Goal: Task Accomplishment & Management: Use online tool/utility

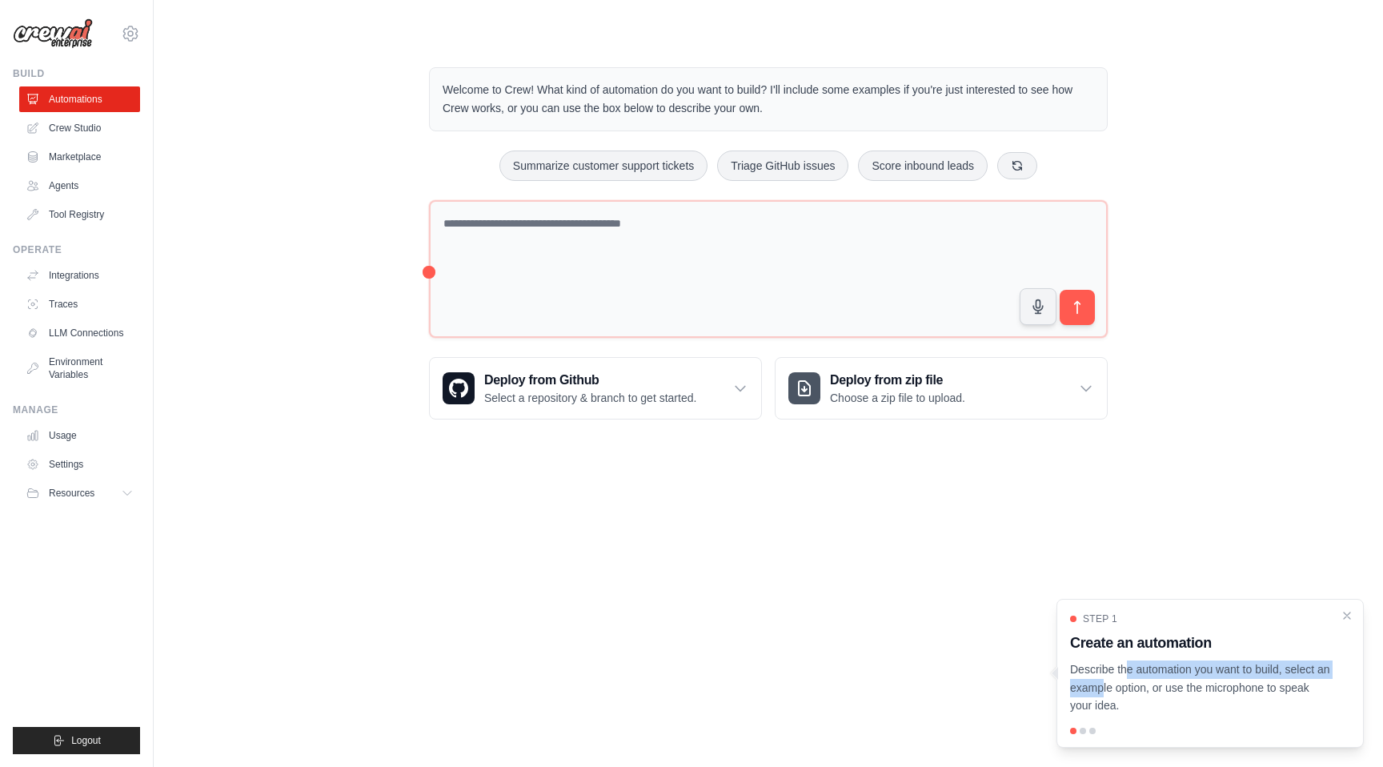
drag, startPoint x: 1308, startPoint y: 667, endPoint x: 1056, endPoint y: 670, distance: 251.3
click at [1060, 671] on div "Step 1 Create an automation Describe the automation you want to build, select a…" at bounding box center [1209, 673] width 307 height 149
click at [1084, 728] on div at bounding box center [1083, 731] width 6 height 6
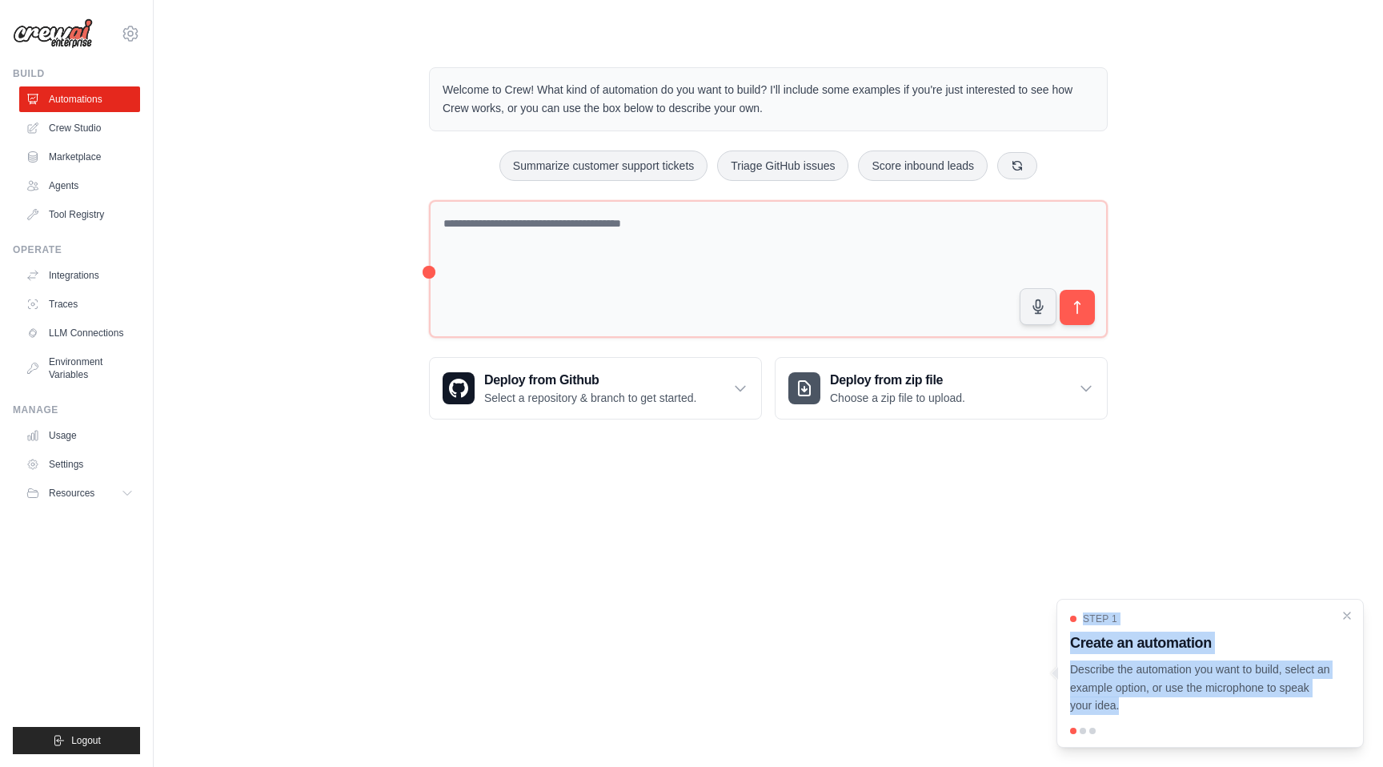
drag, startPoint x: 1109, startPoint y: 726, endPoint x: 977, endPoint y: 698, distance: 135.0
click at [982, 704] on body "sidhant.agarwal@docusign.com DS-DTS-Sandbox docusign-sid ✓ Settings Build Autom…" at bounding box center [691, 383] width 1383 height 767
click at [1063, 447] on main "Welcome to Crew! What kind of automation do you want to build? I'll include som…" at bounding box center [768, 230] width 1229 height 461
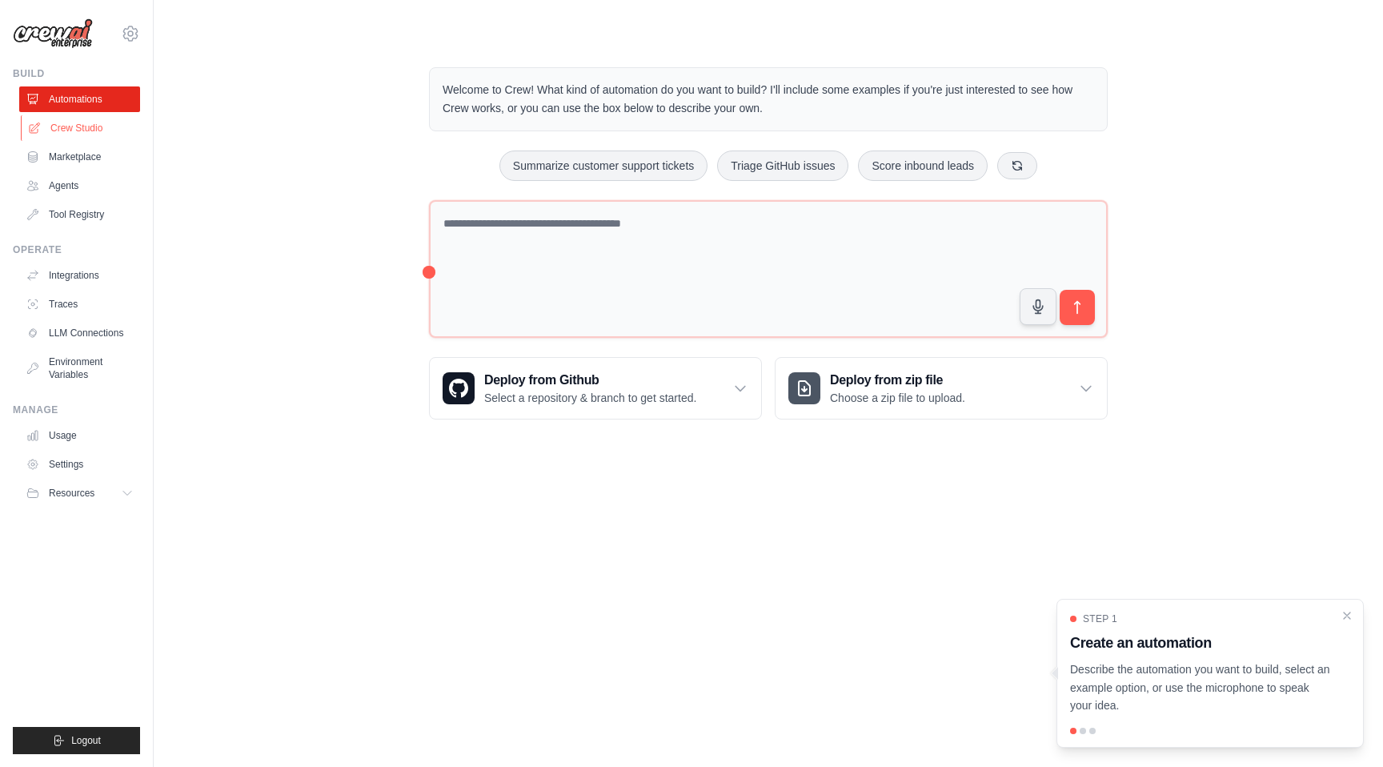
click at [56, 130] on link "Crew Studio" at bounding box center [81, 128] width 121 height 26
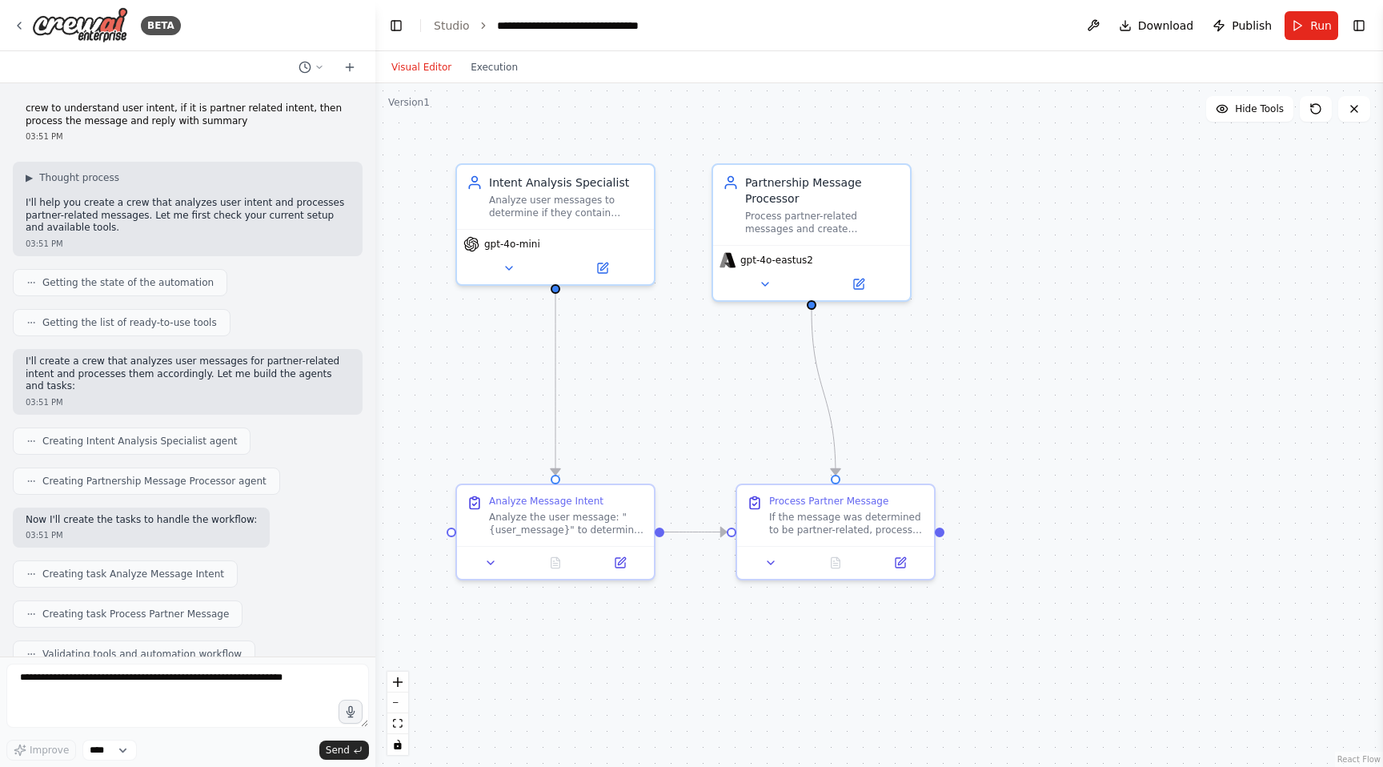
scroll to position [472, 0]
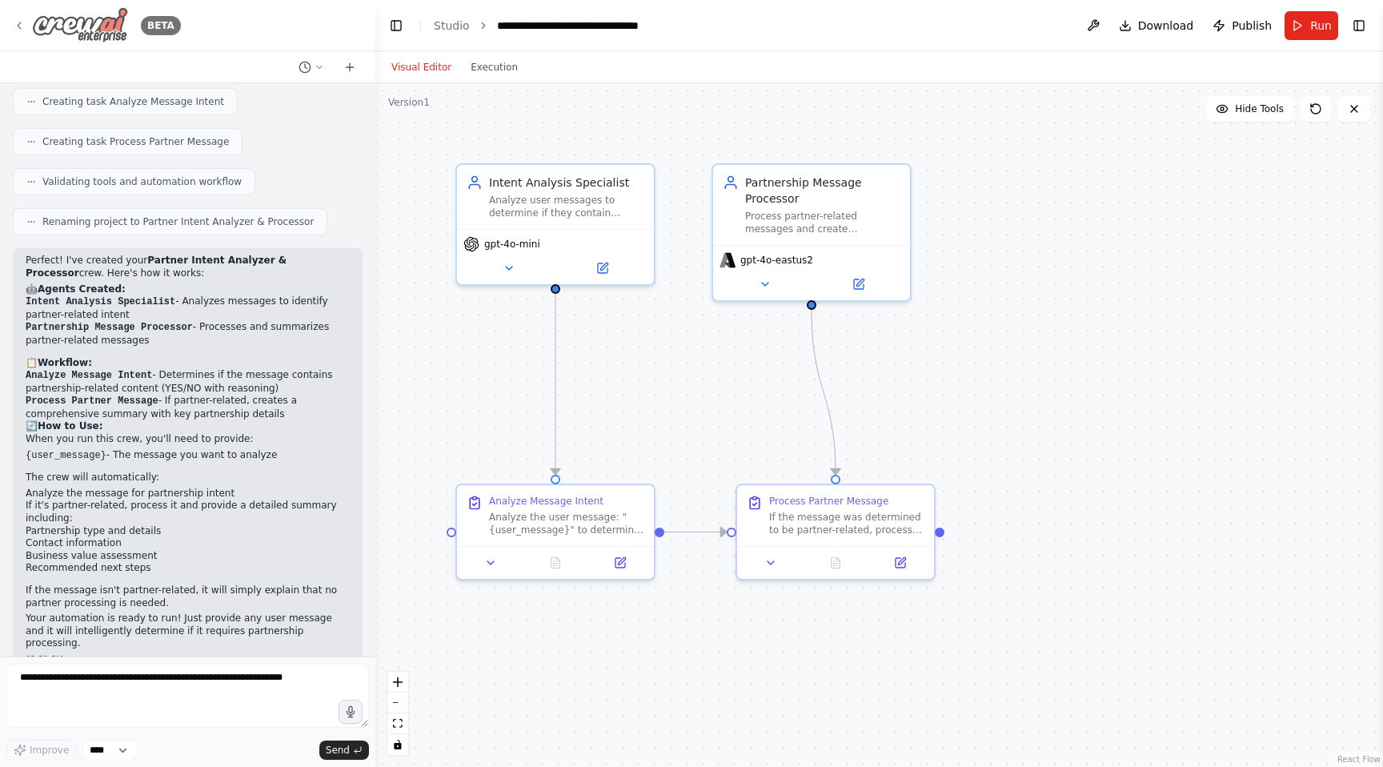
click at [16, 30] on icon at bounding box center [19, 25] width 13 height 13
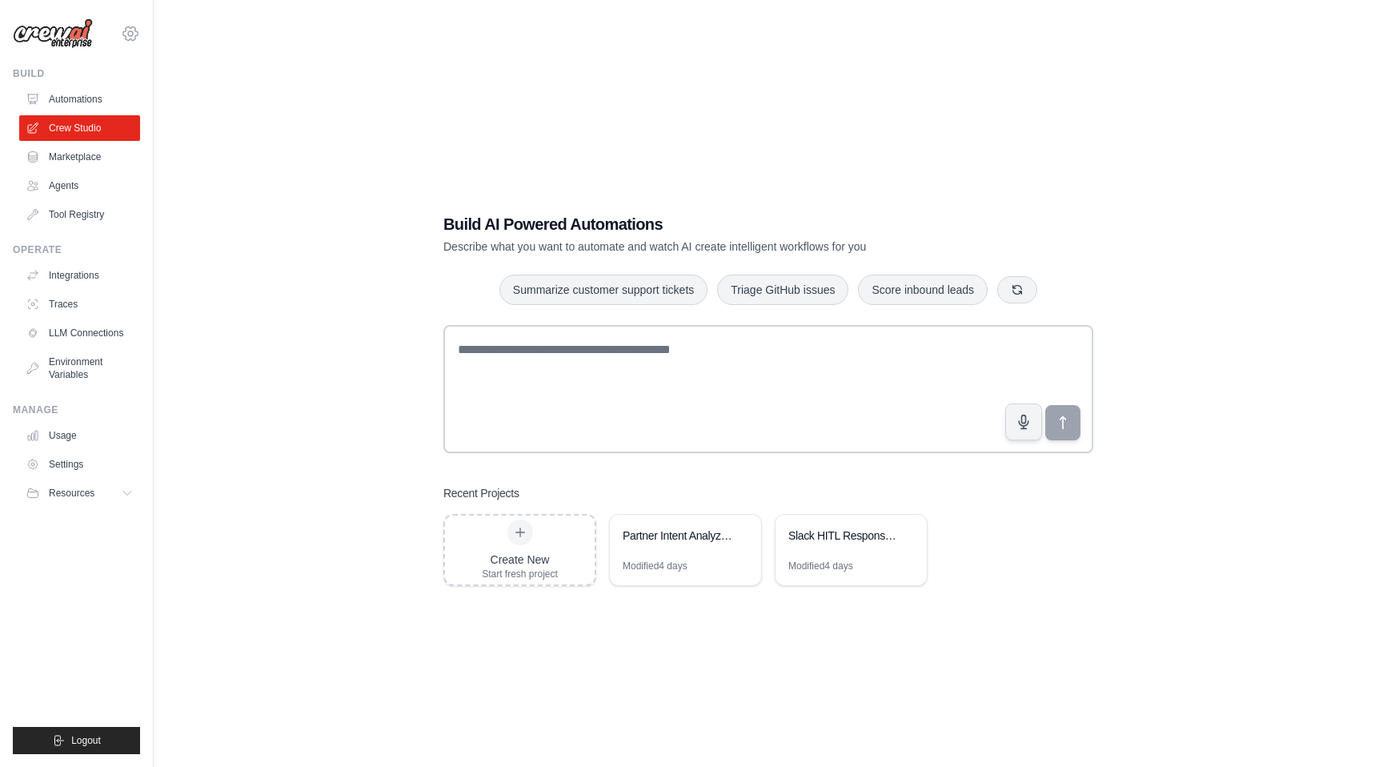
click at [136, 33] on icon at bounding box center [130, 33] width 19 height 19
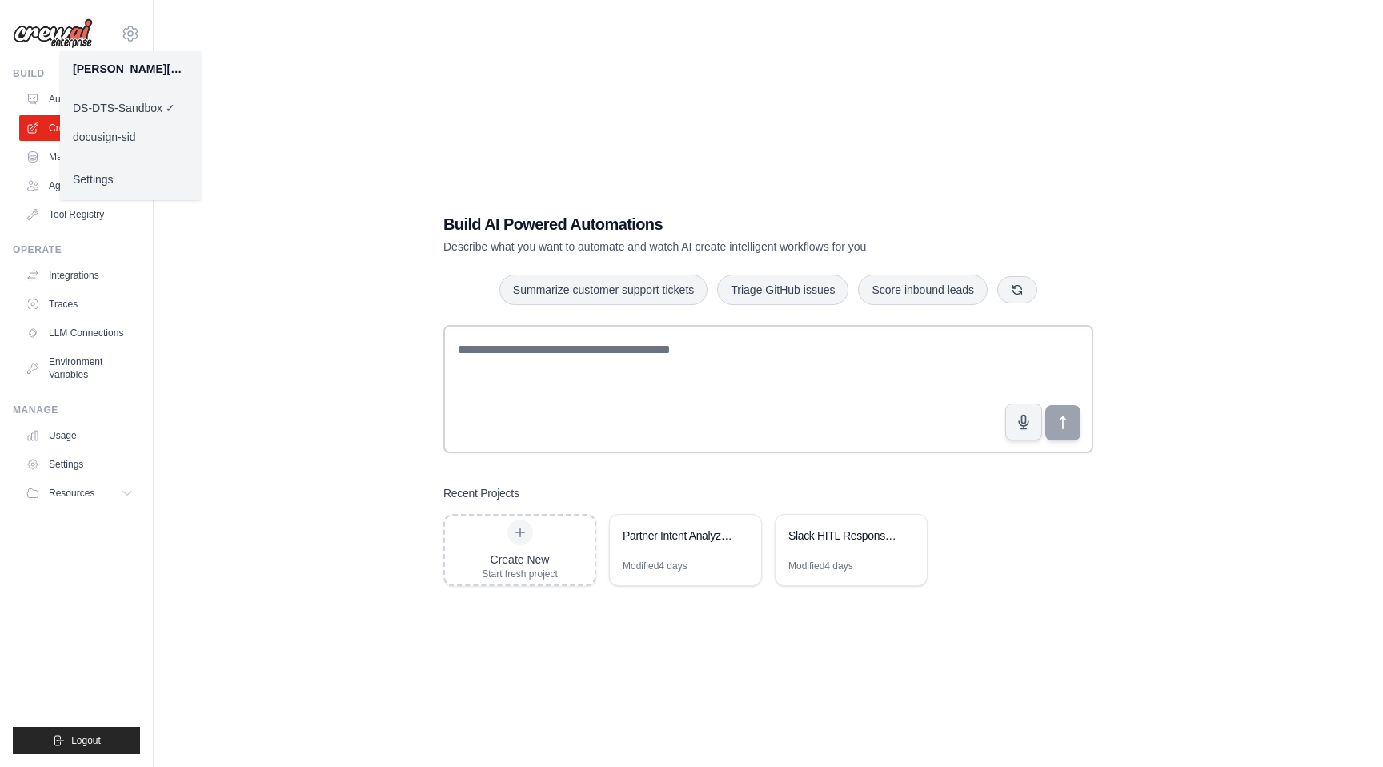
click at [336, 171] on div "Build AI Powered Automations Describe what you want to automate and watch AI cr…" at bounding box center [768, 399] width 1178 height 767
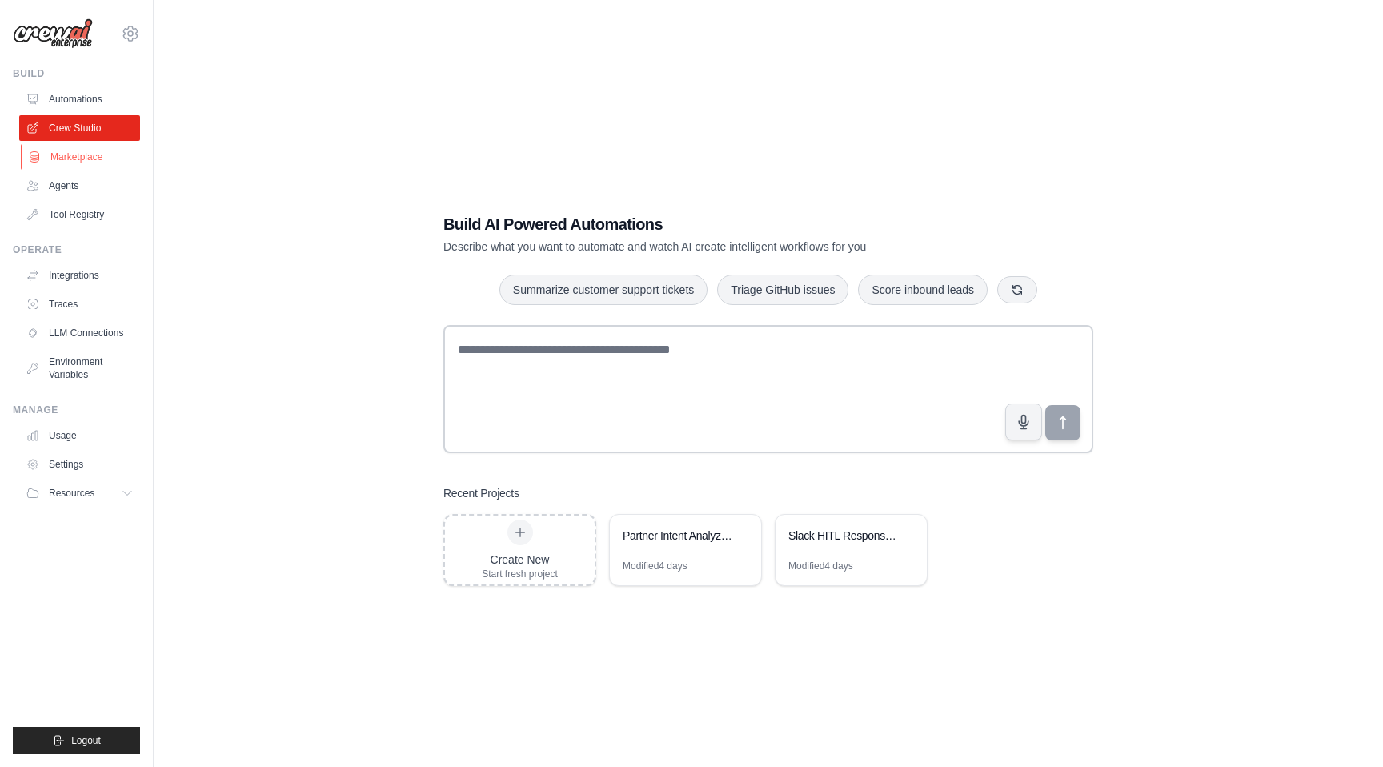
click at [84, 154] on link "Marketplace" at bounding box center [81, 157] width 121 height 26
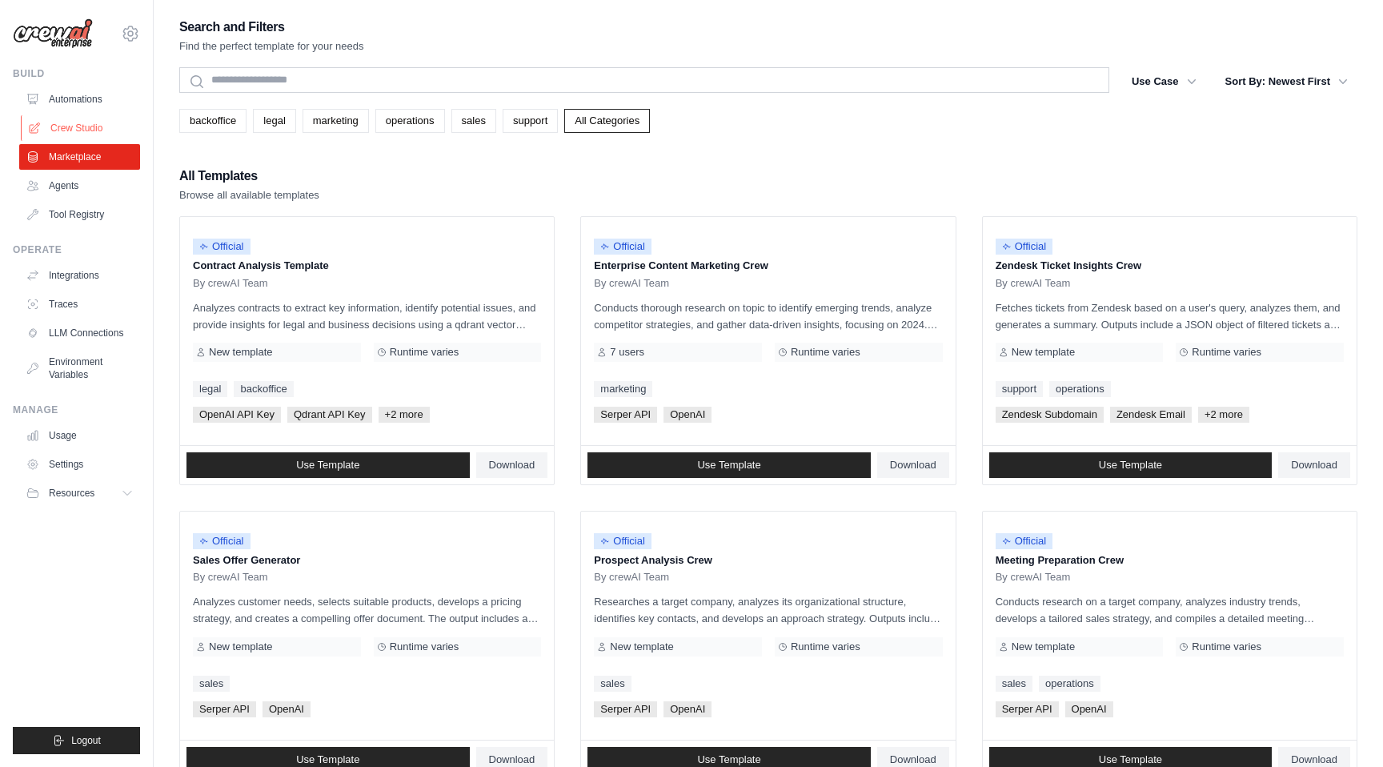
click at [103, 134] on link "Crew Studio" at bounding box center [81, 128] width 121 height 26
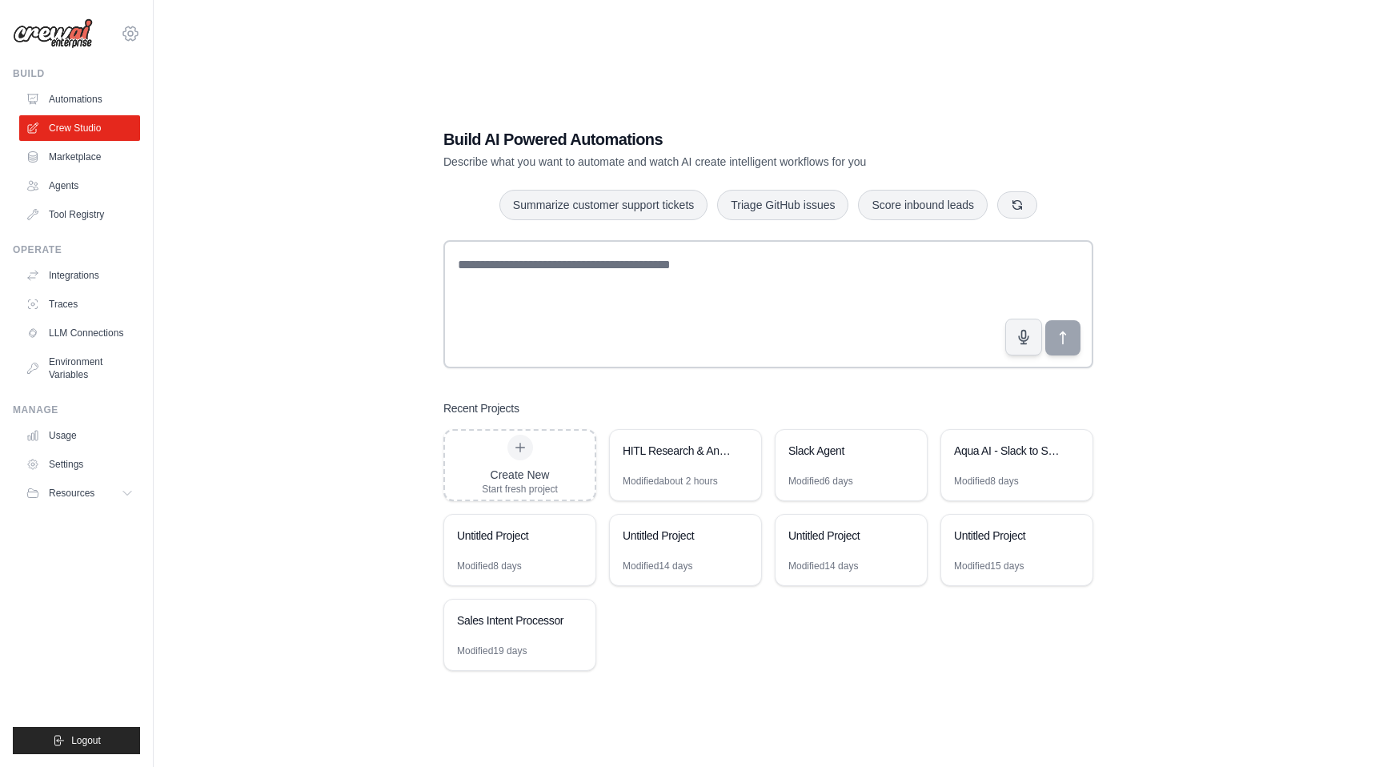
click at [136, 30] on icon at bounding box center [130, 33] width 19 height 19
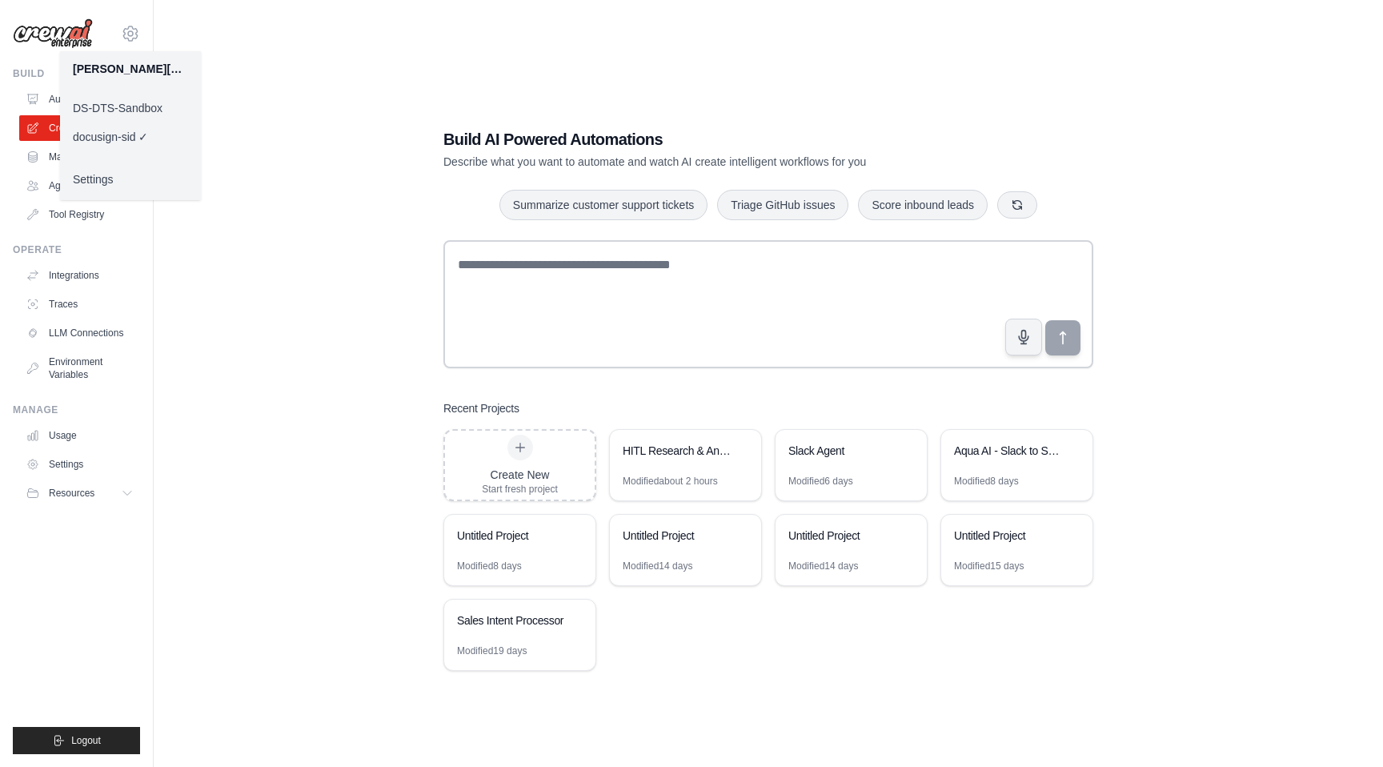
click at [136, 102] on link "DS-DTS-Sandbox" at bounding box center [130, 108] width 141 height 29
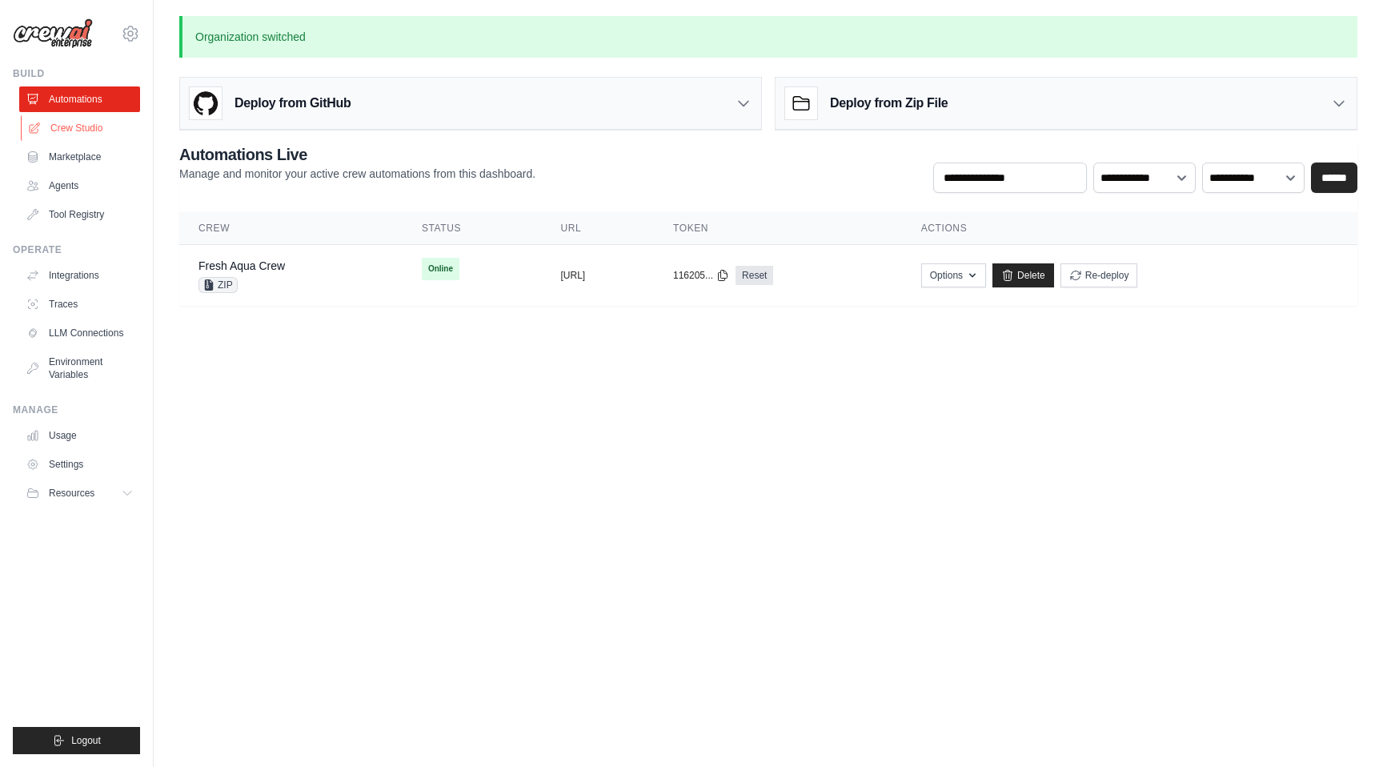
click at [82, 128] on link "Crew Studio" at bounding box center [81, 128] width 121 height 26
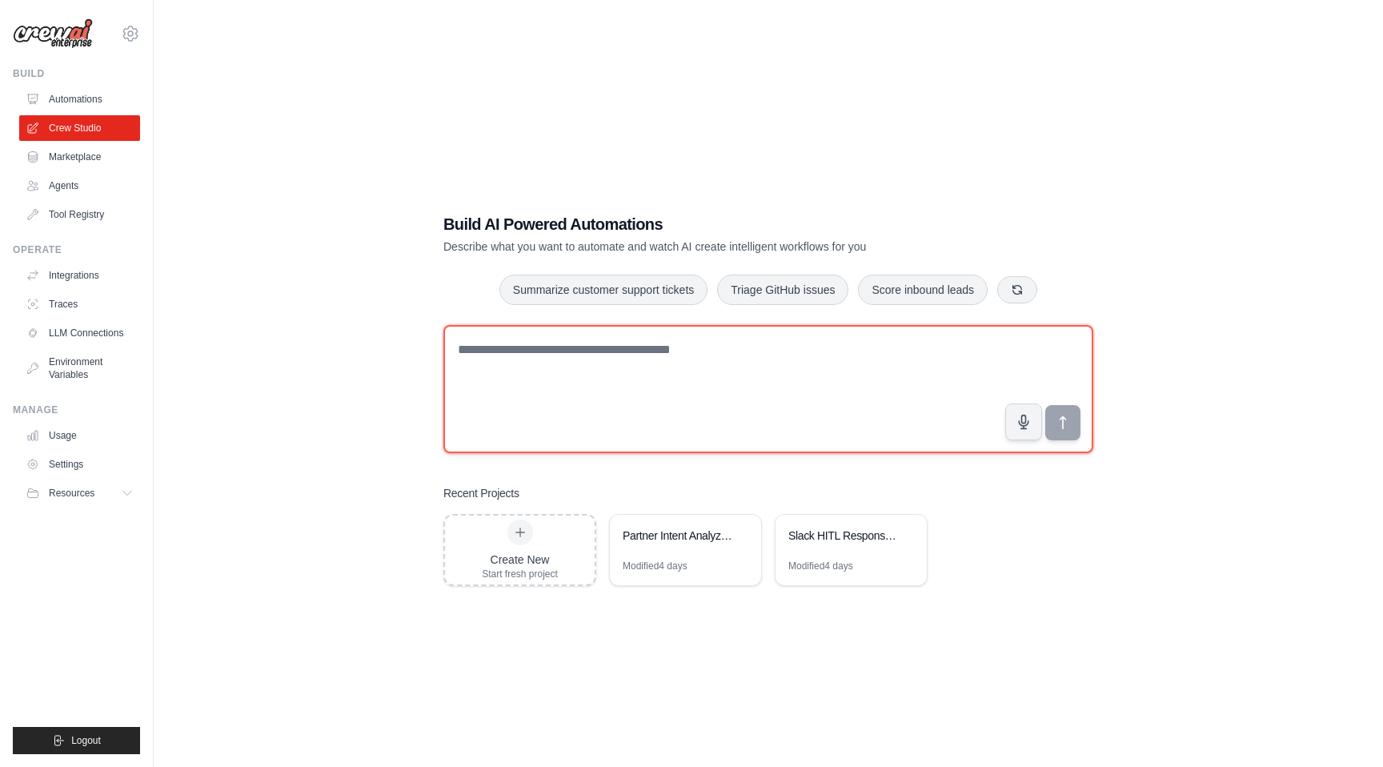
click at [551, 391] on textarea at bounding box center [768, 389] width 650 height 128
type textarea "**********"
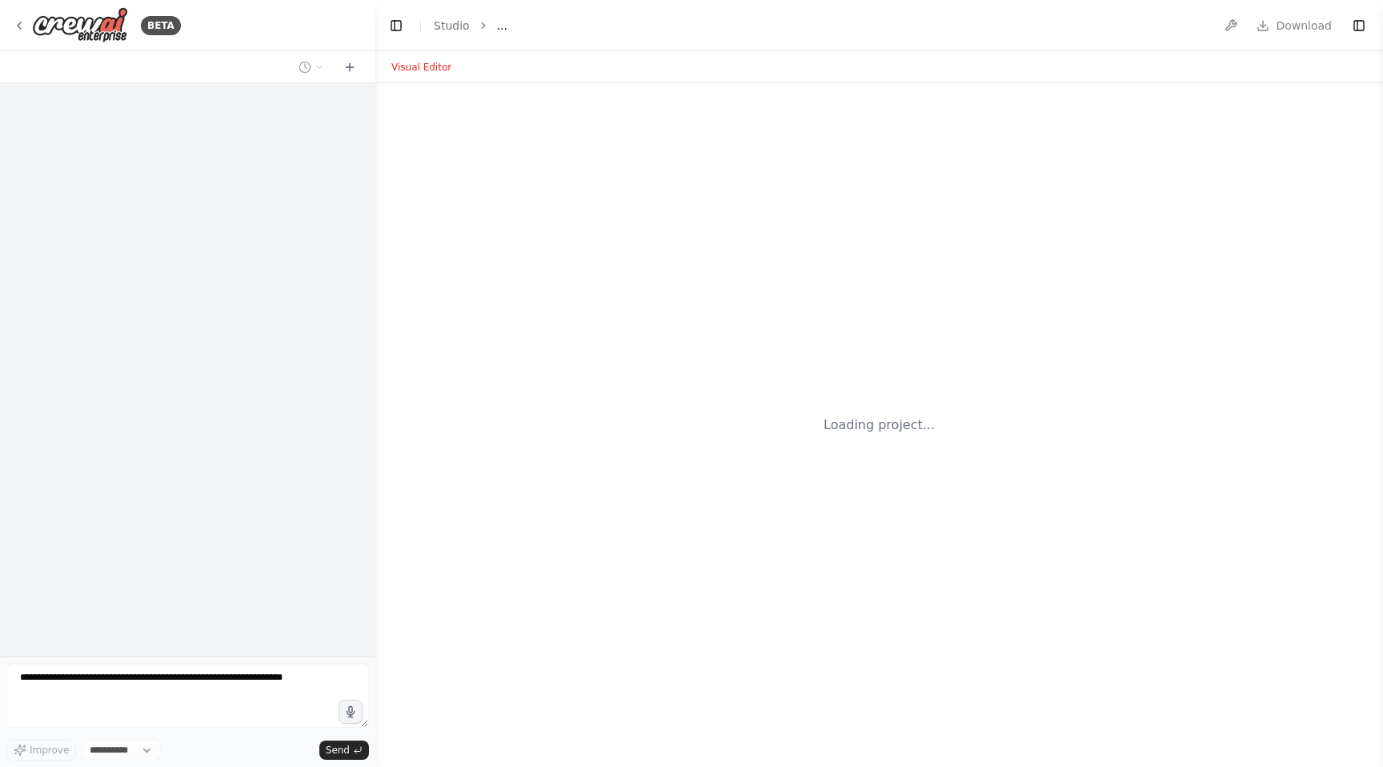
select select "****"
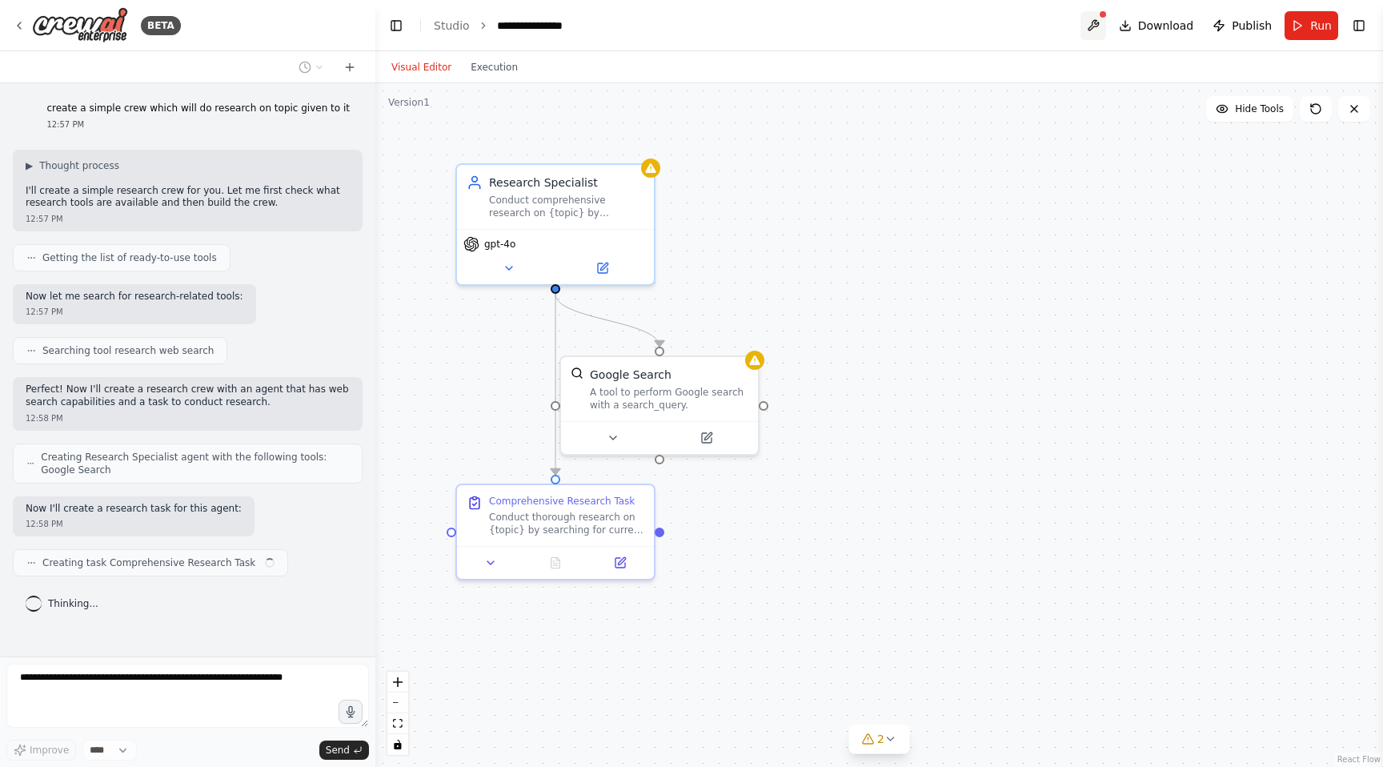
click at [1102, 19] on button at bounding box center [1093, 25] width 26 height 29
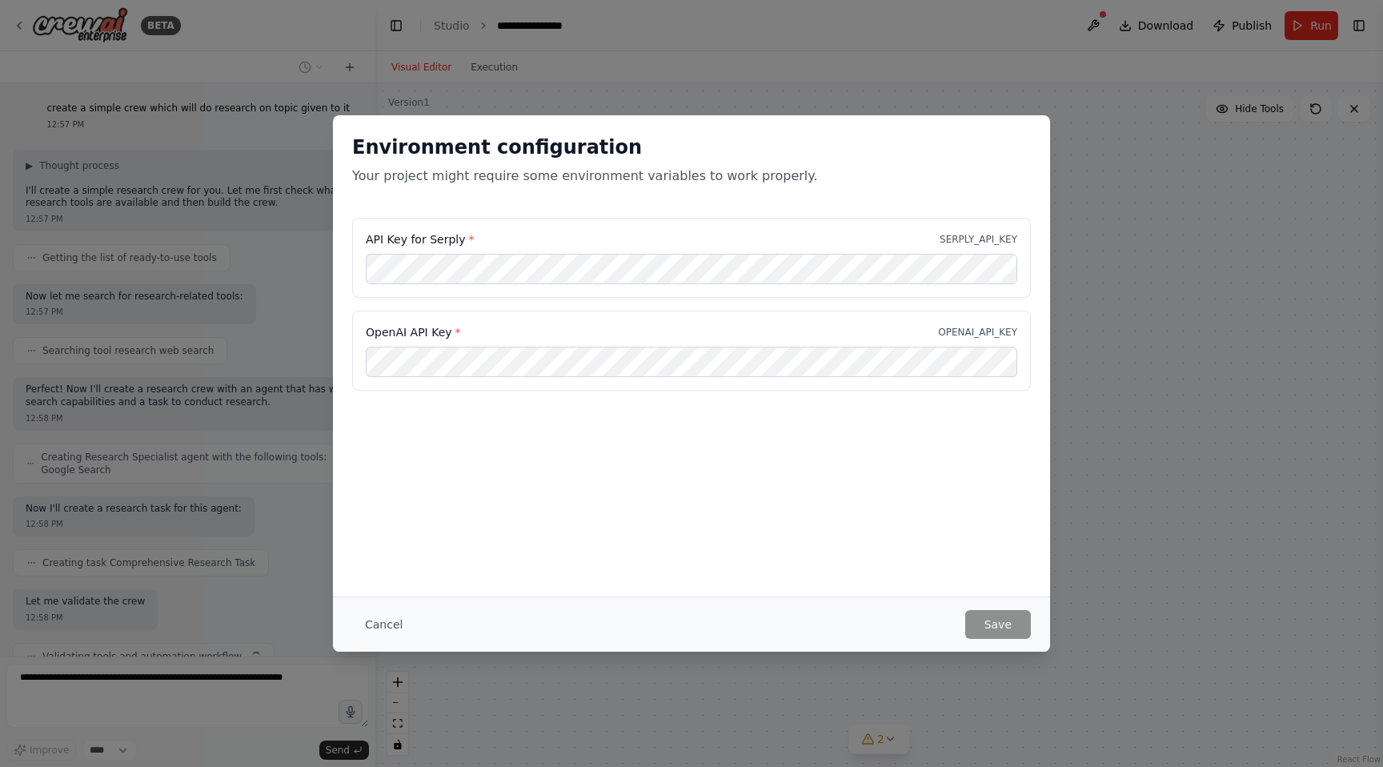
scroll to position [67, 0]
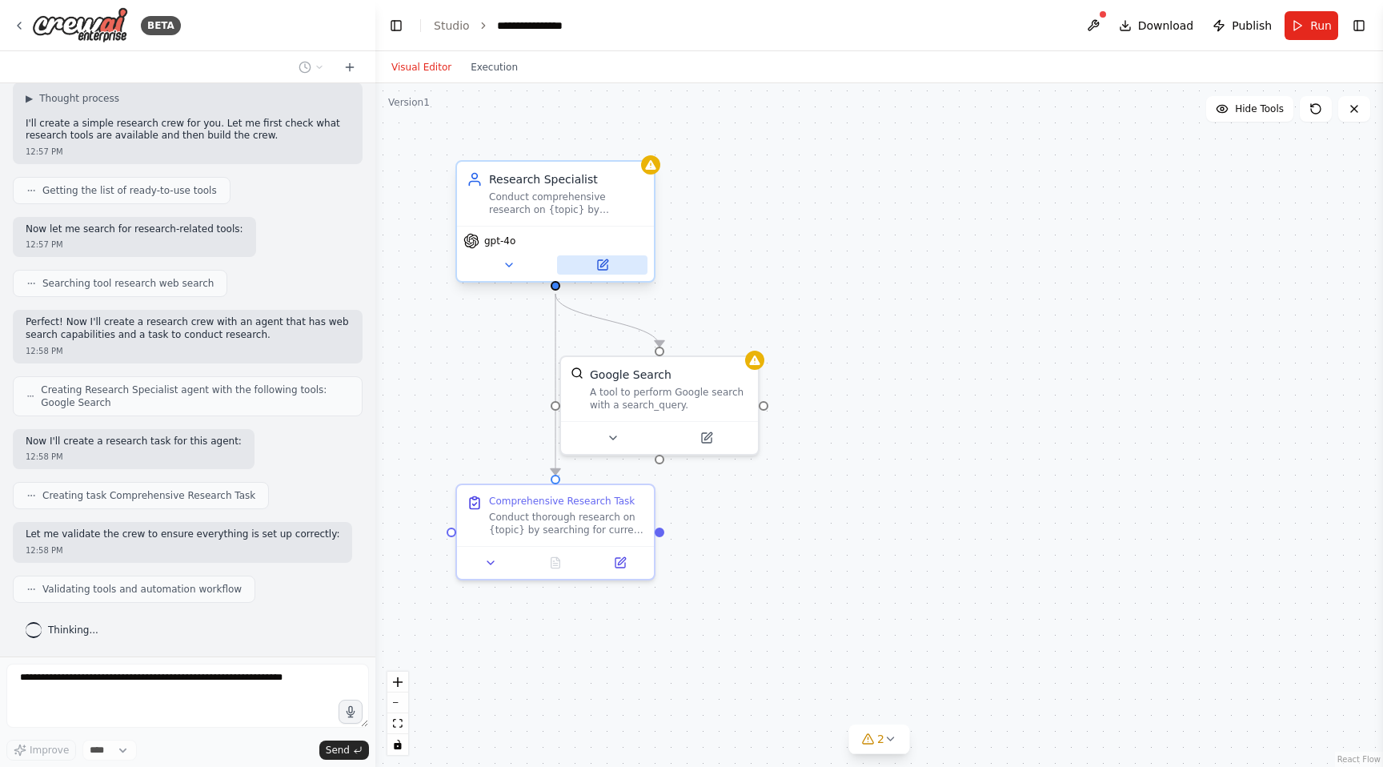
click at [598, 265] on icon at bounding box center [603, 265] width 10 height 10
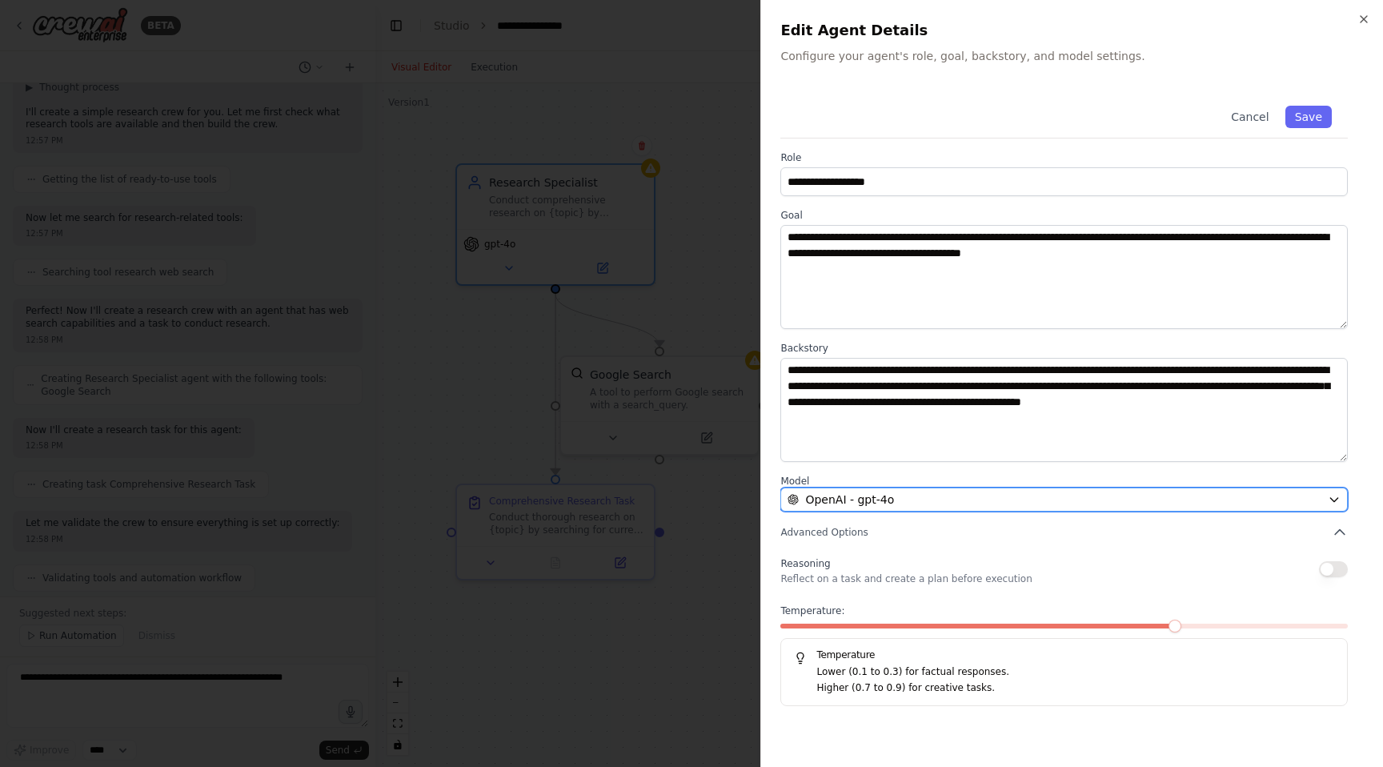
click at [898, 508] on button "OpenAI - gpt-4o" at bounding box center [1063, 499] width 567 height 24
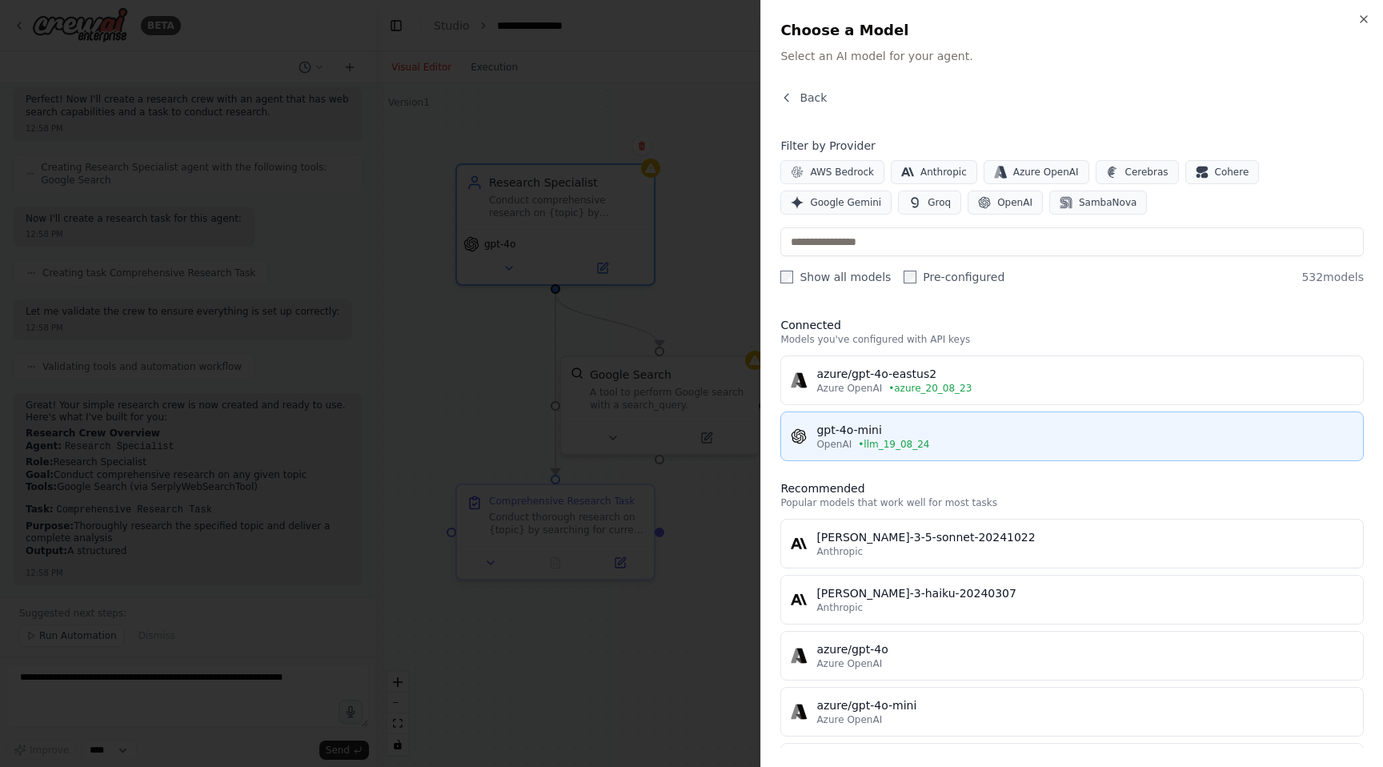
click at [896, 427] on div "gpt-4o-mini" at bounding box center [1084, 430] width 537 height 16
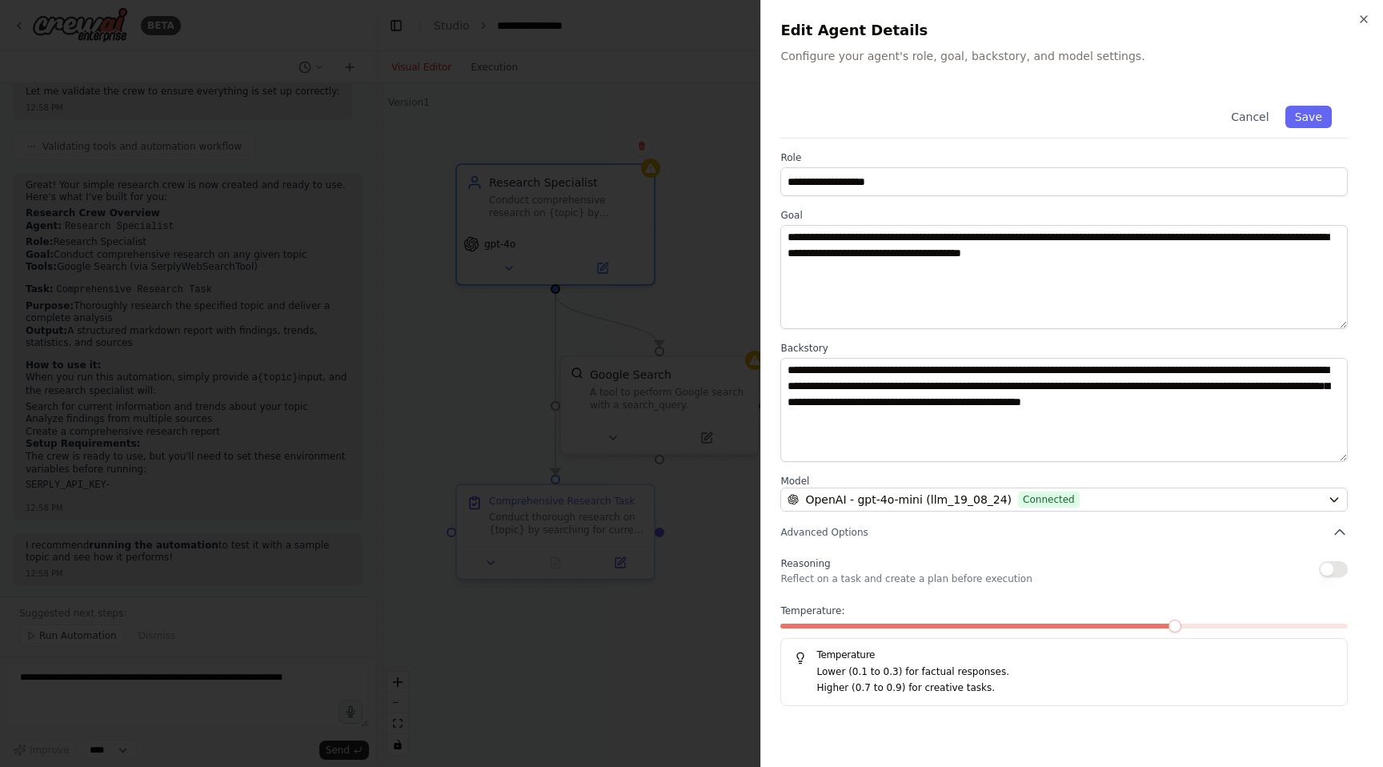
scroll to position [523, 0]
click at [1308, 118] on button "Save" at bounding box center [1308, 117] width 46 height 22
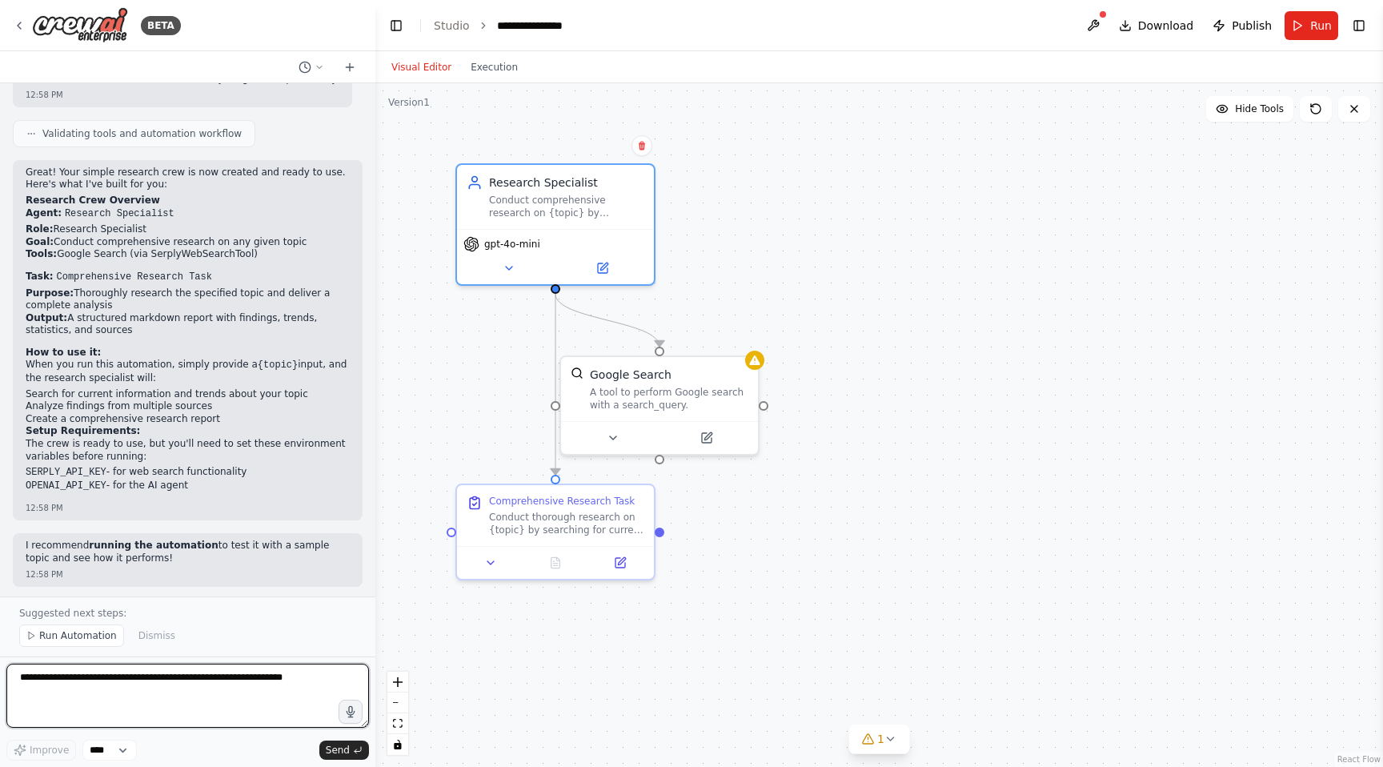
click at [178, 667] on textarea at bounding box center [187, 695] width 363 height 64
type textarea "**********"
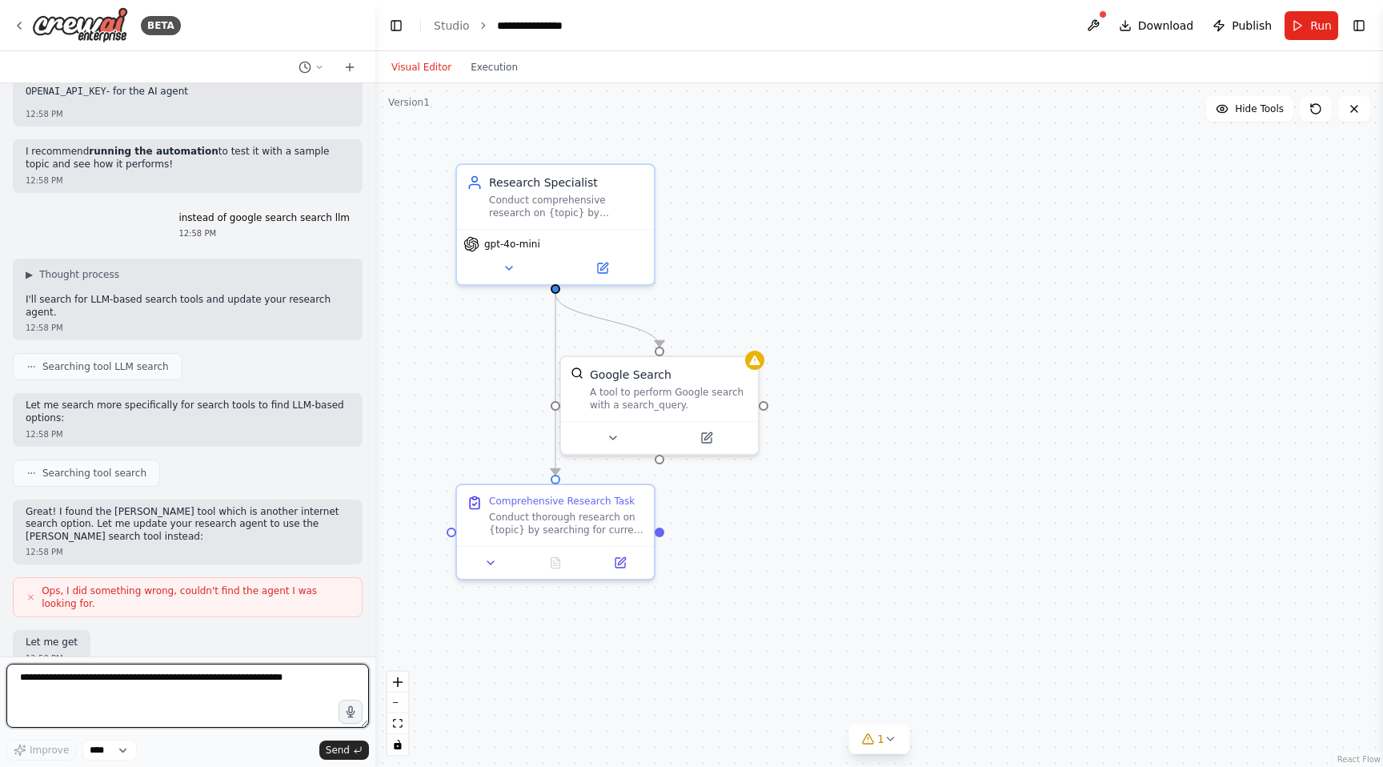
scroll to position [1010, 0]
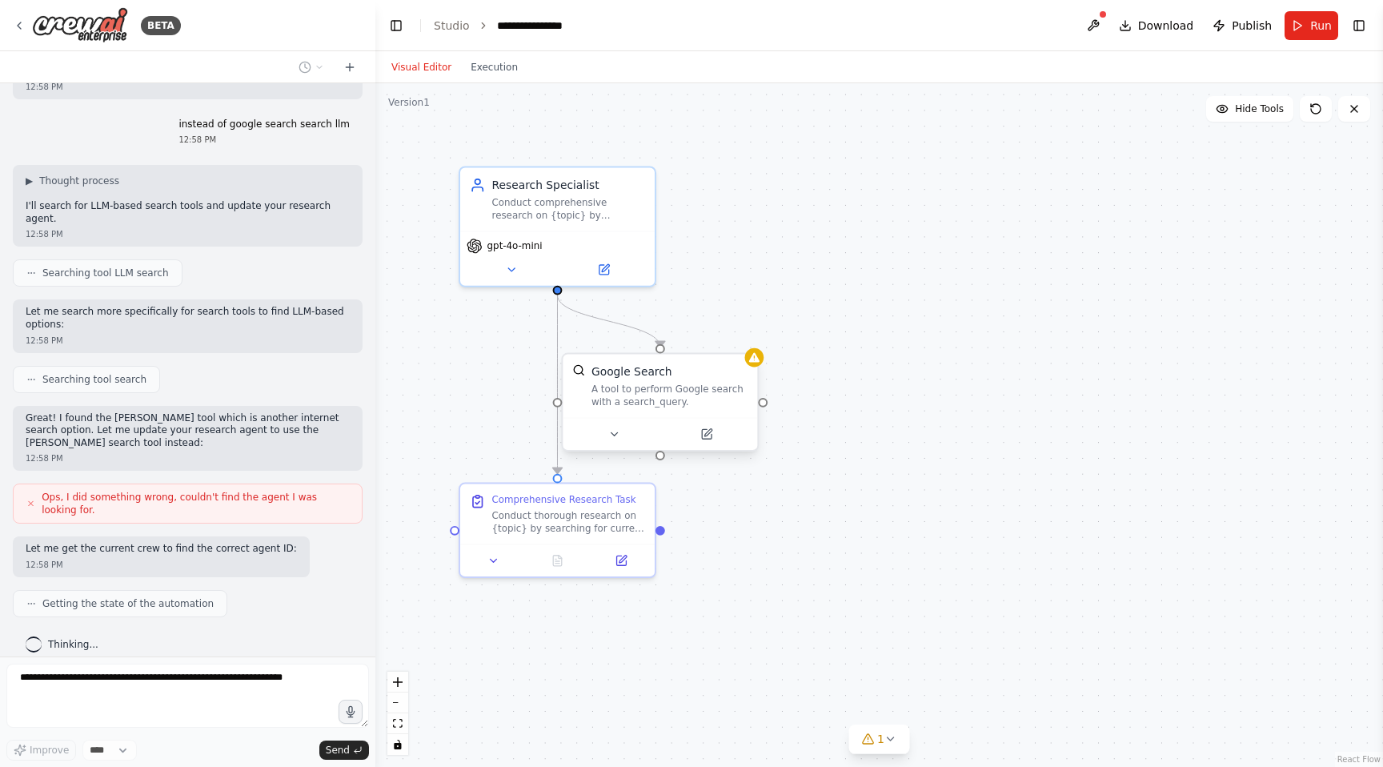
click at [716, 391] on div "A tool to perform Google search with a search_query." at bounding box center [669, 396] width 157 height 26
click at [742, 337] on icon at bounding box center [745, 339] width 10 height 10
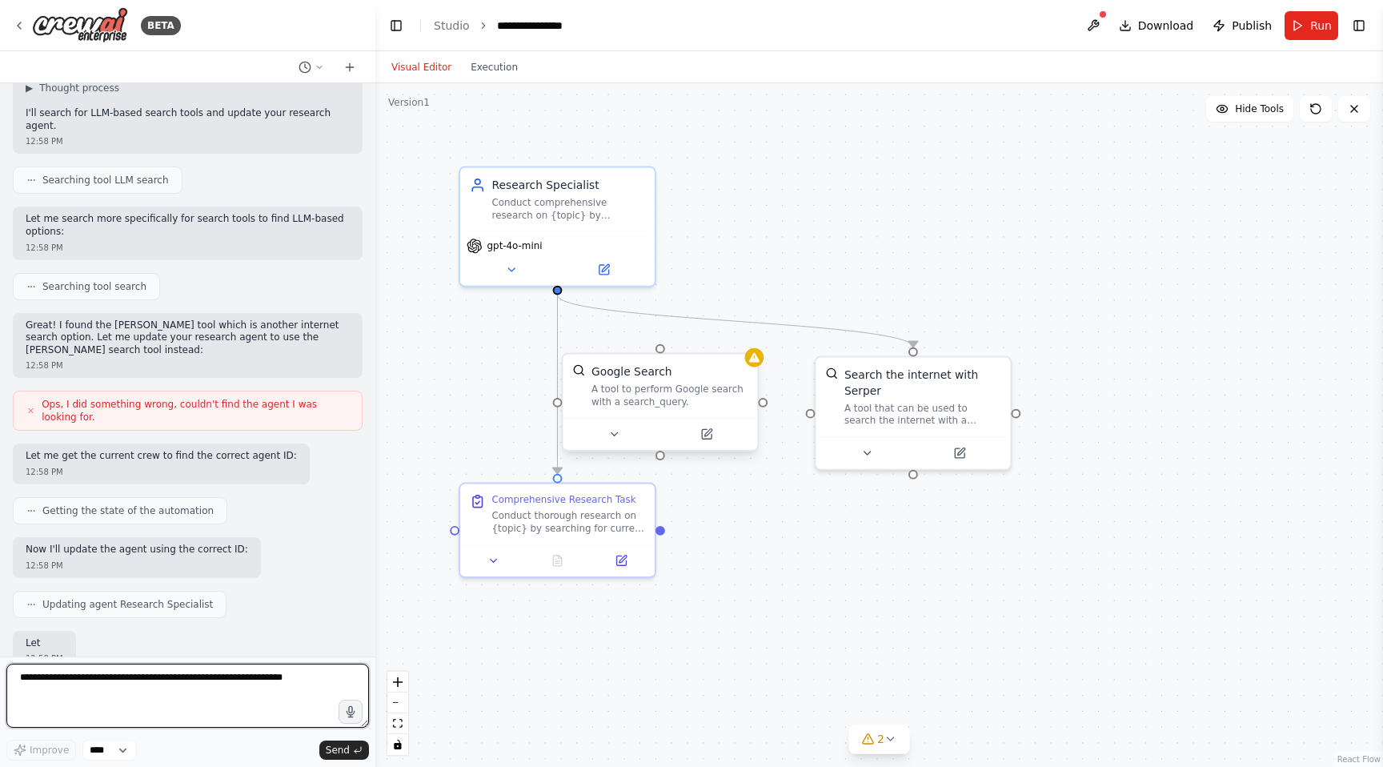
scroll to position [1196, 0]
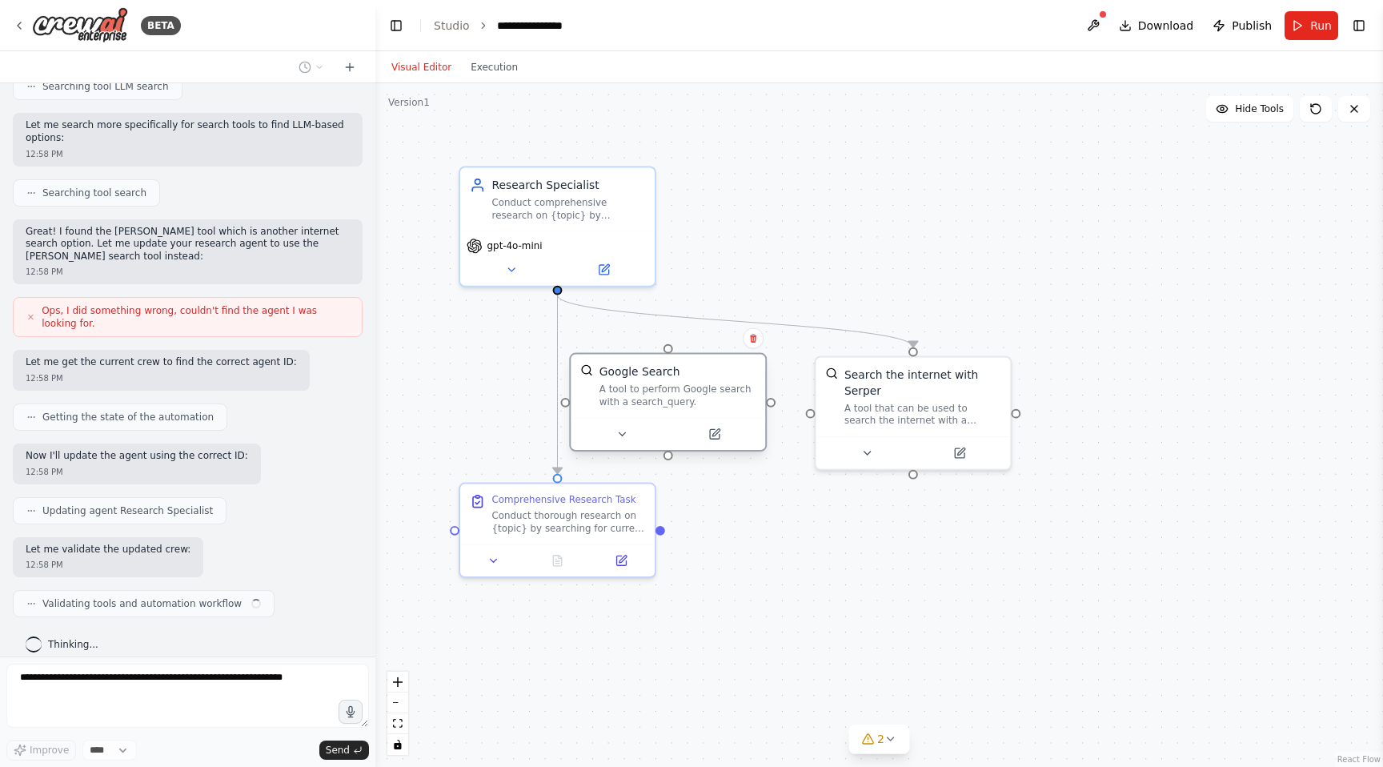
click at [698, 373] on div "Google Search" at bounding box center [677, 371] width 157 height 16
click at [760, 344] on button at bounding box center [752, 338] width 21 height 21
click at [754, 341] on icon at bounding box center [752, 338] width 6 height 9
click at [715, 340] on button "Confirm" at bounding box center [707, 338] width 57 height 19
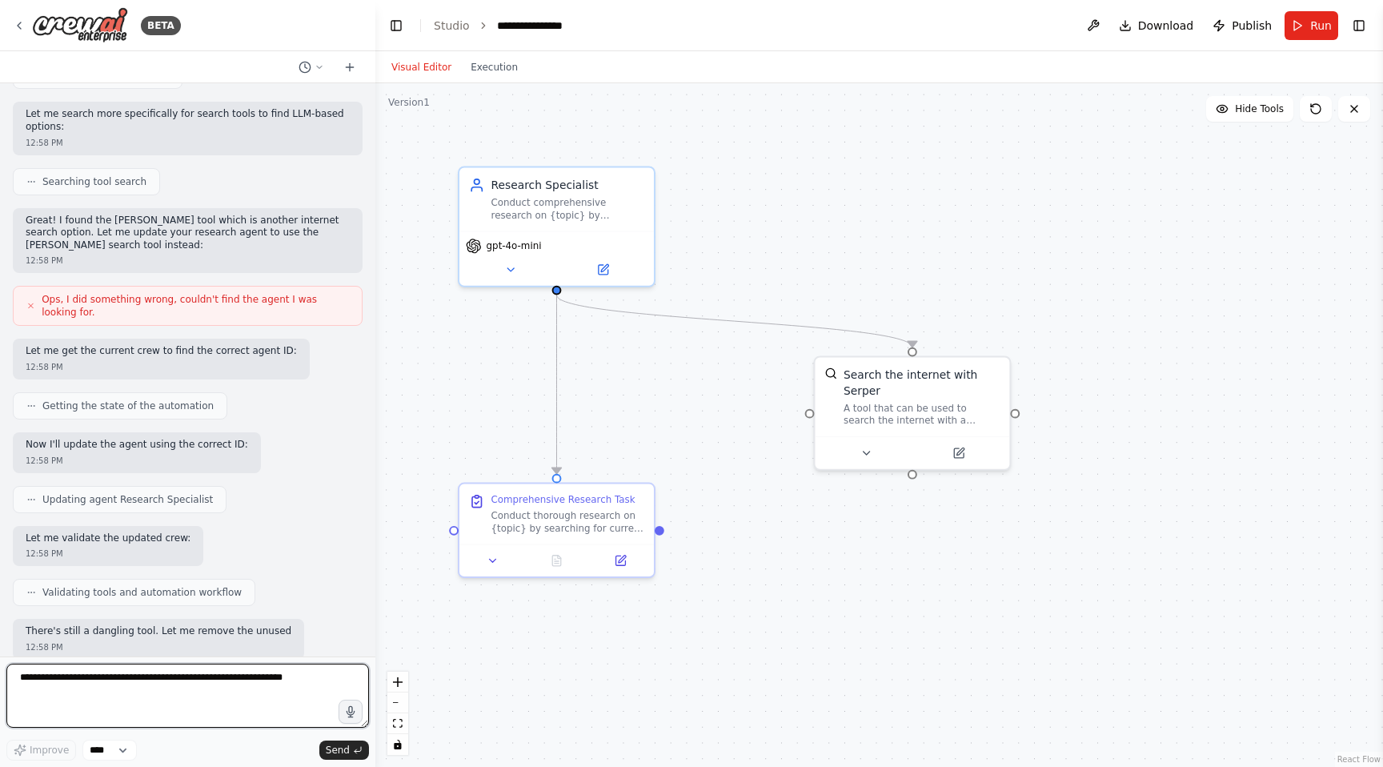
scroll to position [1221, 0]
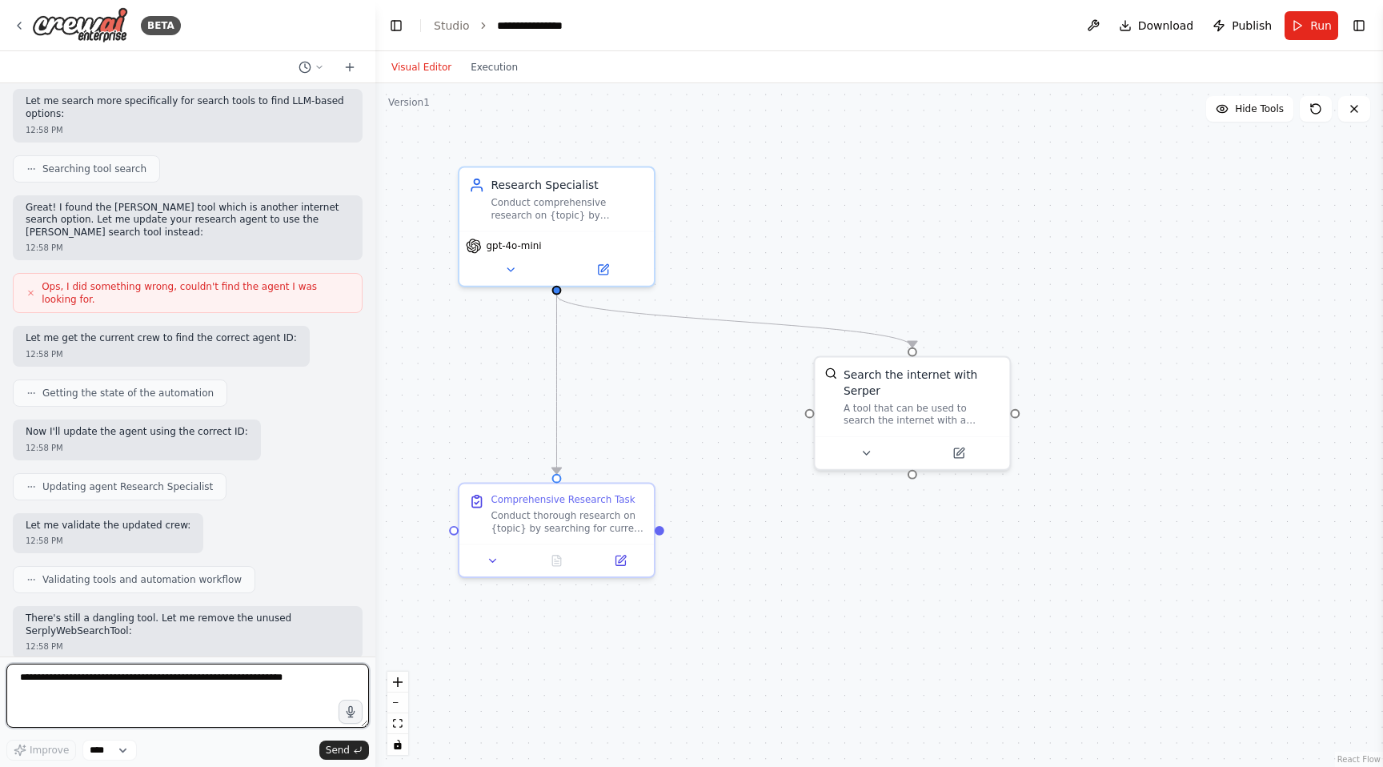
click at [193, 685] on textarea at bounding box center [187, 695] width 363 height 64
type textarea "**********"
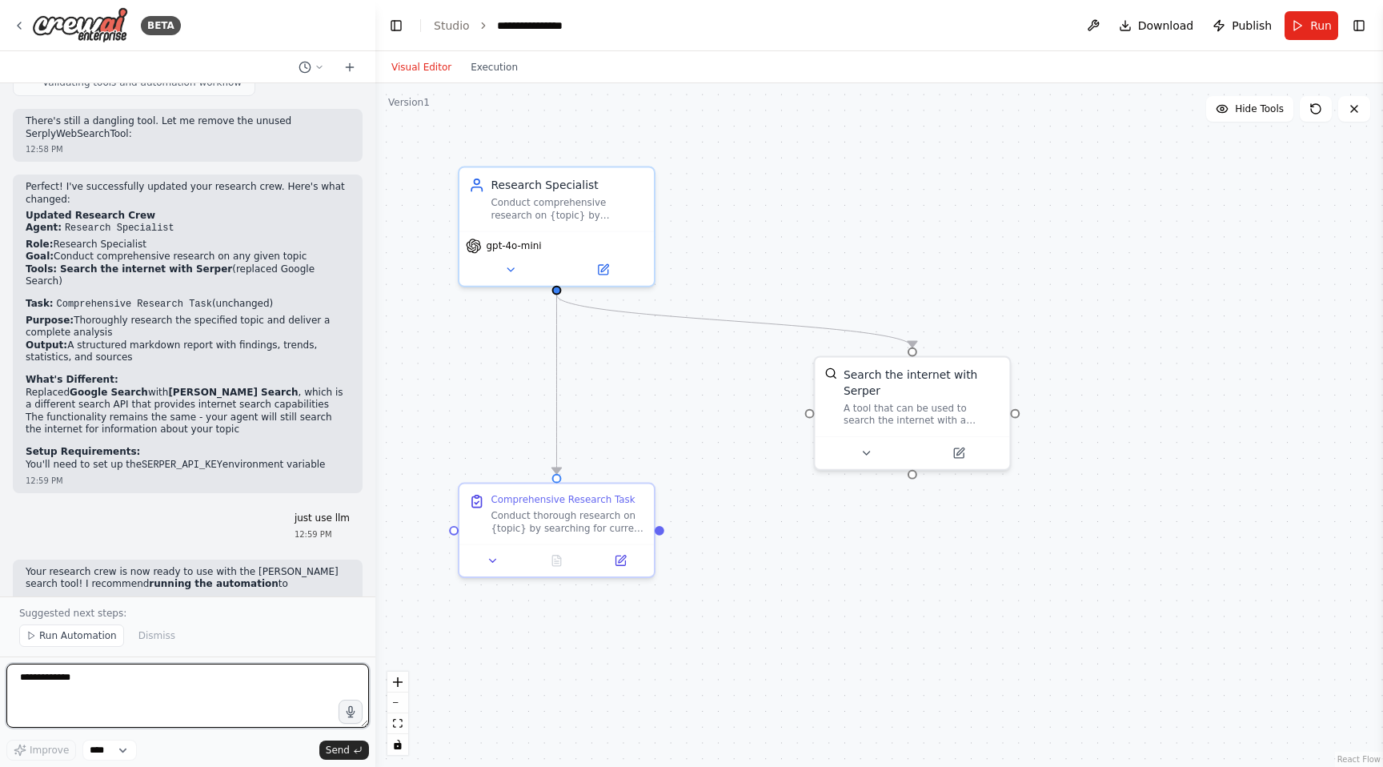
scroll to position [1742, 0]
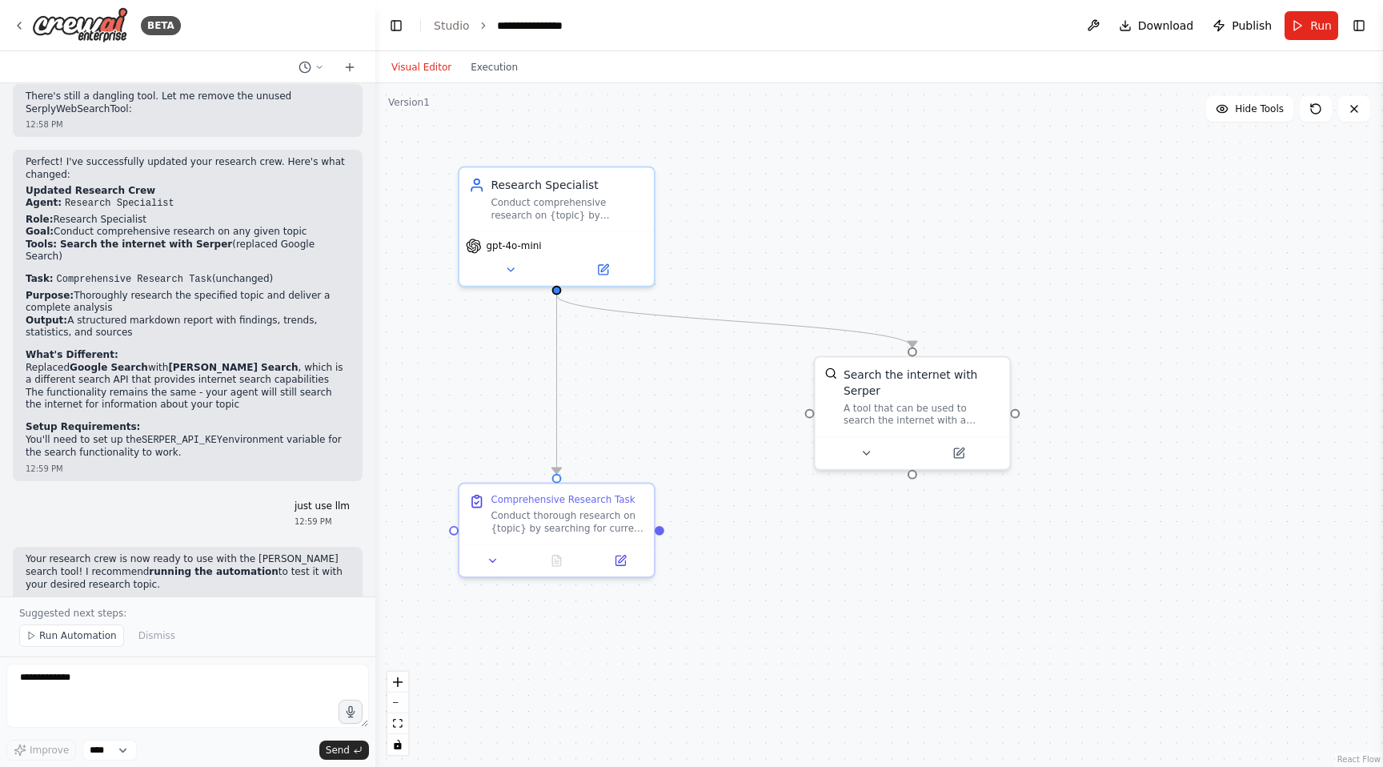
click at [302, 500] on p "just use llm" at bounding box center [322, 506] width 55 height 13
copy p "just use llm"
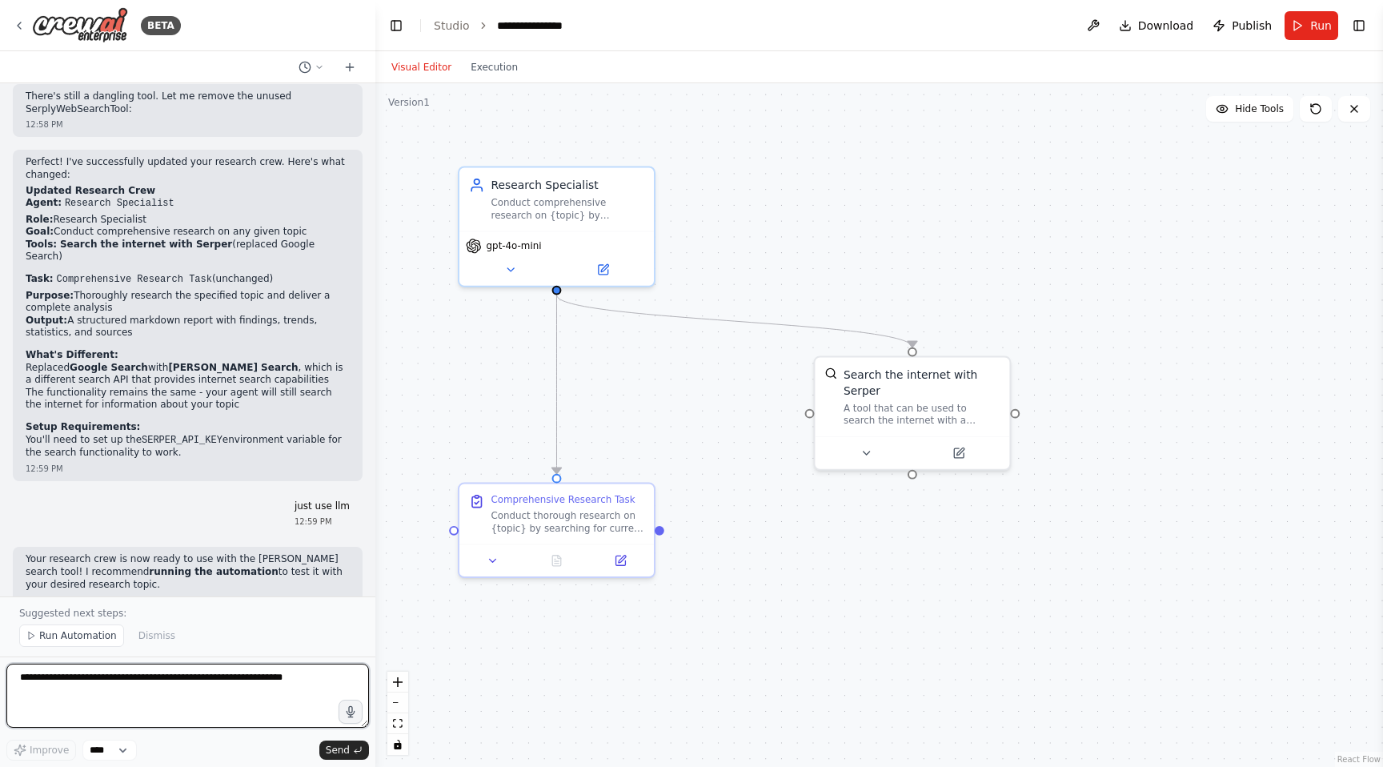
click at [135, 685] on textarea at bounding box center [187, 695] width 363 height 64
paste textarea "**********"
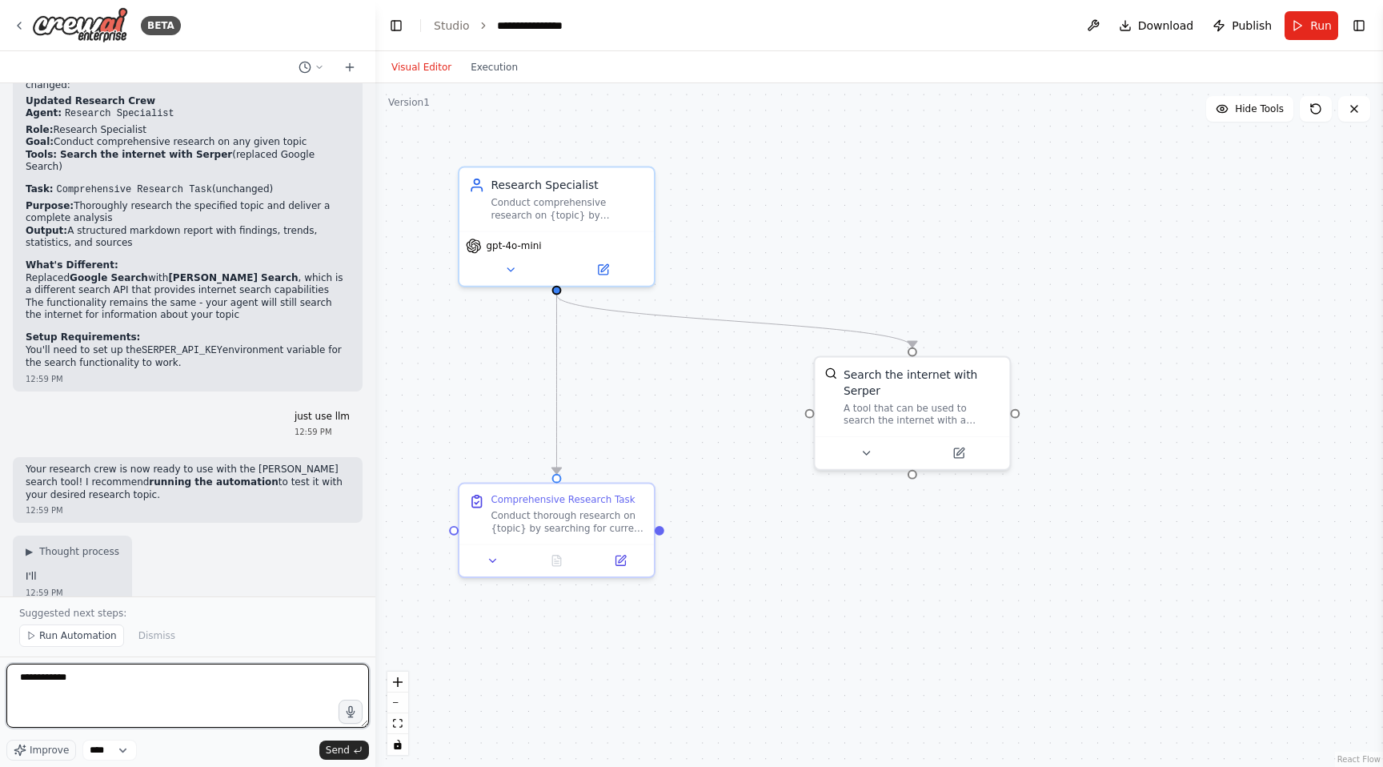
type textarea "**********"
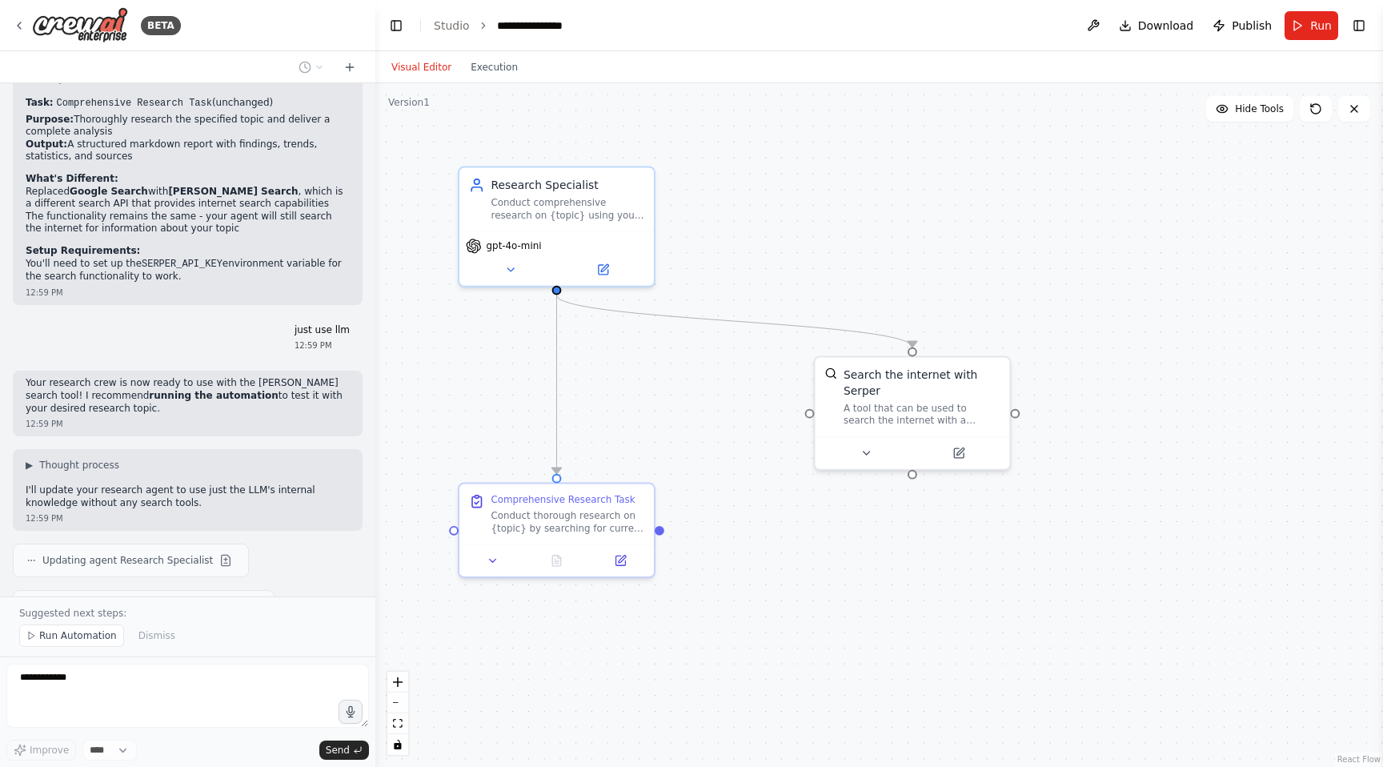
scroll to position [1965, 0]
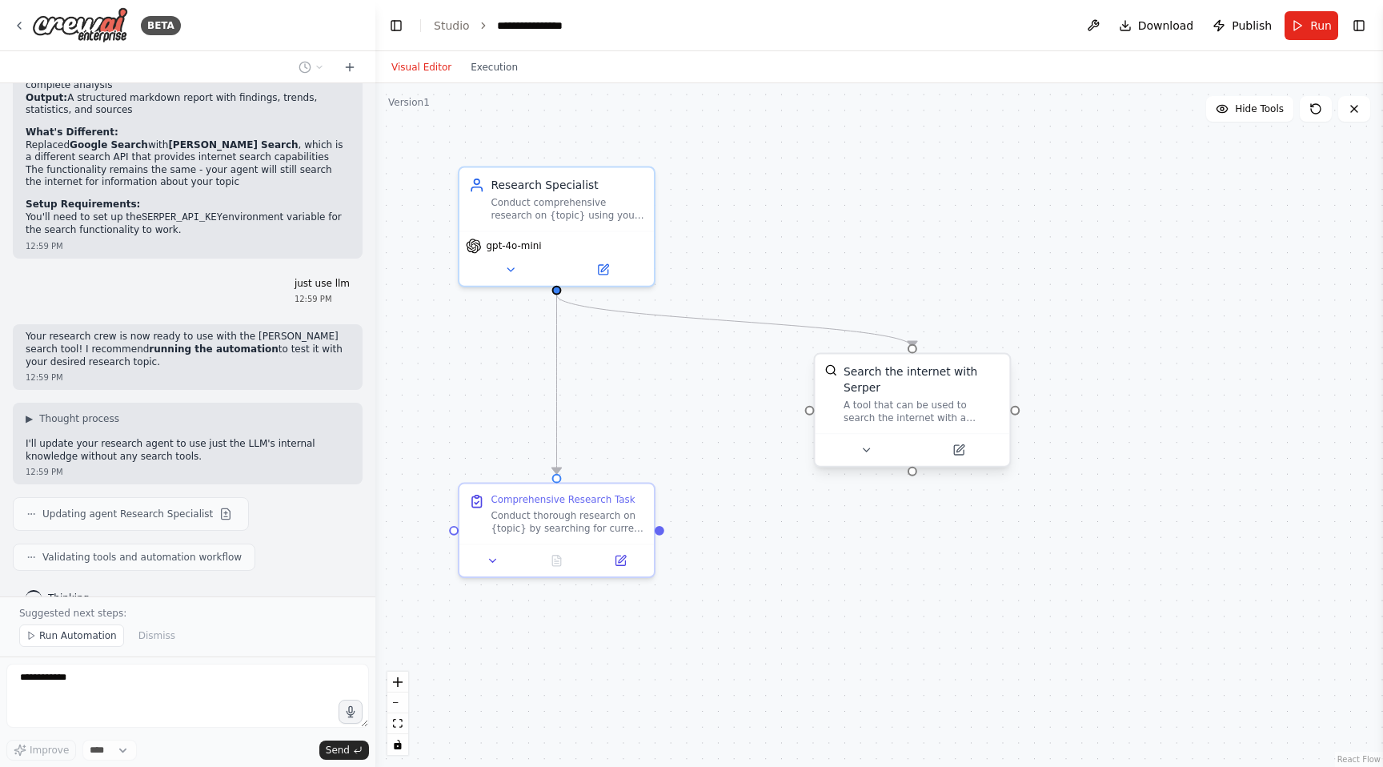
click at [972, 394] on div "Search the internet with Serper" at bounding box center [922, 379] width 157 height 32
click at [1000, 336] on icon at bounding box center [997, 338] width 6 height 9
click at [1012, 347] on div ".deletable-edge-delete-btn { width: 20px; height: 20px; border: 0px solid #ffff…" at bounding box center [879, 424] width 1008 height 683
click at [998, 347] on div ".deletable-edge-delete-btn { width: 20px; height: 20px; border: 0px solid #ffff…" at bounding box center [879, 424] width 1008 height 683
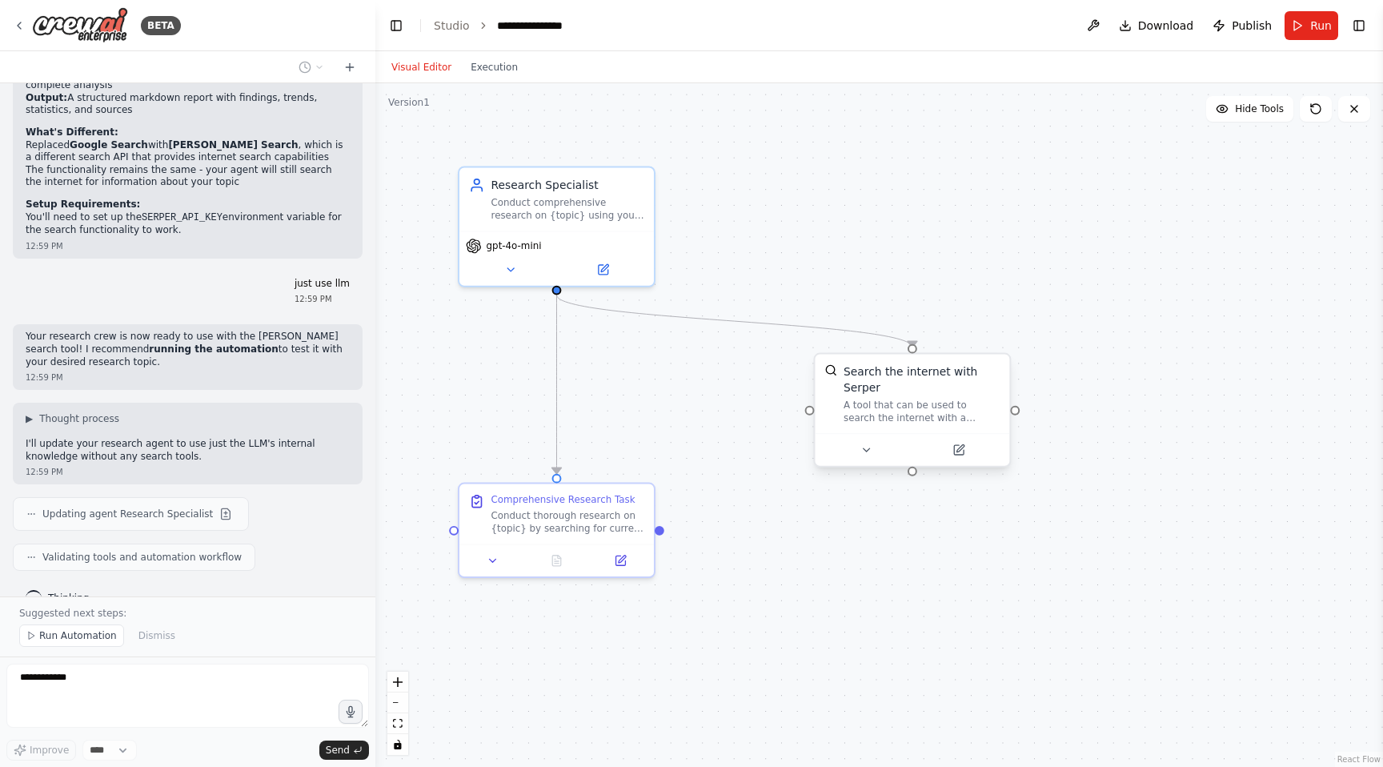
click at [980, 370] on div "Search the internet with Serper" at bounding box center [922, 379] width 157 height 32
click at [1000, 344] on button at bounding box center [1005, 338] width 21 height 21
click at [956, 341] on button "Confirm" at bounding box center [960, 338] width 57 height 19
click at [956, 337] on button "Confirm" at bounding box center [959, 338] width 57 height 19
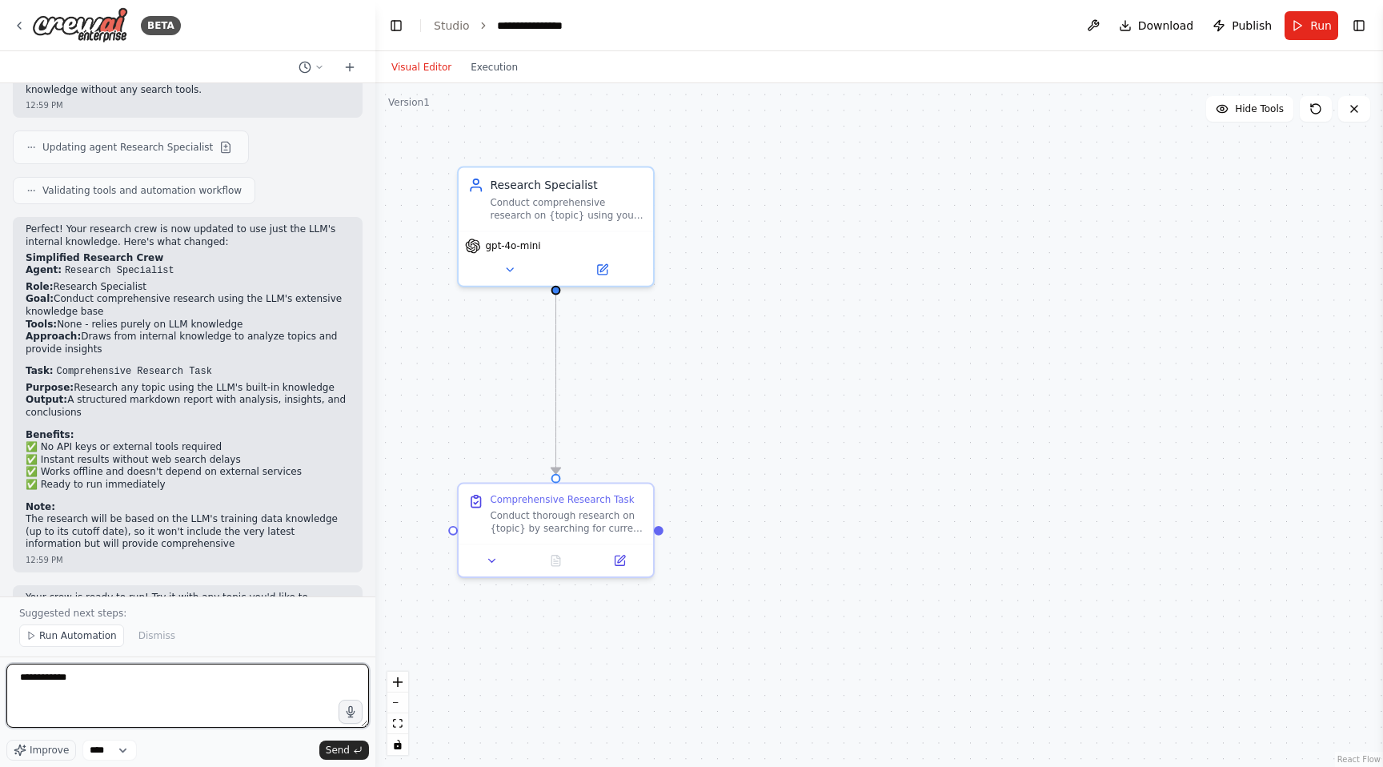
scroll to position [2343, 0]
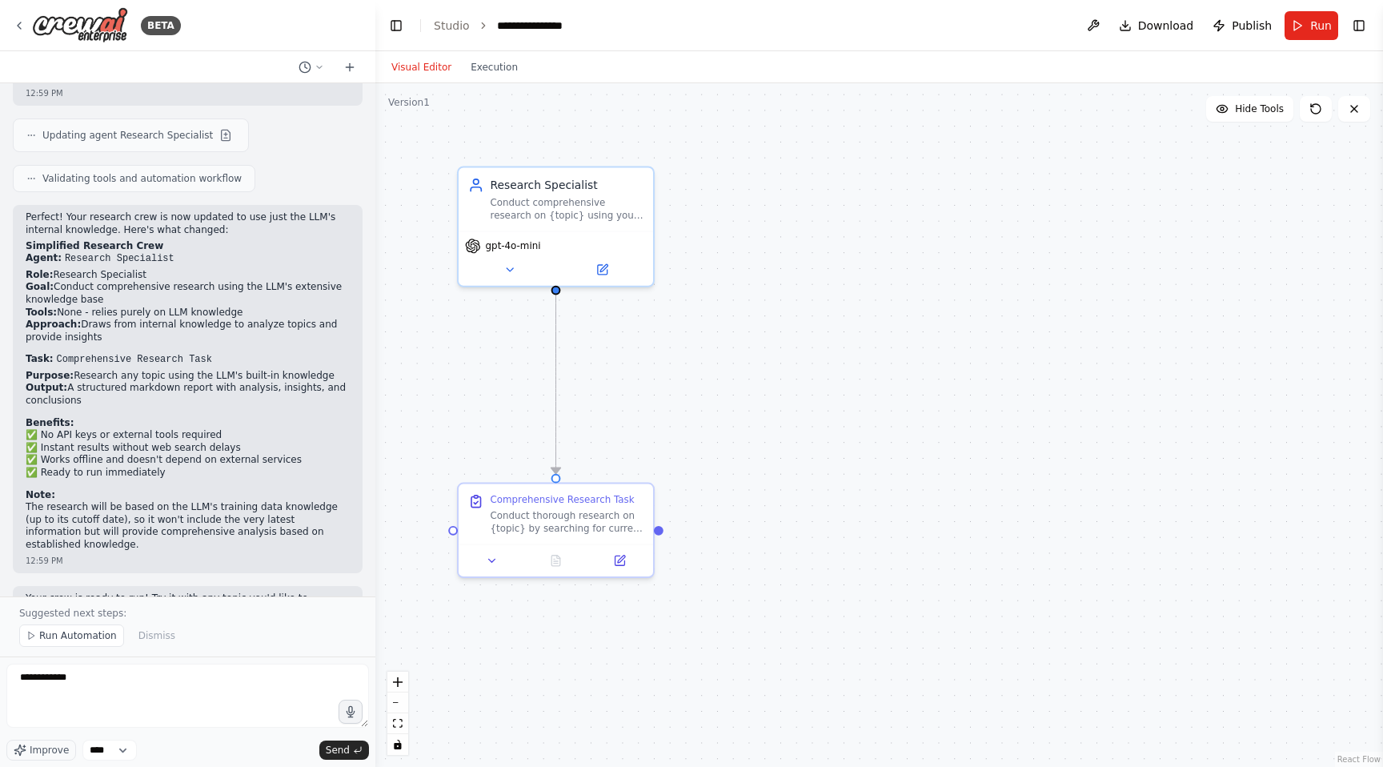
click at [1282, 13] on header "**********" at bounding box center [879, 25] width 1008 height 51
click at [1290, 22] on button "Run" at bounding box center [1312, 25] width 54 height 29
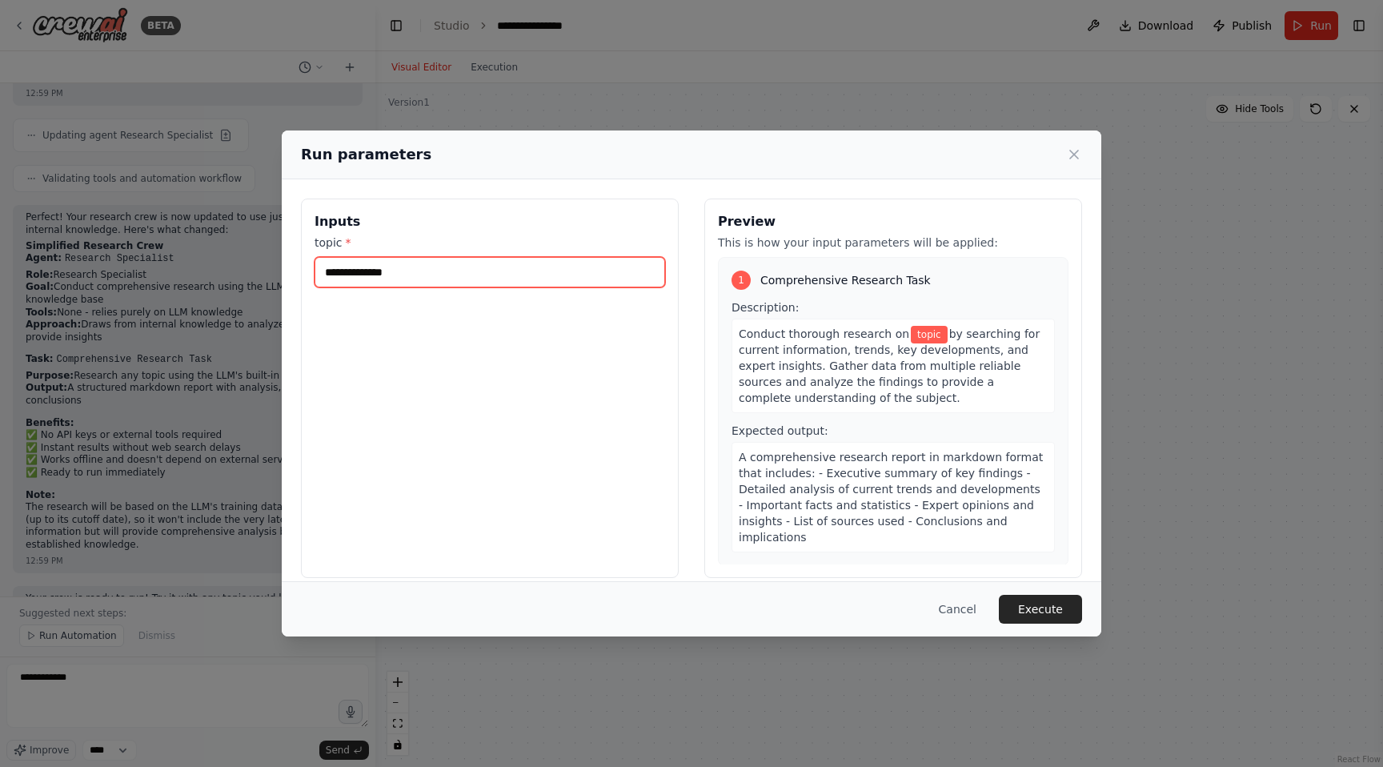
click at [586, 280] on input "topic *" at bounding box center [490, 272] width 351 height 30
type input "*********"
click at [1059, 605] on button "Execute" at bounding box center [1040, 609] width 83 height 29
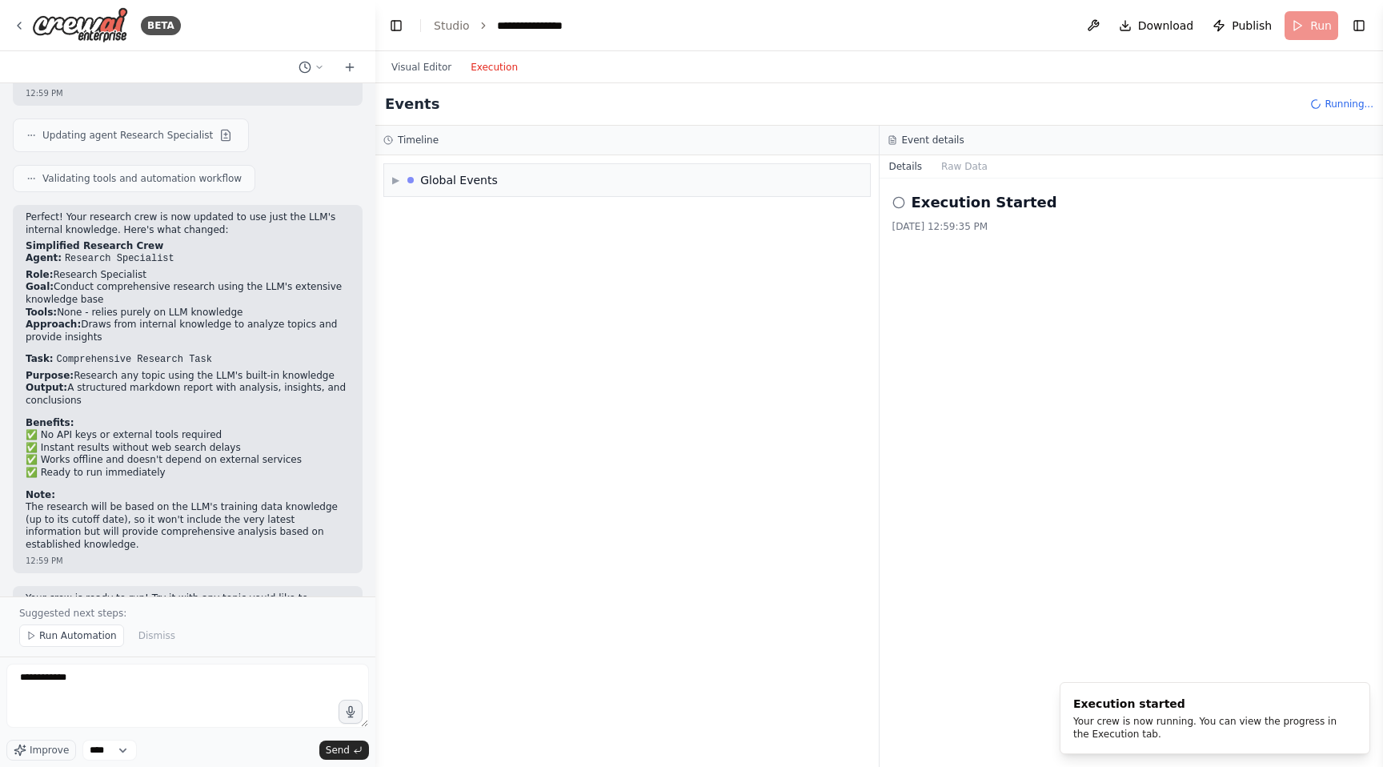
click at [502, 66] on button "Execution" at bounding box center [494, 67] width 66 height 19
click at [469, 169] on div "▶ Global Events" at bounding box center [627, 180] width 486 height 32
click at [415, 210] on span "Execution Started" at bounding box center [454, 214] width 86 height 13
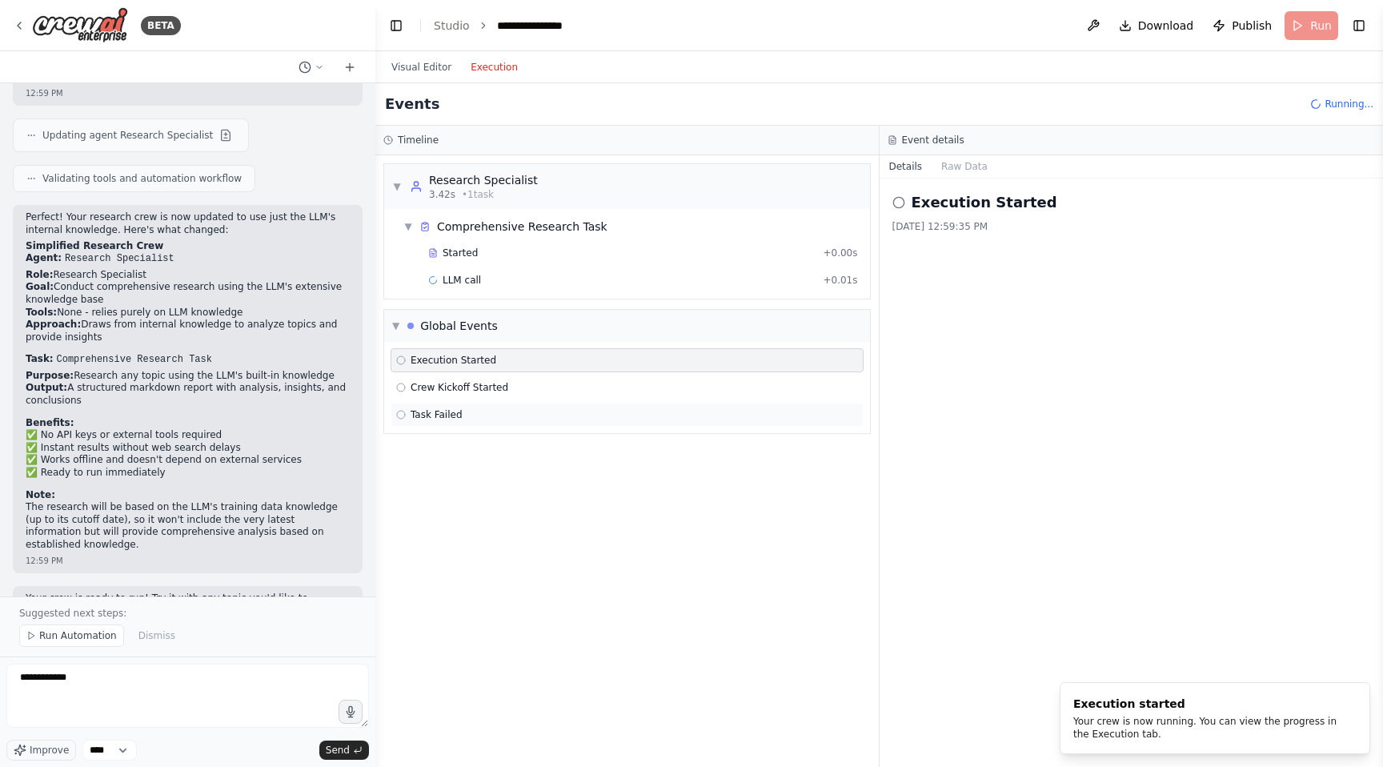
click at [443, 410] on span "Task Failed" at bounding box center [437, 414] width 52 height 13
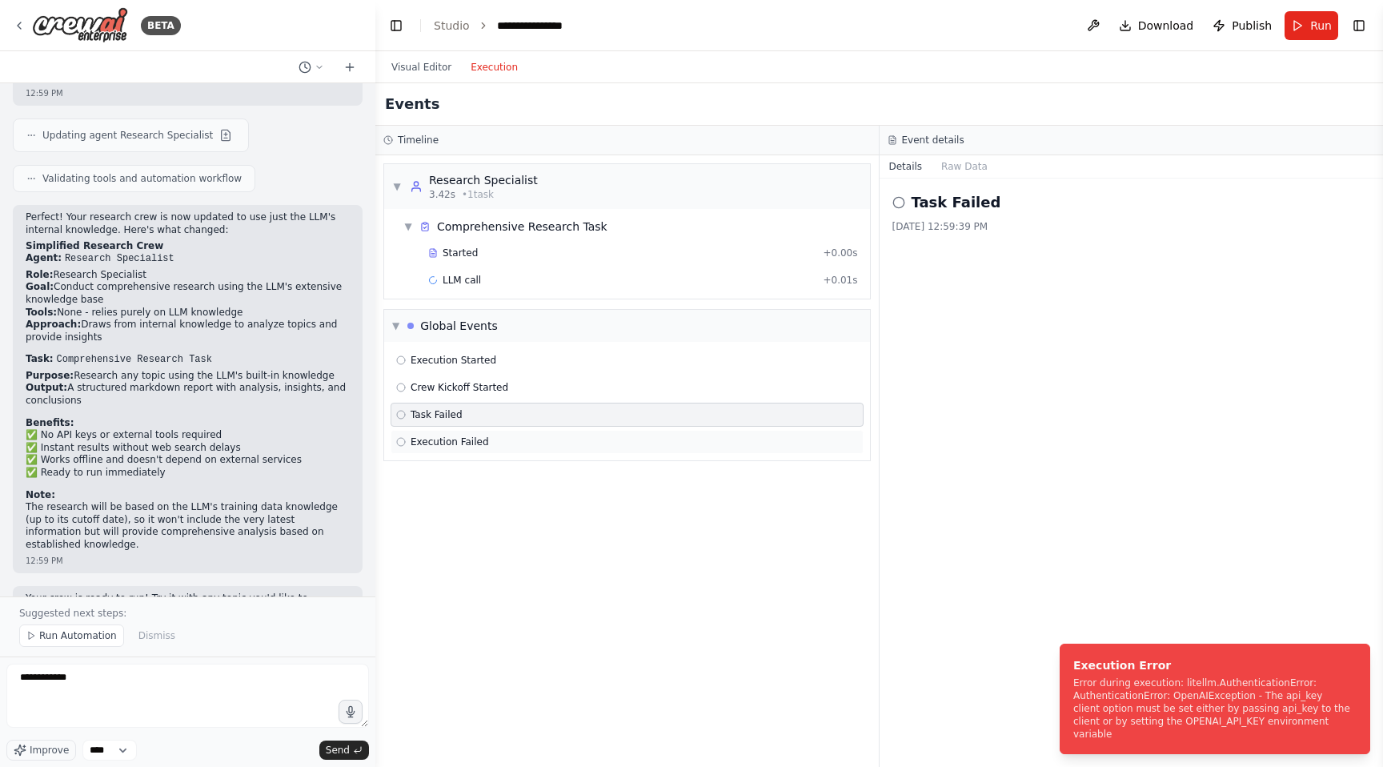
click at [451, 447] on span "Execution Failed" at bounding box center [450, 441] width 78 height 13
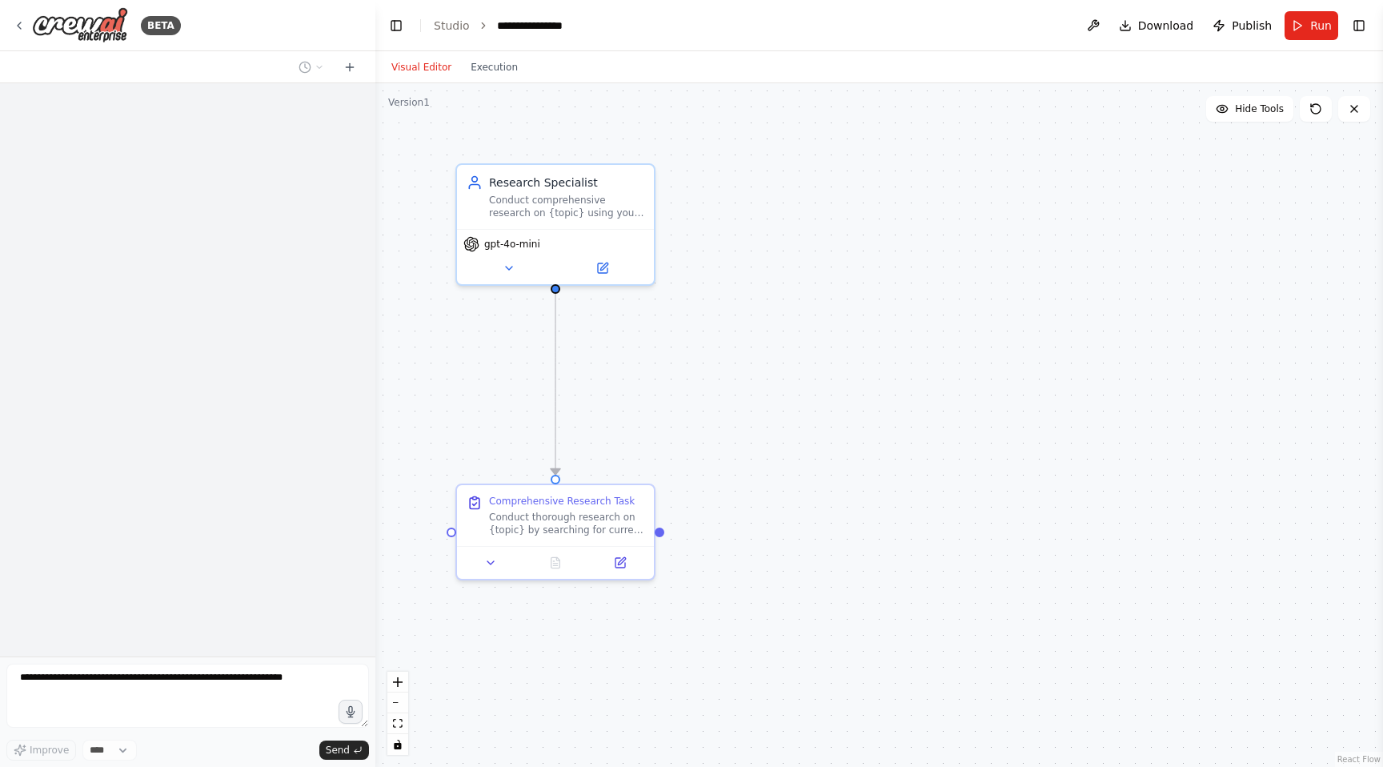
scroll to position [1751, 0]
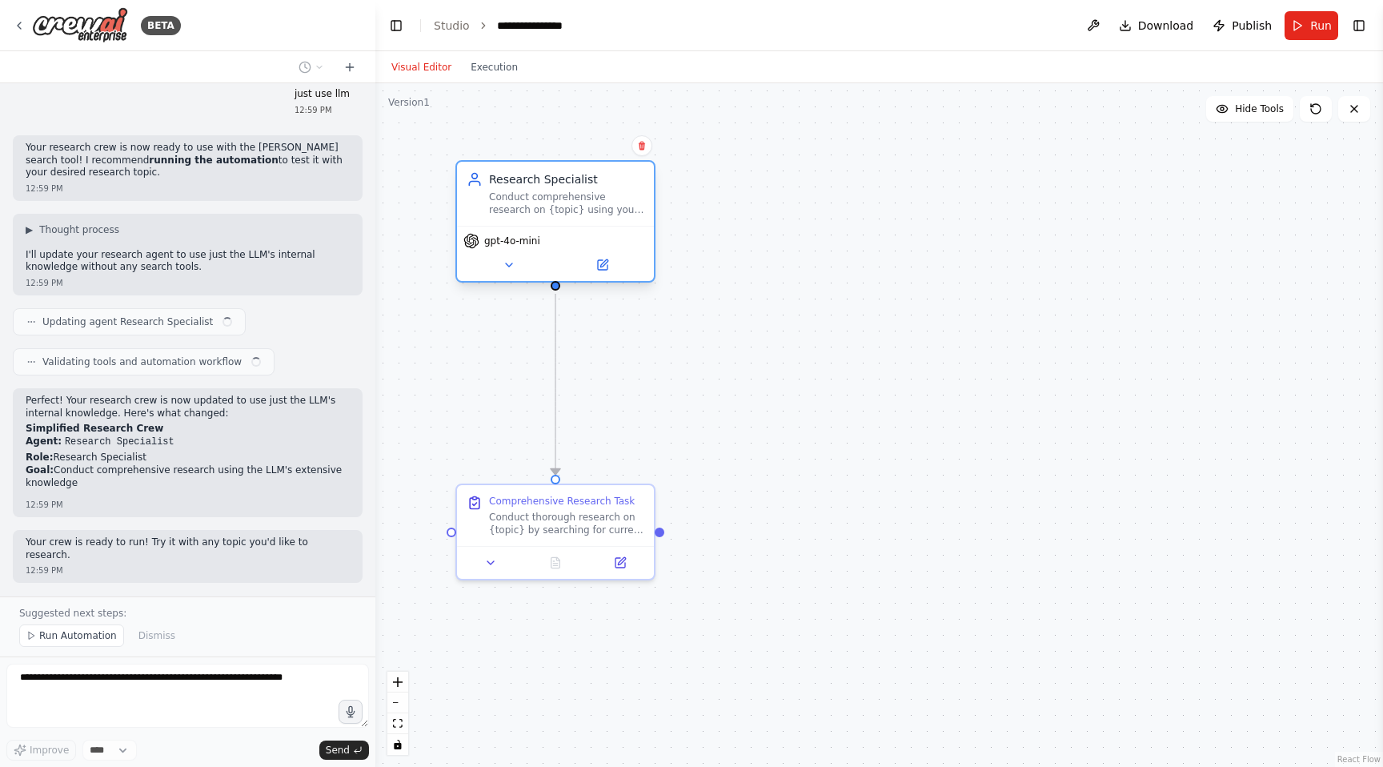
click at [495, 243] on span "gpt-4o-mini" at bounding box center [512, 240] width 56 height 13
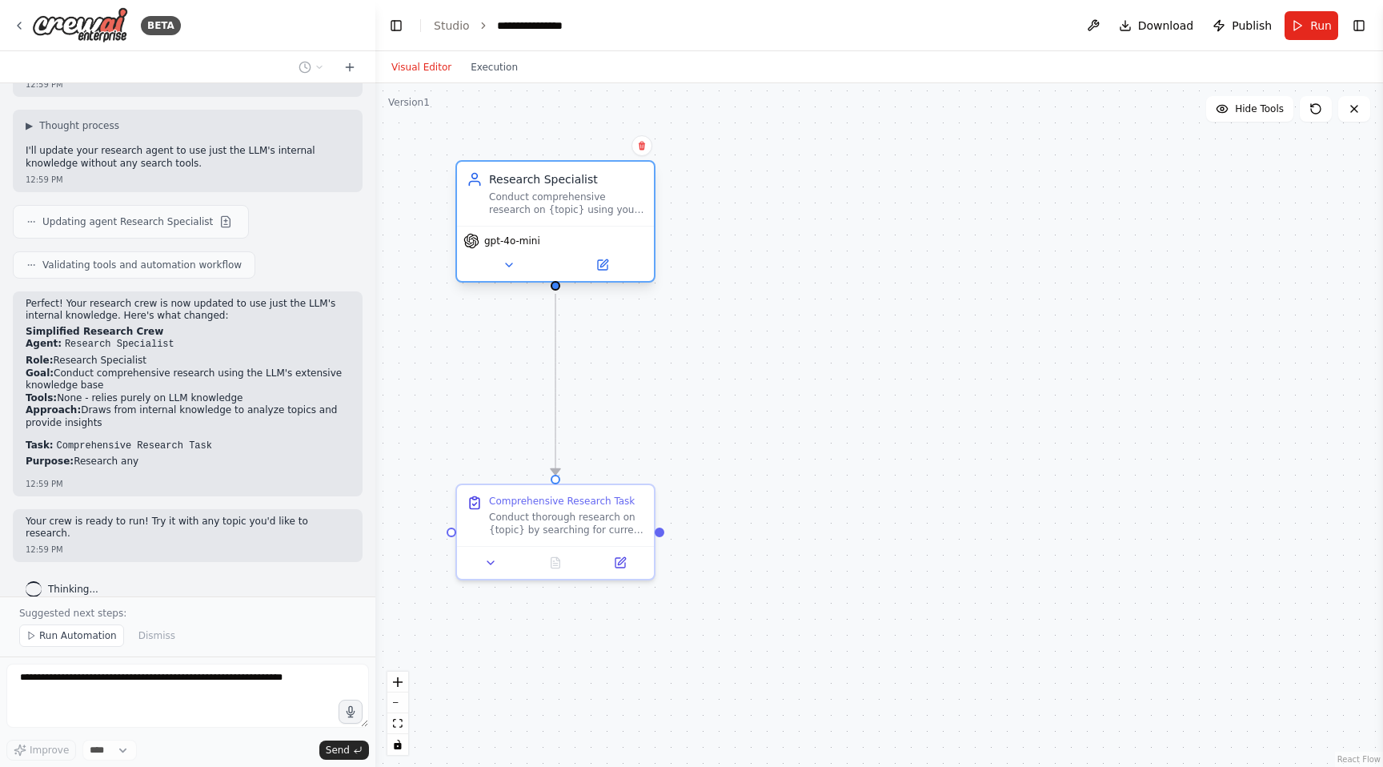
click at [523, 238] on span "gpt-4o-mini" at bounding box center [512, 240] width 56 height 13
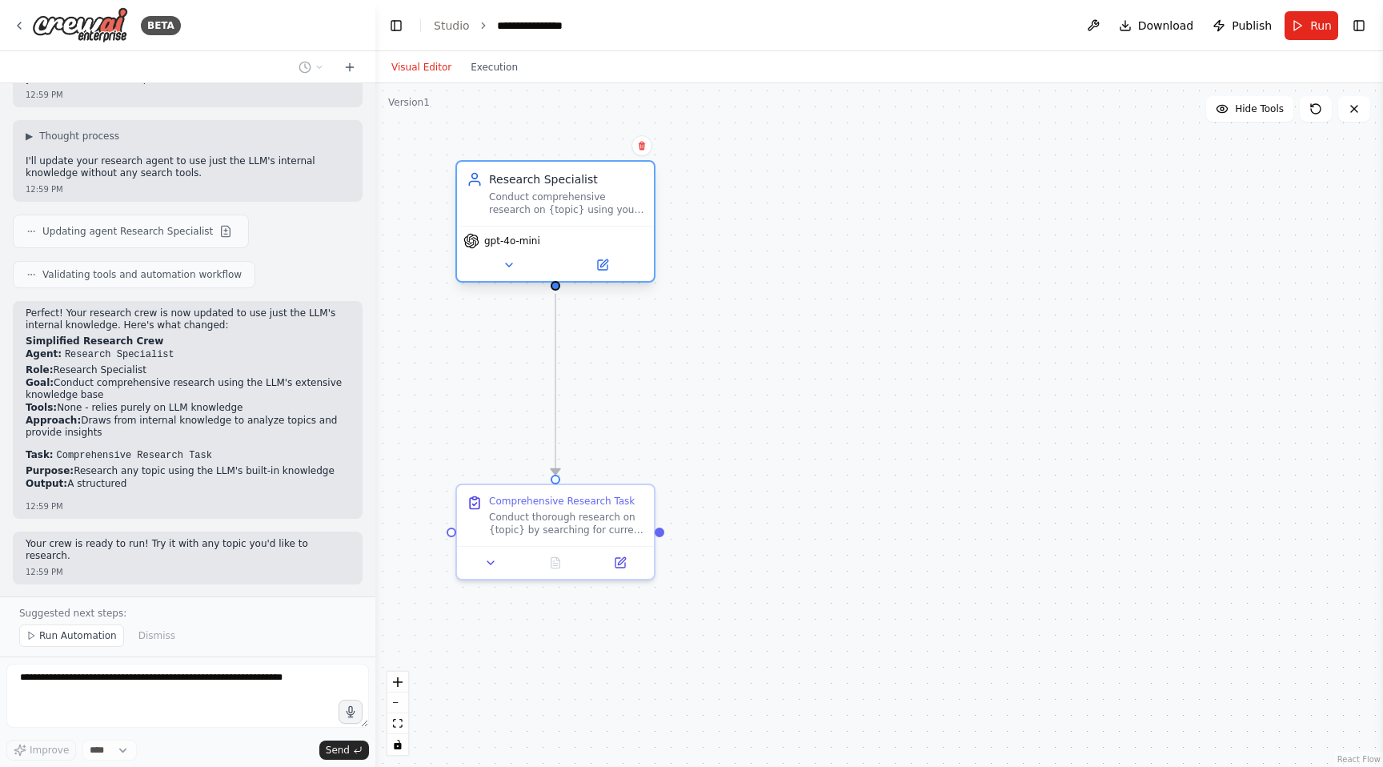
click at [523, 238] on span "gpt-4o-mini" at bounding box center [512, 240] width 56 height 13
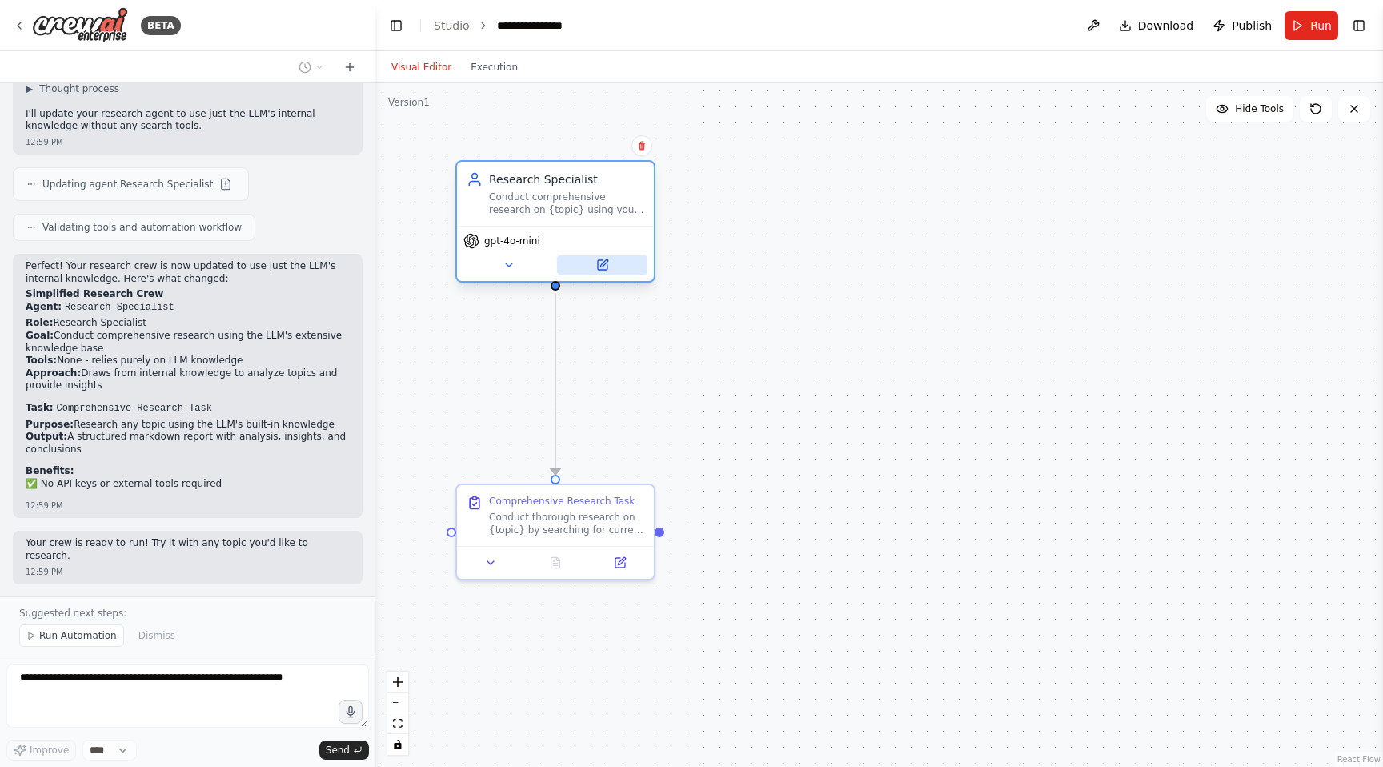
click at [603, 264] on icon at bounding box center [603, 262] width 7 height 7
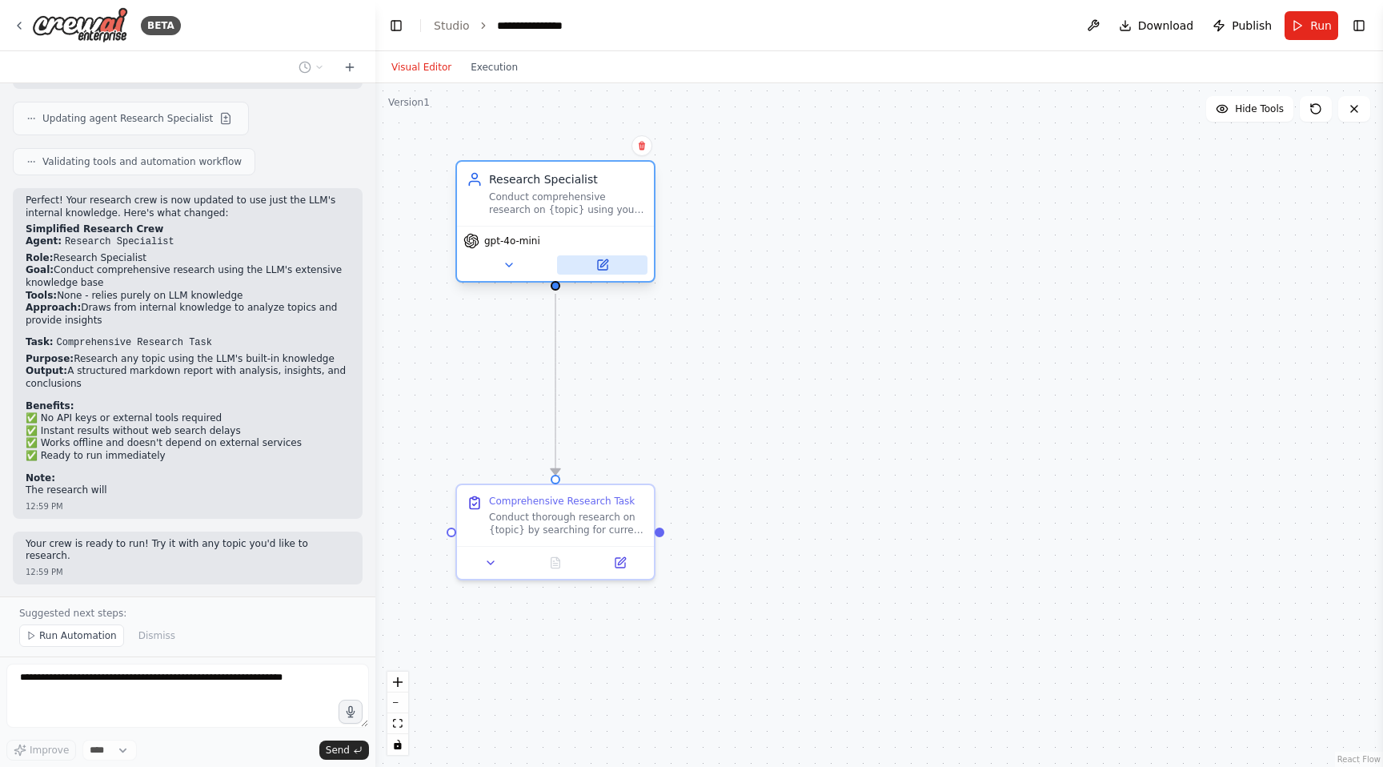
click at [601, 260] on icon at bounding box center [603, 265] width 10 height 10
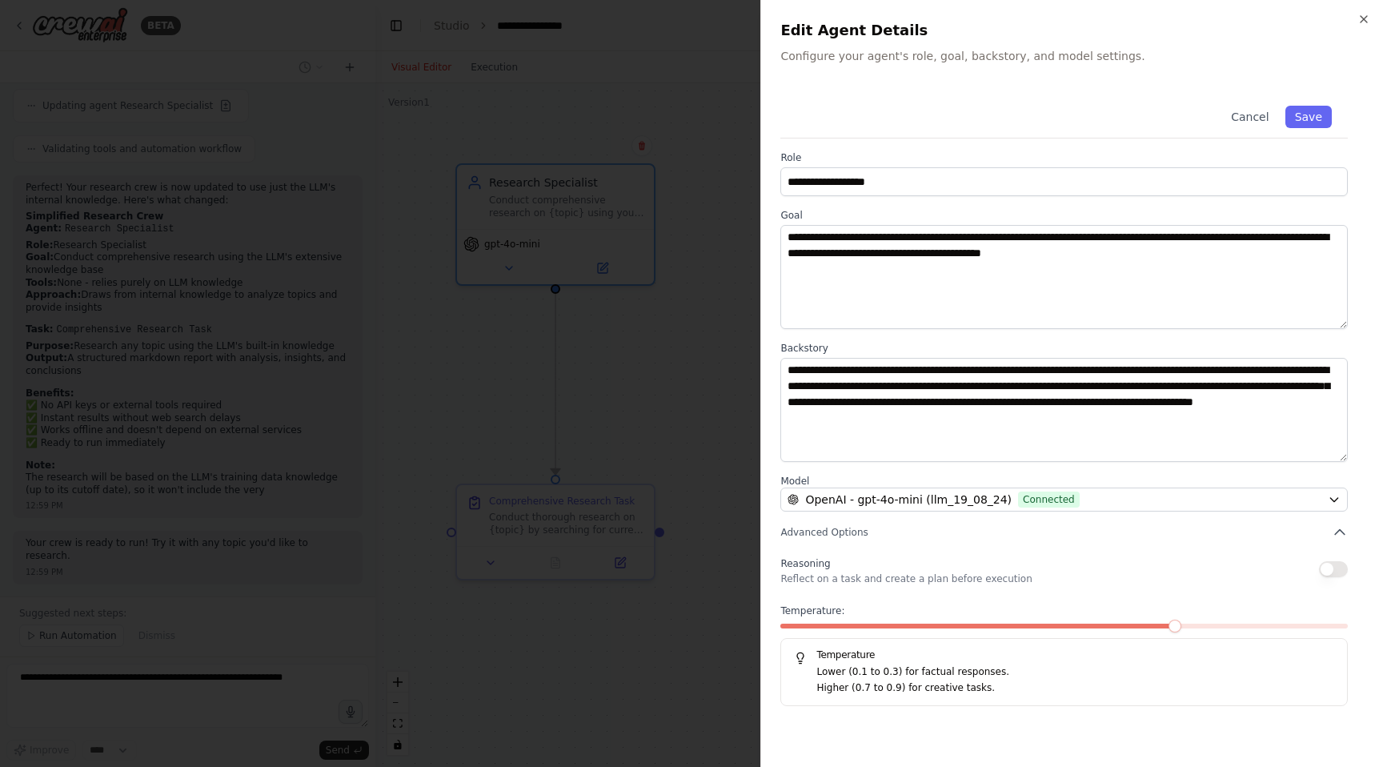
scroll to position [2385, 0]
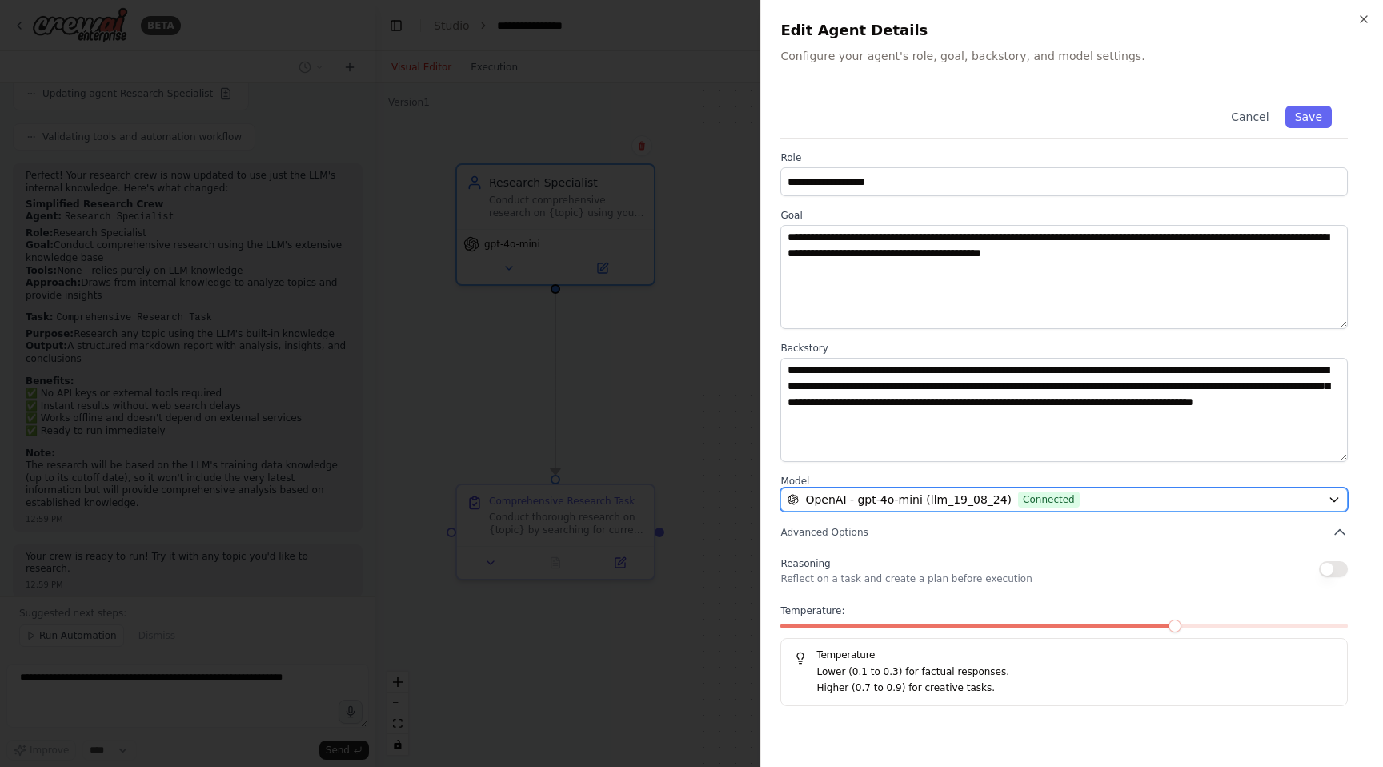
click at [903, 489] on button "OpenAI - gpt-4o-mini (llm_19_08_24) Connected" at bounding box center [1063, 499] width 567 height 24
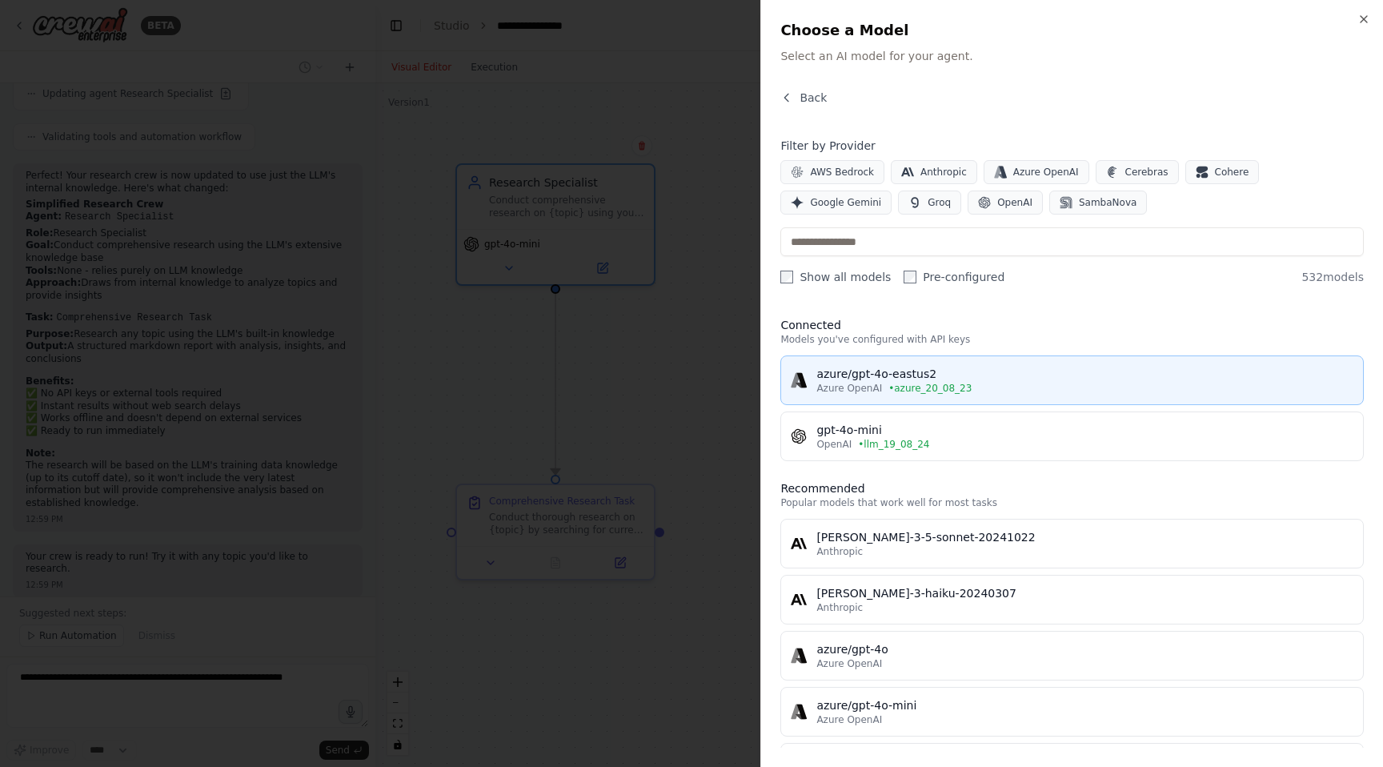
click at [920, 379] on div "azure/gpt-4o-eastus2" at bounding box center [1084, 374] width 537 height 16
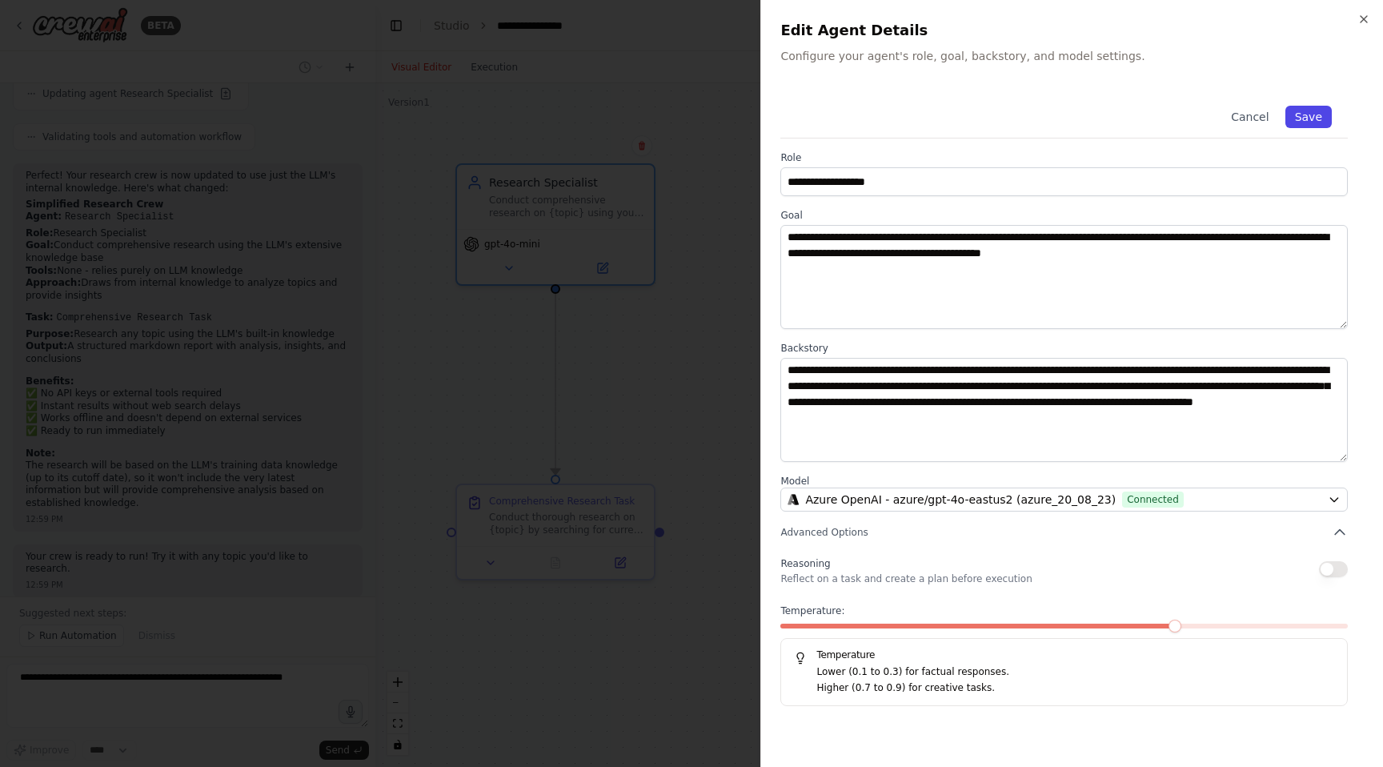
click at [1313, 106] on button "Save" at bounding box center [1308, 117] width 46 height 22
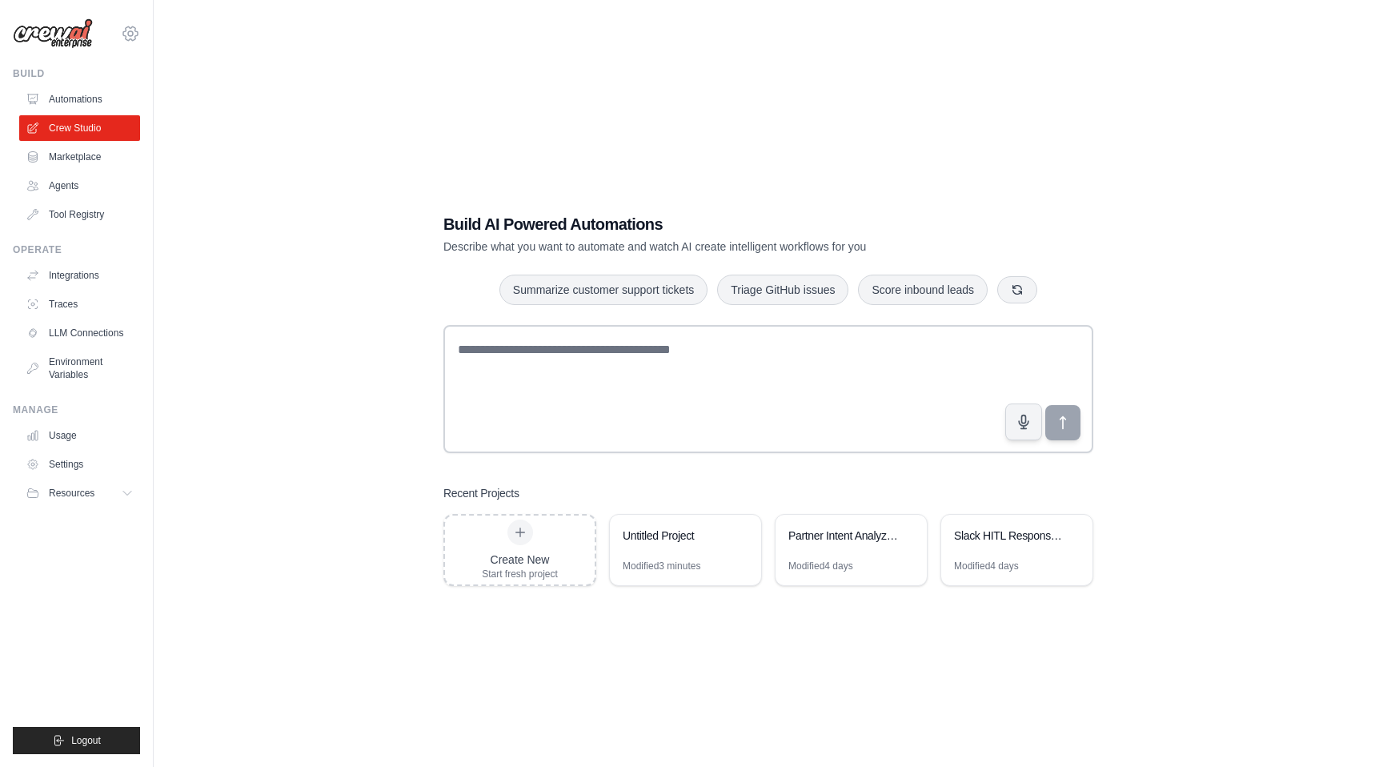
click at [134, 35] on icon at bounding box center [130, 33] width 19 height 19
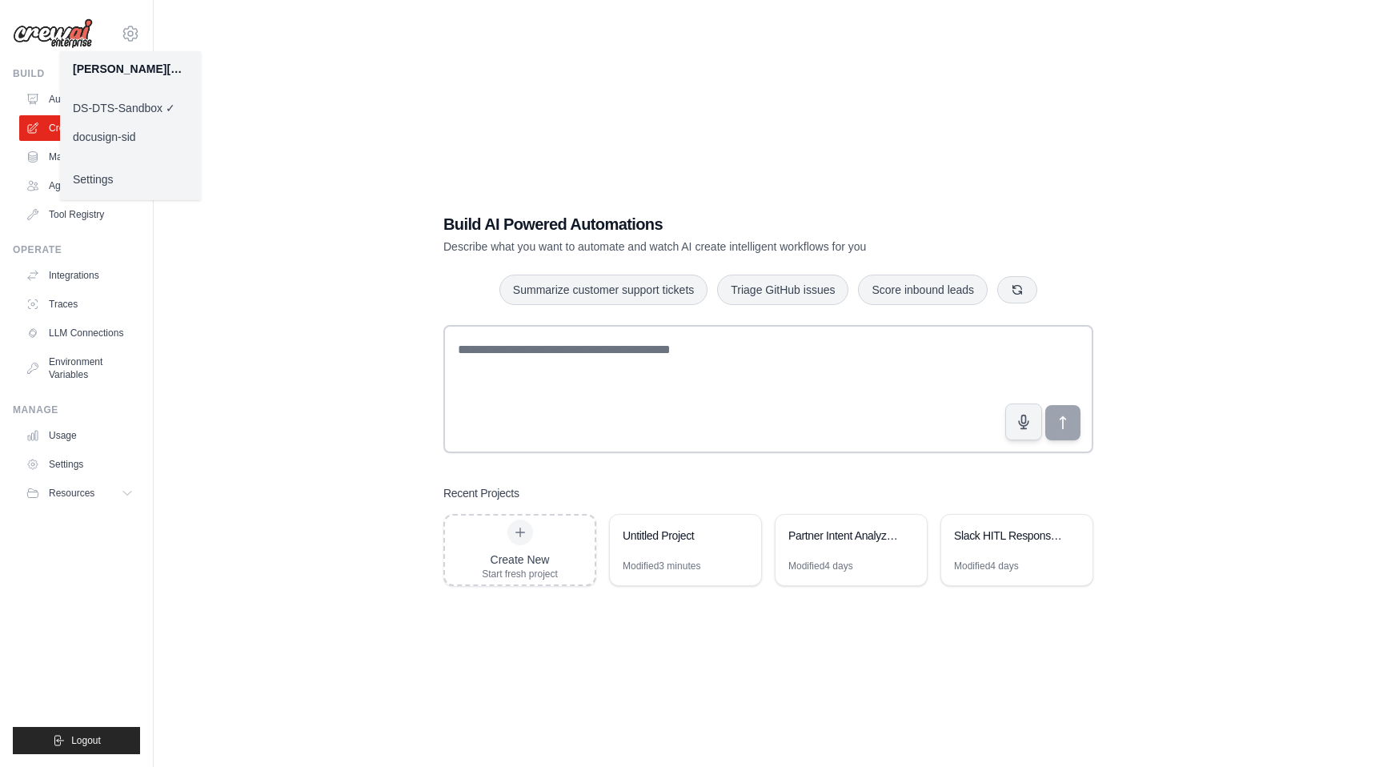
click at [87, 183] on link "Settings" at bounding box center [130, 179] width 141 height 29
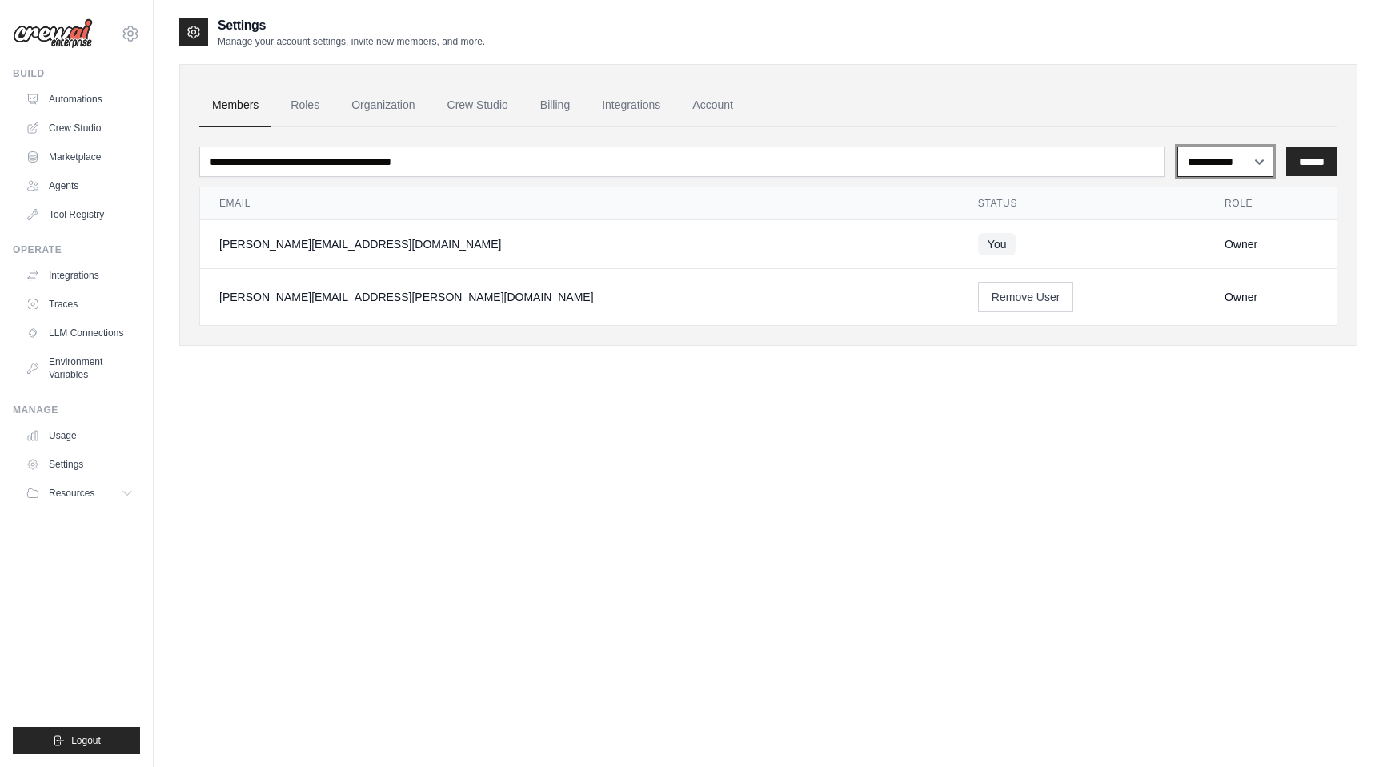
click at [1217, 163] on select "**********" at bounding box center [1225, 161] width 97 height 30
click at [273, 110] on ul "Members Roles Organization Crew Studio Billing Integrations Account" at bounding box center [768, 105] width 1138 height 43
click at [302, 110] on link "Roles" at bounding box center [305, 105] width 54 height 43
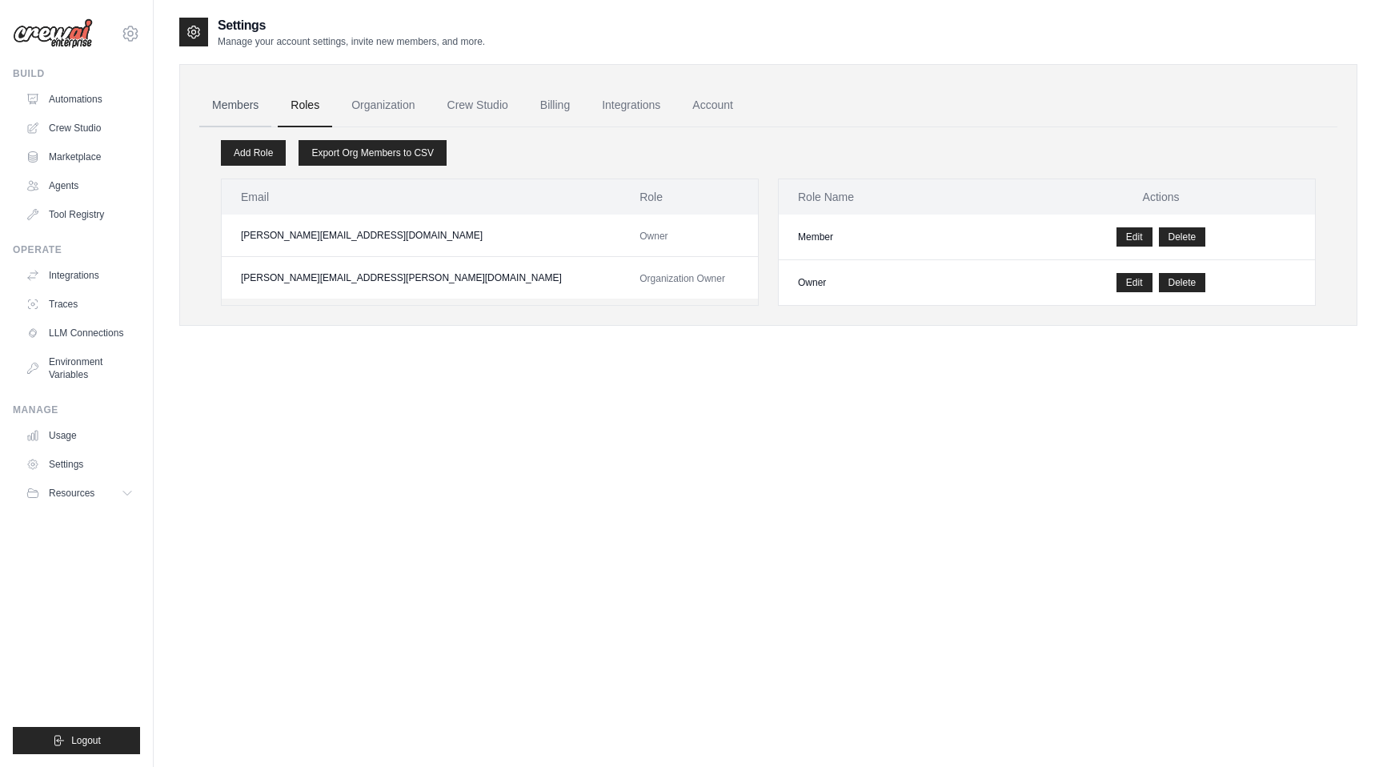
click at [246, 104] on link "Members" at bounding box center [235, 105] width 72 height 43
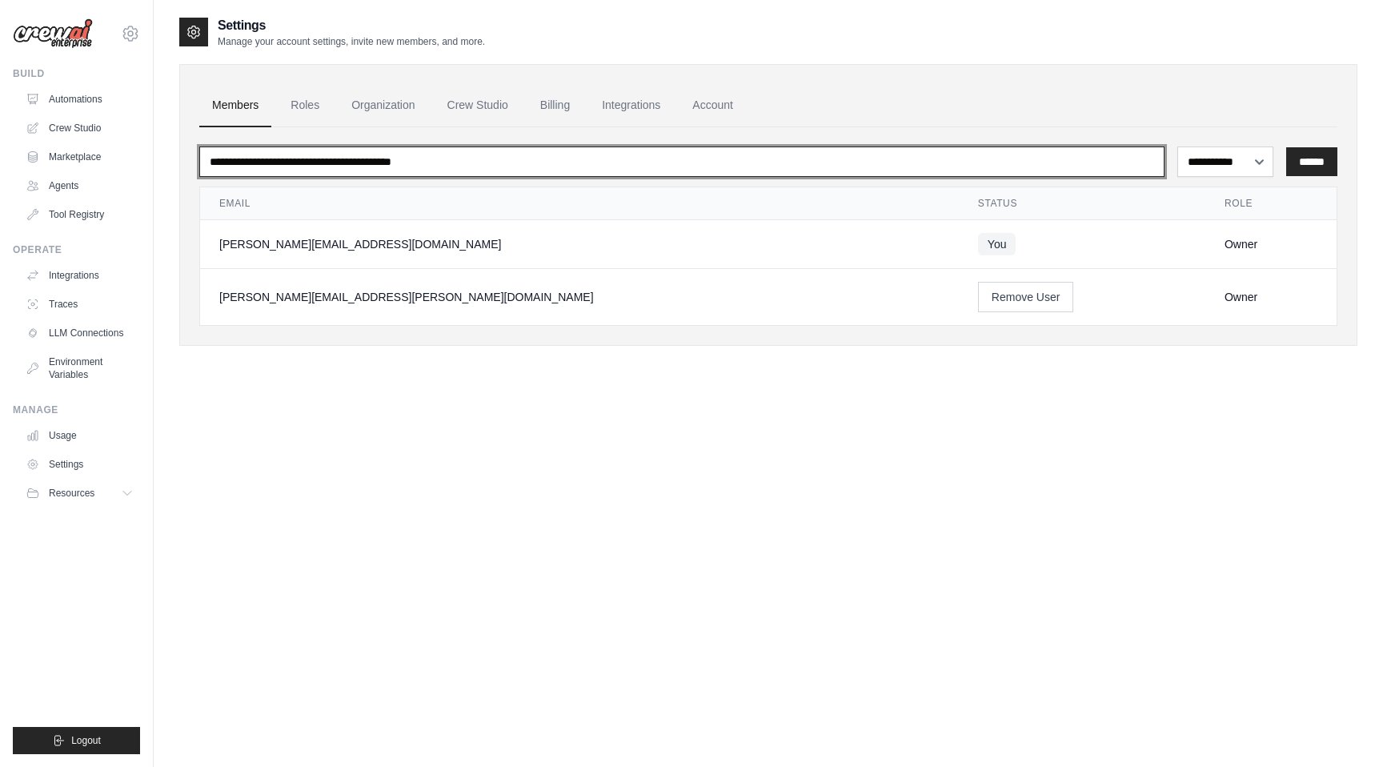
click at [339, 158] on input "email" at bounding box center [681, 161] width 965 height 30
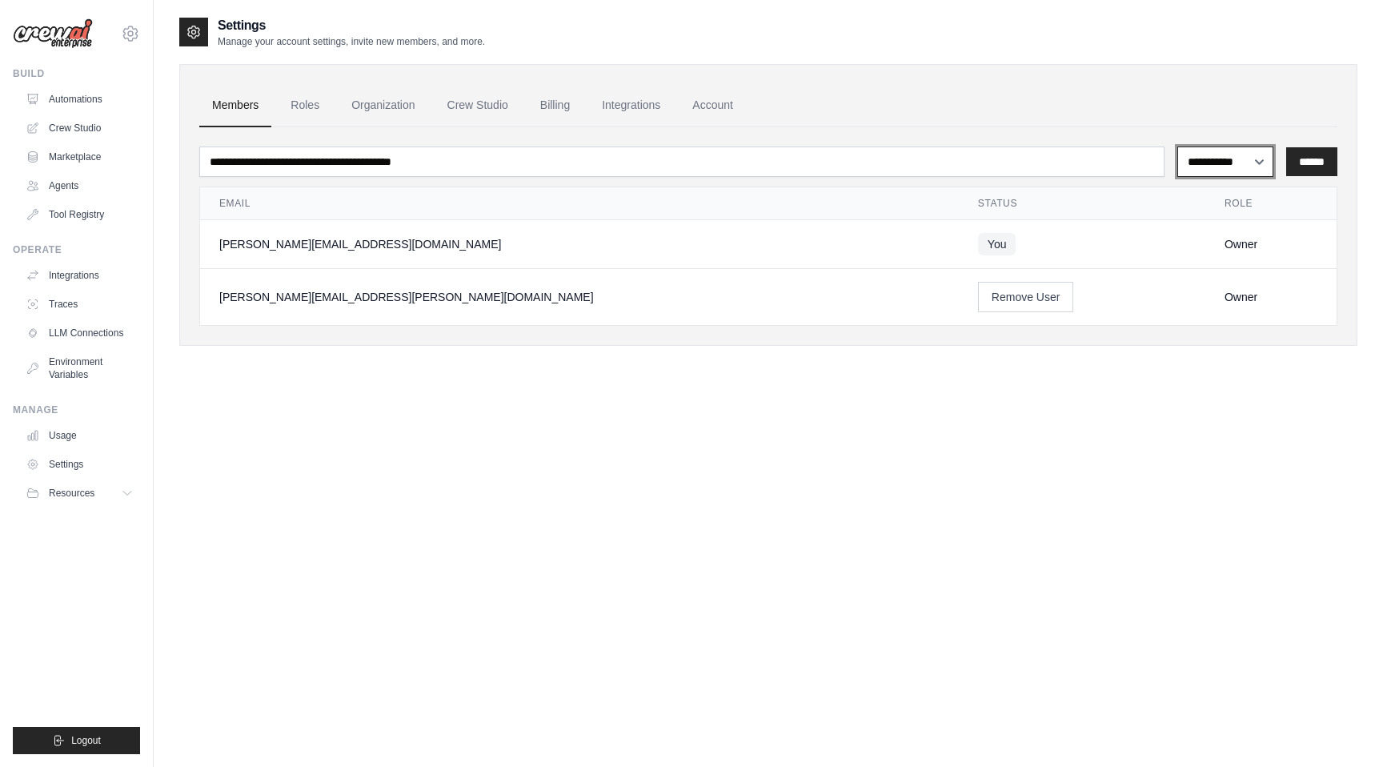
click at [1253, 164] on select "**********" at bounding box center [1225, 161] width 97 height 30
select select "******"
click at [1177, 146] on select "**********" at bounding box center [1225, 161] width 97 height 30
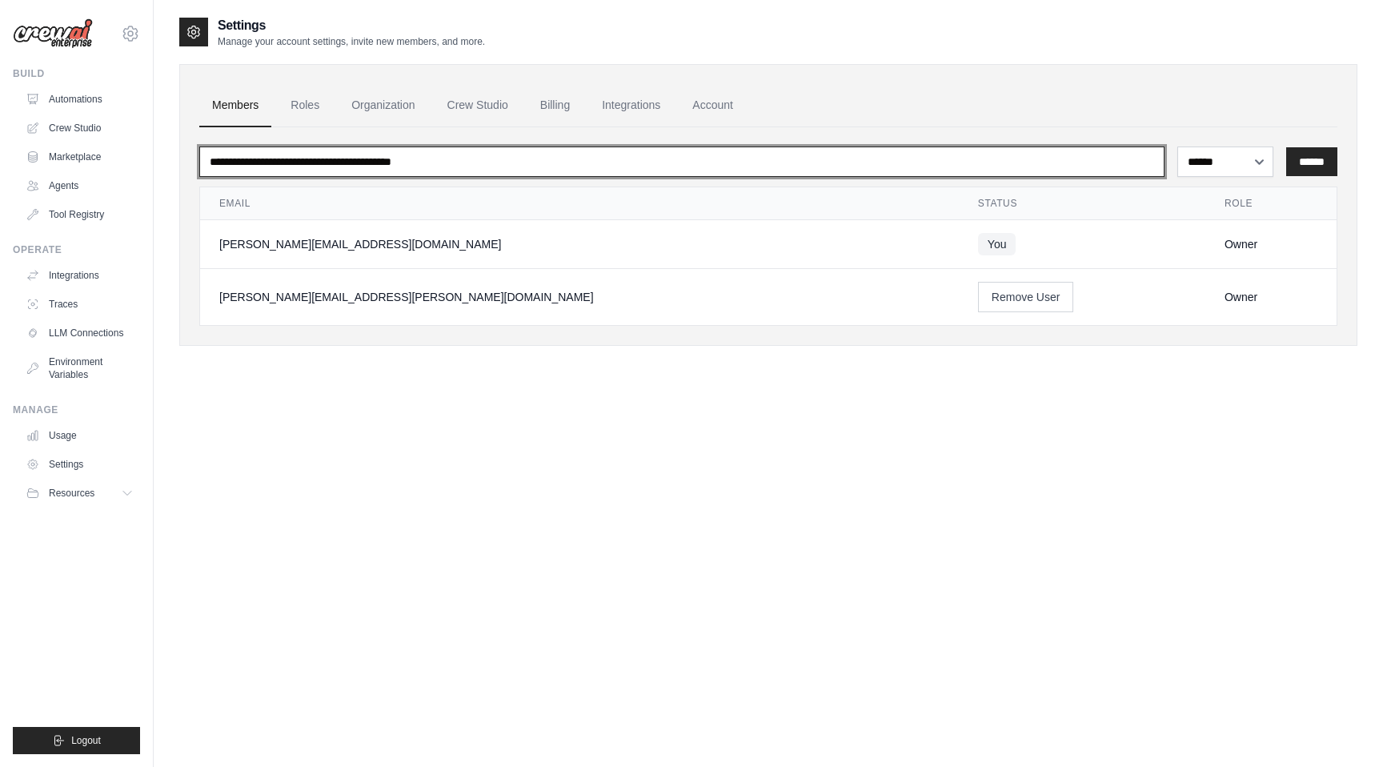
click at [880, 148] on input "email" at bounding box center [681, 161] width 965 height 30
click at [880, 153] on input "email" at bounding box center [681, 161] width 965 height 30
type input "**********"
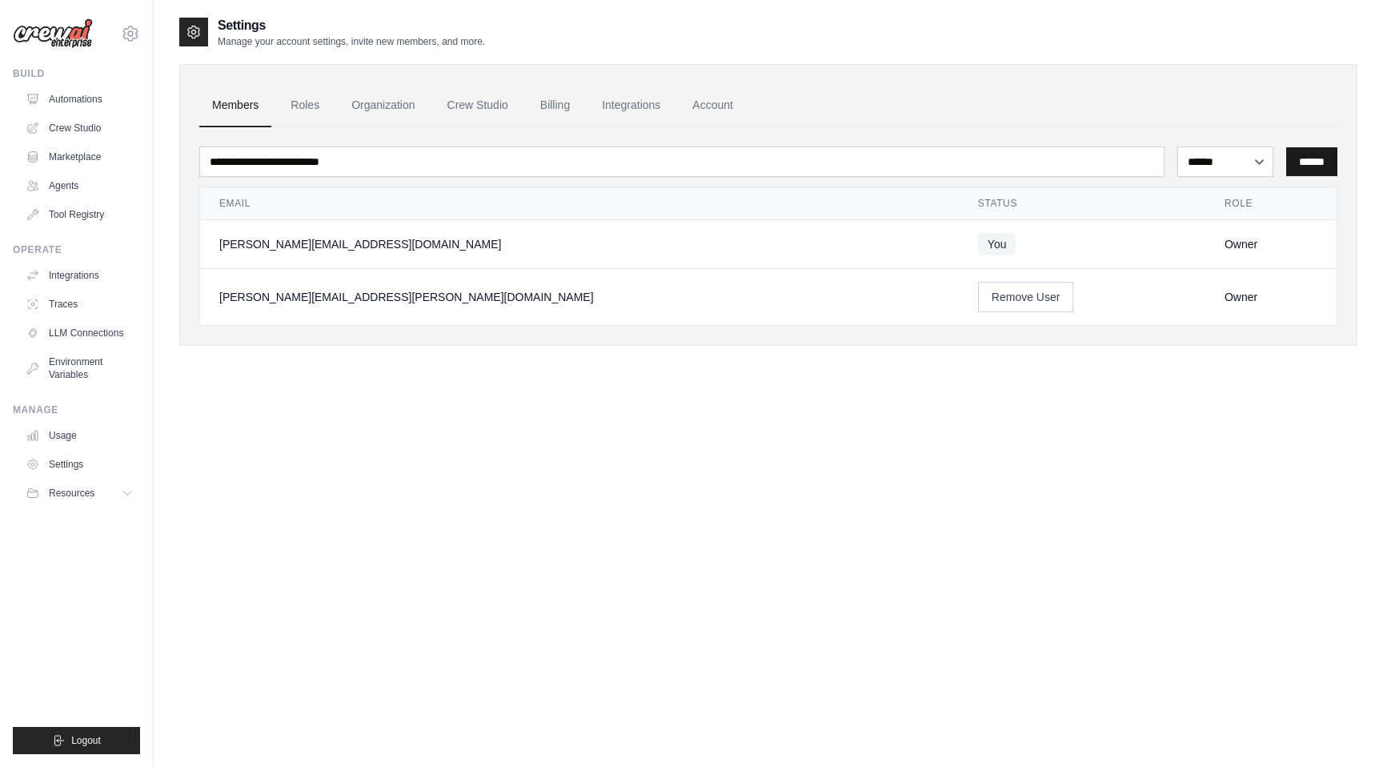
click at [1301, 167] on input "******" at bounding box center [1311, 161] width 51 height 29
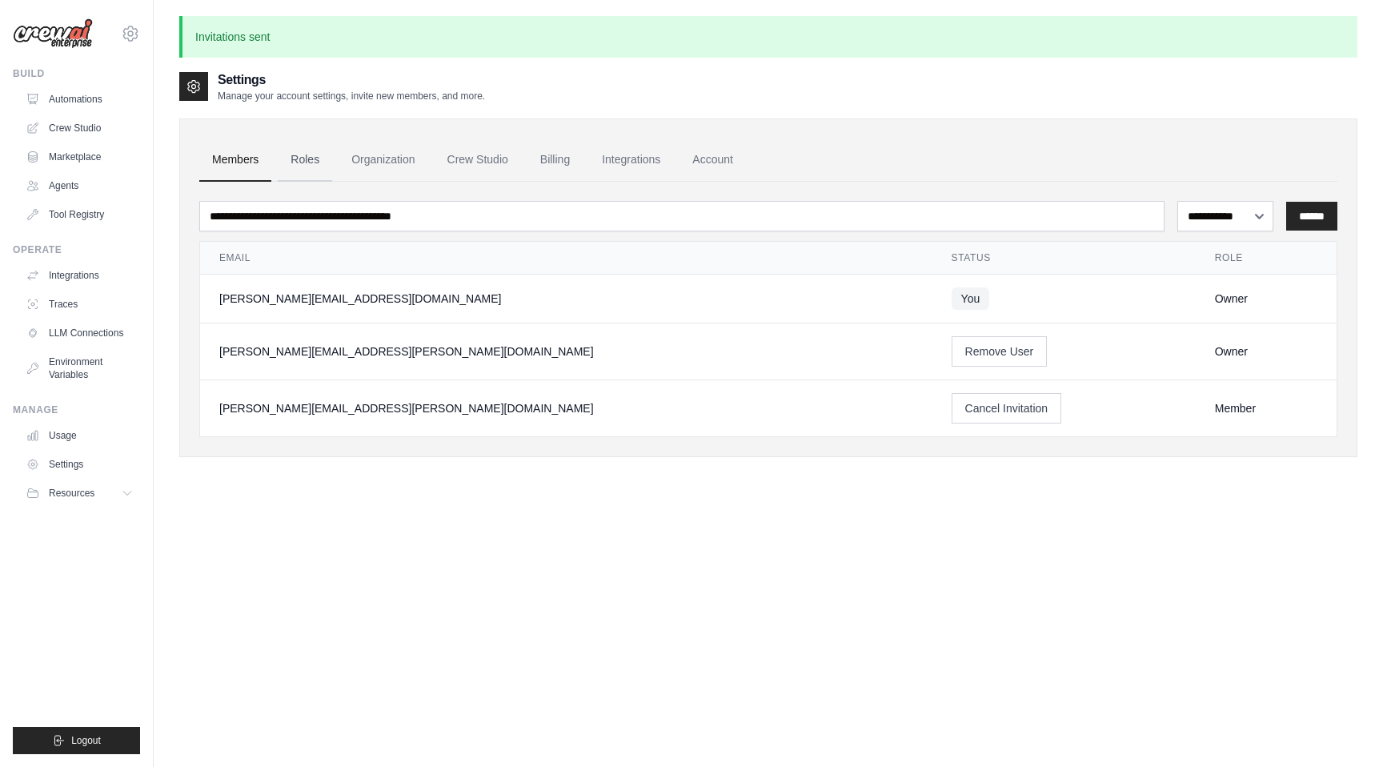
click at [309, 150] on link "Roles" at bounding box center [305, 159] width 54 height 43
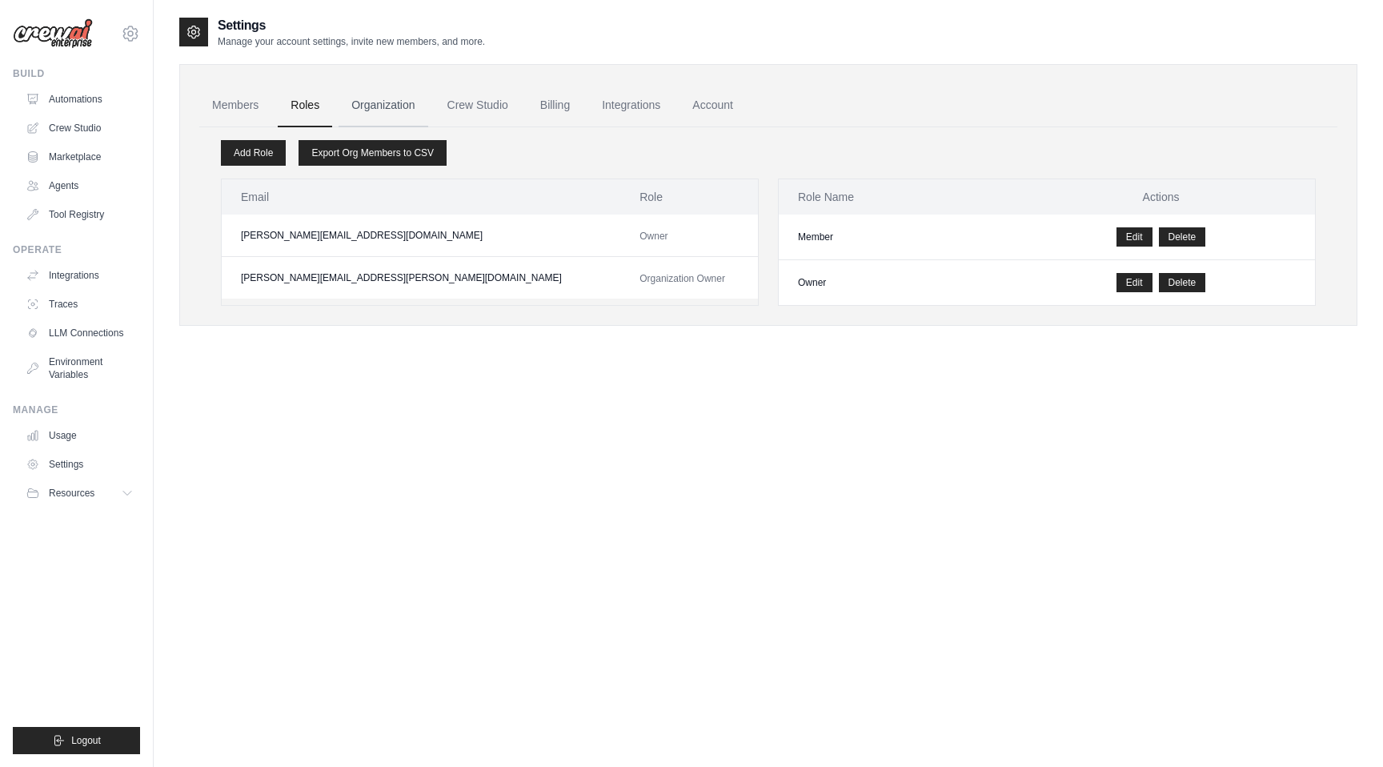
click at [371, 117] on link "Organization" at bounding box center [383, 105] width 89 height 43
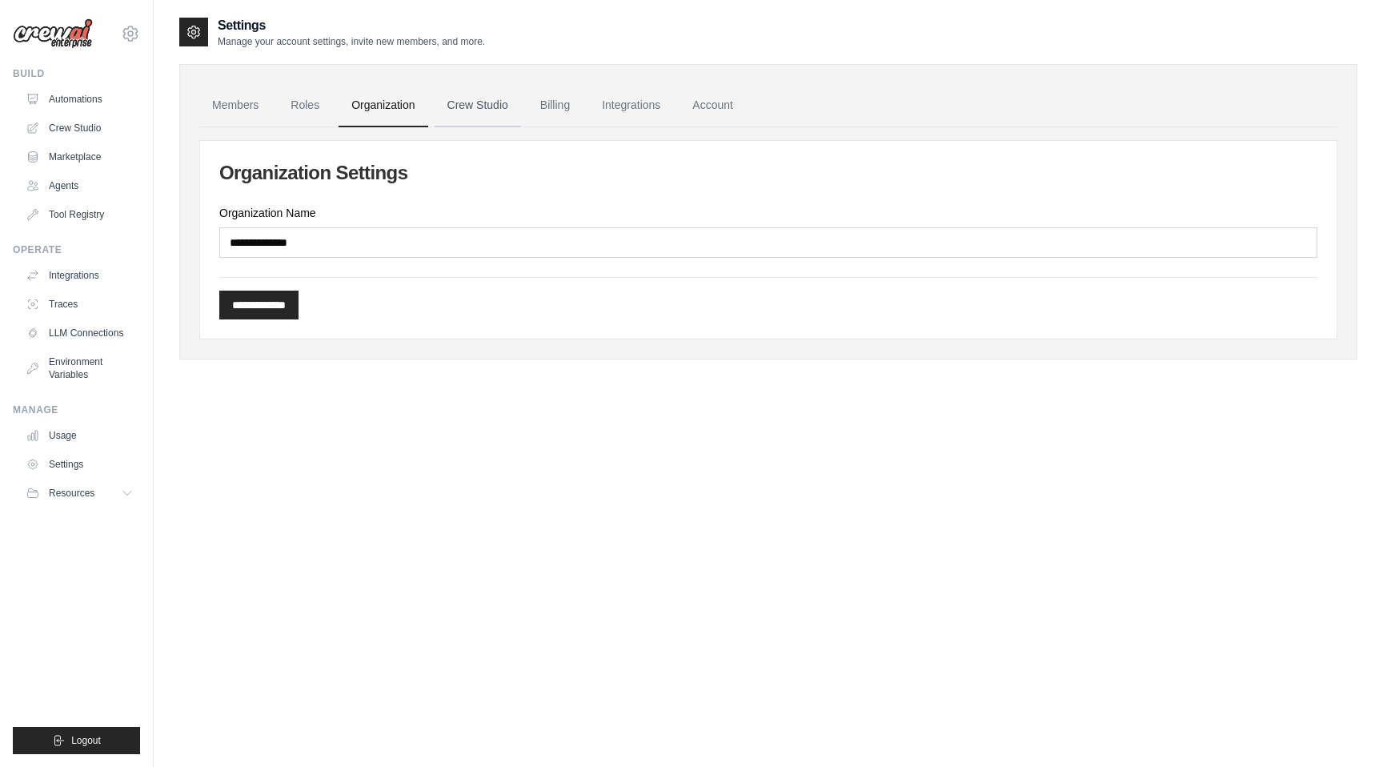
click at [449, 109] on link "Crew Studio" at bounding box center [478, 105] width 86 height 43
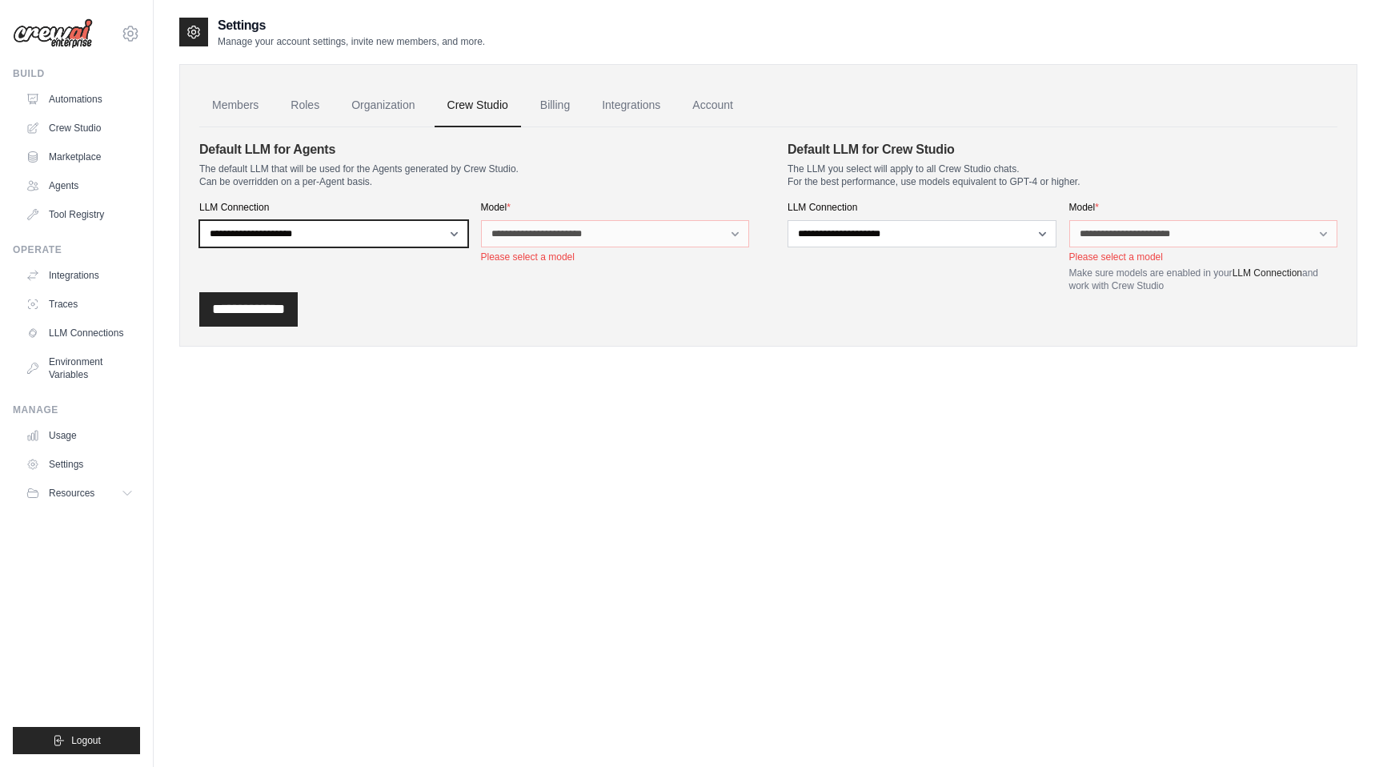
click at [352, 233] on select "**********" at bounding box center [333, 233] width 269 height 27
select select "******"
click at [199, 220] on select "**********" at bounding box center [333, 233] width 269 height 27
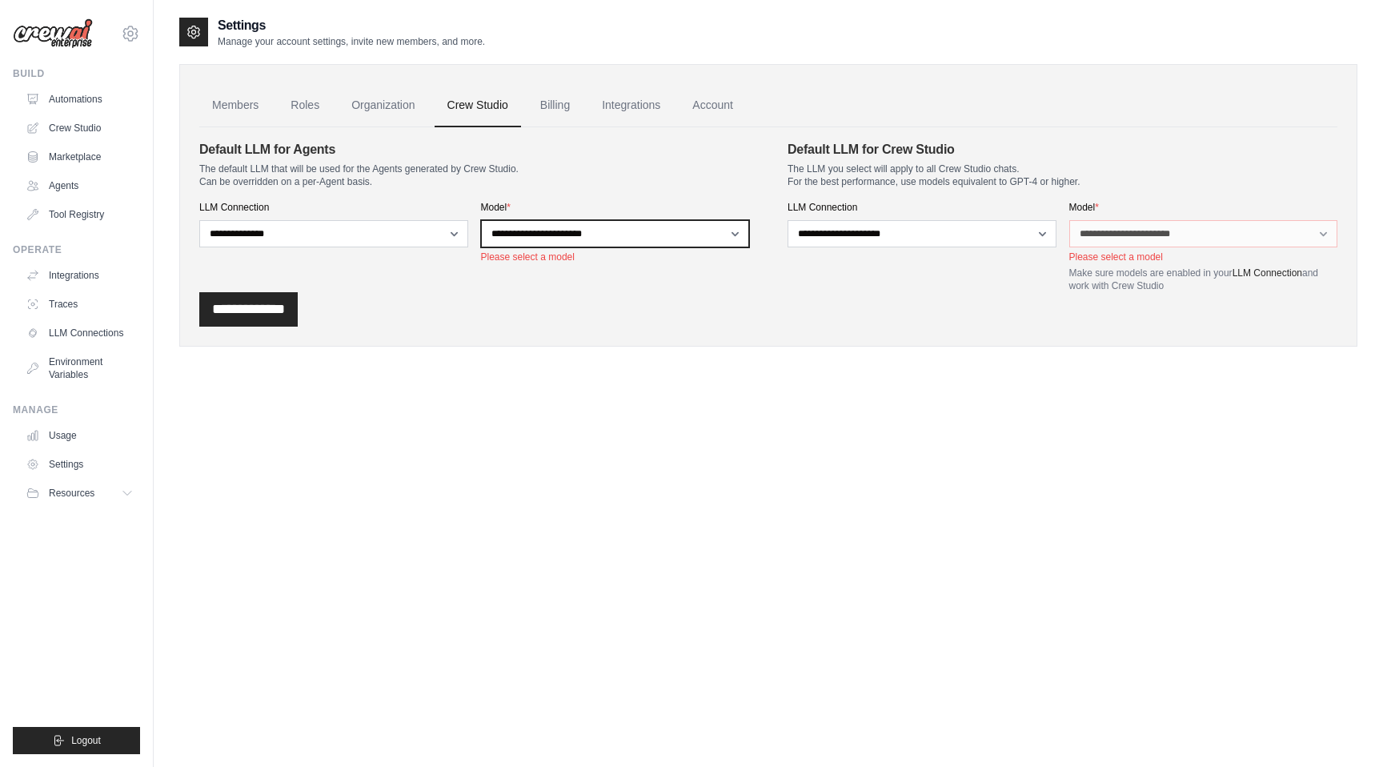
click at [525, 237] on select "**********" at bounding box center [615, 233] width 269 height 27
select select "**********"
click at [481, 220] on select "**********" at bounding box center [615, 233] width 269 height 27
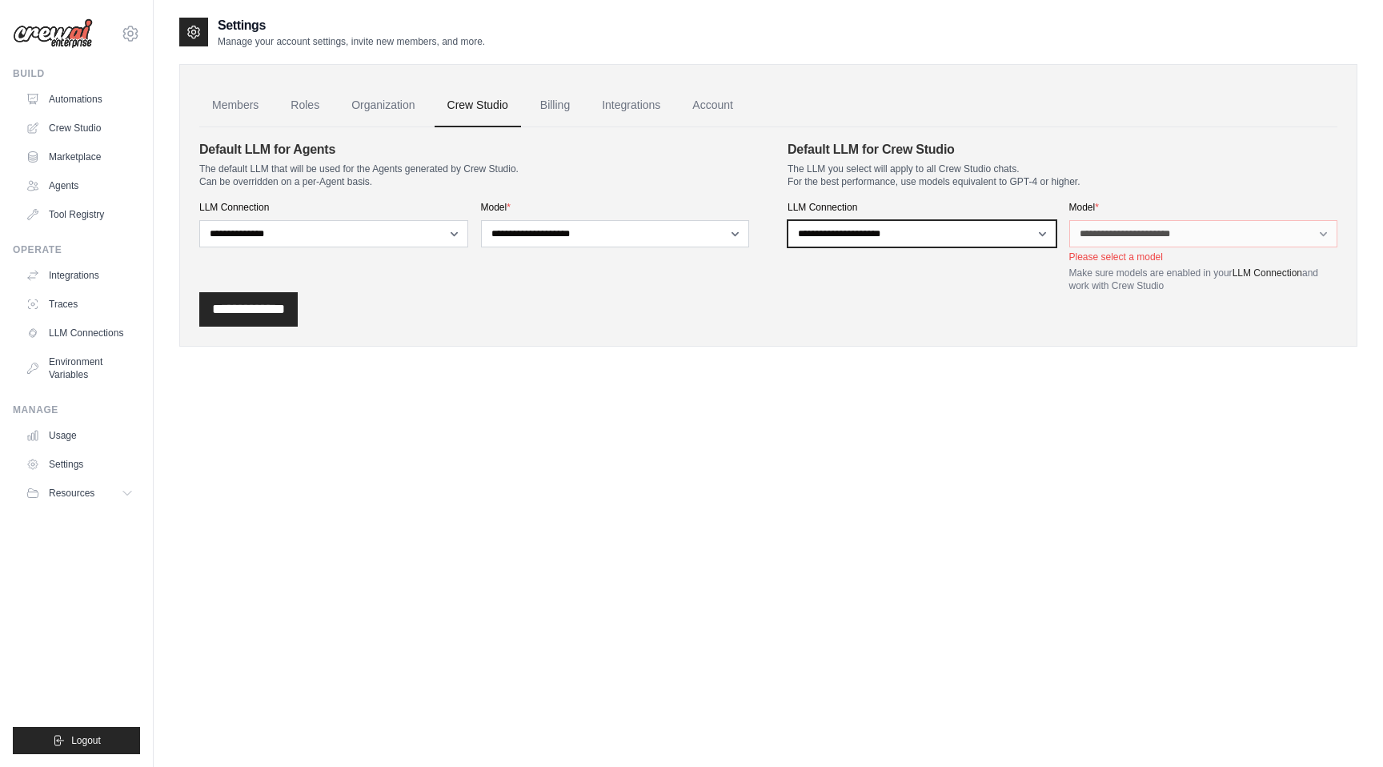
click at [978, 241] on select "**********" at bounding box center [922, 233] width 269 height 27
select select "******"
click at [788, 220] on select "**********" at bounding box center [922, 233] width 269 height 27
click at [1115, 248] on div "**********" at bounding box center [1203, 246] width 269 height 91
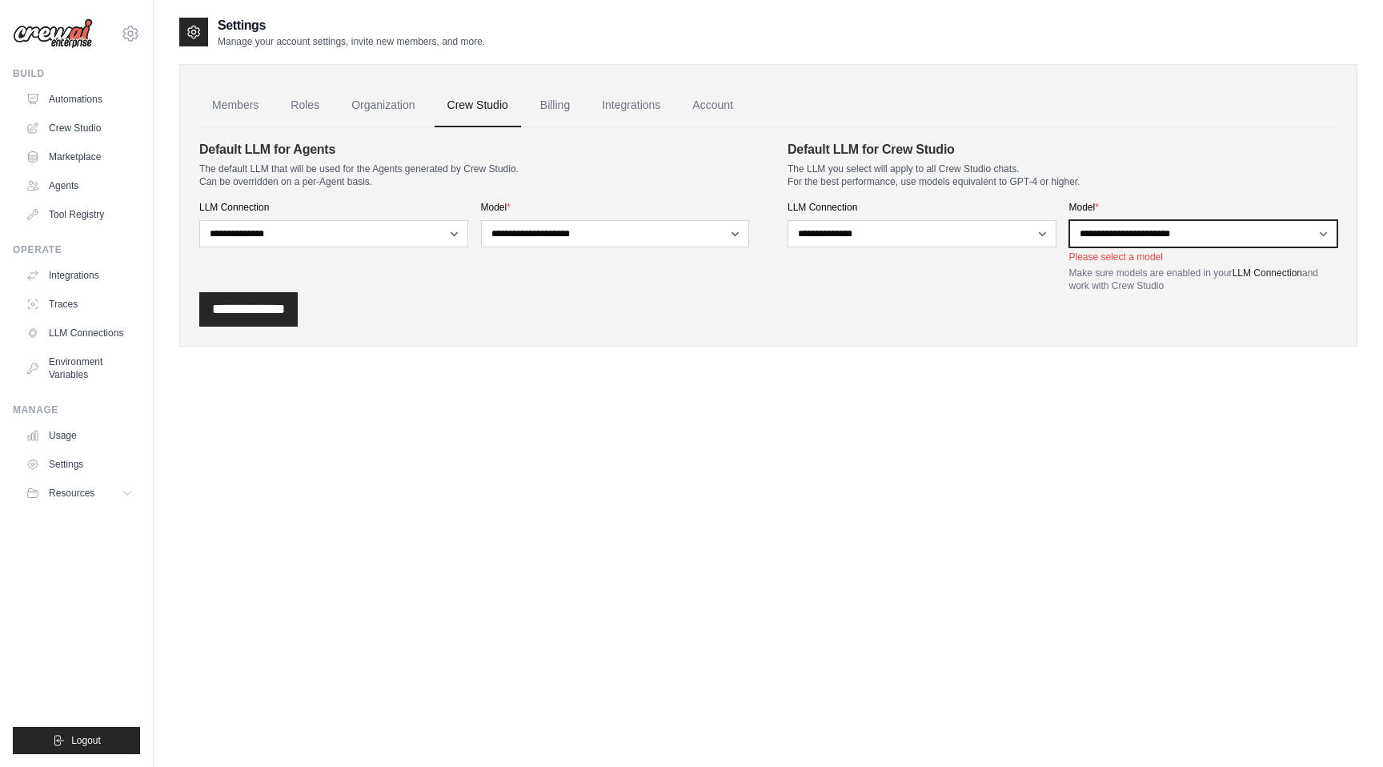
click at [1115, 235] on select "**********" at bounding box center [1203, 233] width 269 height 27
select select "**********"
click at [1069, 220] on select "**********" at bounding box center [1203, 233] width 269 height 27
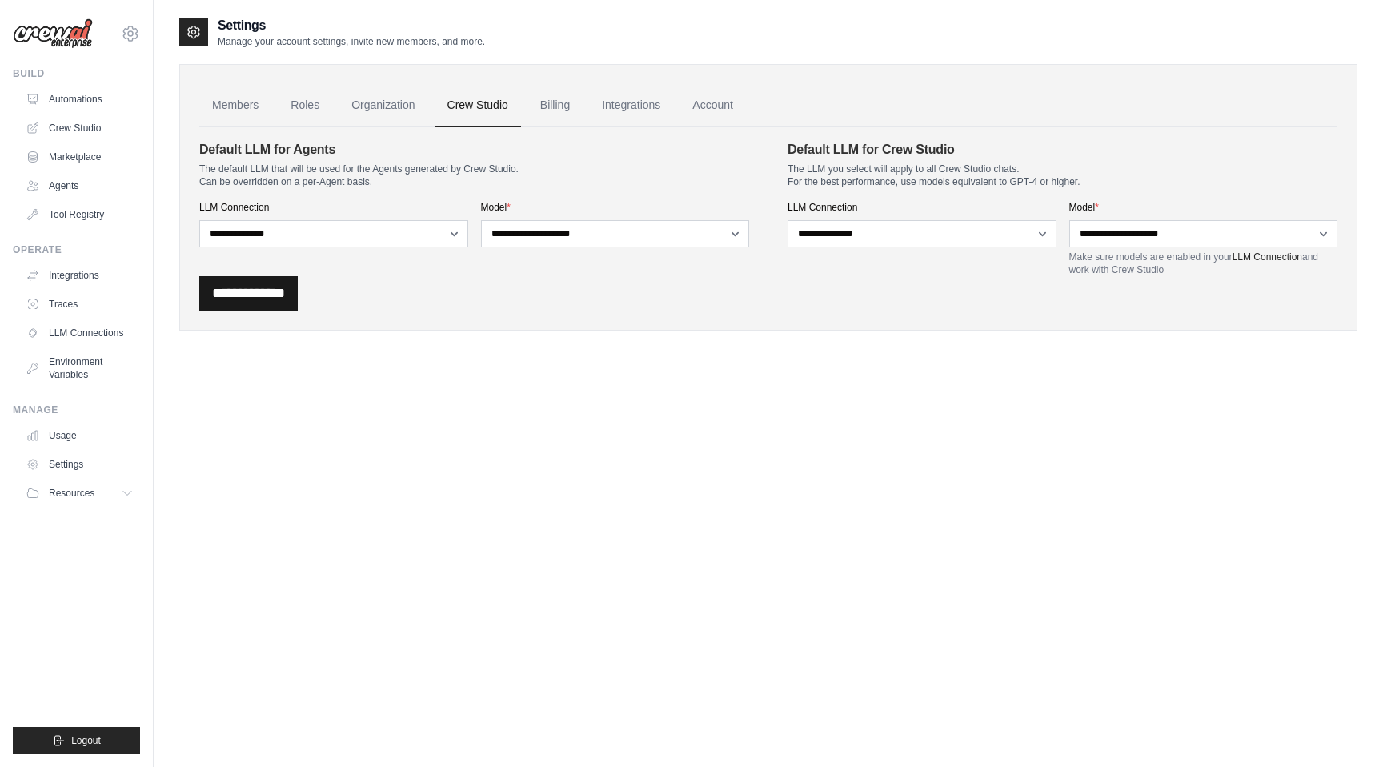
click at [244, 298] on input "**********" at bounding box center [248, 293] width 98 height 34
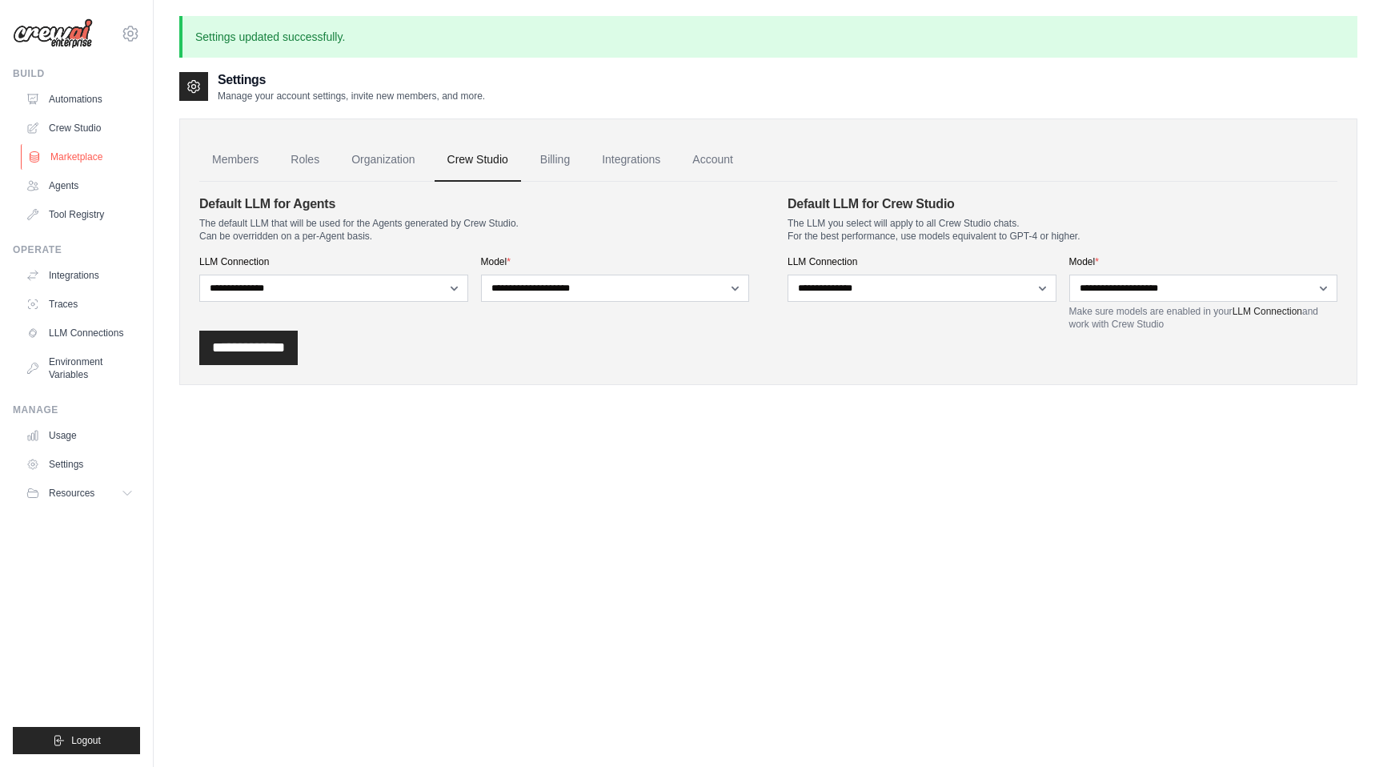
click at [80, 157] on link "Marketplace" at bounding box center [81, 157] width 121 height 26
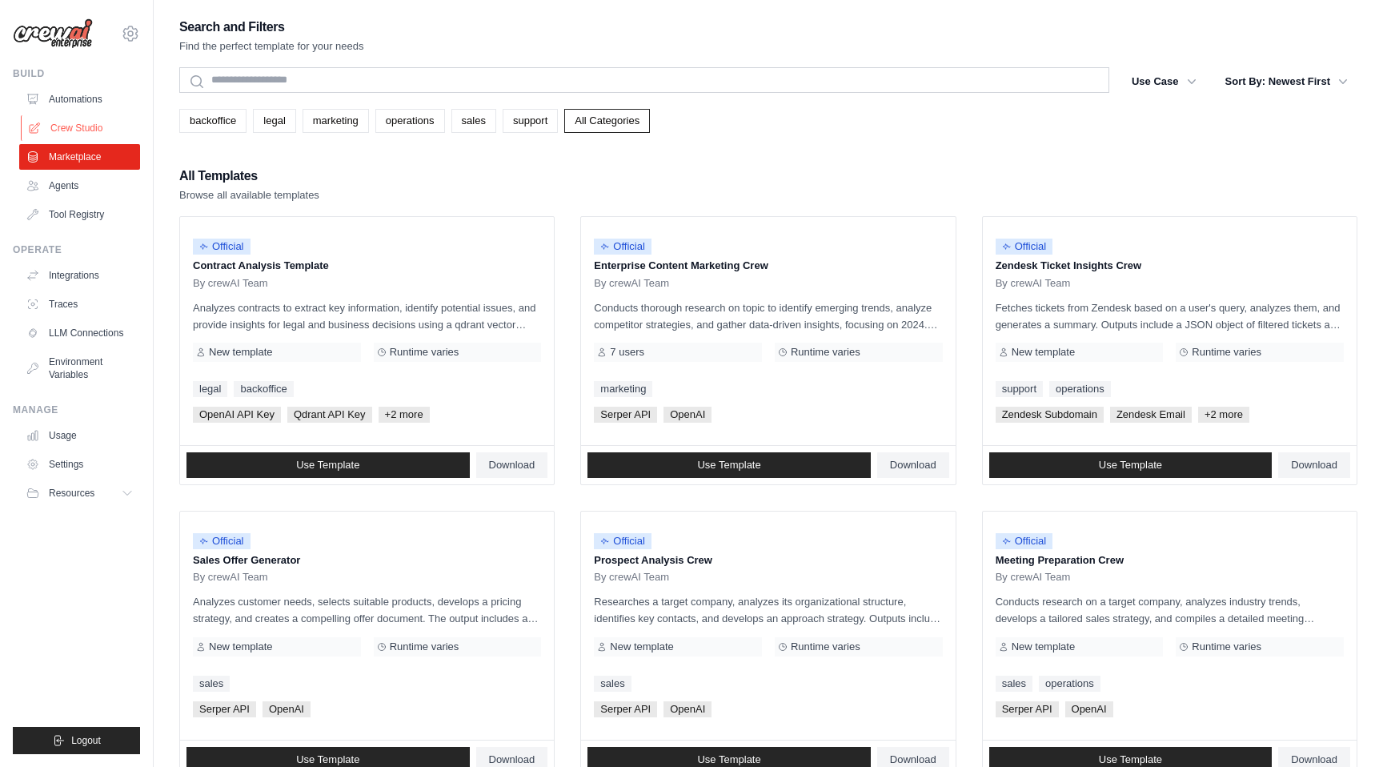
click at [88, 135] on link "Crew Studio" at bounding box center [81, 128] width 121 height 26
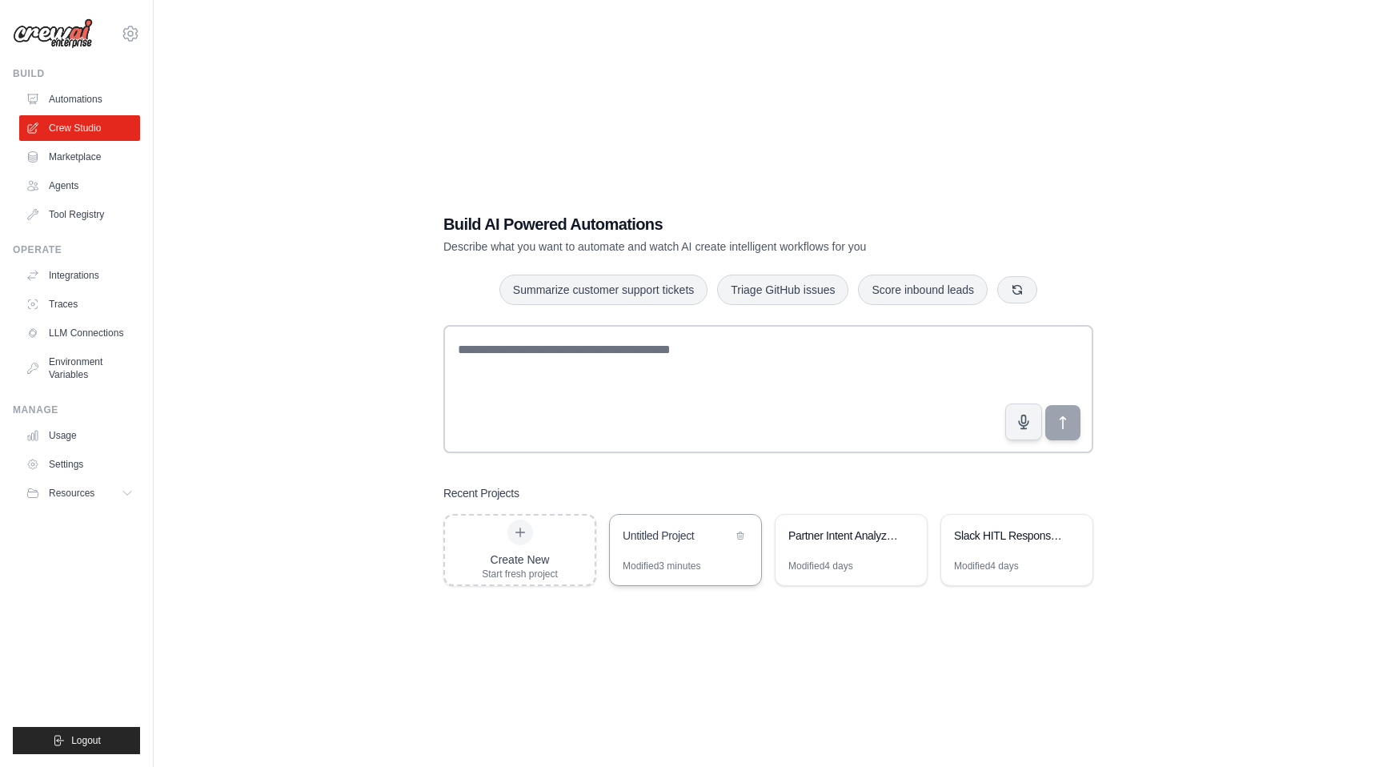
click at [687, 539] on div "Untitled Project" at bounding box center [678, 535] width 110 height 16
click at [132, 33] on icon at bounding box center [130, 33] width 5 height 5
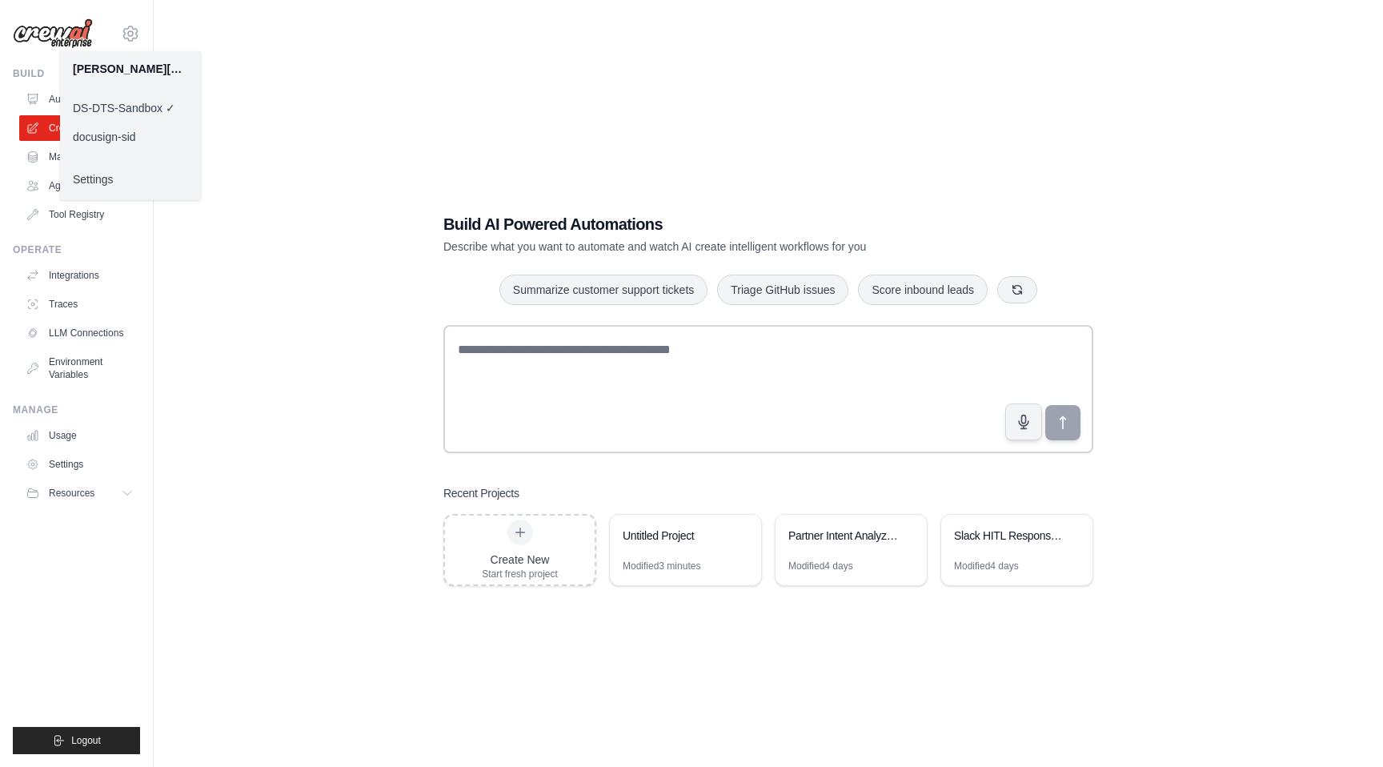
click at [106, 189] on link "Settings" at bounding box center [130, 179] width 141 height 29
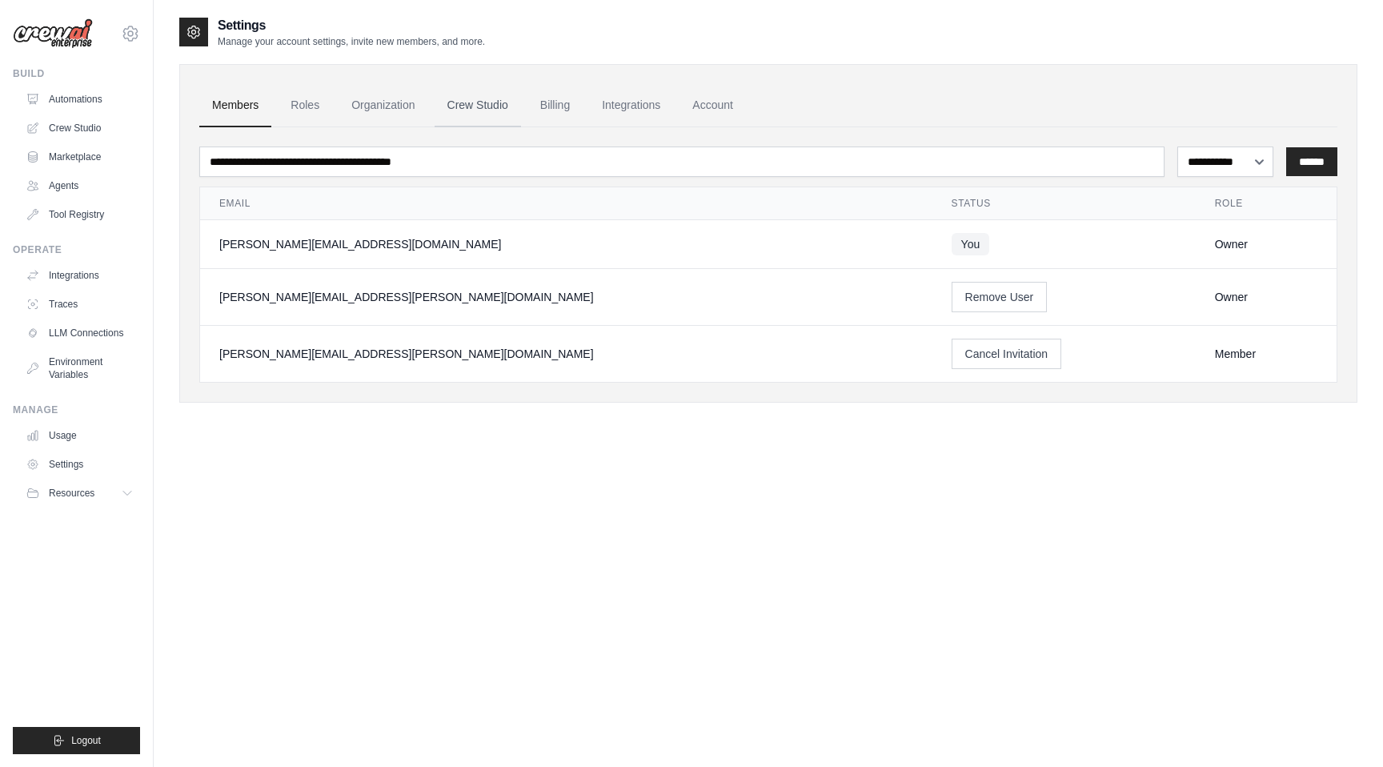
click at [479, 100] on link "Crew Studio" at bounding box center [478, 105] width 86 height 43
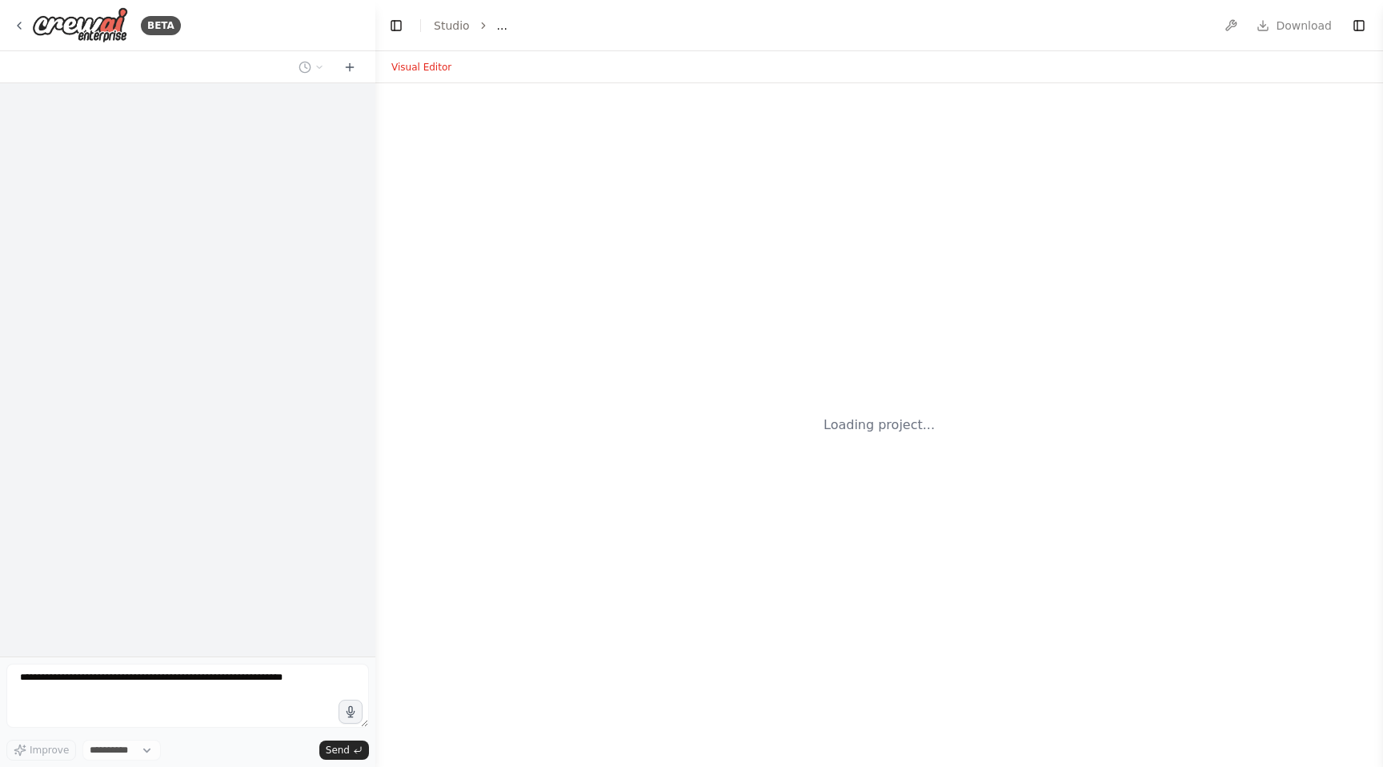
select select "****"
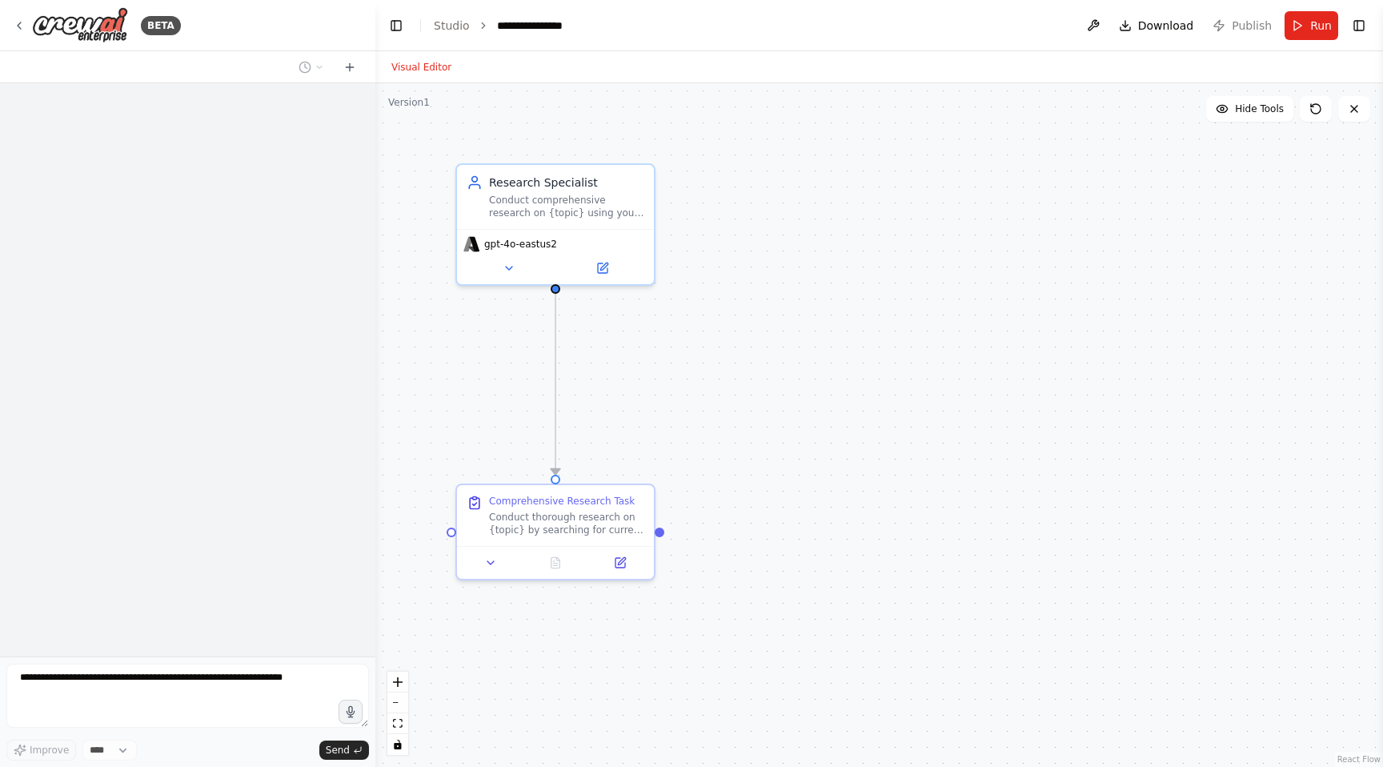
scroll to position [2277, 0]
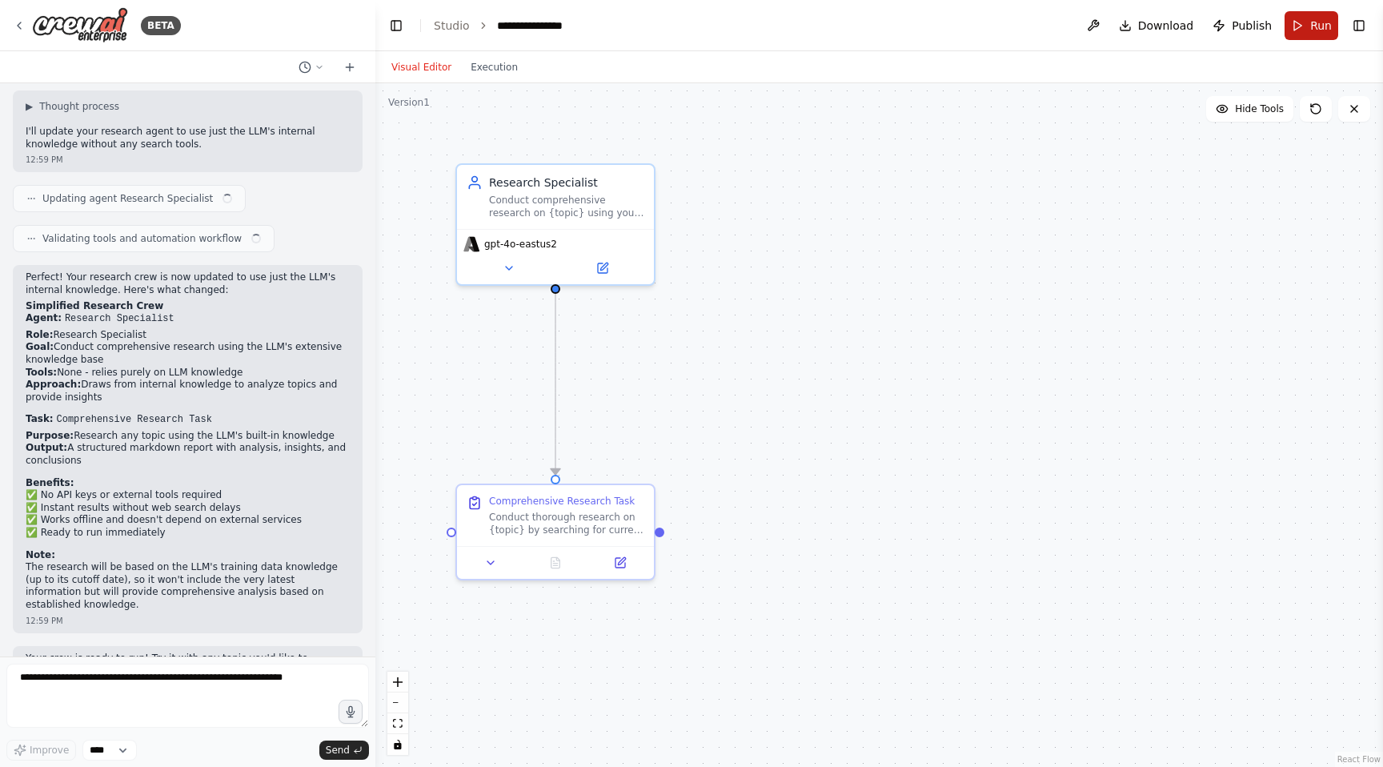
click at [1311, 35] on button "Run" at bounding box center [1312, 25] width 54 height 29
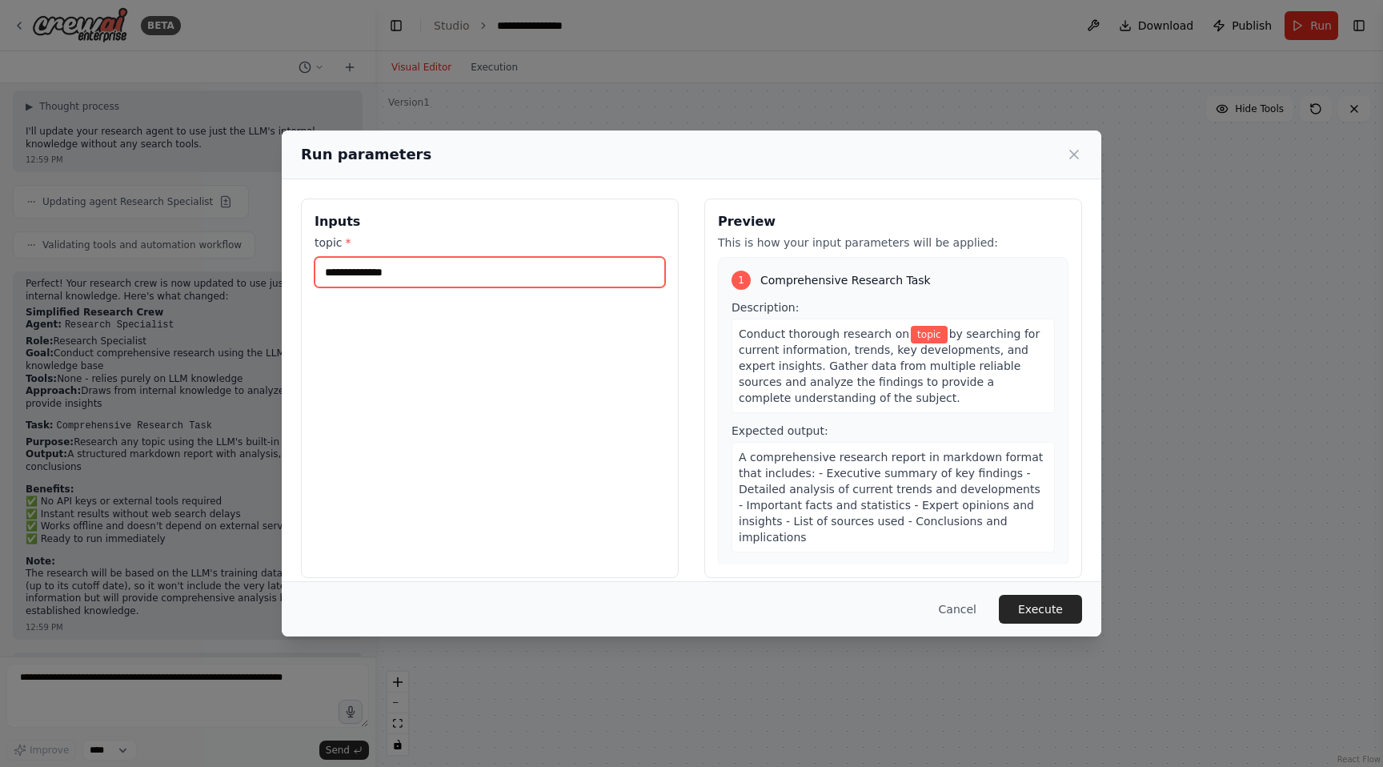
click at [507, 274] on input "topic *" at bounding box center [490, 272] width 351 height 30
type input "*********"
click at [1044, 603] on button "Execute" at bounding box center [1040, 609] width 83 height 29
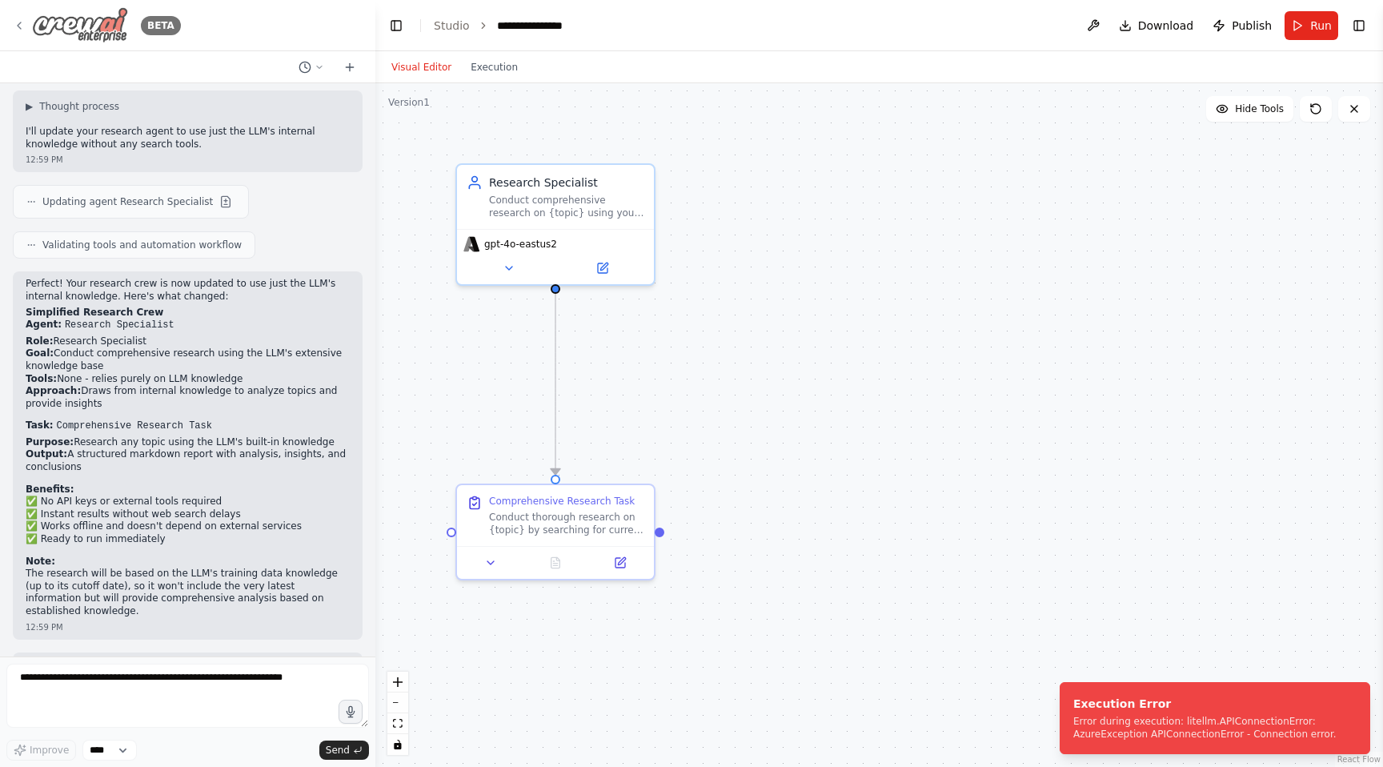
click at [24, 29] on icon at bounding box center [19, 25] width 13 height 13
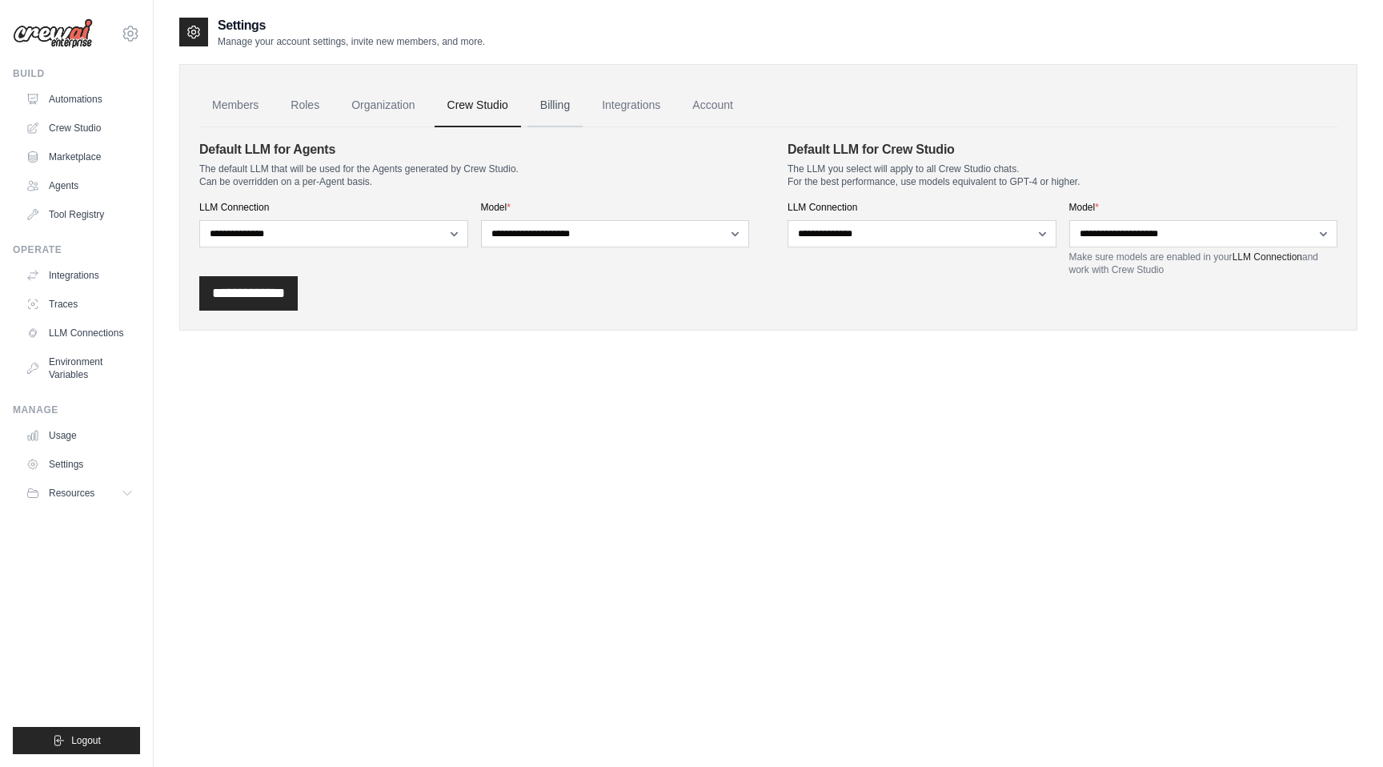
click at [551, 106] on link "Billing" at bounding box center [554, 105] width 55 height 43
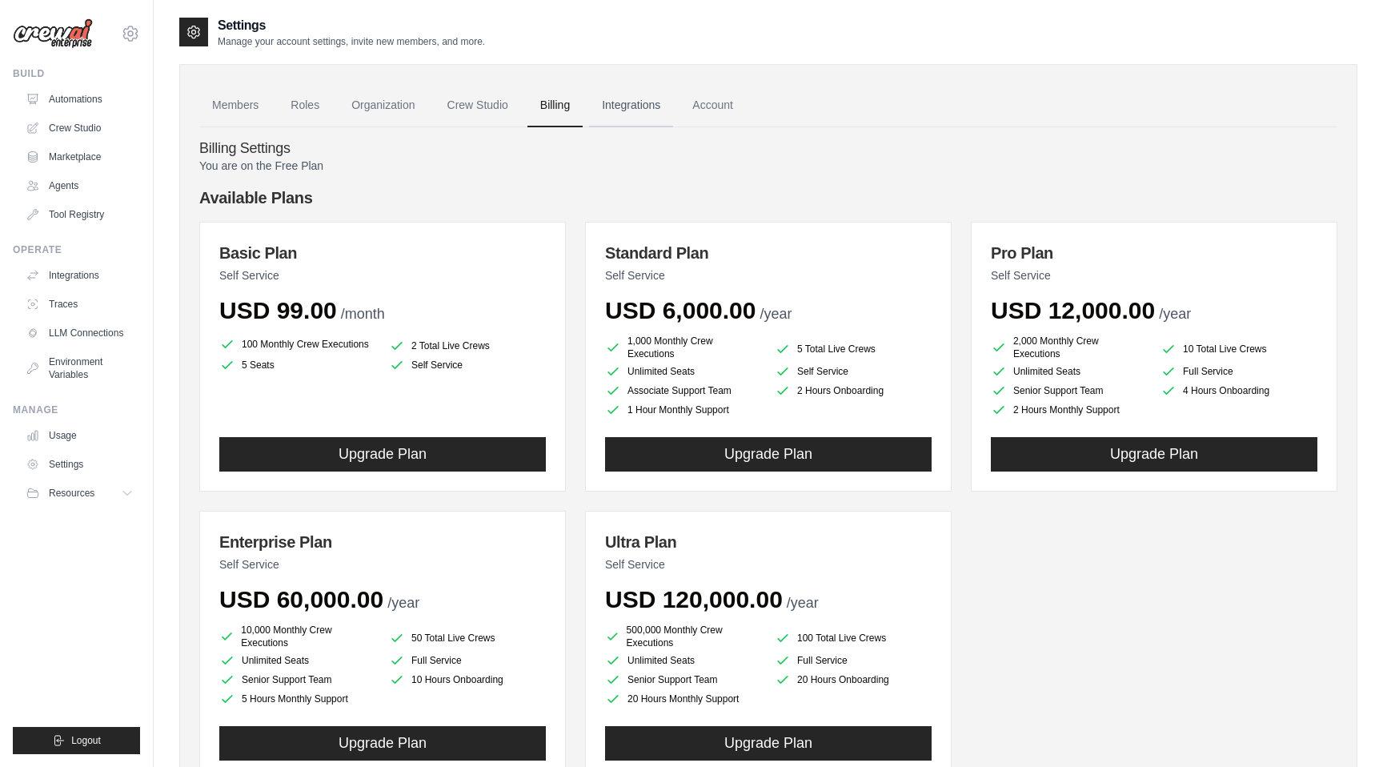
click at [607, 110] on link "Integrations" at bounding box center [631, 105] width 84 height 43
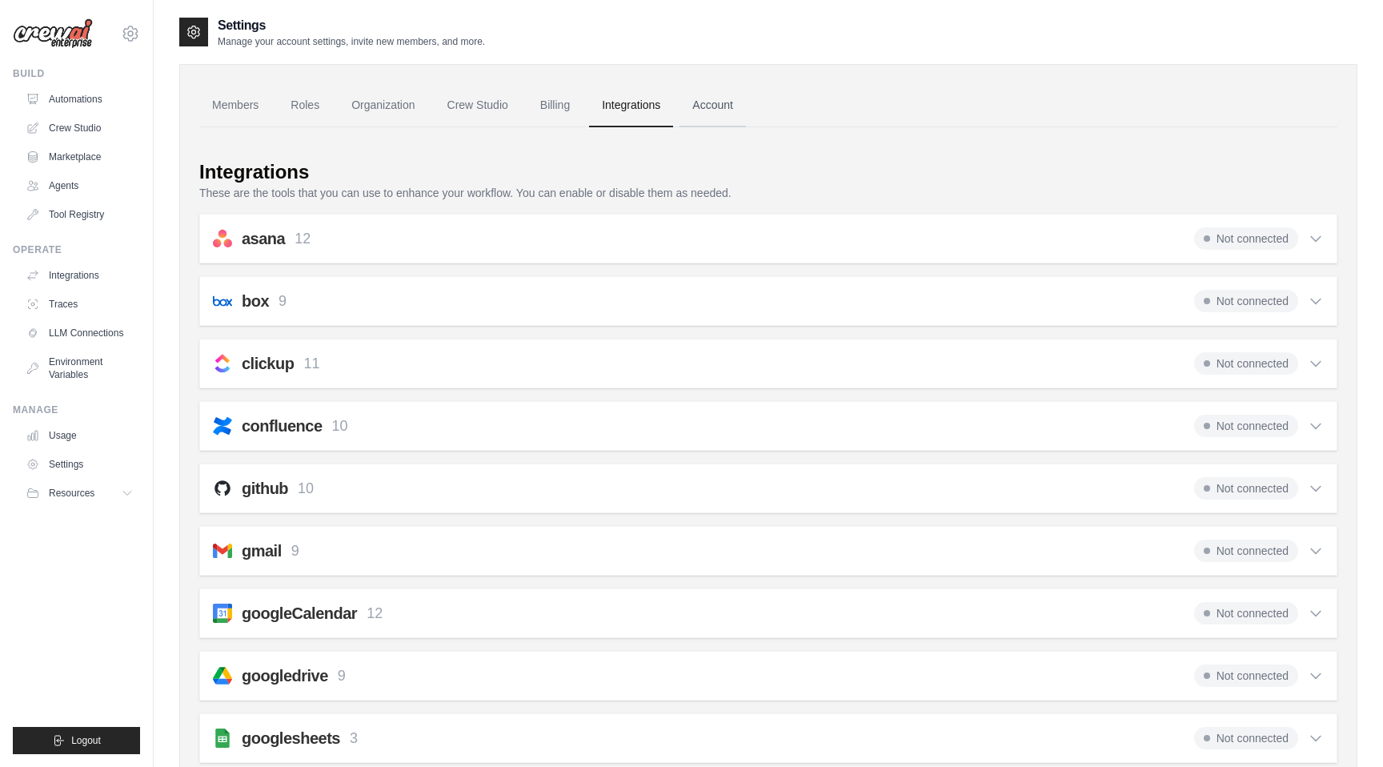
click at [705, 104] on link "Account" at bounding box center [712, 105] width 66 height 43
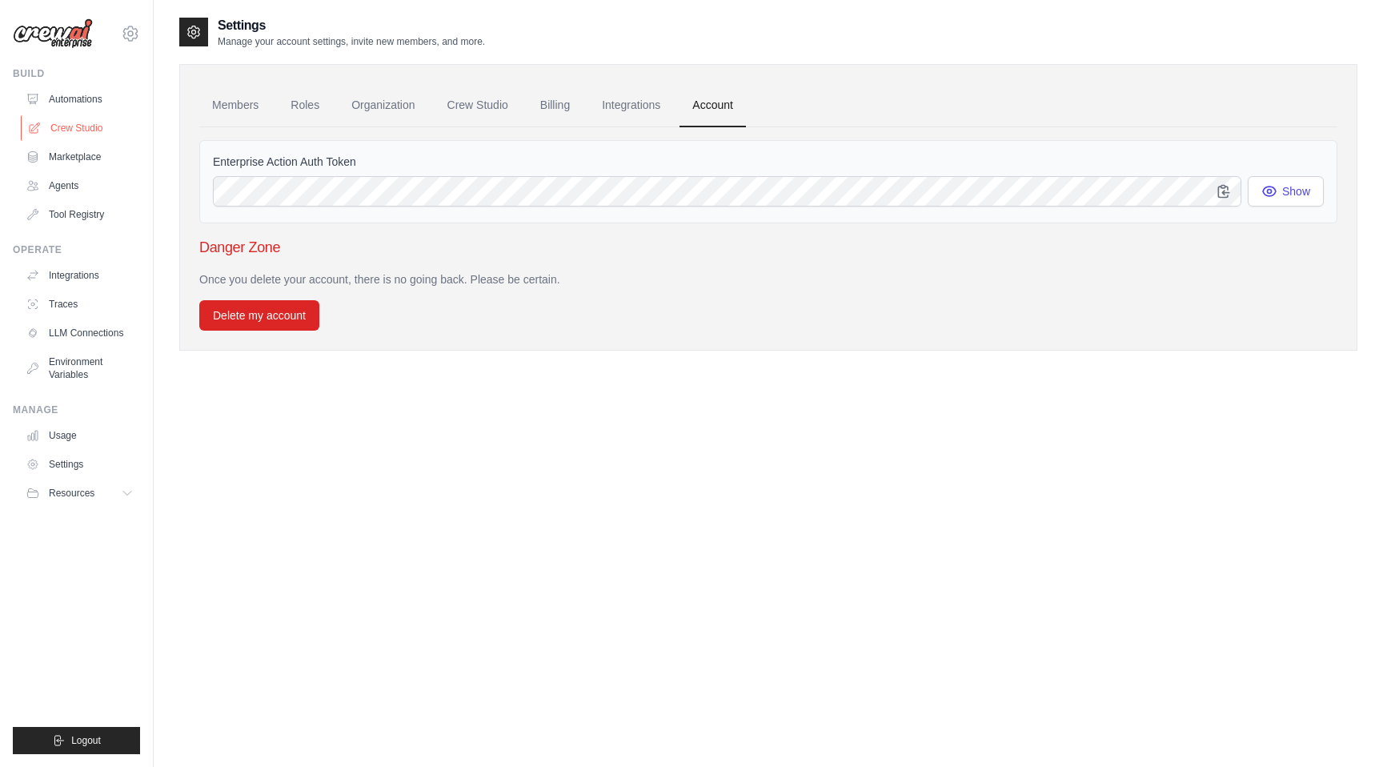
click at [72, 124] on link "Crew Studio" at bounding box center [81, 128] width 121 height 26
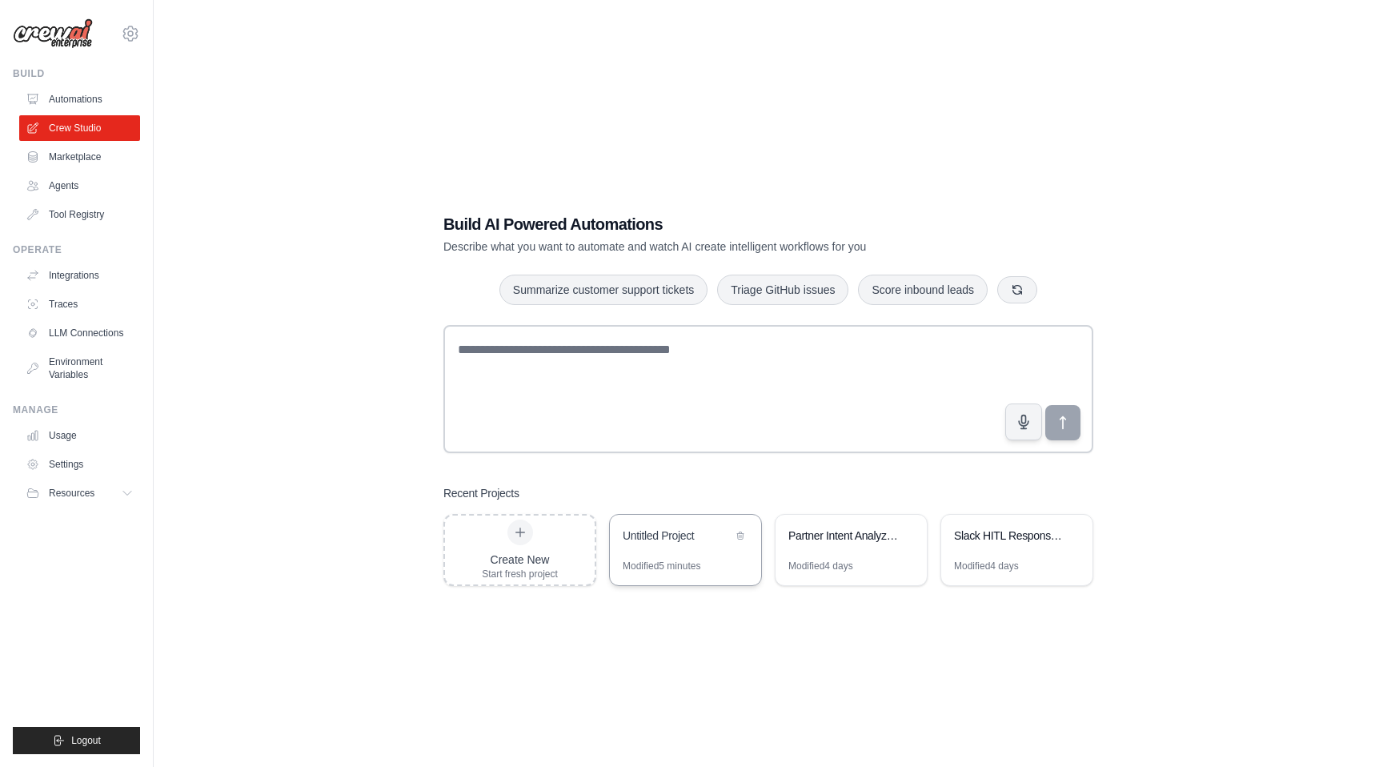
click at [668, 531] on div "Untitled Project" at bounding box center [678, 535] width 110 height 16
click at [126, 37] on icon at bounding box center [130, 33] width 19 height 19
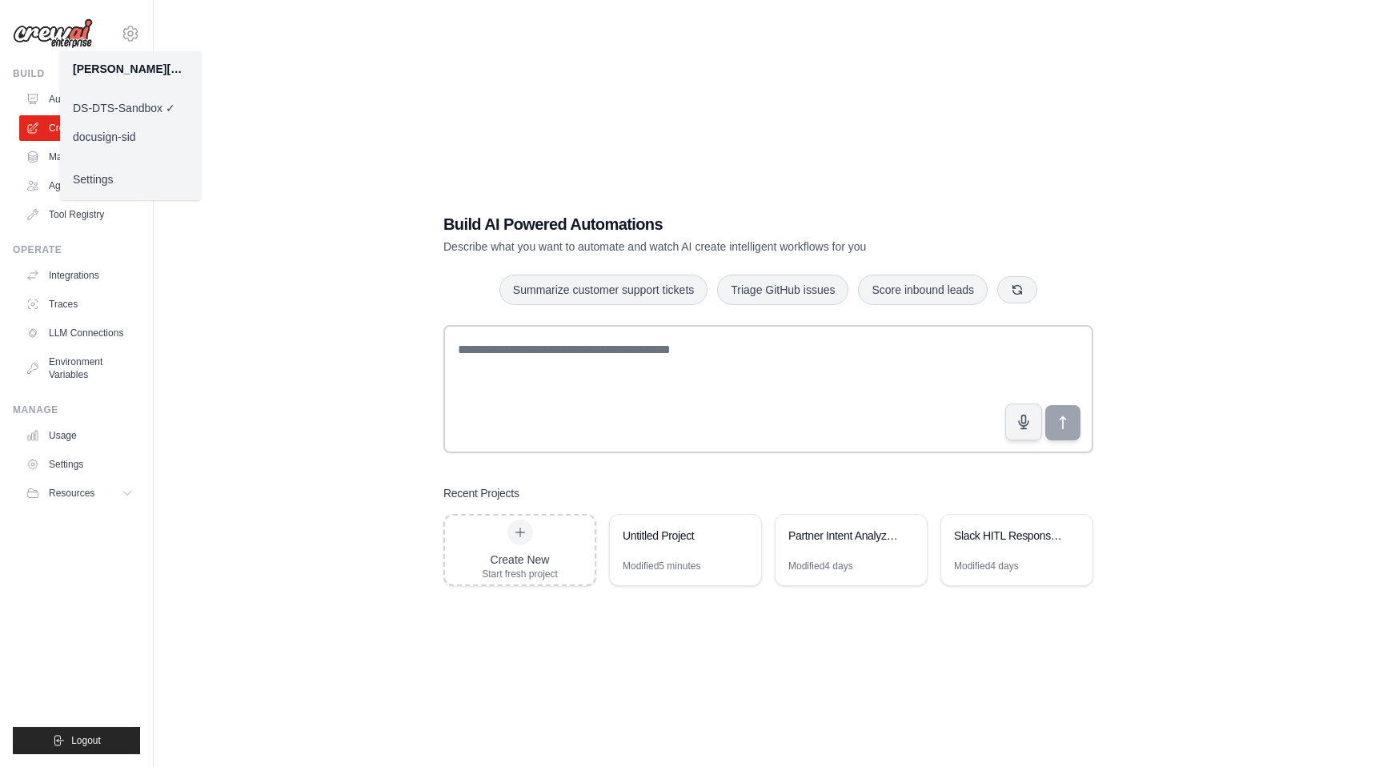
click at [117, 176] on link "Settings" at bounding box center [130, 179] width 141 height 29
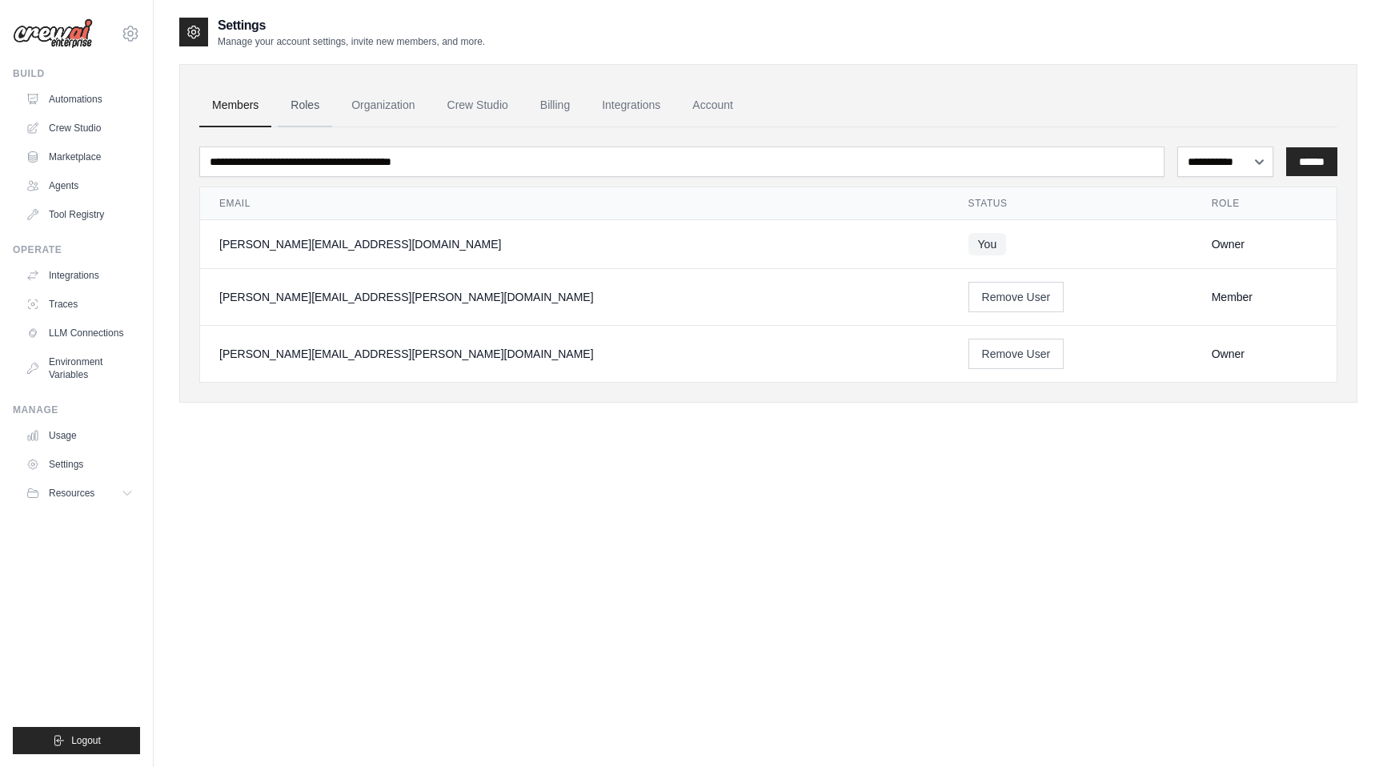
click at [318, 108] on link "Roles" at bounding box center [305, 105] width 54 height 43
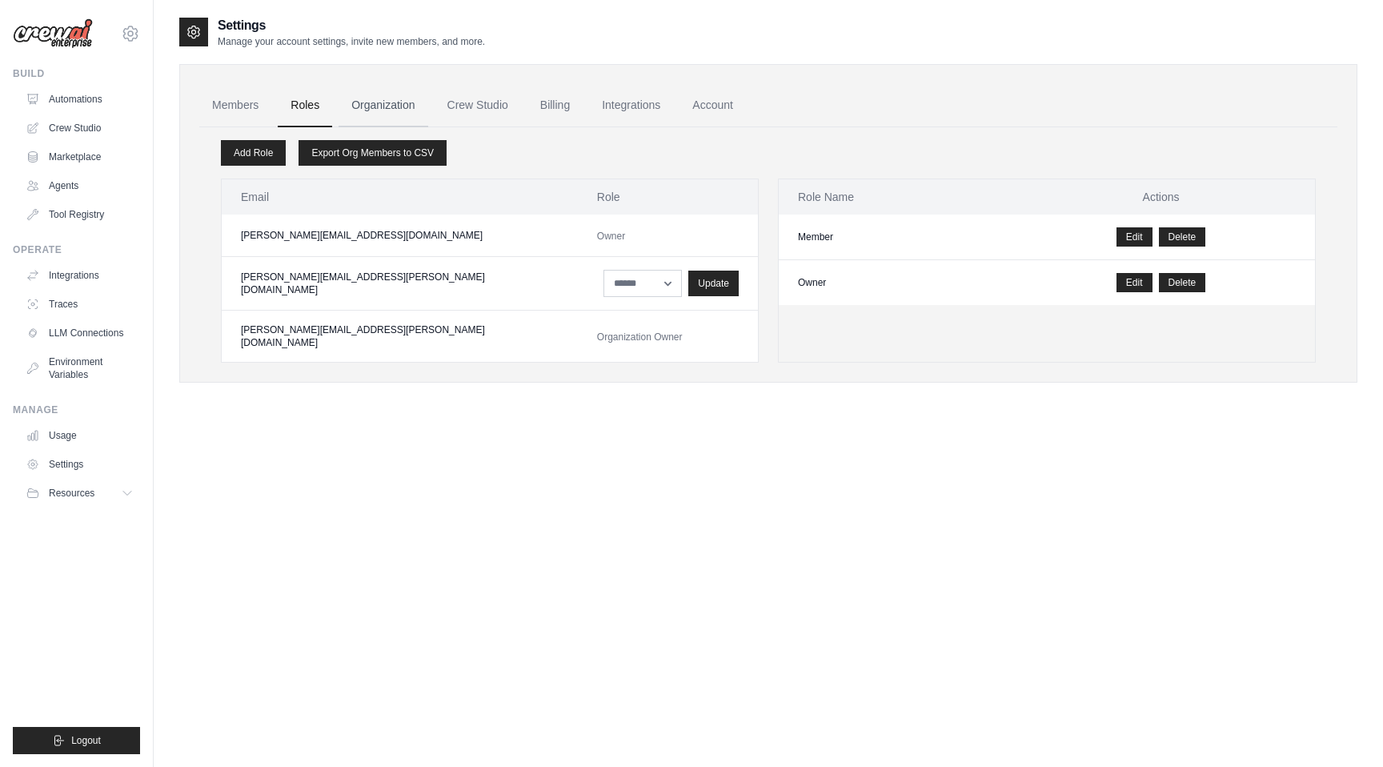
click at [372, 109] on link "Organization" at bounding box center [383, 105] width 89 height 43
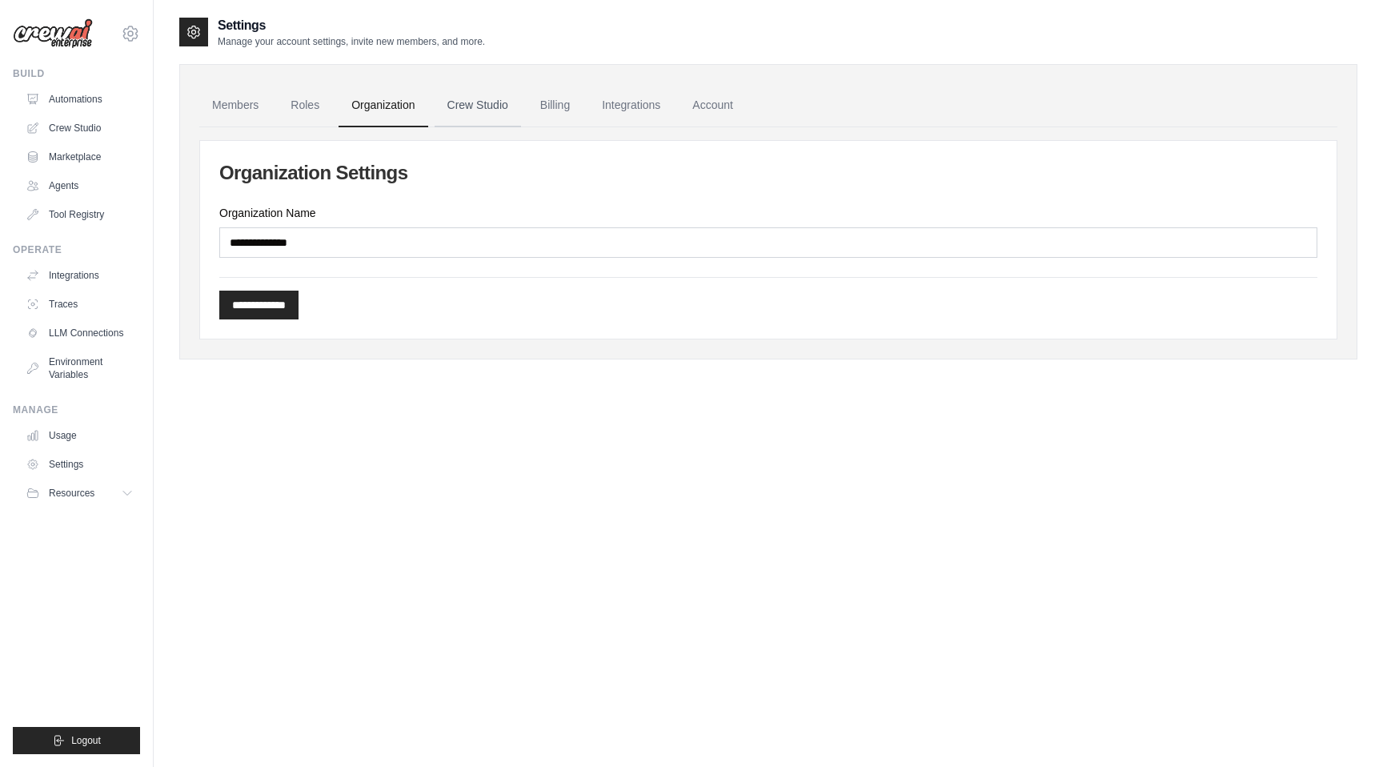
click at [462, 102] on link "Crew Studio" at bounding box center [478, 105] width 86 height 43
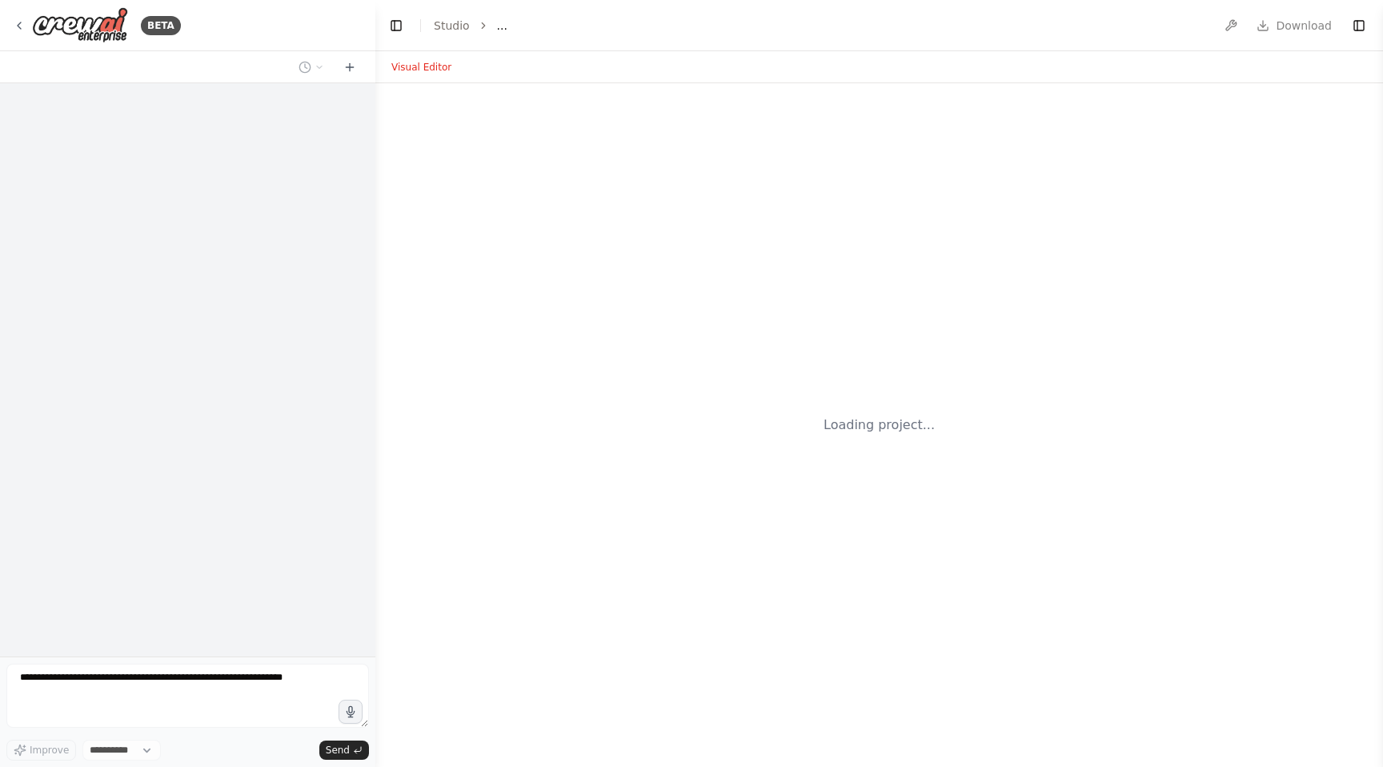
select select "****"
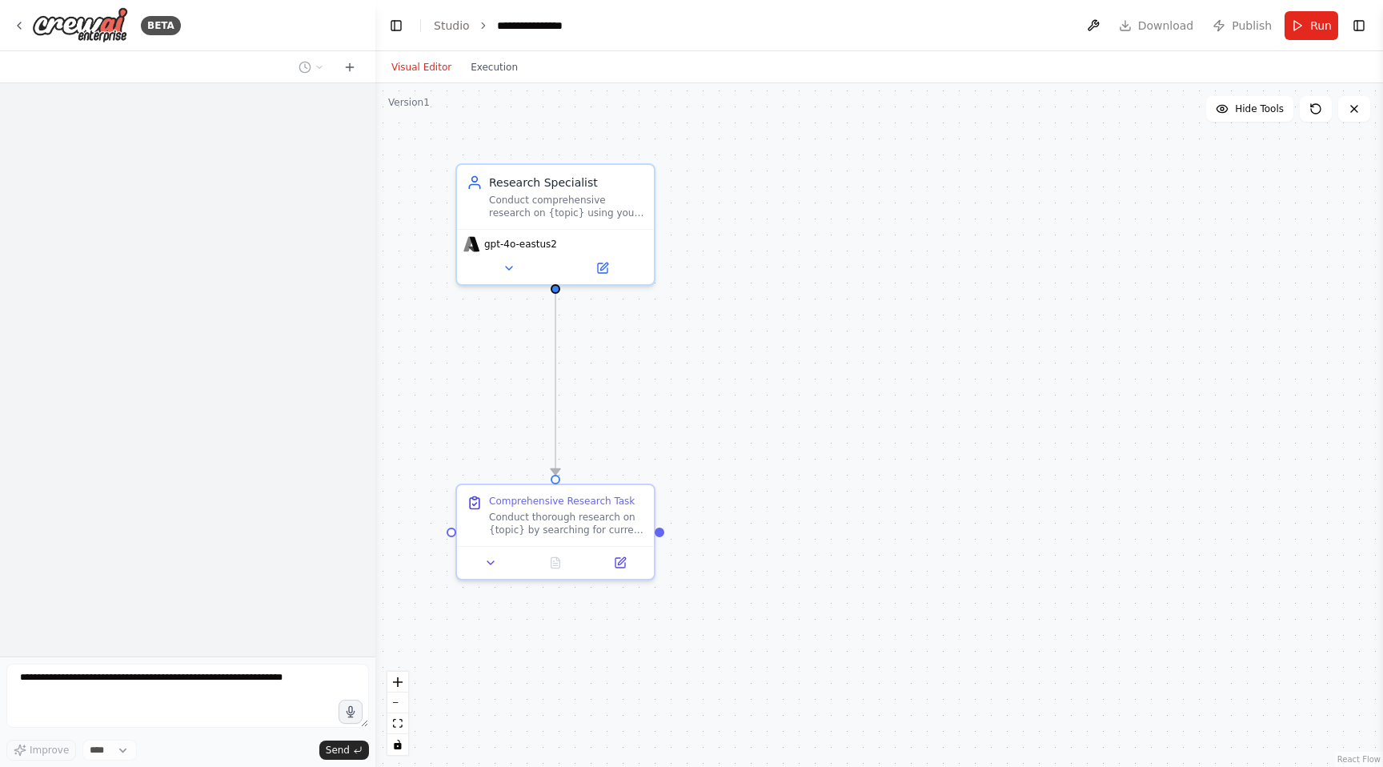
scroll to position [1521, 0]
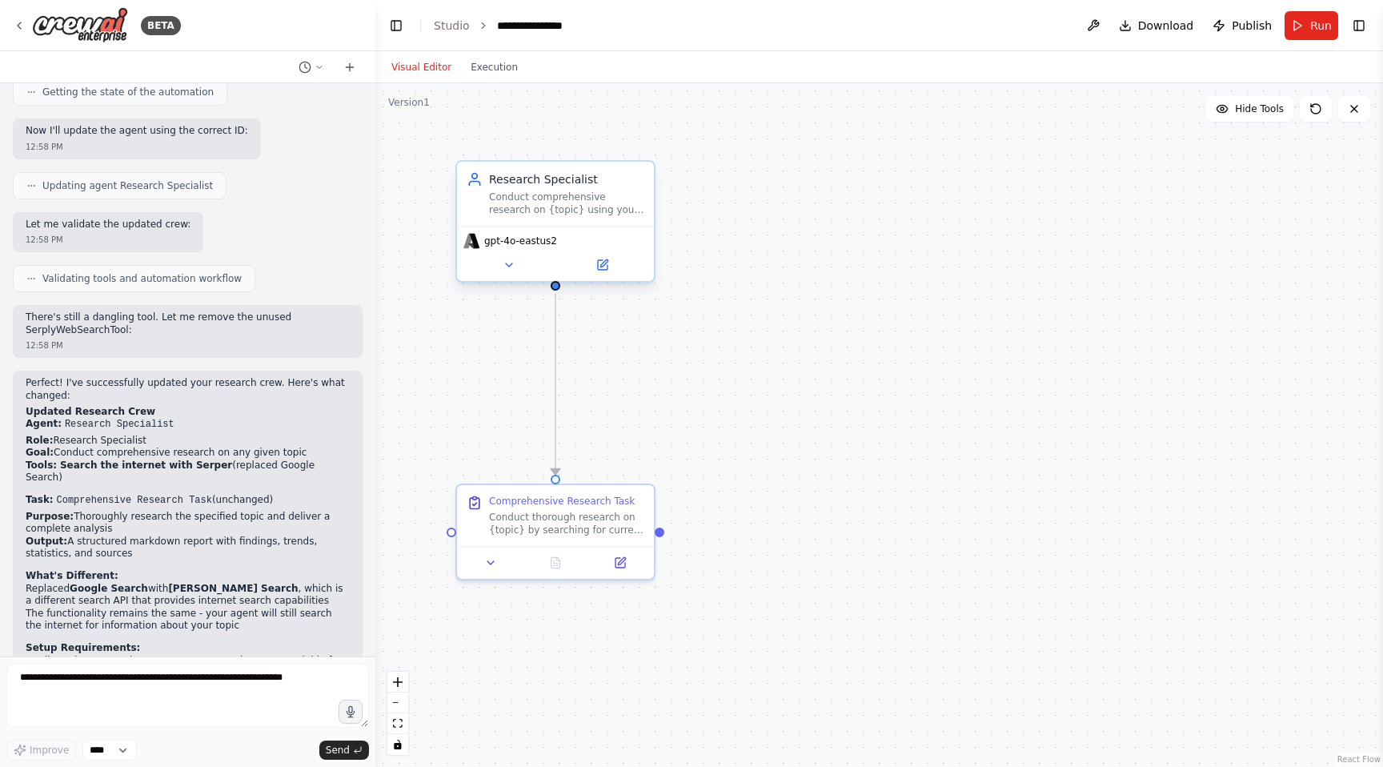
click at [565, 243] on div "gpt-4o-eastus2" at bounding box center [555, 241] width 184 height 16
click at [600, 263] on icon at bounding box center [603, 265] width 10 height 10
click at [1294, 26] on button "Run" at bounding box center [1312, 25] width 54 height 29
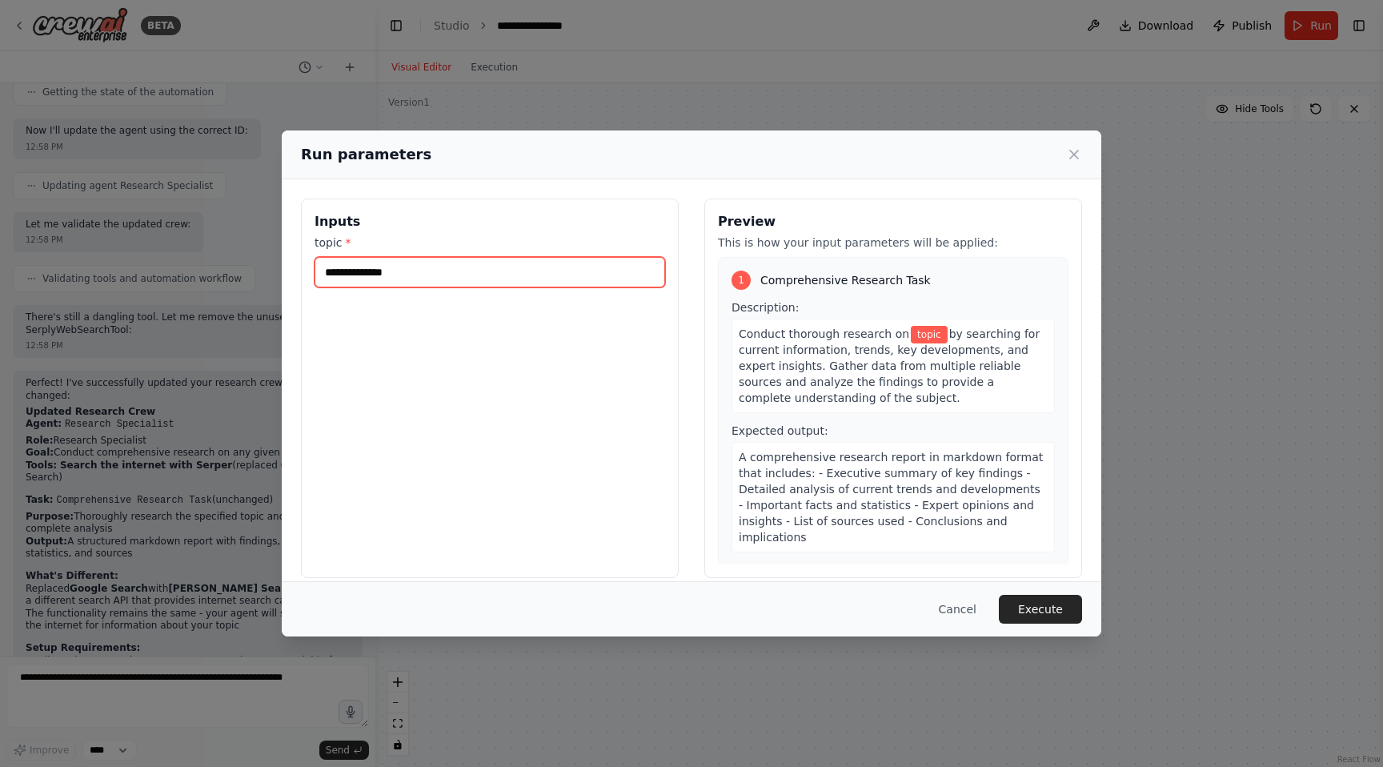
click at [546, 277] on input "topic *" at bounding box center [490, 272] width 351 height 30
type input "********"
click at [1066, 612] on button "Execute" at bounding box center [1040, 609] width 83 height 29
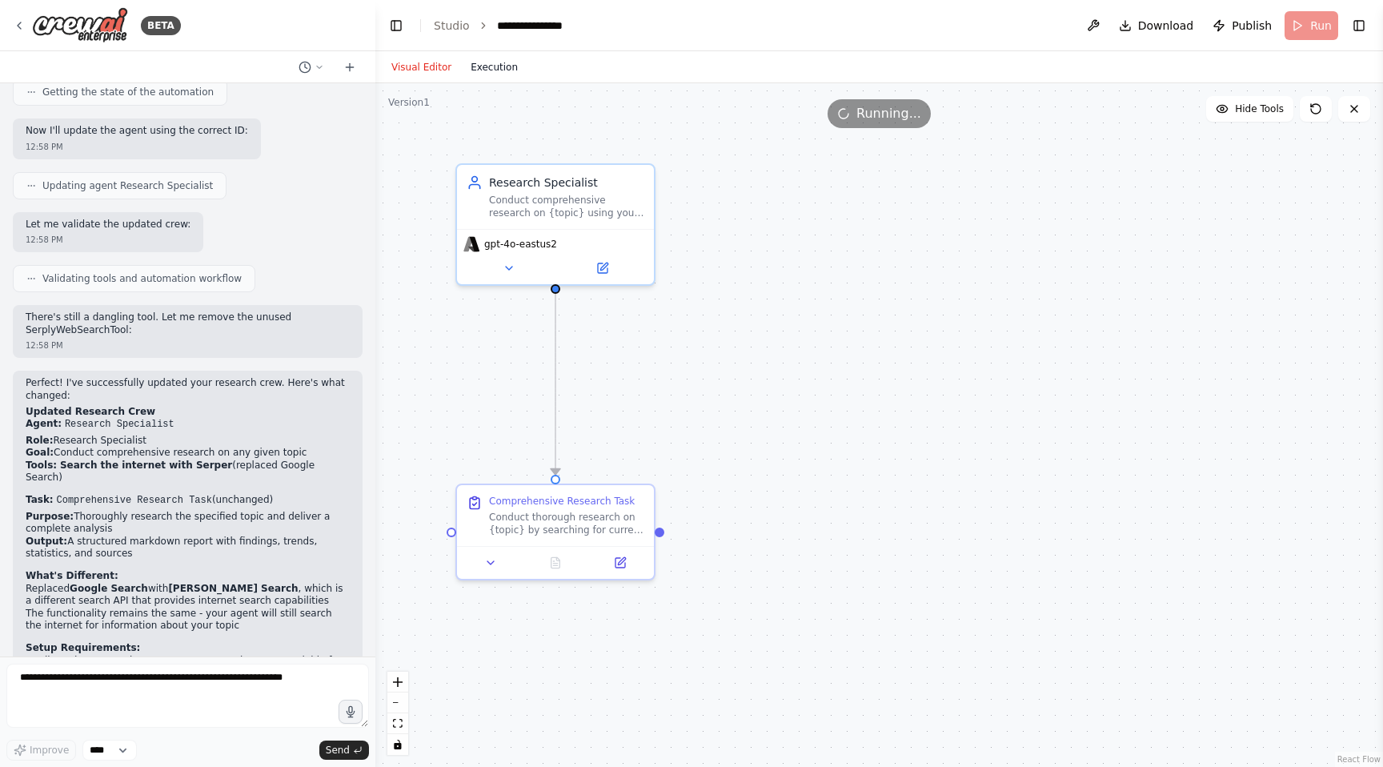
click at [493, 66] on button "Execution" at bounding box center [494, 67] width 66 height 19
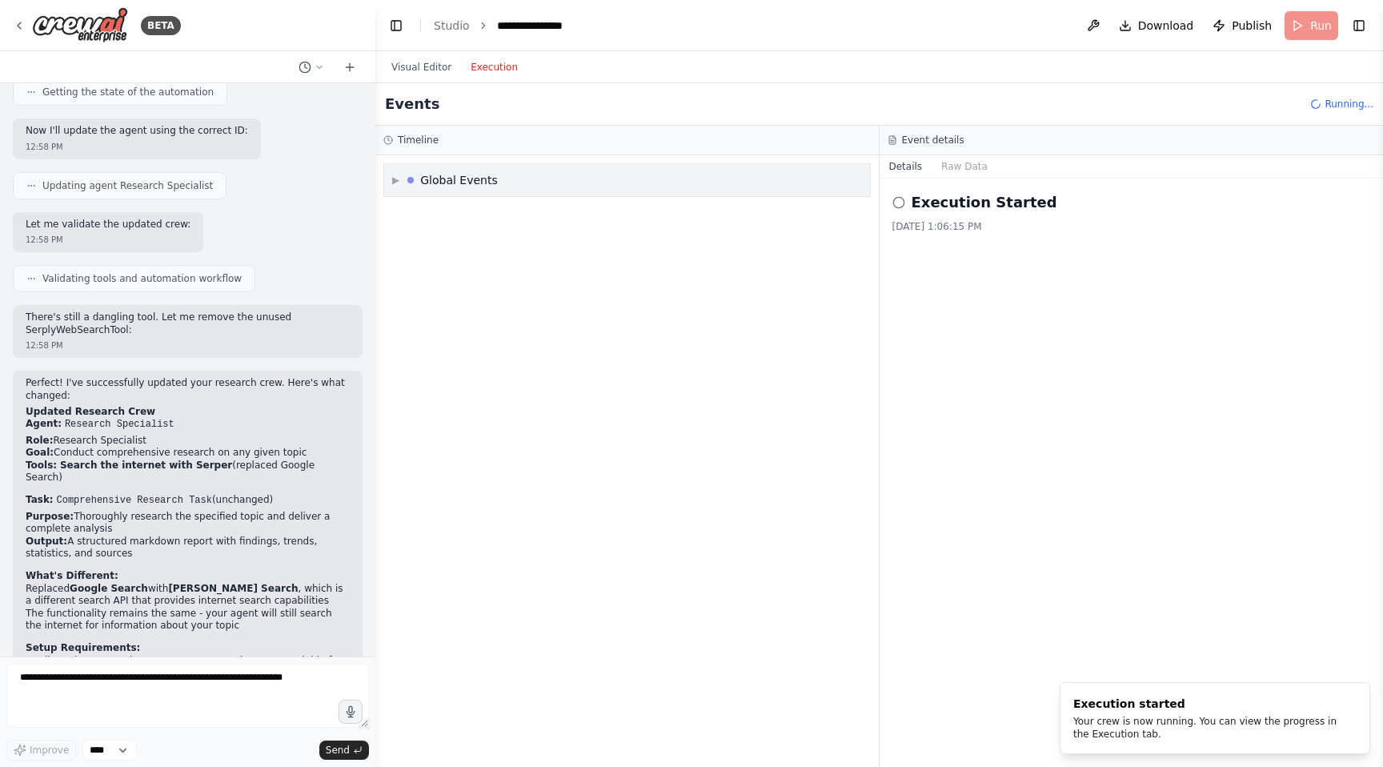
click at [393, 179] on span "▶" at bounding box center [395, 180] width 7 height 13
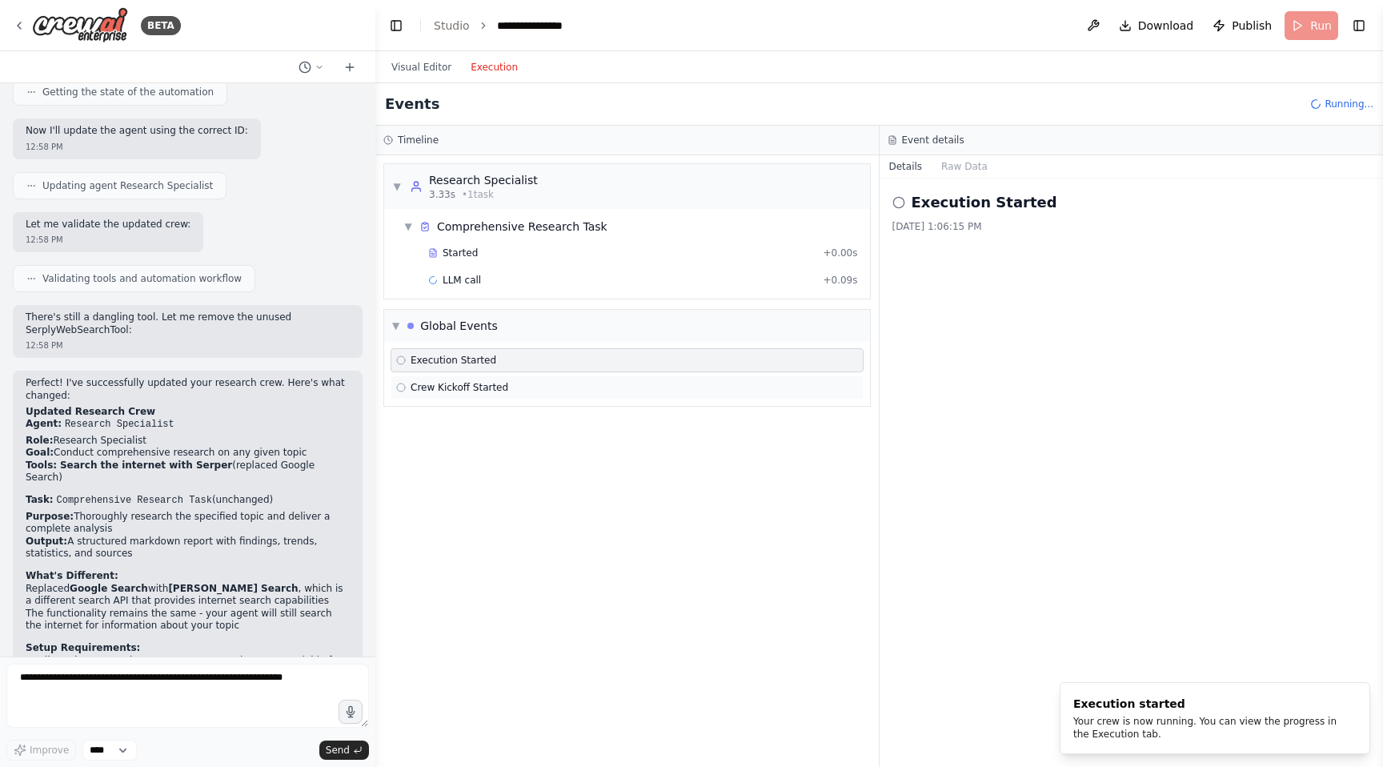
click at [439, 391] on span "Crew Kickoff Started" at bounding box center [460, 387] width 98 height 13
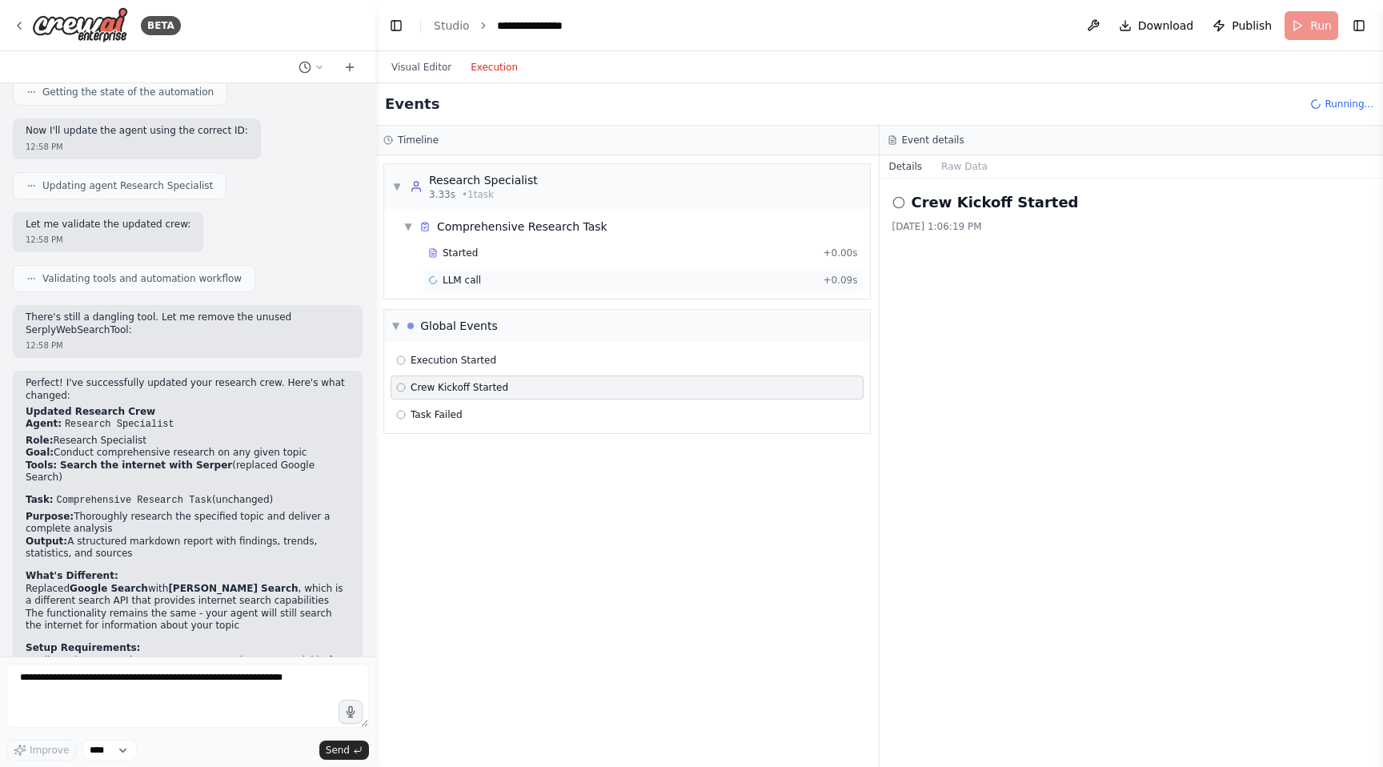
click at [480, 275] on div "LLM call + 0.09s" at bounding box center [643, 280] width 430 height 13
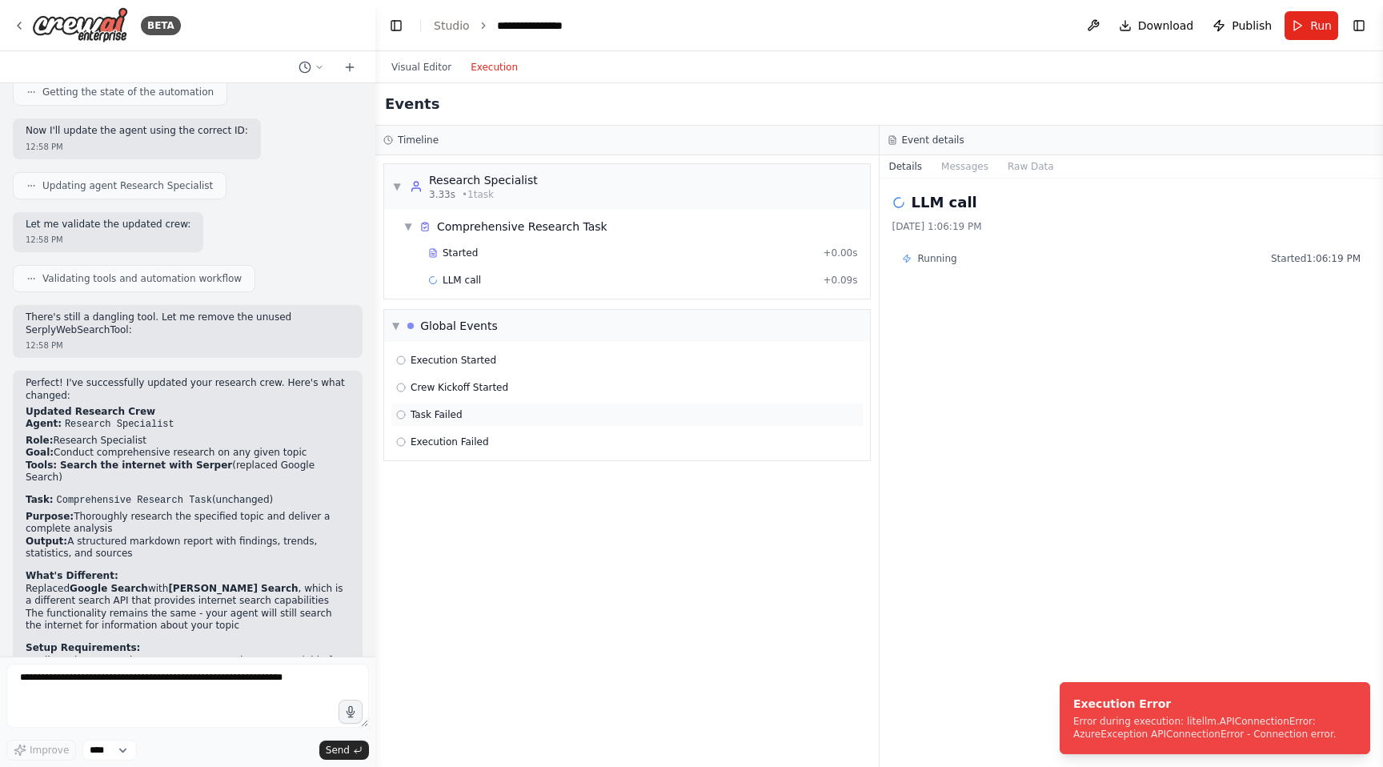
click at [439, 415] on span "Task Failed" at bounding box center [437, 414] width 52 height 13
click at [531, 438] on div "Execution Failed" at bounding box center [627, 441] width 462 height 13
click at [954, 165] on button "Raw Data" at bounding box center [965, 166] width 66 height 22
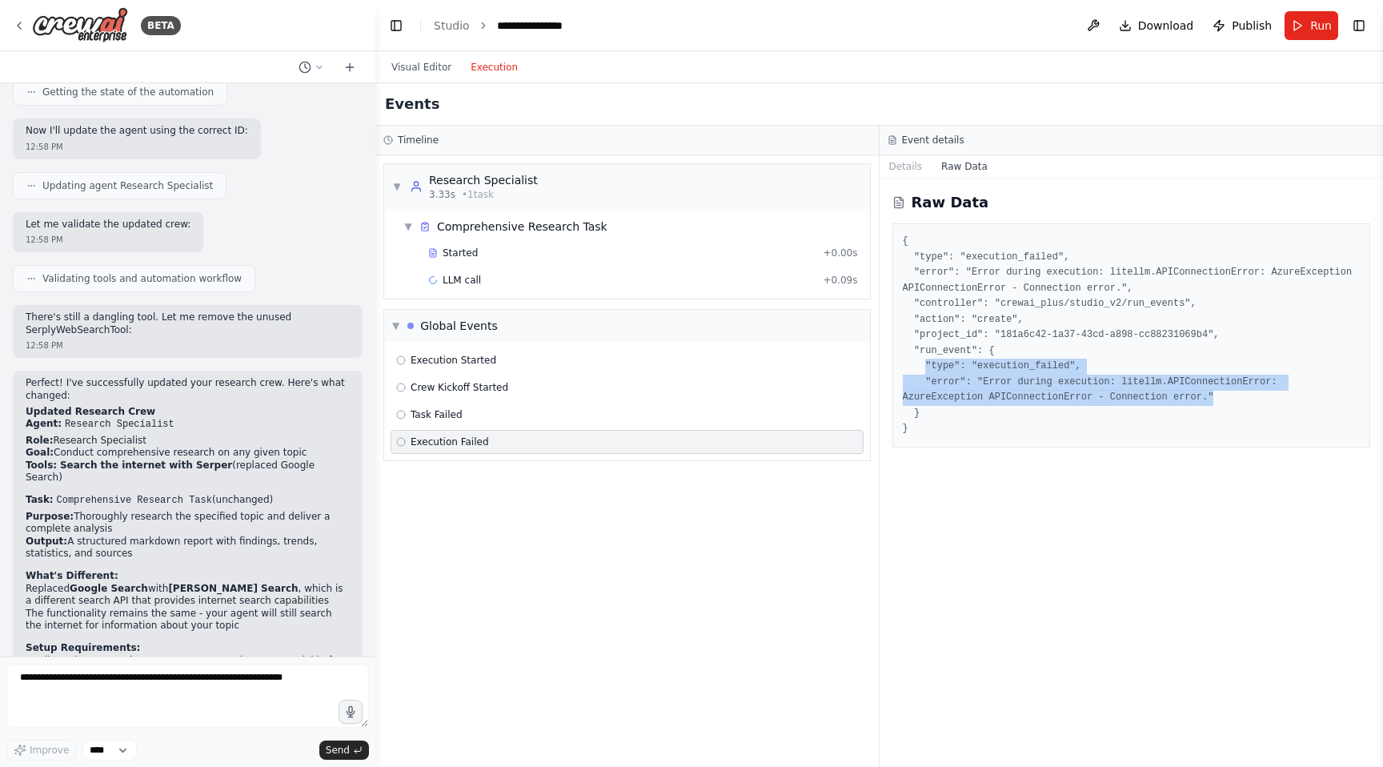
drag, startPoint x: 1217, startPoint y: 400, endPoint x: 924, endPoint y: 363, distance: 295.2
click at [924, 363] on pre "{ "type": "execution_failed", "error": "Error during execution: litellm.APIConn…" at bounding box center [1132, 335] width 458 height 203
copy pre ""type": "execution_failed", "error": "Error during execution: litellm.APIConnec…"
click at [1063, 379] on pre "{ "type": "execution_failed", "error": "Error during execution: litellm.APIConn…" at bounding box center [1132, 335] width 458 height 203
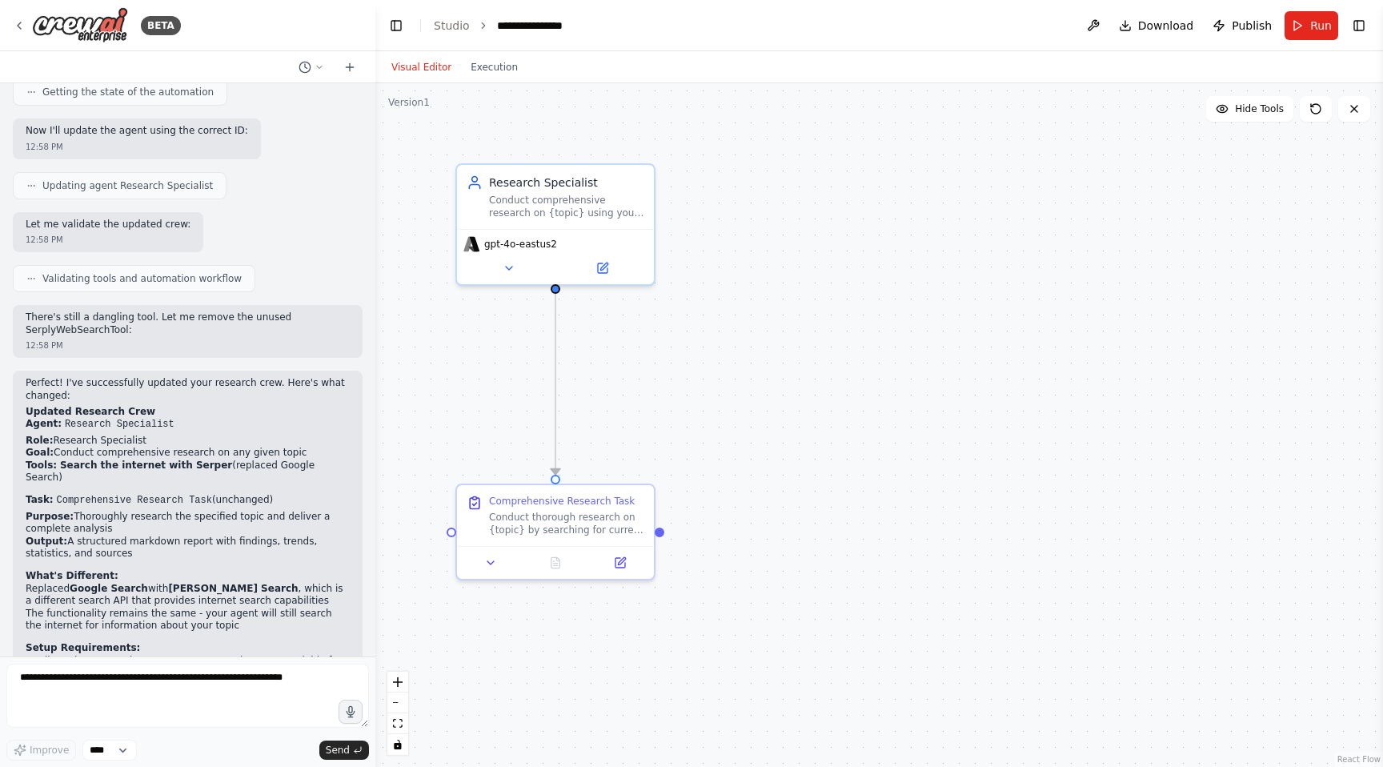
click at [436, 65] on button "Visual Editor" at bounding box center [421, 67] width 79 height 19
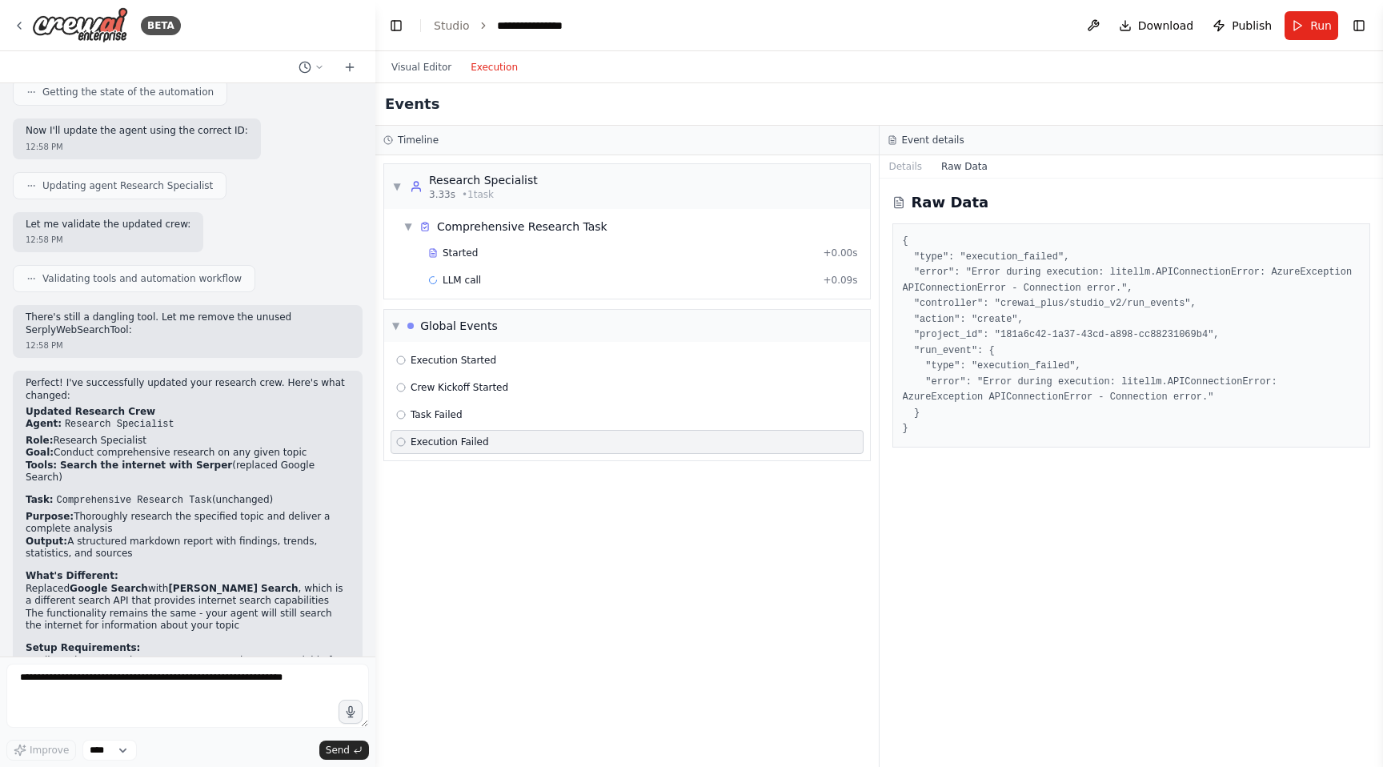
click at [486, 63] on button "Execution" at bounding box center [494, 67] width 66 height 19
click at [463, 284] on span "LLM call" at bounding box center [462, 280] width 38 height 13
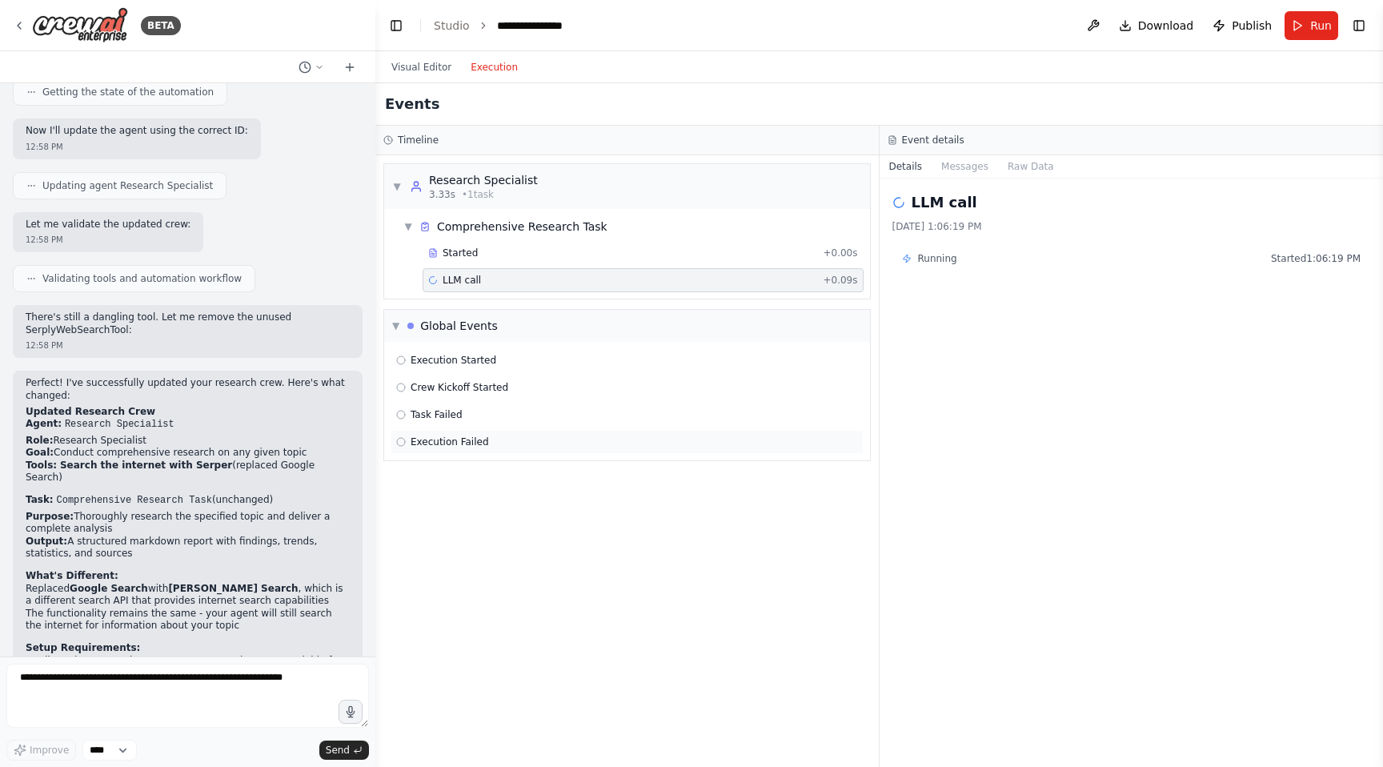
click at [488, 438] on div "Execution Failed" at bounding box center [627, 441] width 462 height 13
click at [942, 214] on div "Execution Failed 8/25/2025, 1:06:22 PM" at bounding box center [1131, 212] width 479 height 42
click at [948, 171] on button "Raw Data" at bounding box center [965, 166] width 66 height 22
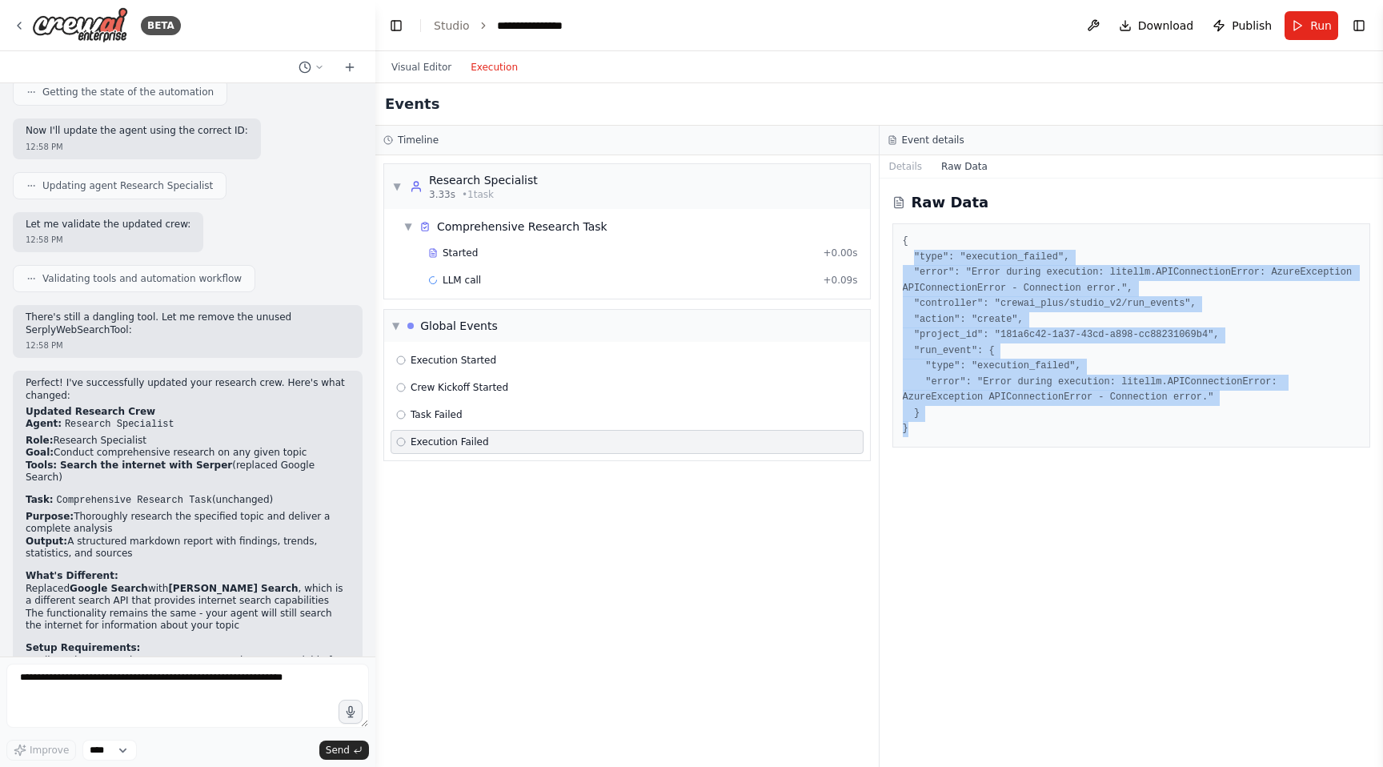
drag, startPoint x: 914, startPoint y: 262, endPoint x: 1053, endPoint y: 479, distance: 257.7
click at [1053, 479] on div "Raw Data { "type": "execution_failed", "error": "Error during execution: litell…" at bounding box center [1132, 472] width 504 height 588
click at [1040, 397] on pre "{ "type": "execution_failed", "error": "Error during execution: litellm.APIConn…" at bounding box center [1132, 335] width 458 height 203
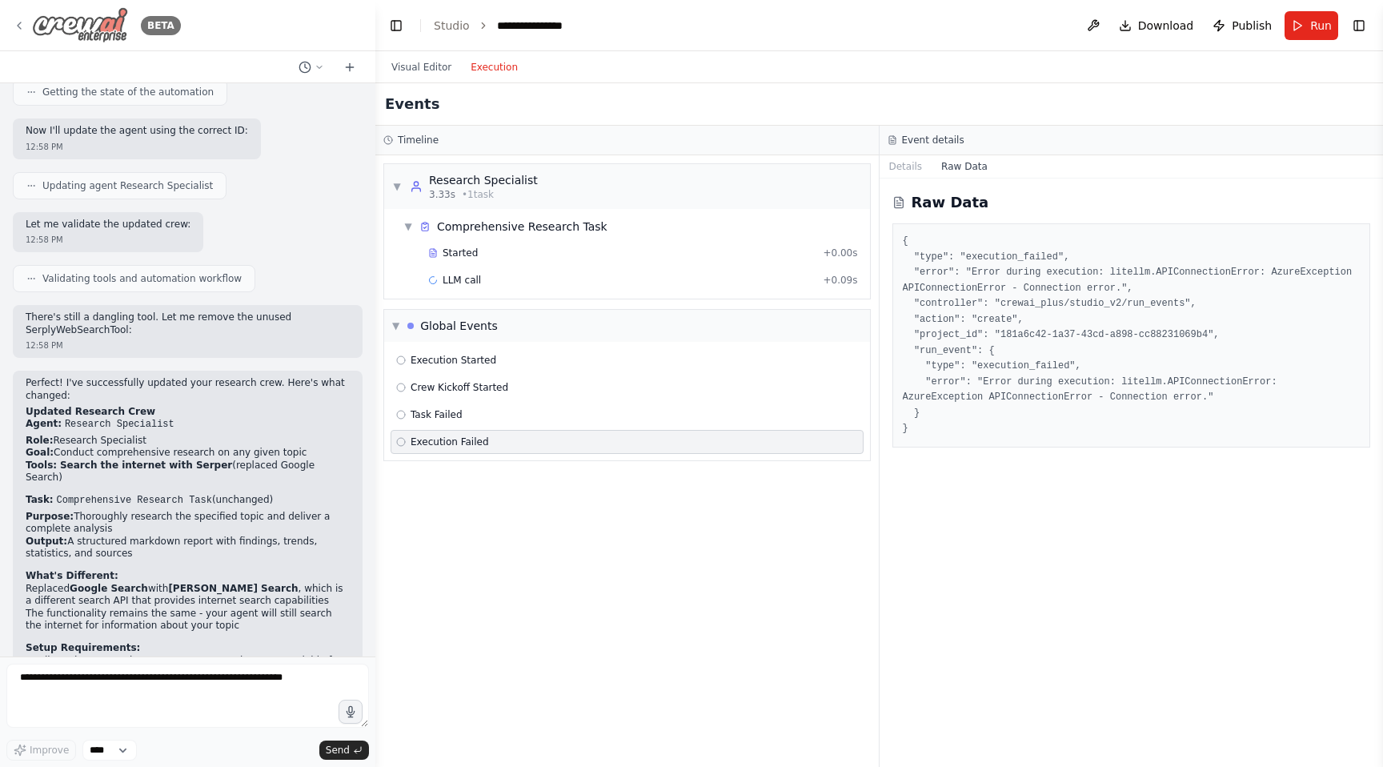
click at [23, 30] on icon at bounding box center [19, 25] width 13 height 13
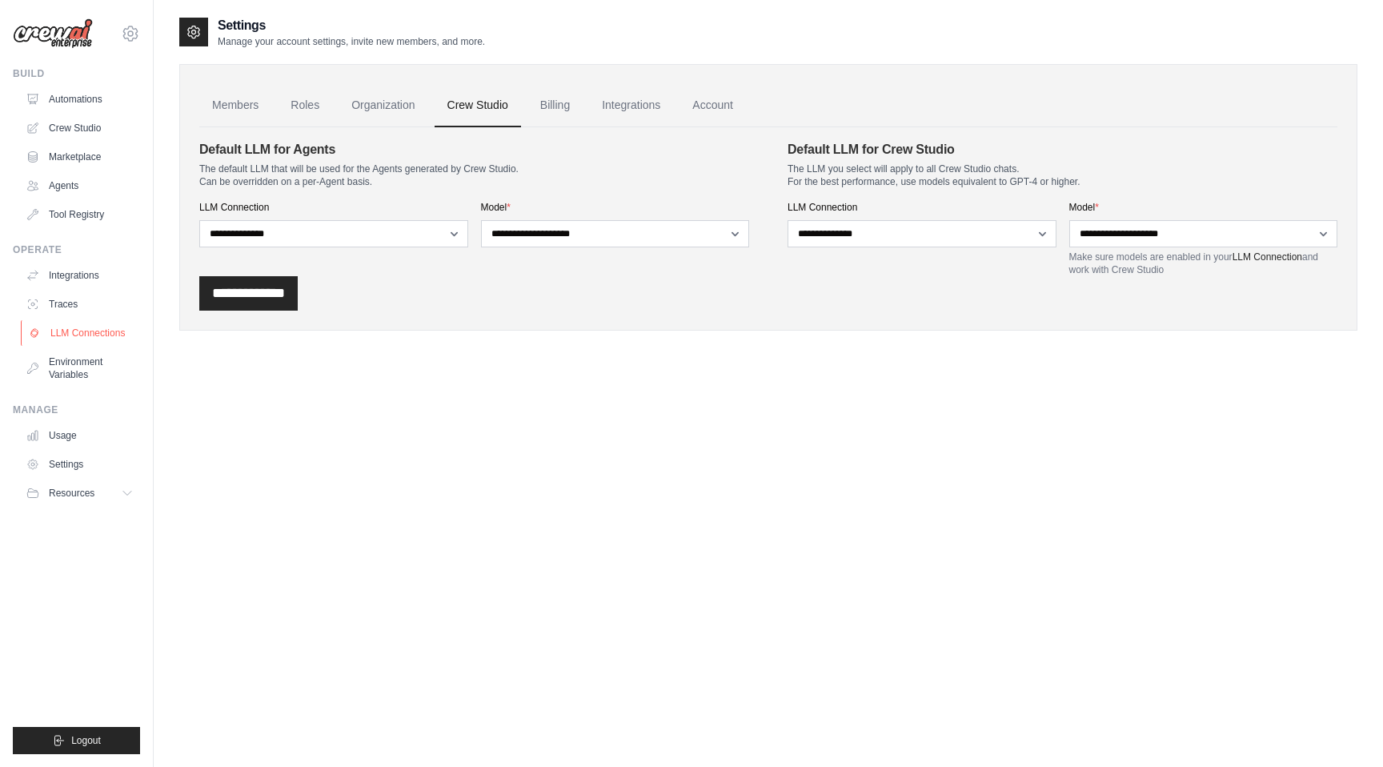
click at [74, 330] on link "LLM Connections" at bounding box center [81, 333] width 121 height 26
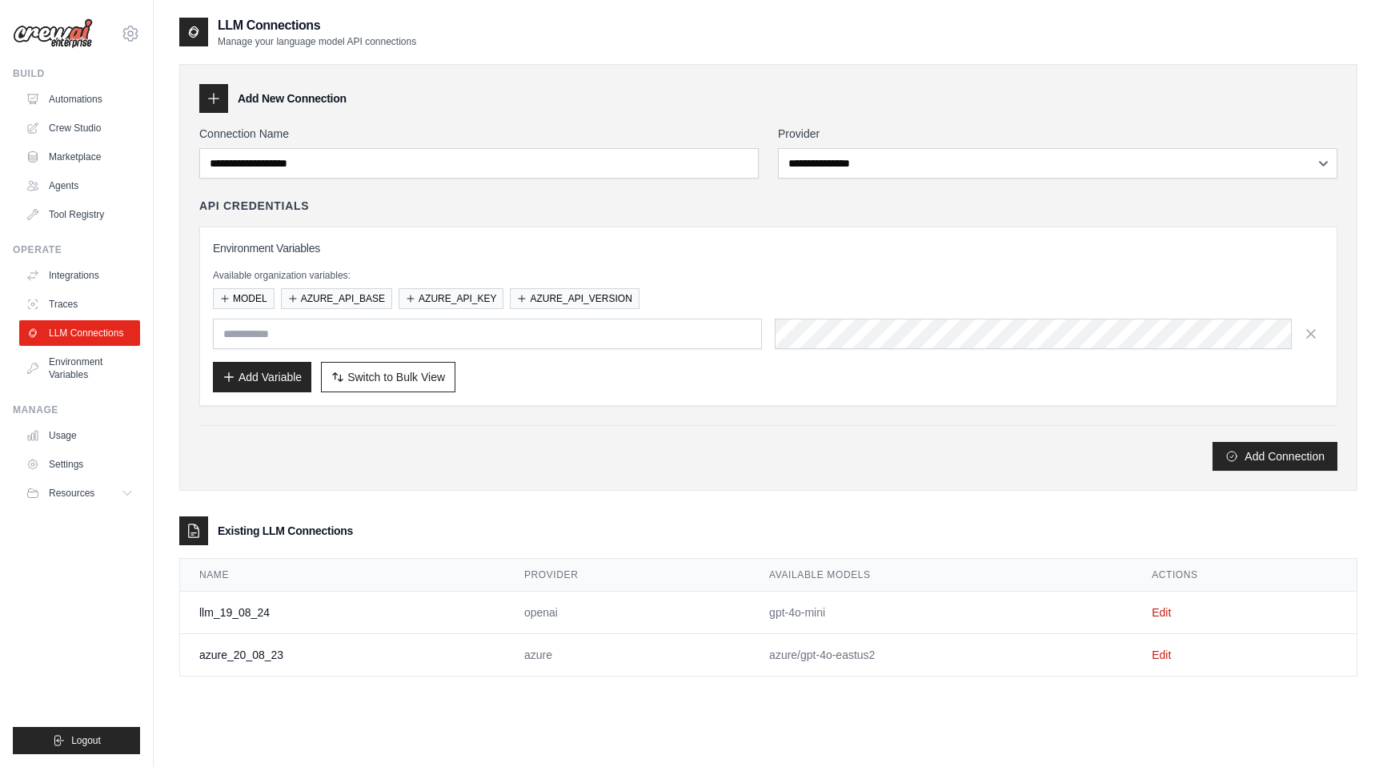
scroll to position [32, 0]
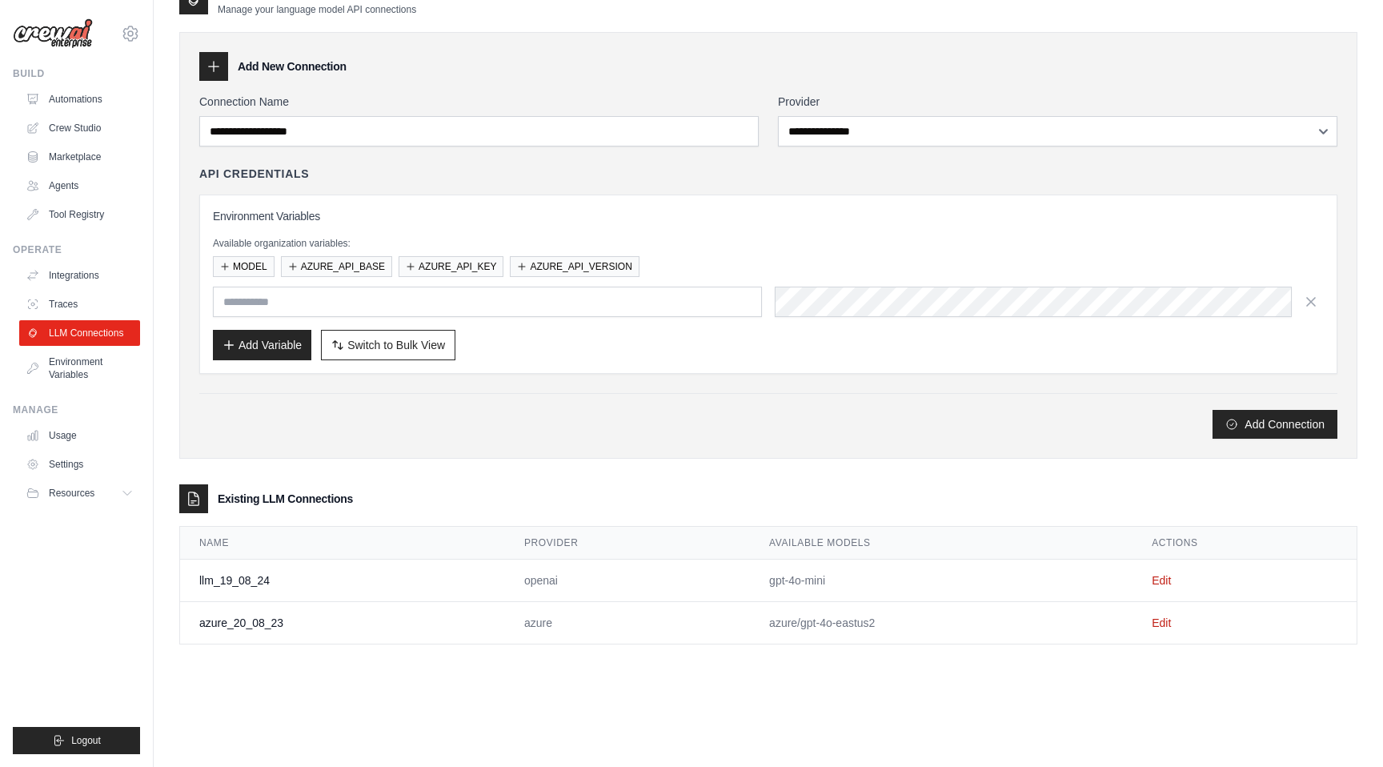
click at [287, 635] on td "azure_20_08_23" at bounding box center [342, 623] width 325 height 42
click at [1164, 620] on link "Edit" at bounding box center [1161, 622] width 19 height 13
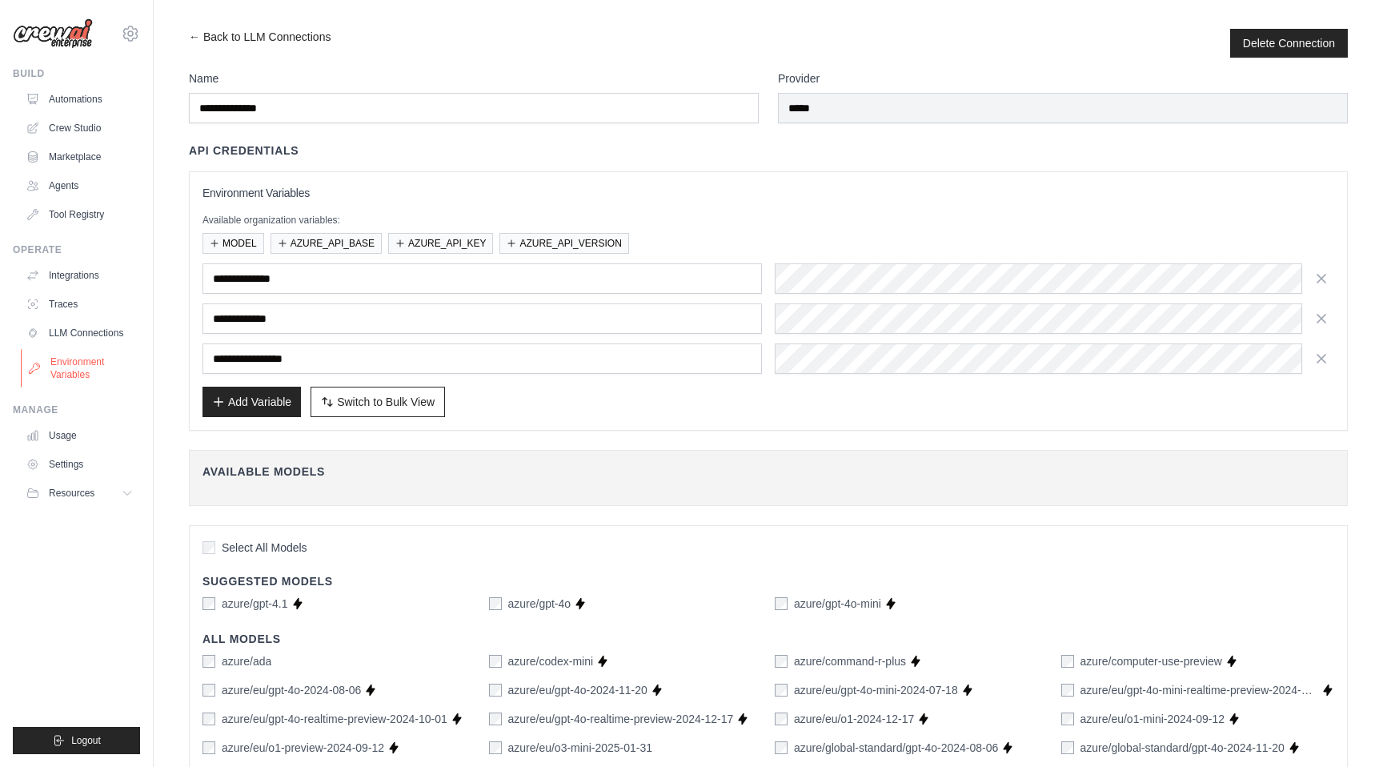
click at [70, 366] on link "Environment Variables" at bounding box center [81, 368] width 121 height 38
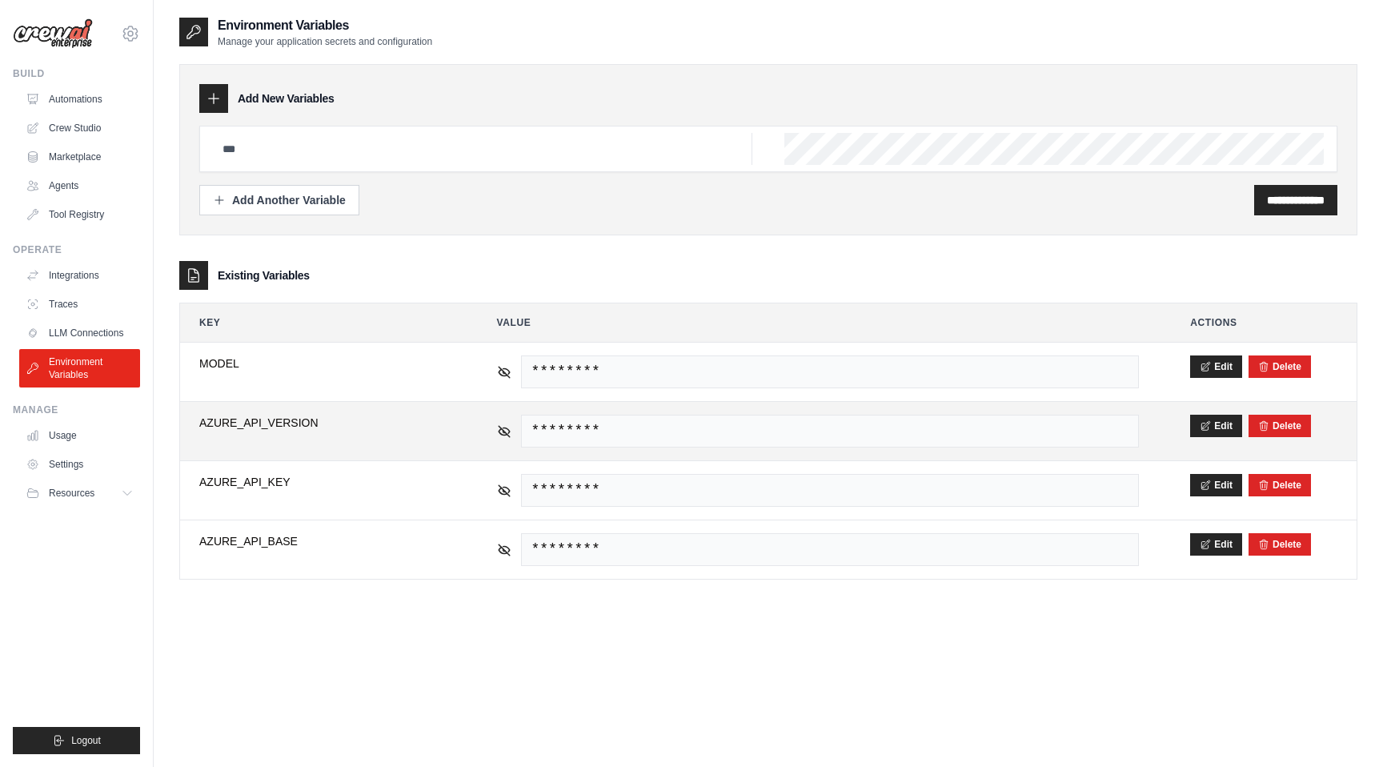
click at [571, 424] on span "********" at bounding box center [830, 431] width 619 height 33
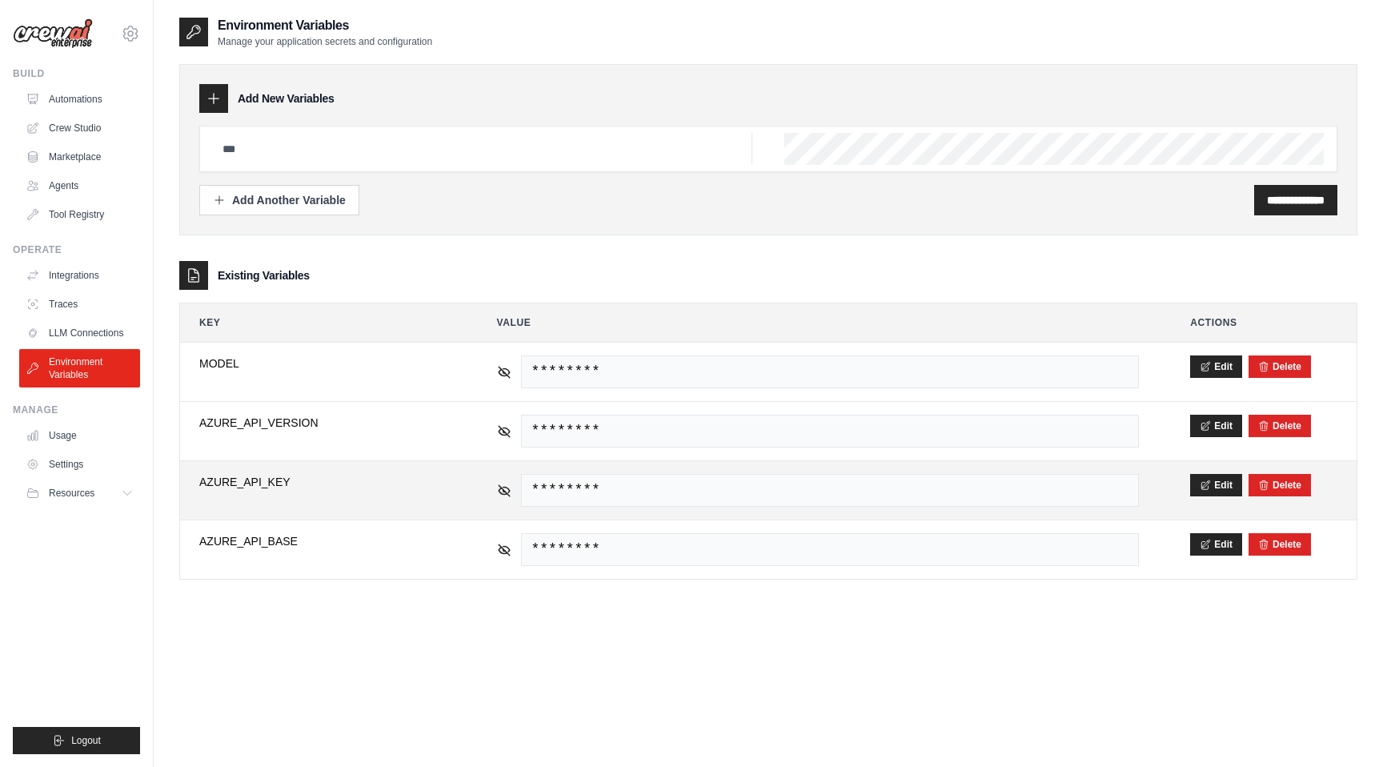
click at [559, 471] on td "********" at bounding box center [818, 490] width 681 height 58
click at [559, 494] on span "********" at bounding box center [830, 490] width 619 height 33
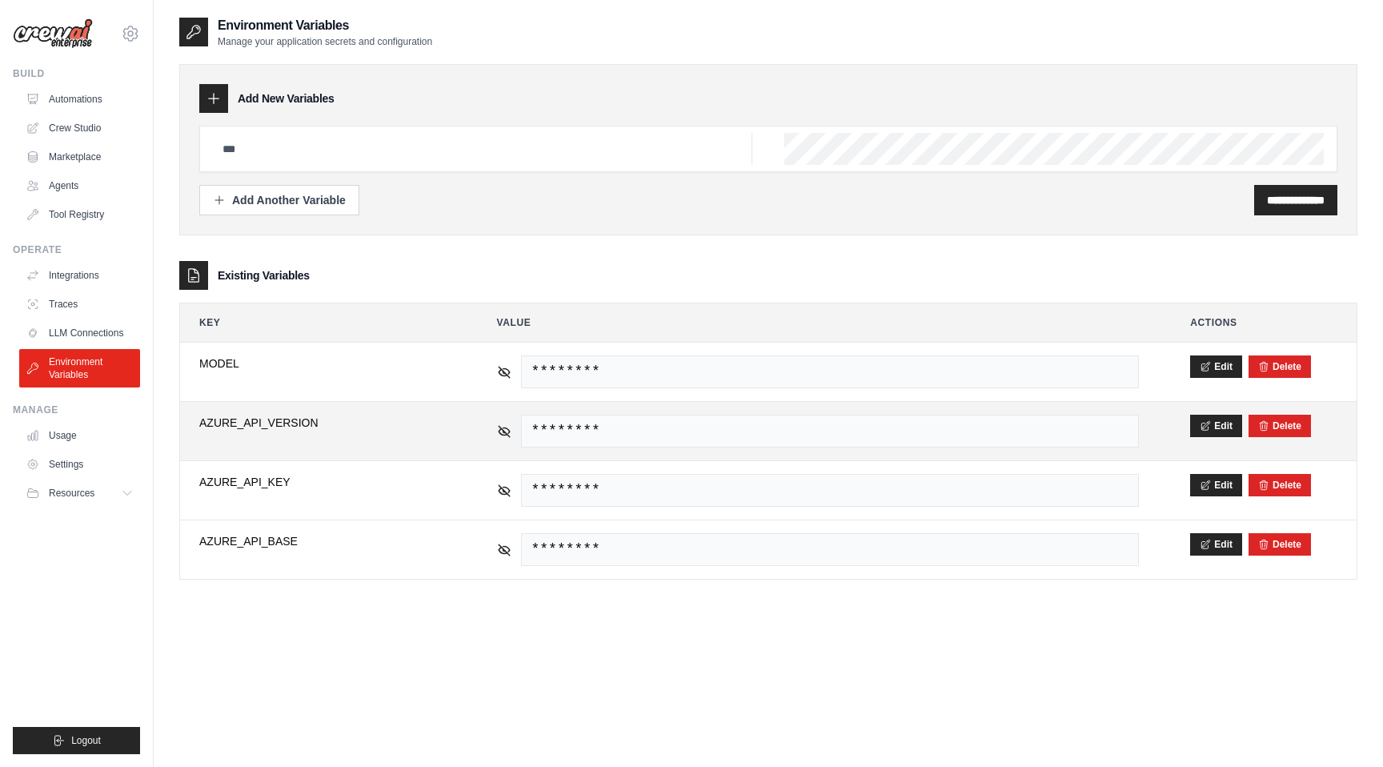
click at [555, 427] on span "********" at bounding box center [830, 431] width 619 height 33
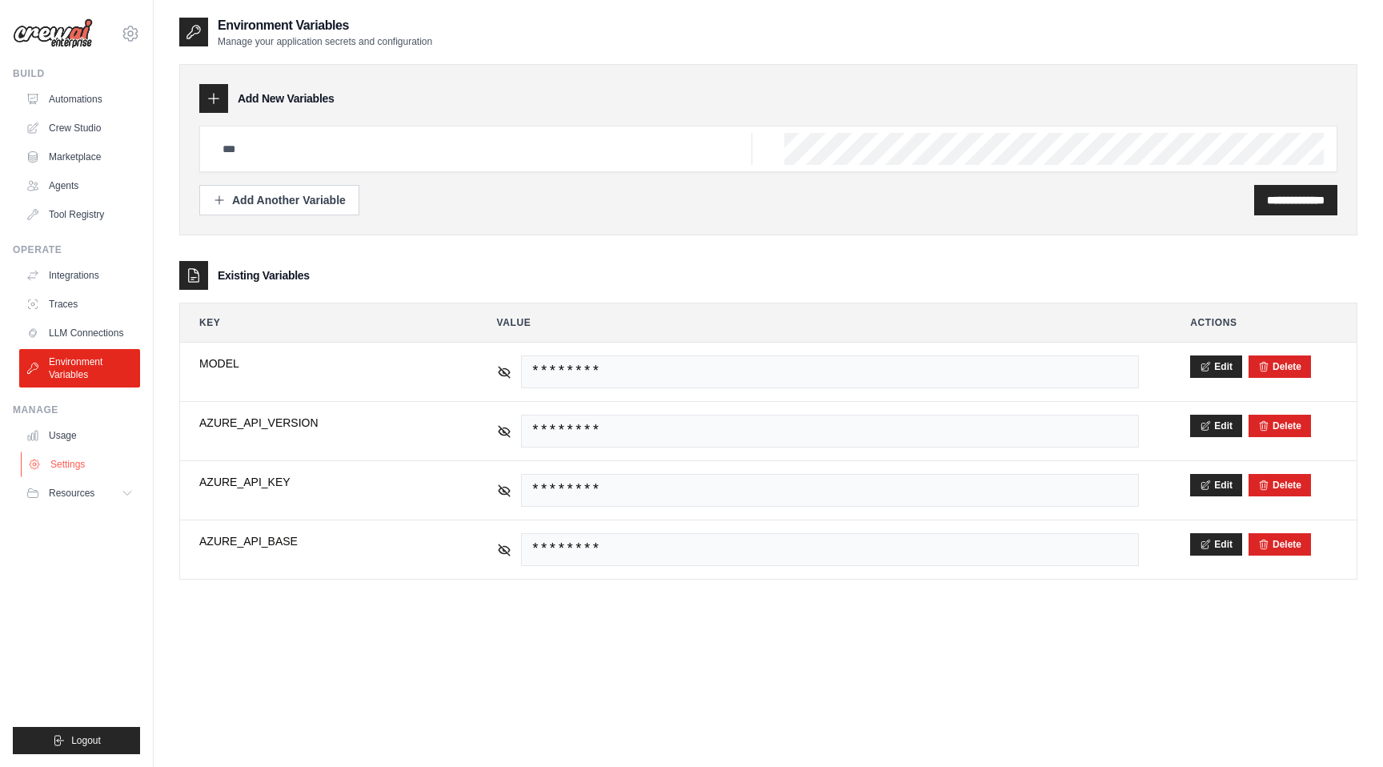
click at [68, 471] on link "Settings" at bounding box center [81, 464] width 121 height 26
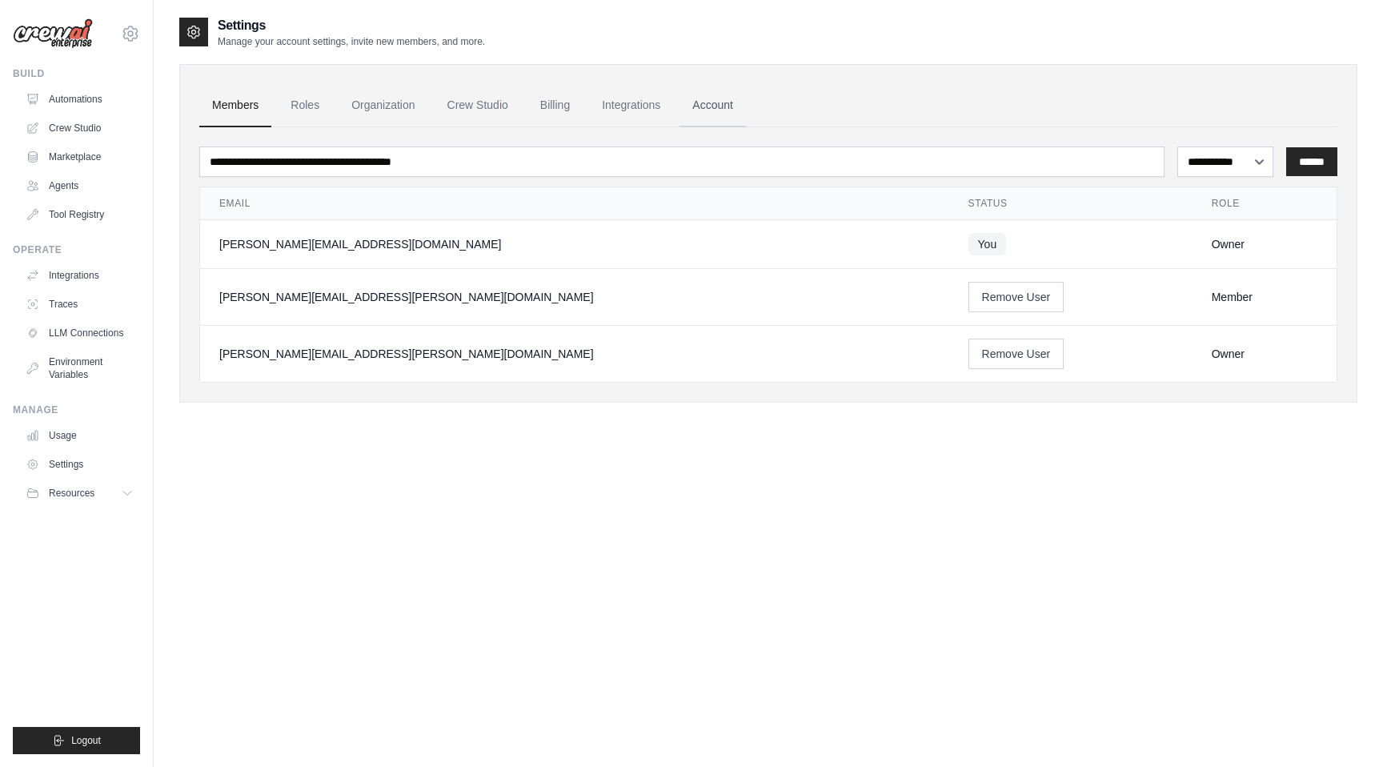
click at [685, 116] on link "Account" at bounding box center [712, 105] width 66 height 43
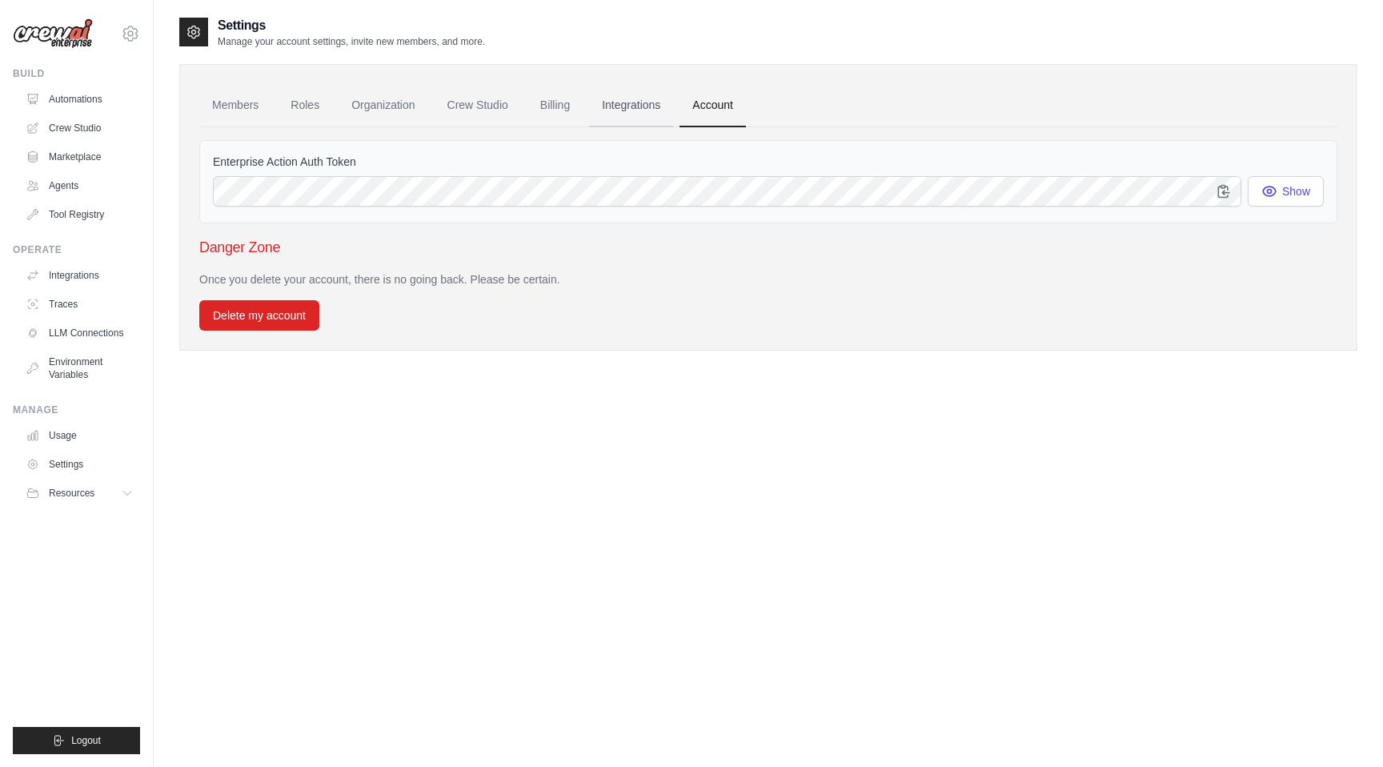
click at [623, 110] on link "Integrations" at bounding box center [631, 105] width 84 height 43
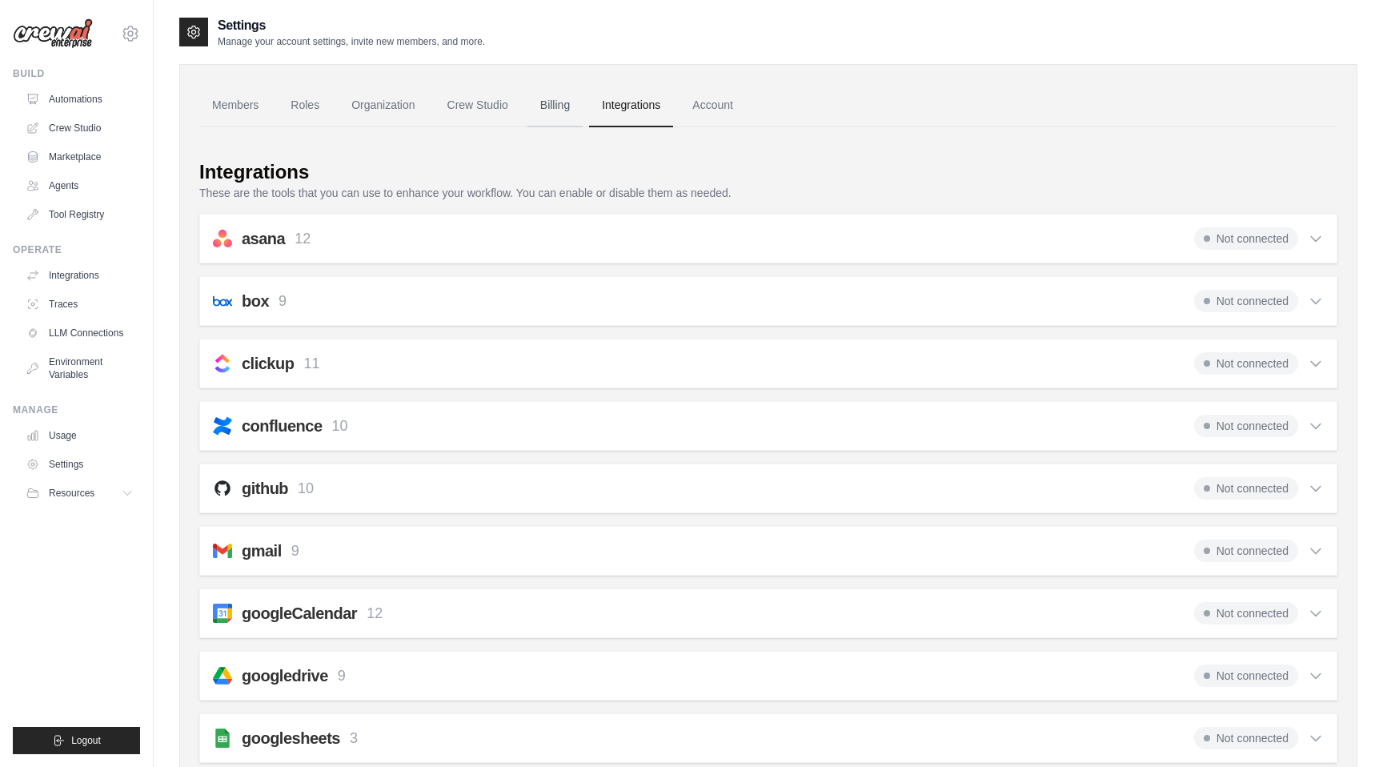
click at [547, 107] on link "Billing" at bounding box center [554, 105] width 55 height 43
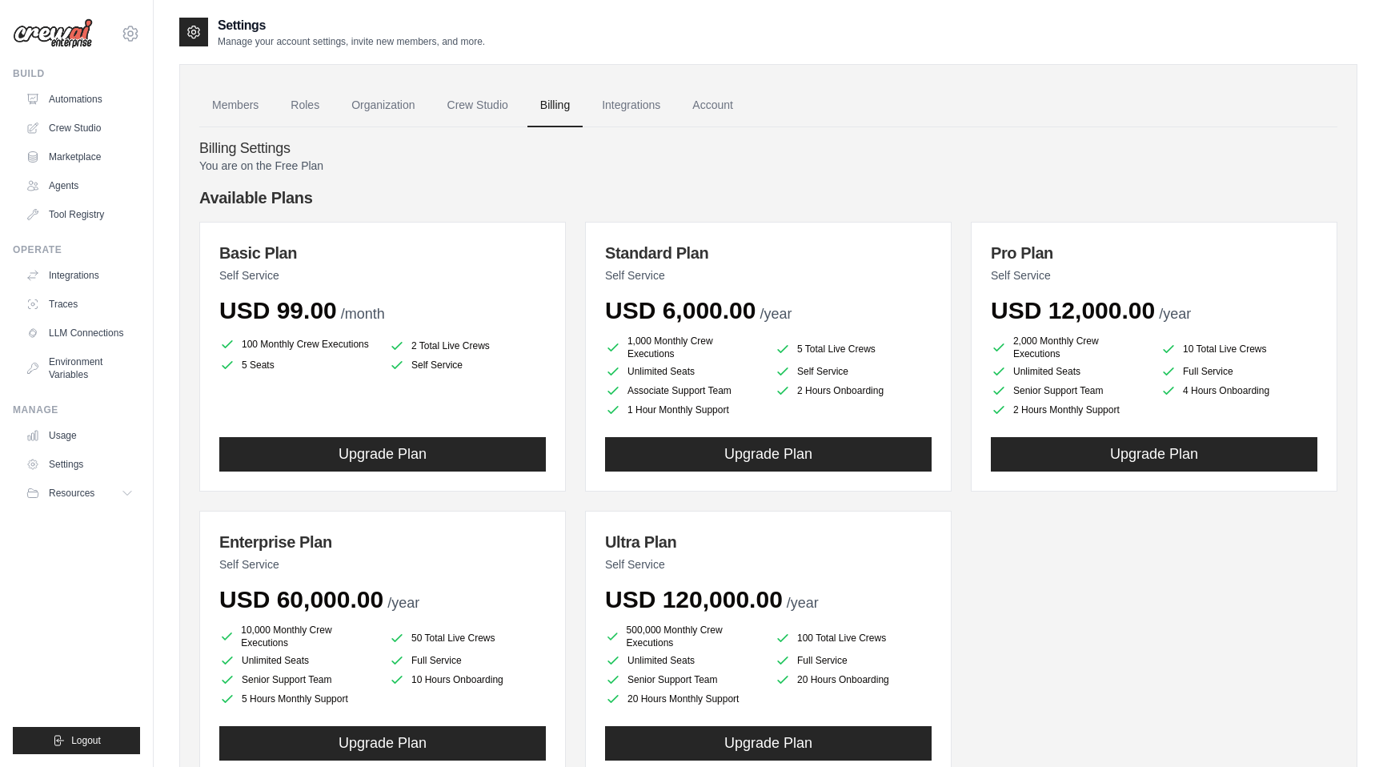
click at [471, 106] on link "Crew Studio" at bounding box center [478, 105] width 86 height 43
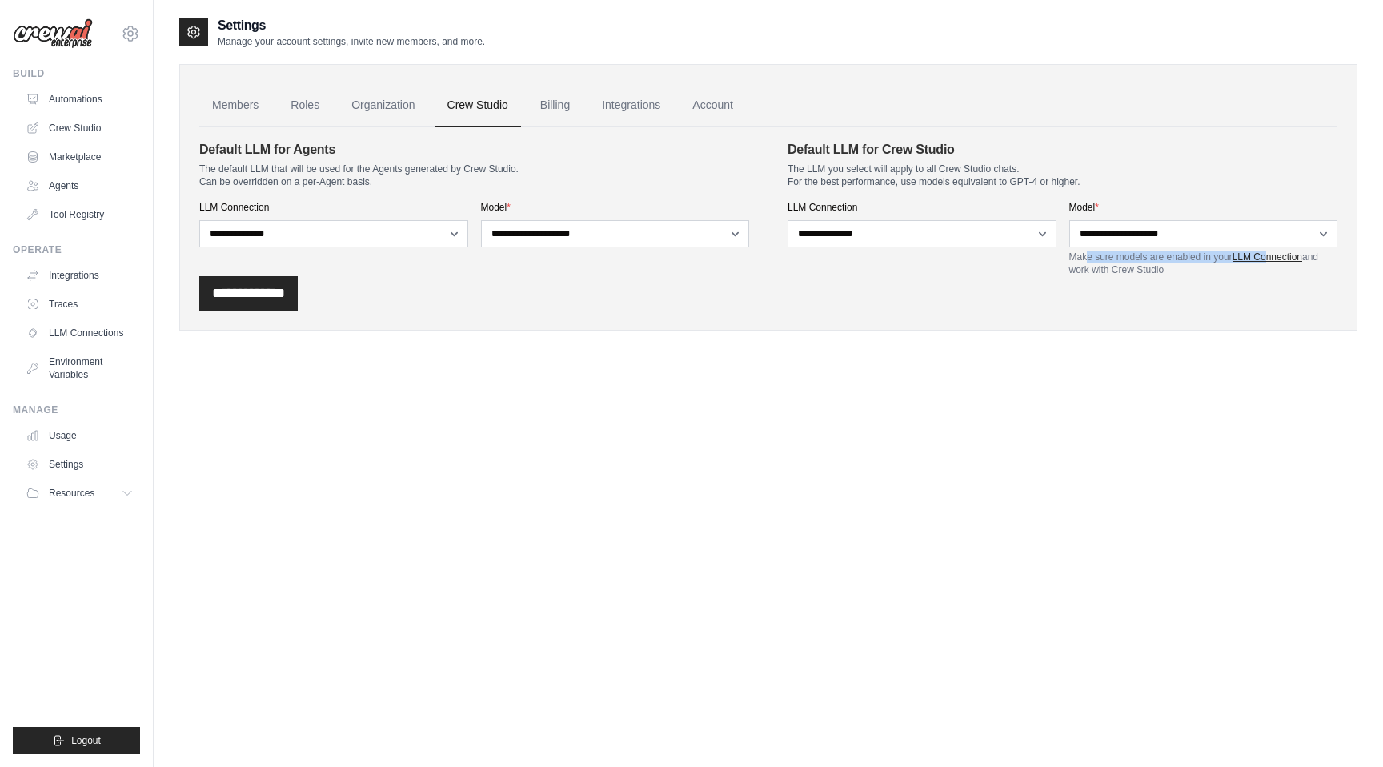
drag, startPoint x: 1088, startPoint y: 255, endPoint x: 1268, endPoint y: 255, distance: 179.3
click at [1267, 255] on p "Make sure models are enabled in your LLM Connection and work with Crew Studio" at bounding box center [1203, 264] width 269 height 26
click at [1268, 256] on link "LLM Connection" at bounding box center [1268, 256] width 70 height 11
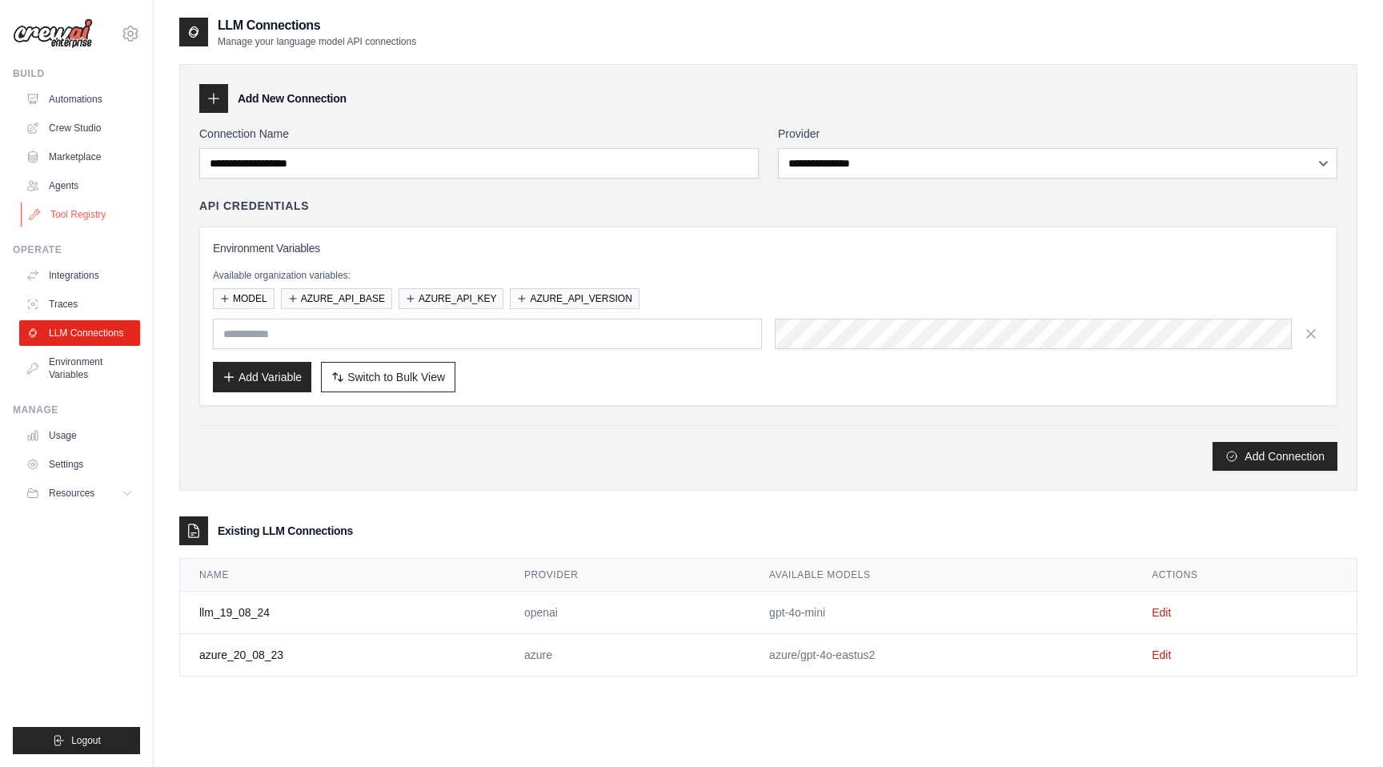
click at [89, 212] on link "Tool Registry" at bounding box center [81, 215] width 121 height 26
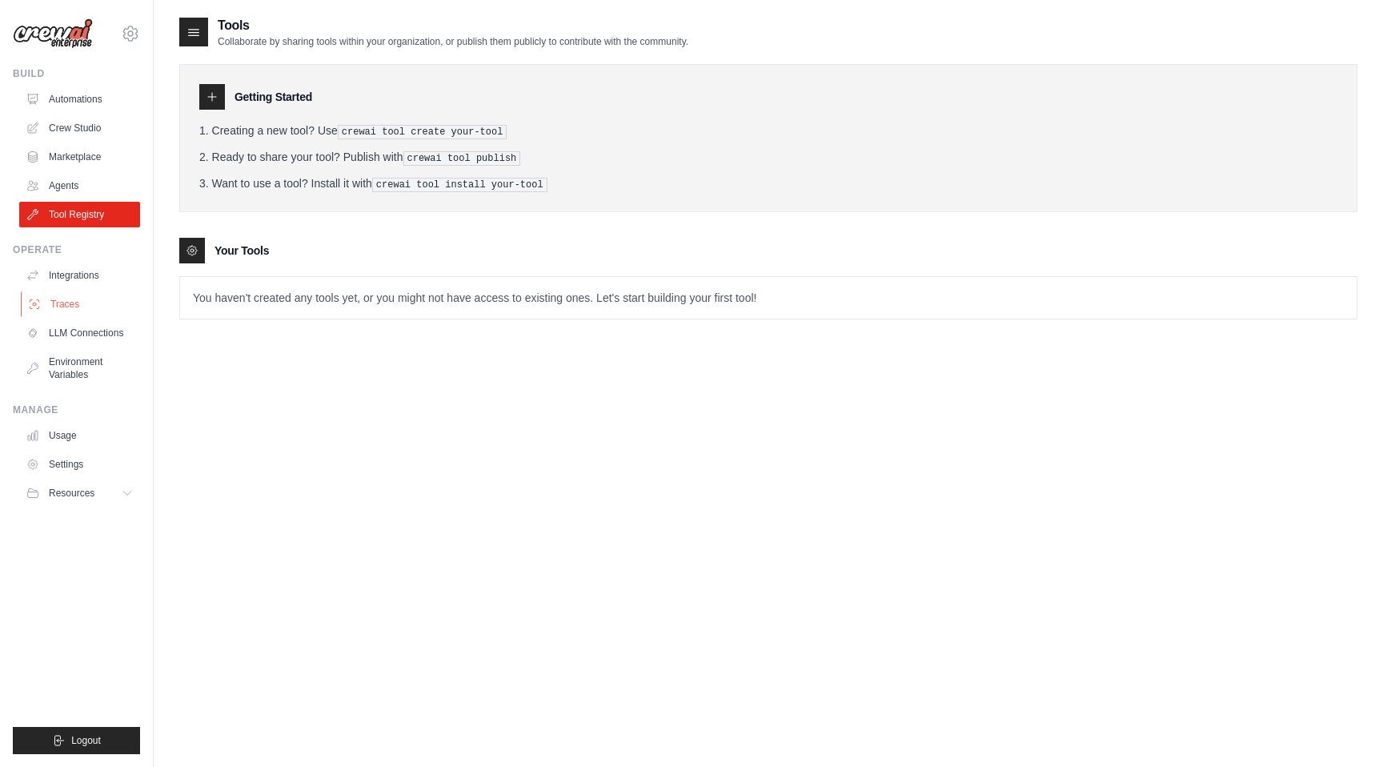
click at [69, 301] on link "Traces" at bounding box center [81, 304] width 121 height 26
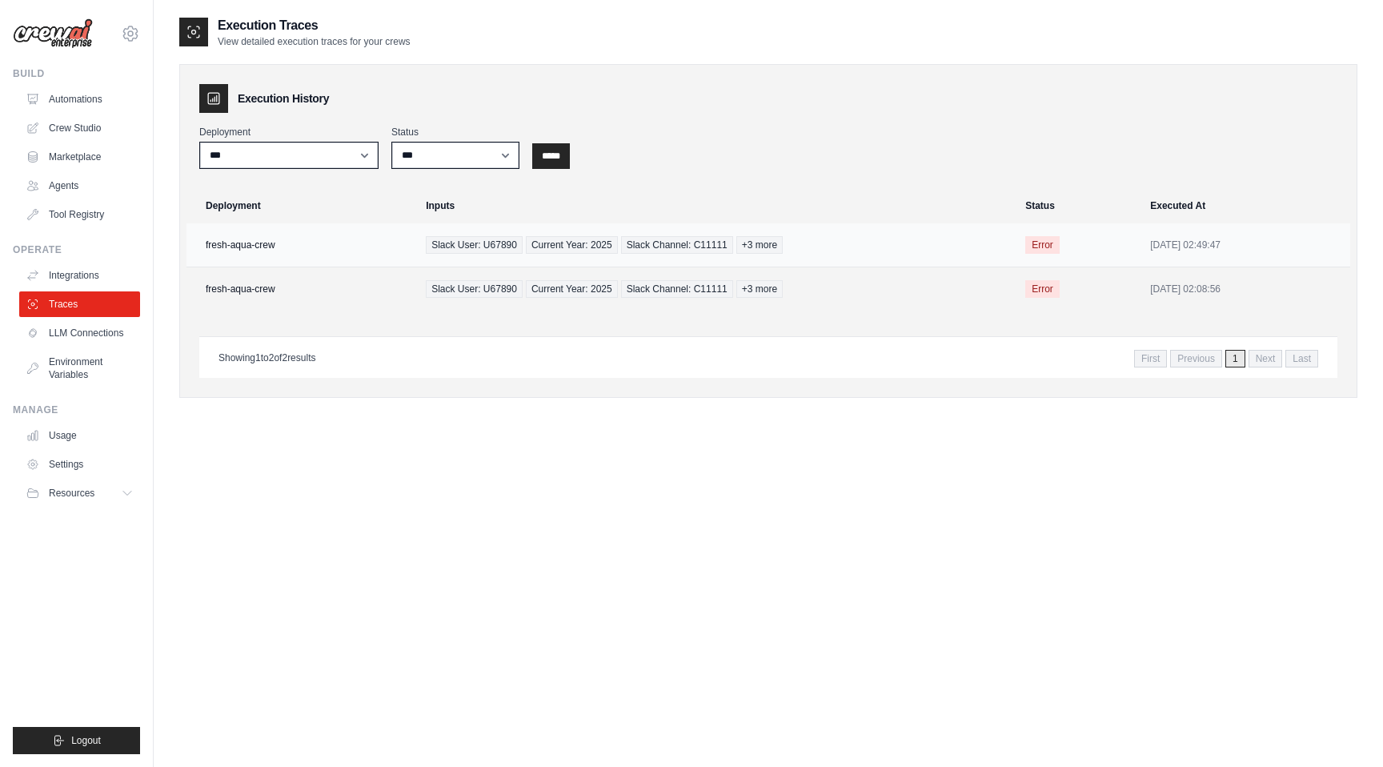
click at [272, 244] on td "fresh-aqua-crew" at bounding box center [301, 245] width 230 height 44
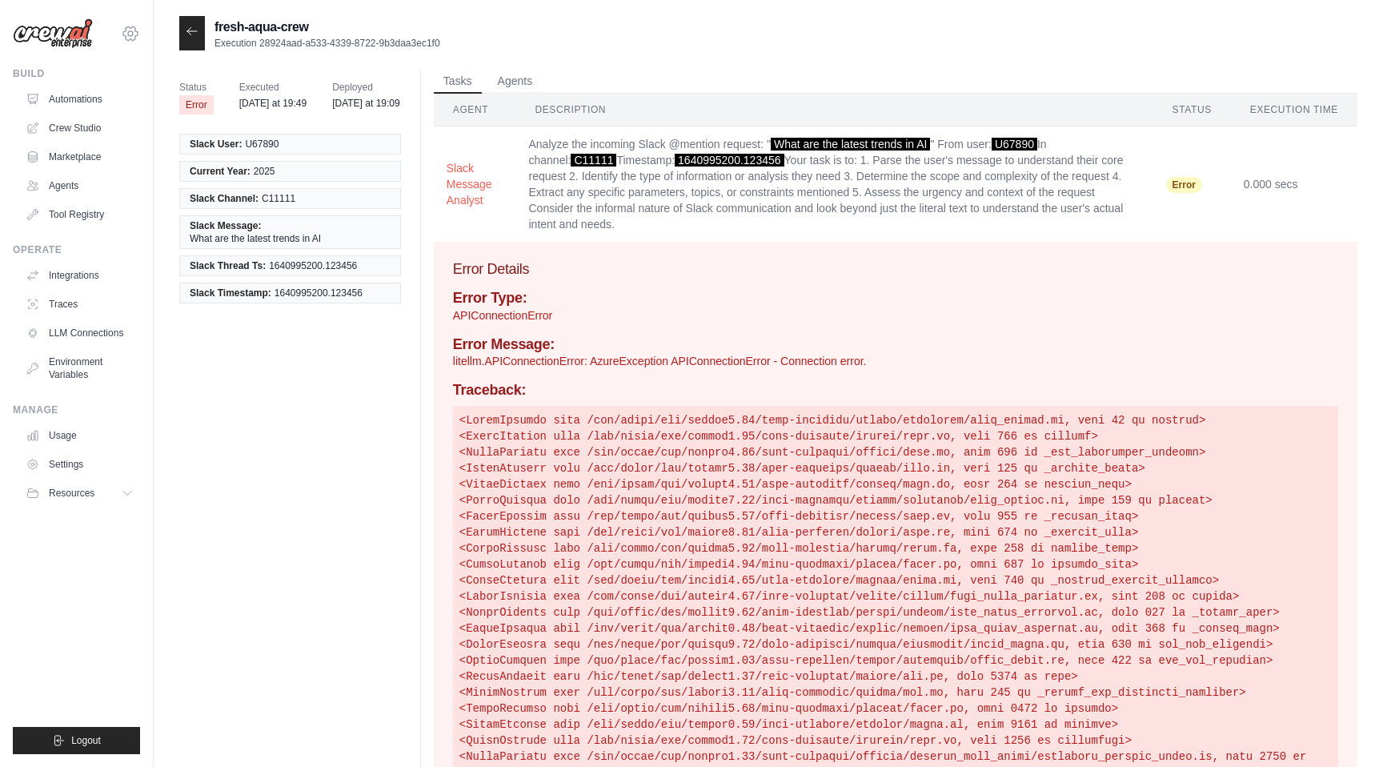
click at [134, 28] on icon at bounding box center [130, 33] width 19 height 19
click at [137, 118] on link "DS-DTS-Sandbox ✓" at bounding box center [130, 108] width 141 height 29
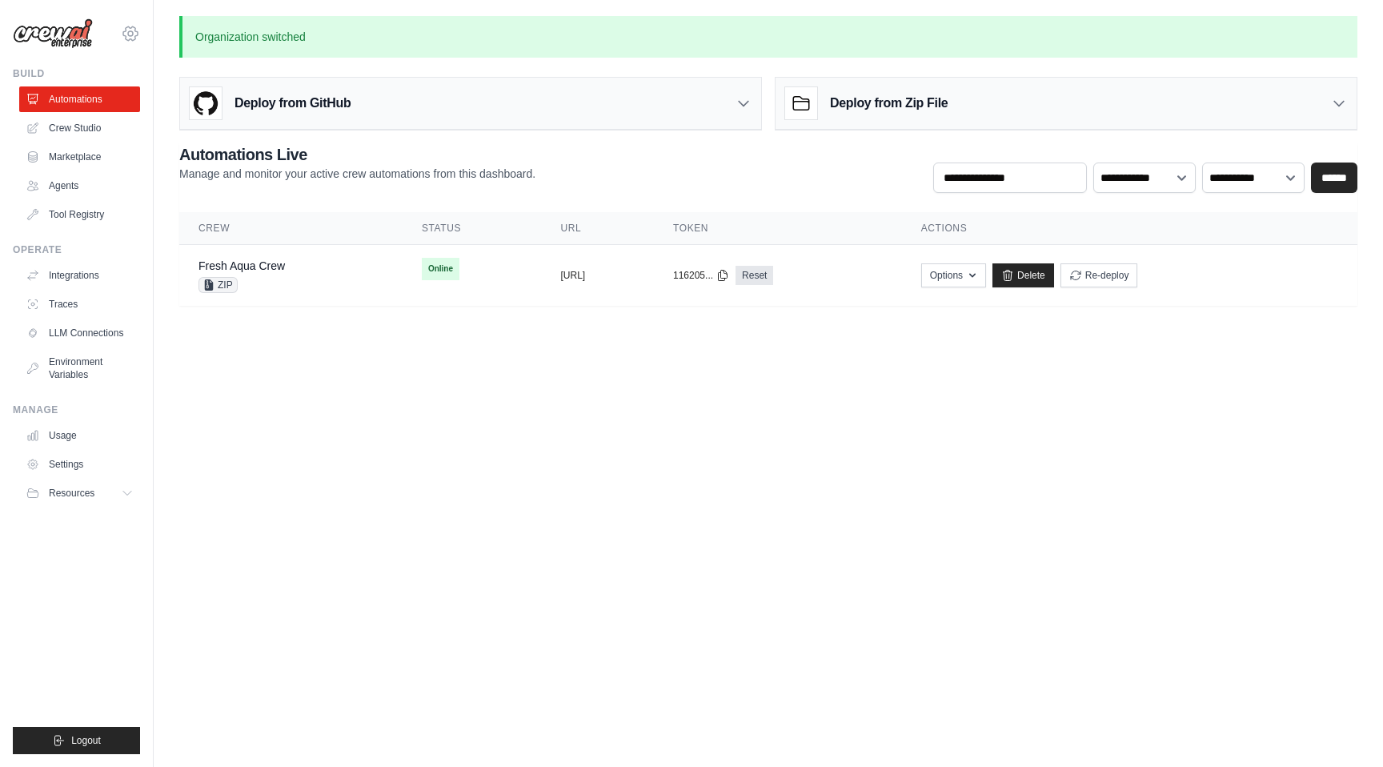
click at [132, 41] on icon at bounding box center [130, 33] width 19 height 19
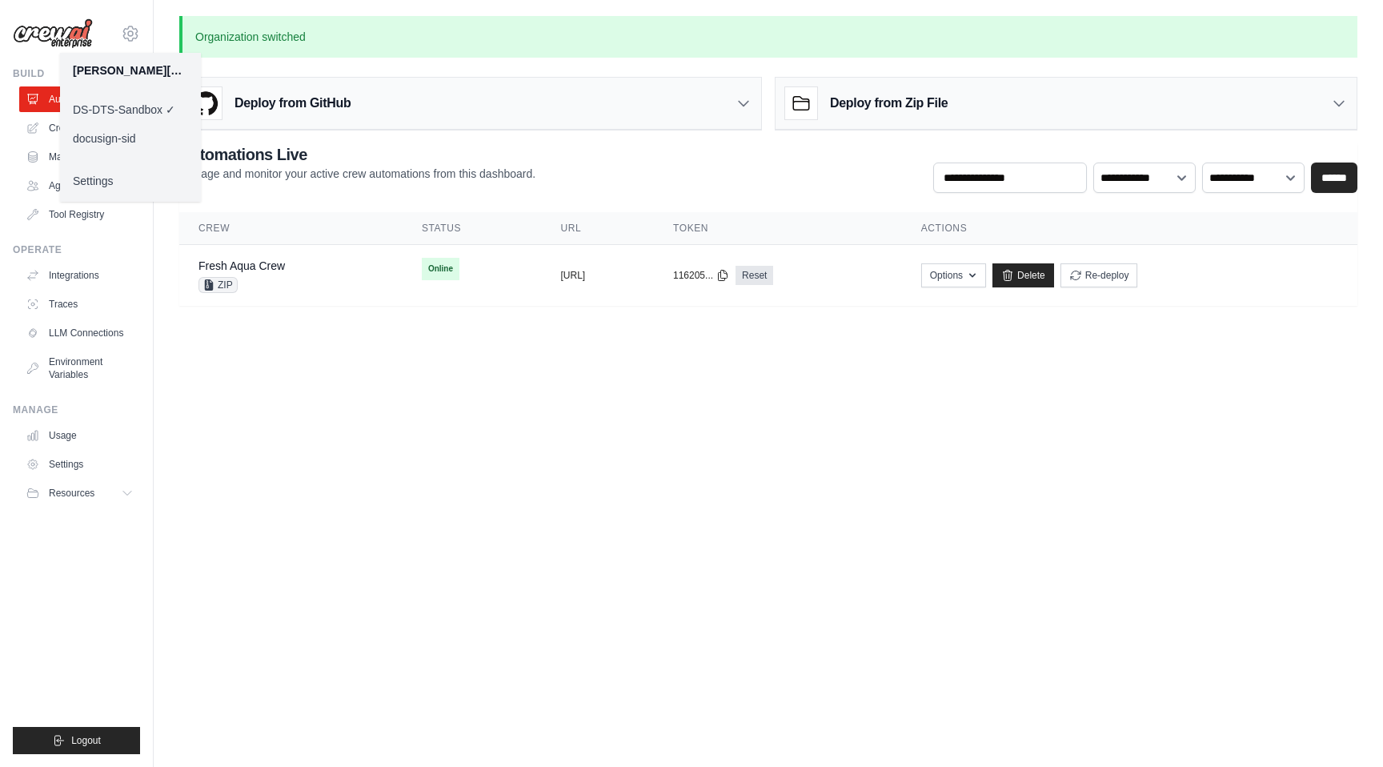
click at [244, 462] on body "[PERSON_NAME][EMAIL_ADDRESS][DOMAIN_NAME] DS-DTS-Sandbox ✓ docusign-sid Setting…" at bounding box center [691, 383] width 1383 height 767
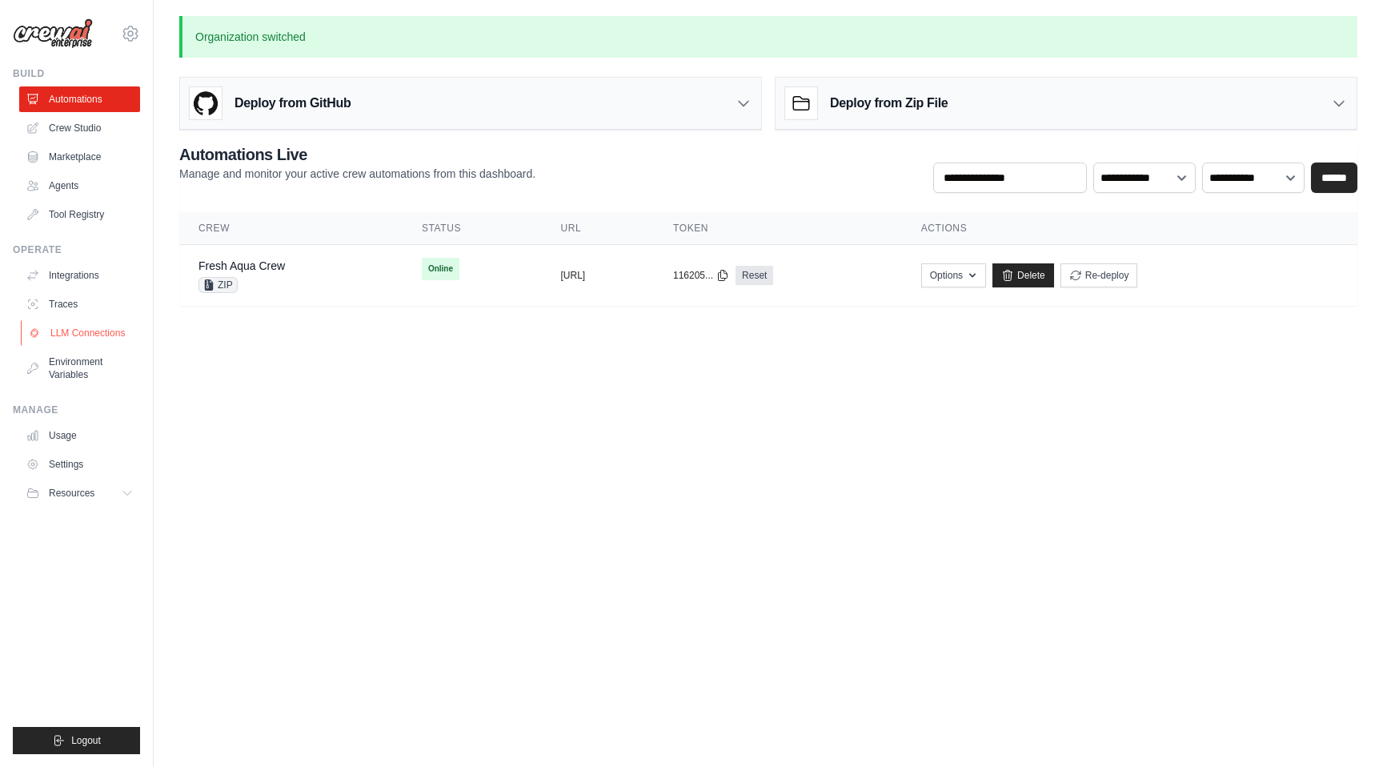
click at [88, 335] on link "LLM Connections" at bounding box center [81, 333] width 121 height 26
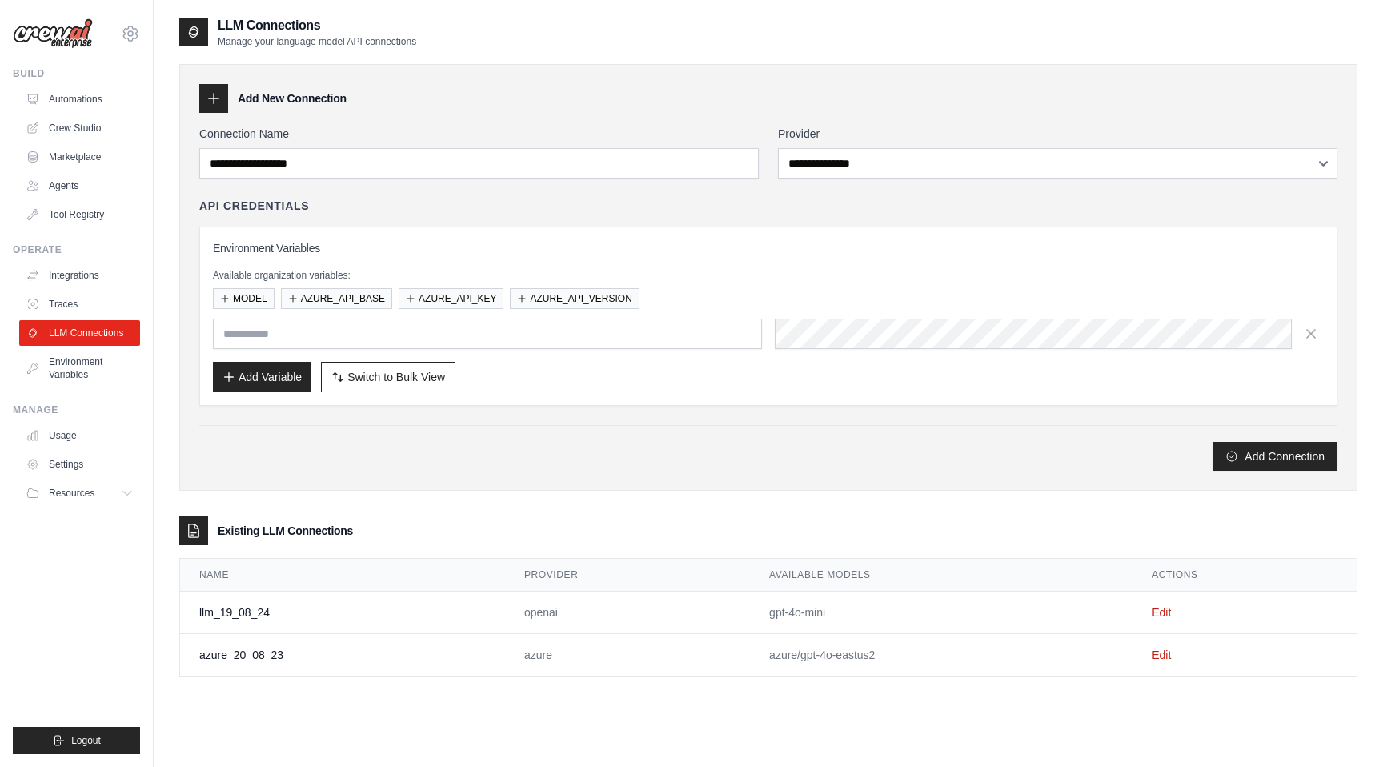
scroll to position [32, 0]
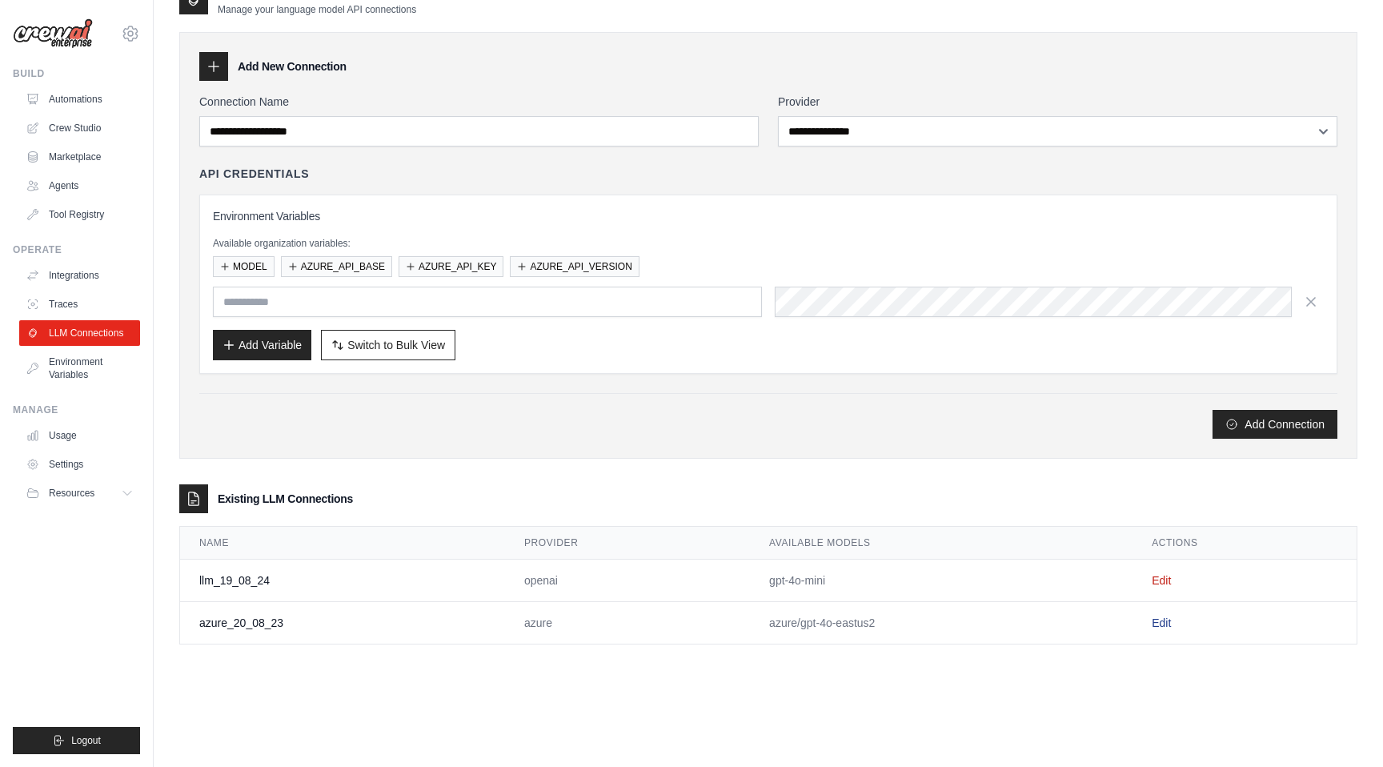
click at [1160, 627] on link "Edit" at bounding box center [1161, 622] width 19 height 13
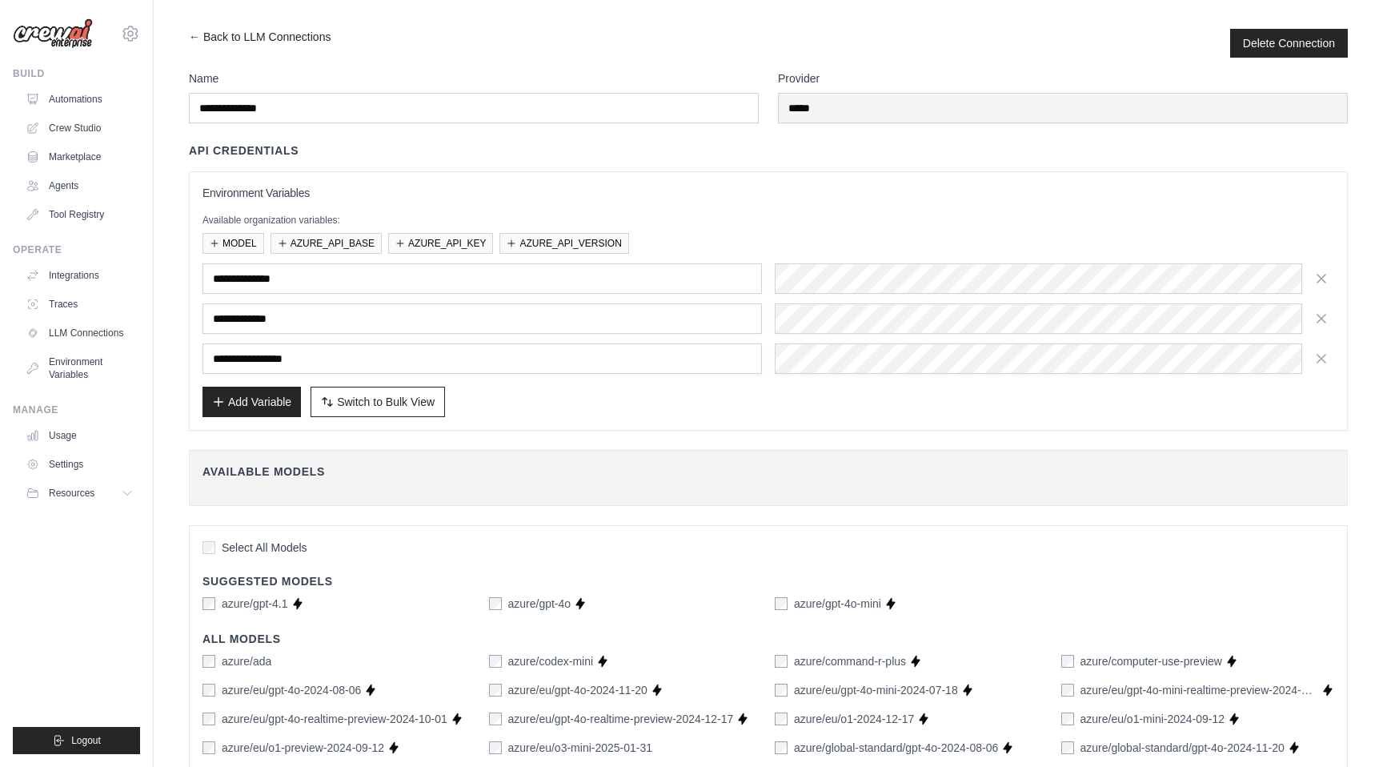
click at [533, 202] on div "**********" at bounding box center [768, 301] width 1132 height 232
click at [85, 128] on link "Crew Studio" at bounding box center [81, 128] width 121 height 26
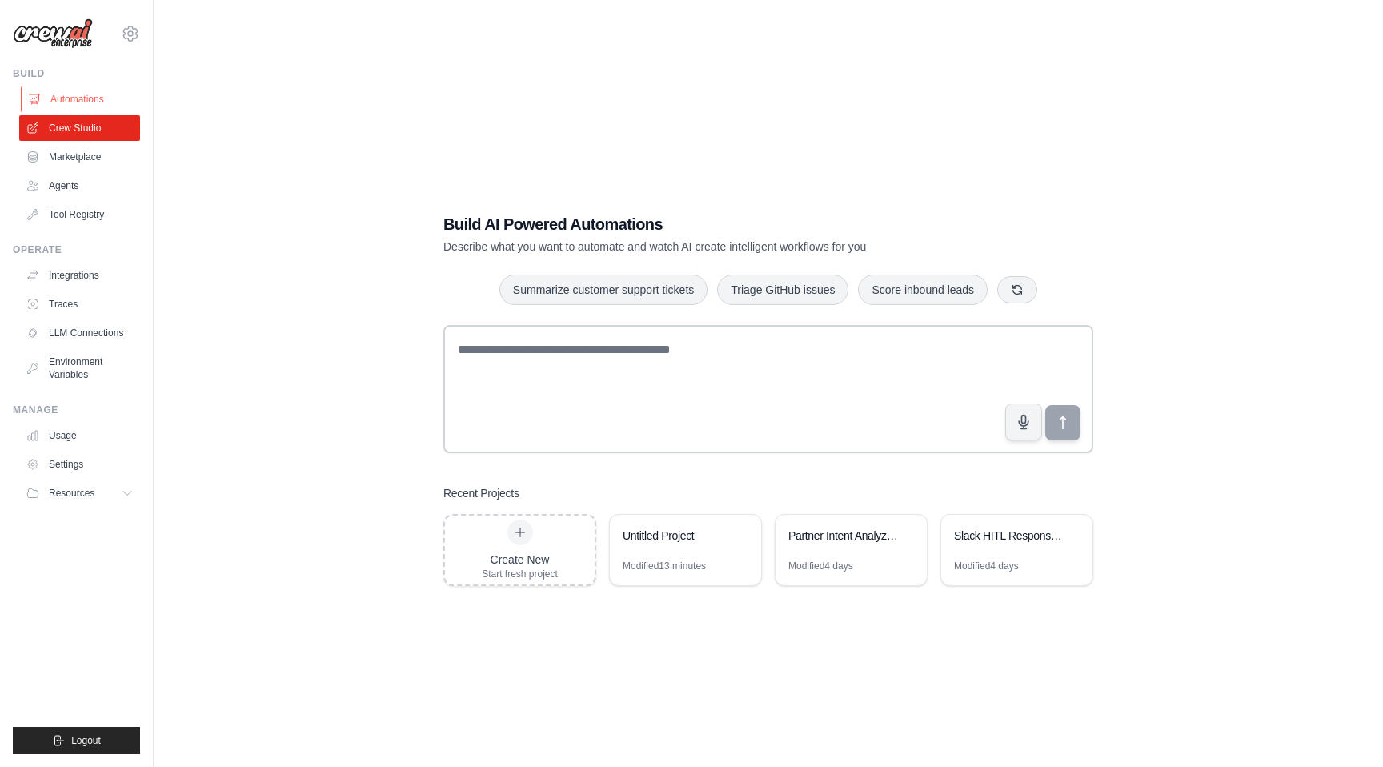
click at [58, 98] on link "Automations" at bounding box center [81, 99] width 121 height 26
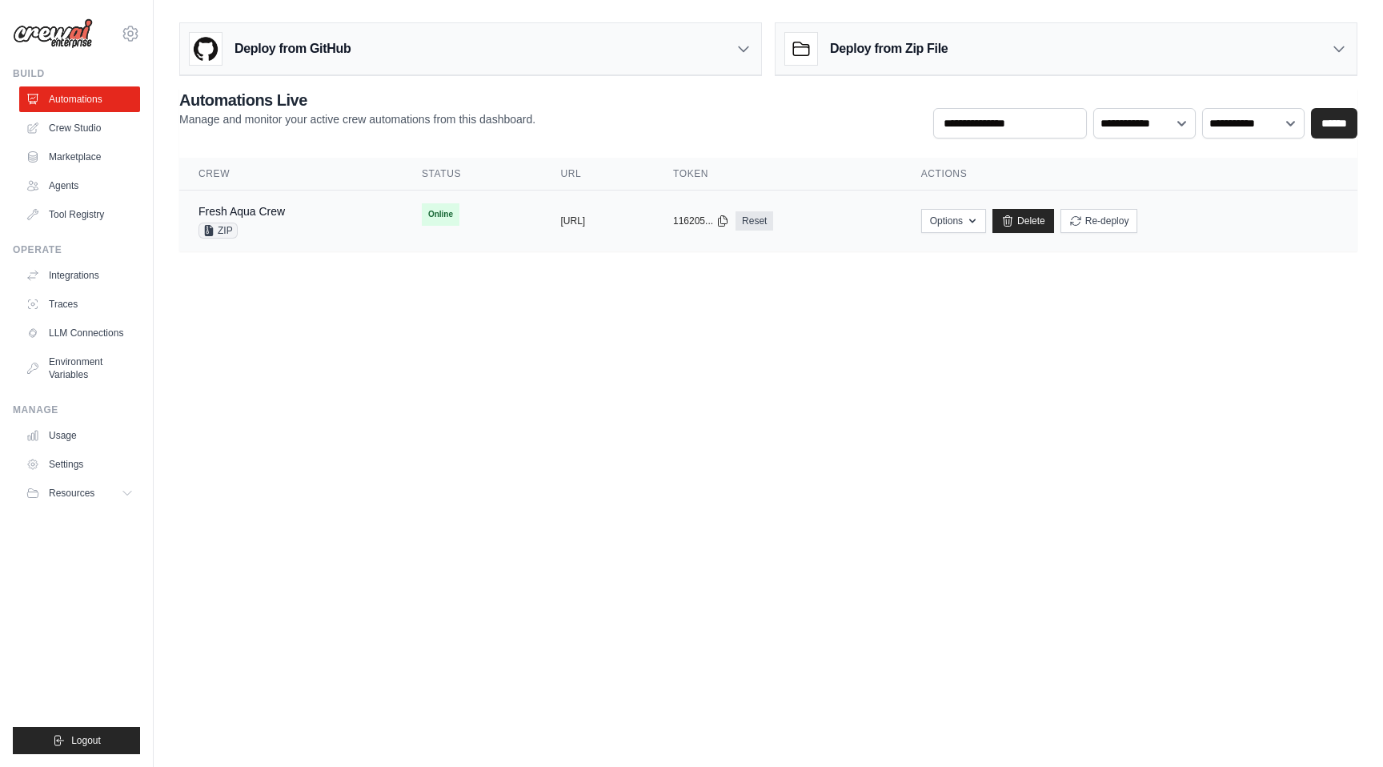
click at [560, 222] on div "copied" at bounding box center [577, 214] width 34 height 19
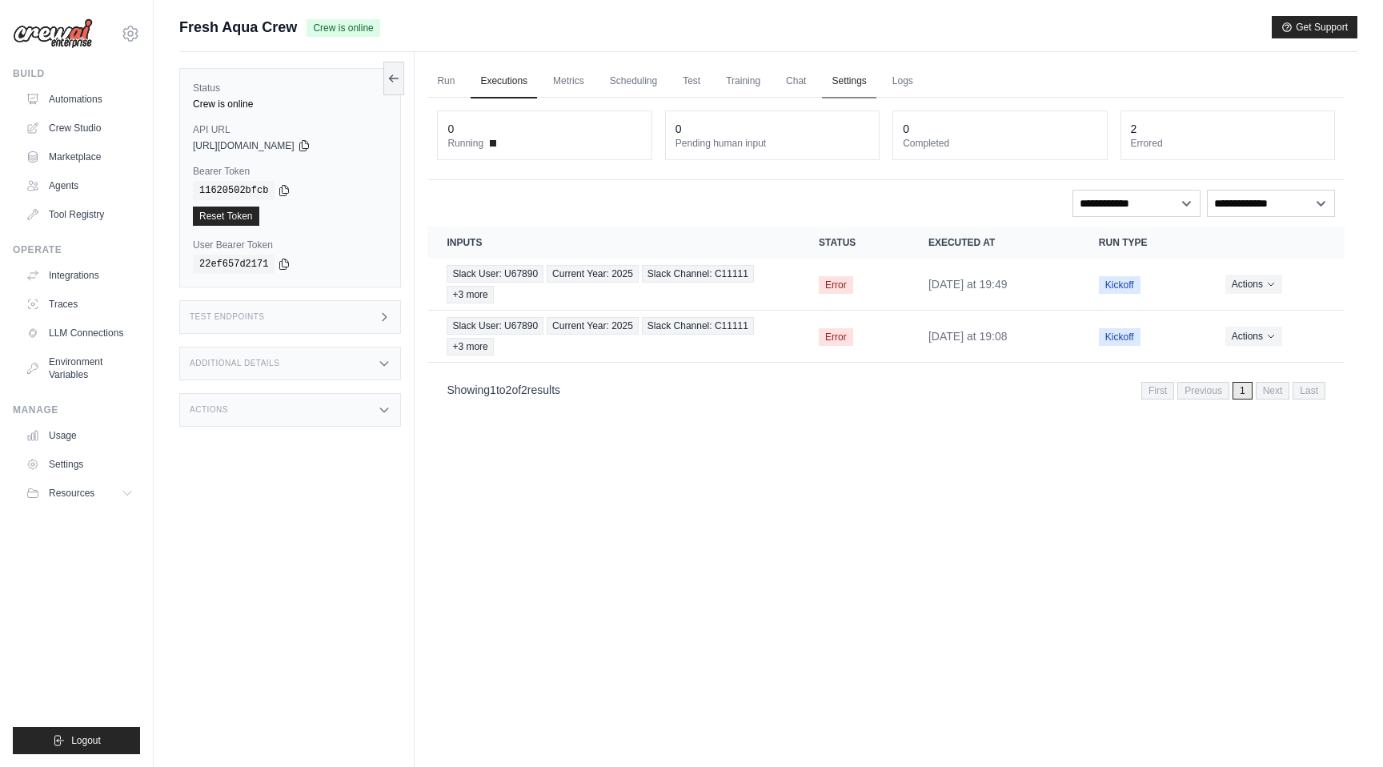
click at [840, 87] on link "Settings" at bounding box center [849, 82] width 54 height 34
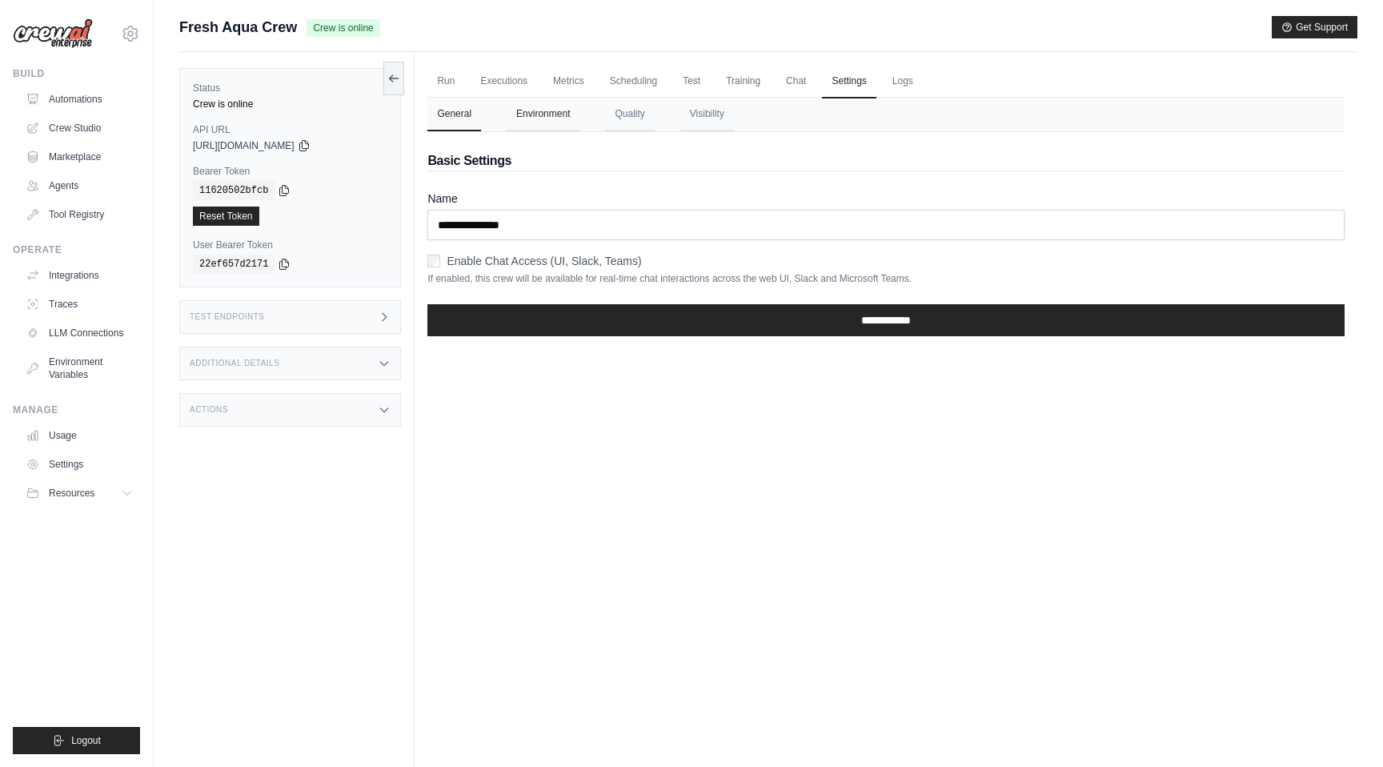
click at [558, 113] on button "Environment" at bounding box center [543, 115] width 73 height 34
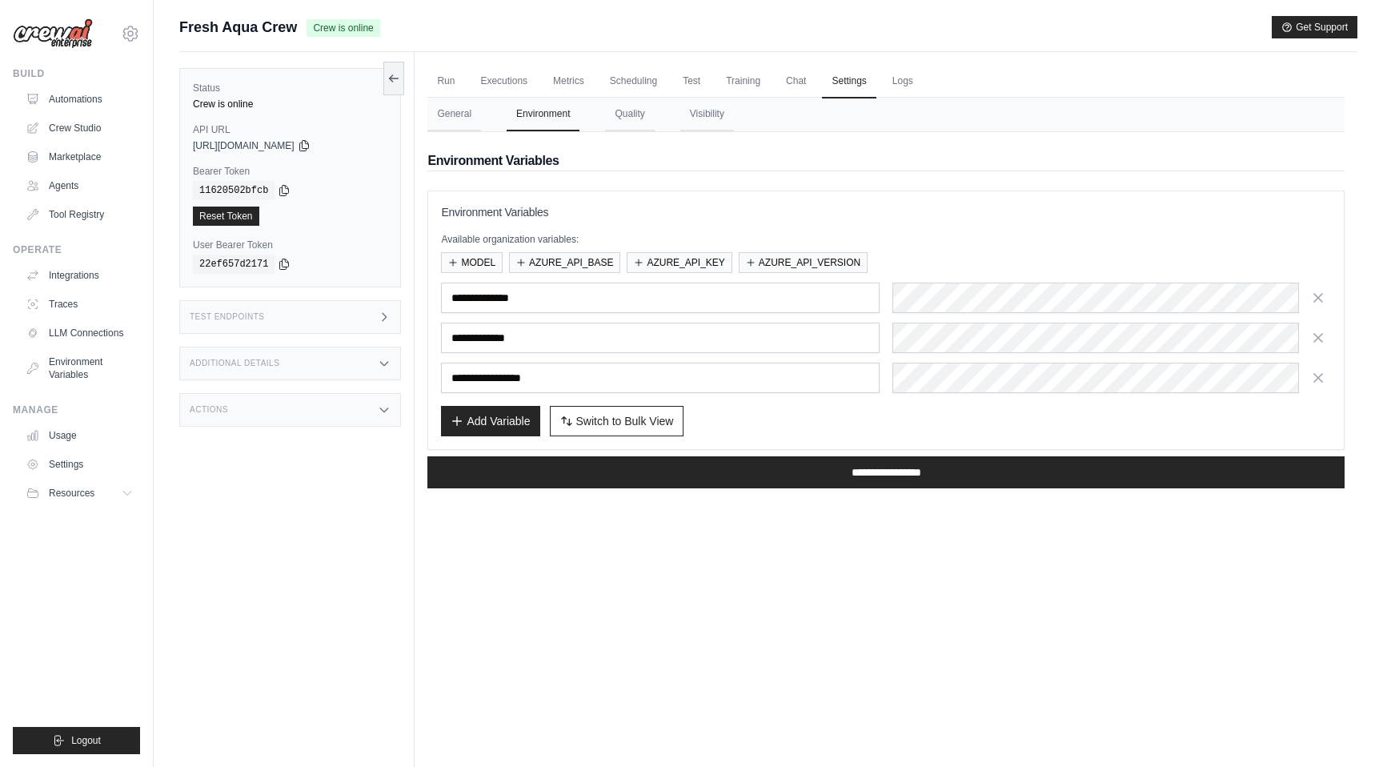
click at [955, 355] on div "**********" at bounding box center [886, 338] width 890 height 110
click at [861, 206] on h3 "Environment Variables" at bounding box center [886, 212] width 890 height 16
click at [100, 128] on link "Crew Studio" at bounding box center [81, 128] width 121 height 26
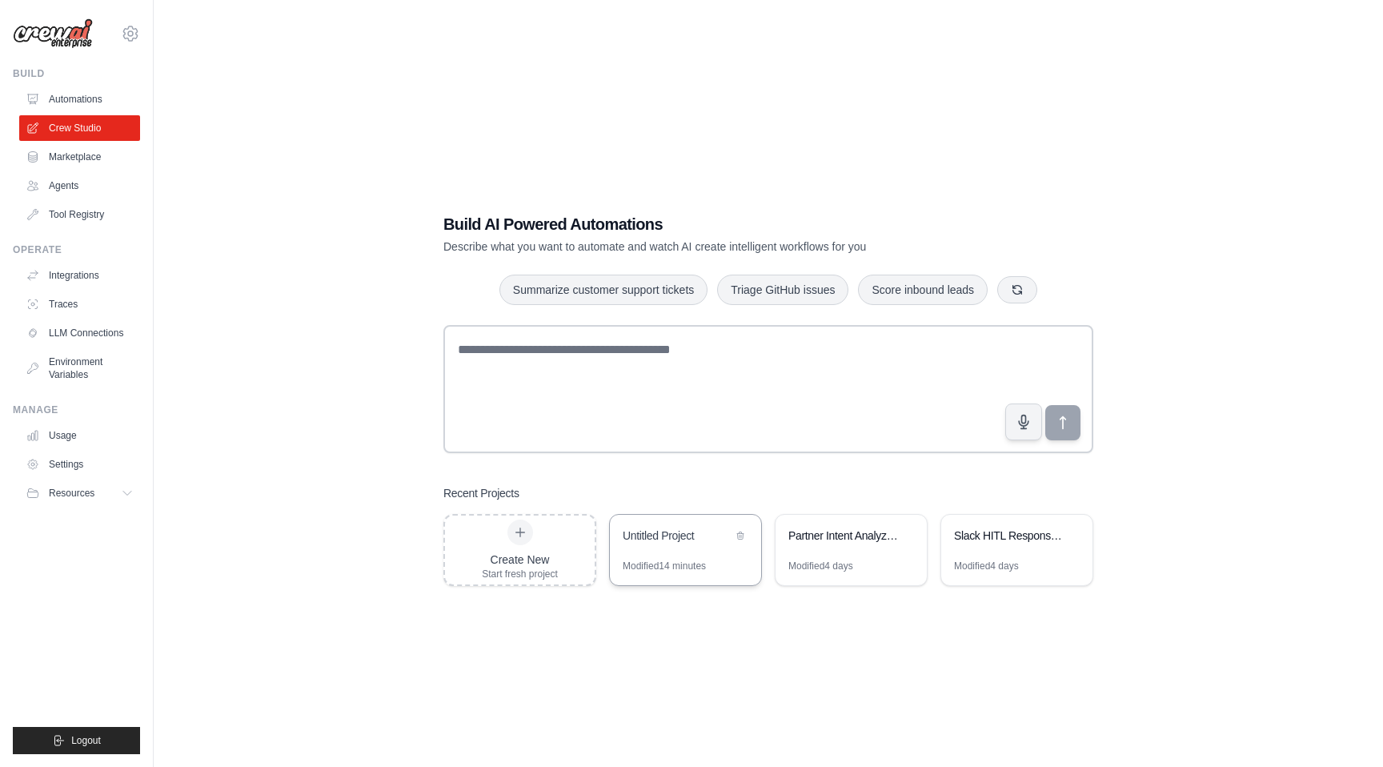
click at [700, 531] on div "Untitled Project" at bounding box center [678, 535] width 110 height 16
click at [93, 97] on link "Automations" at bounding box center [81, 99] width 121 height 26
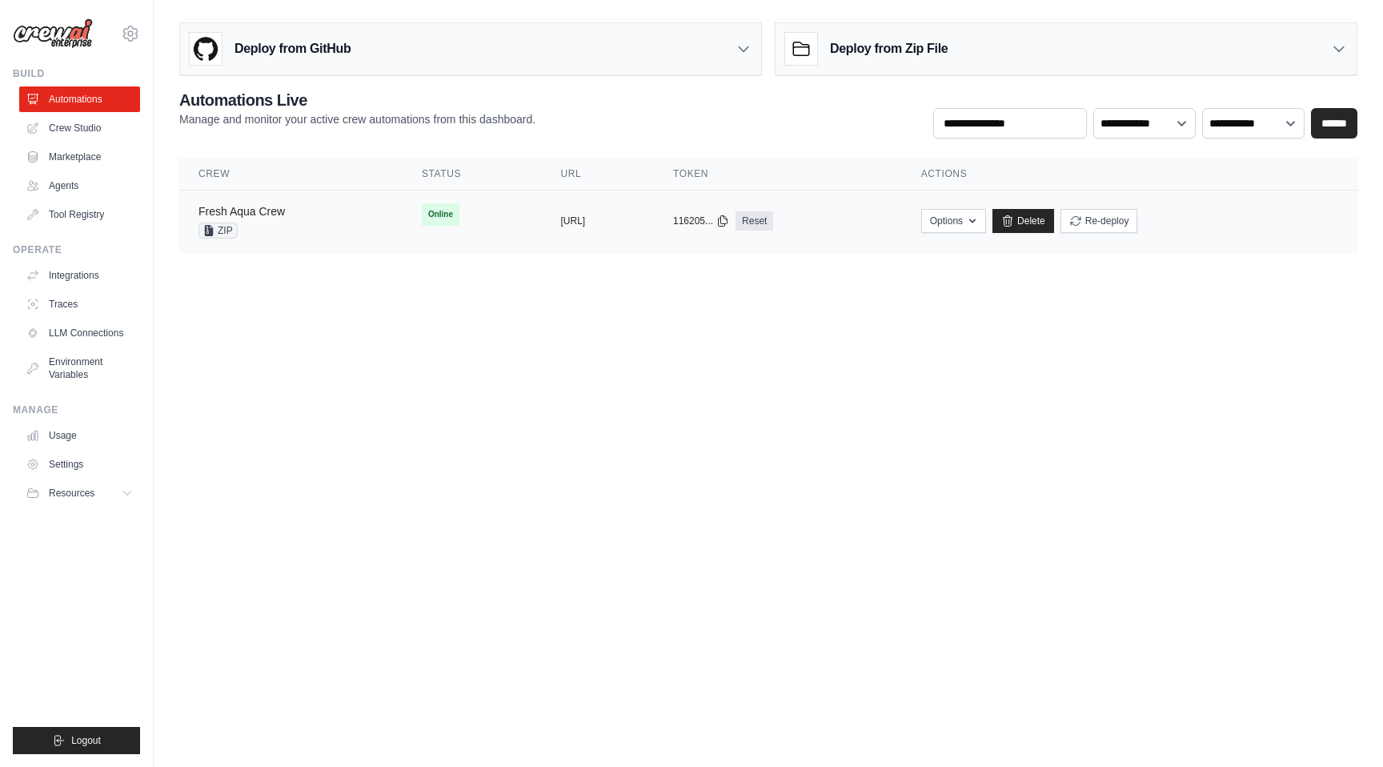
click at [264, 215] on link "Fresh Aqua Crew" at bounding box center [241, 211] width 86 height 13
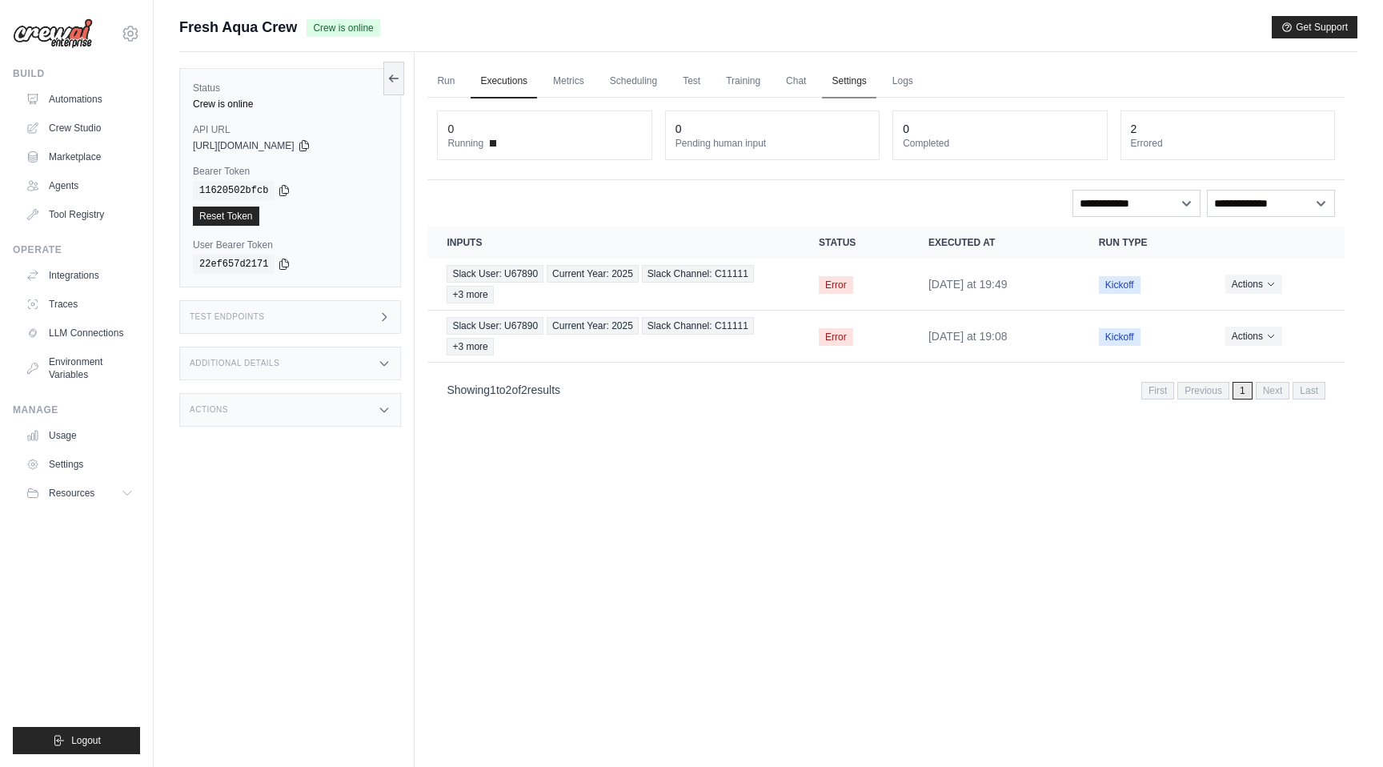
click at [859, 77] on link "Settings" at bounding box center [849, 82] width 54 height 34
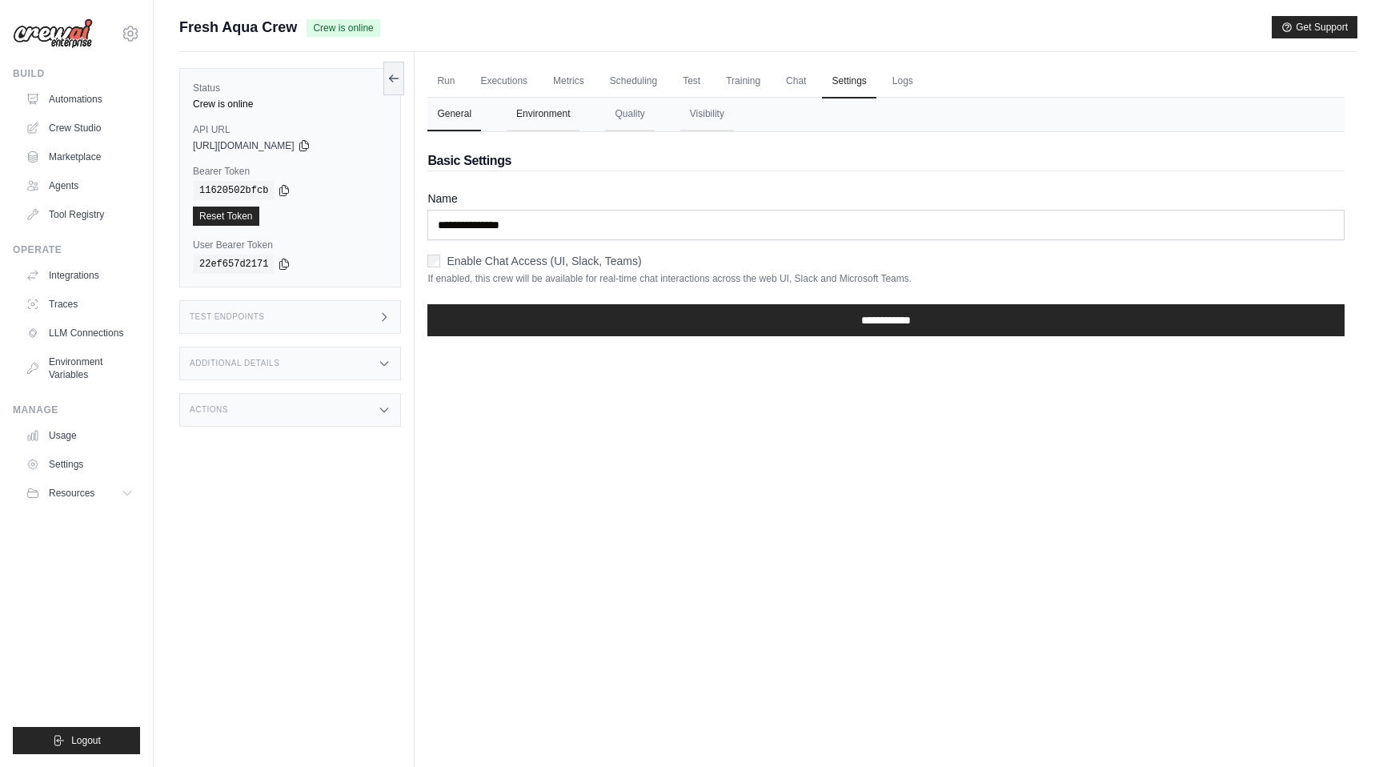
click at [565, 117] on button "Environment" at bounding box center [543, 115] width 73 height 34
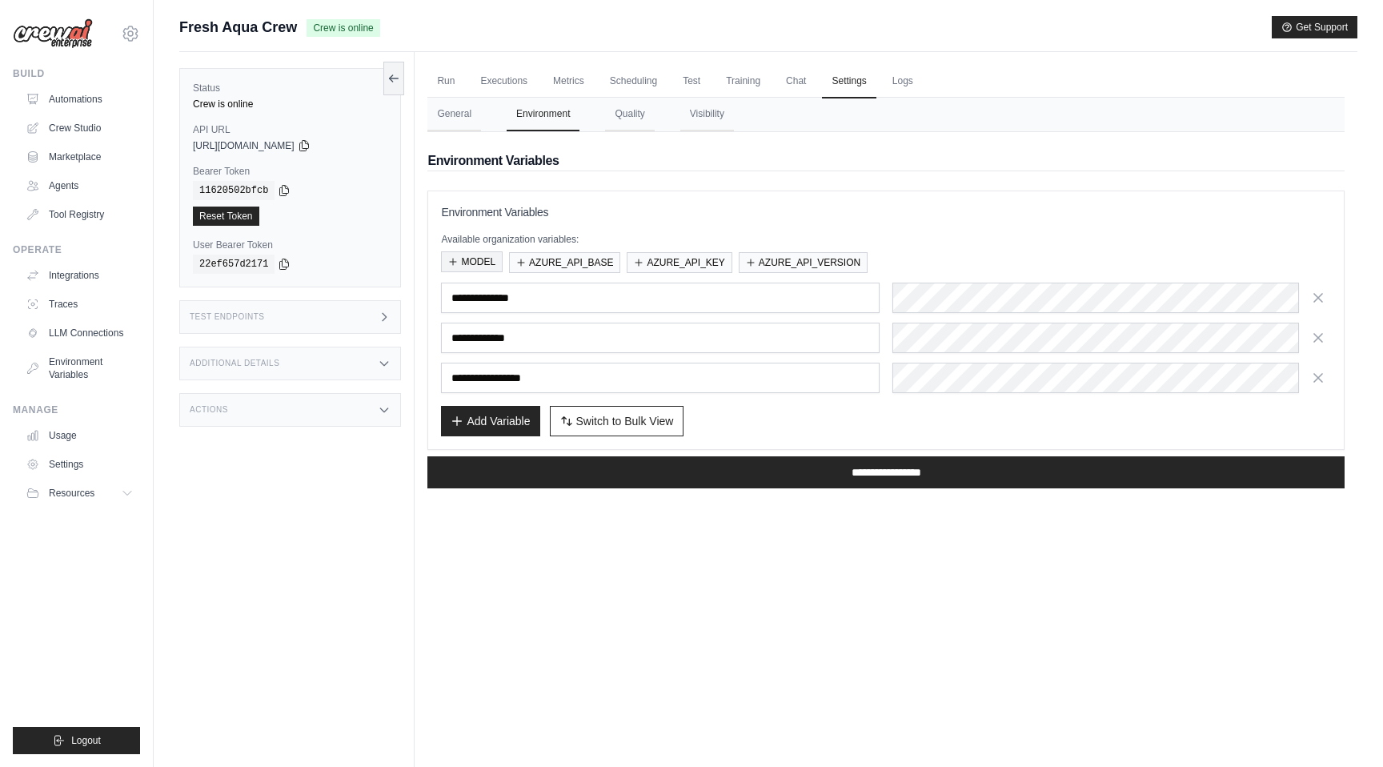
click at [482, 261] on button "MODEL" at bounding box center [472, 261] width 62 height 21
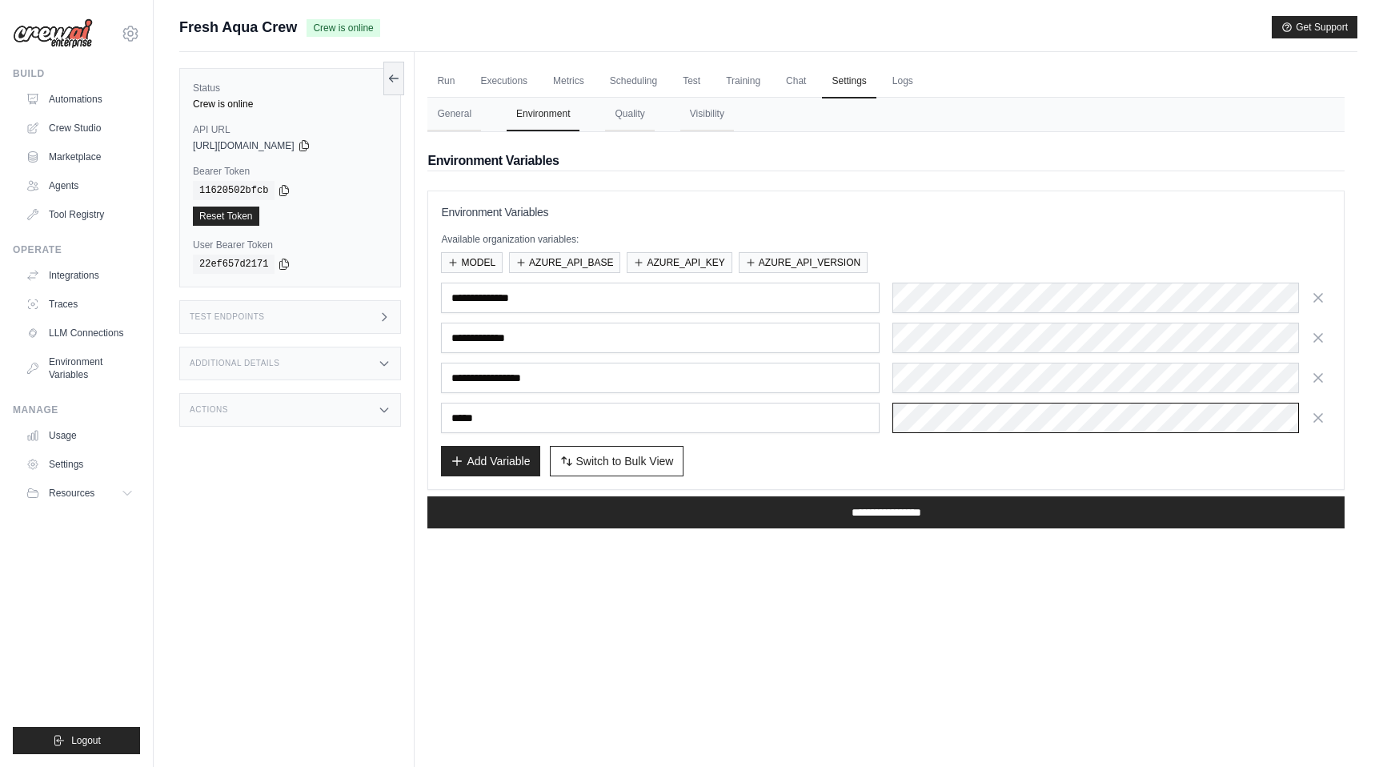
click at [699, 415] on div "*****" at bounding box center [886, 418] width 890 height 30
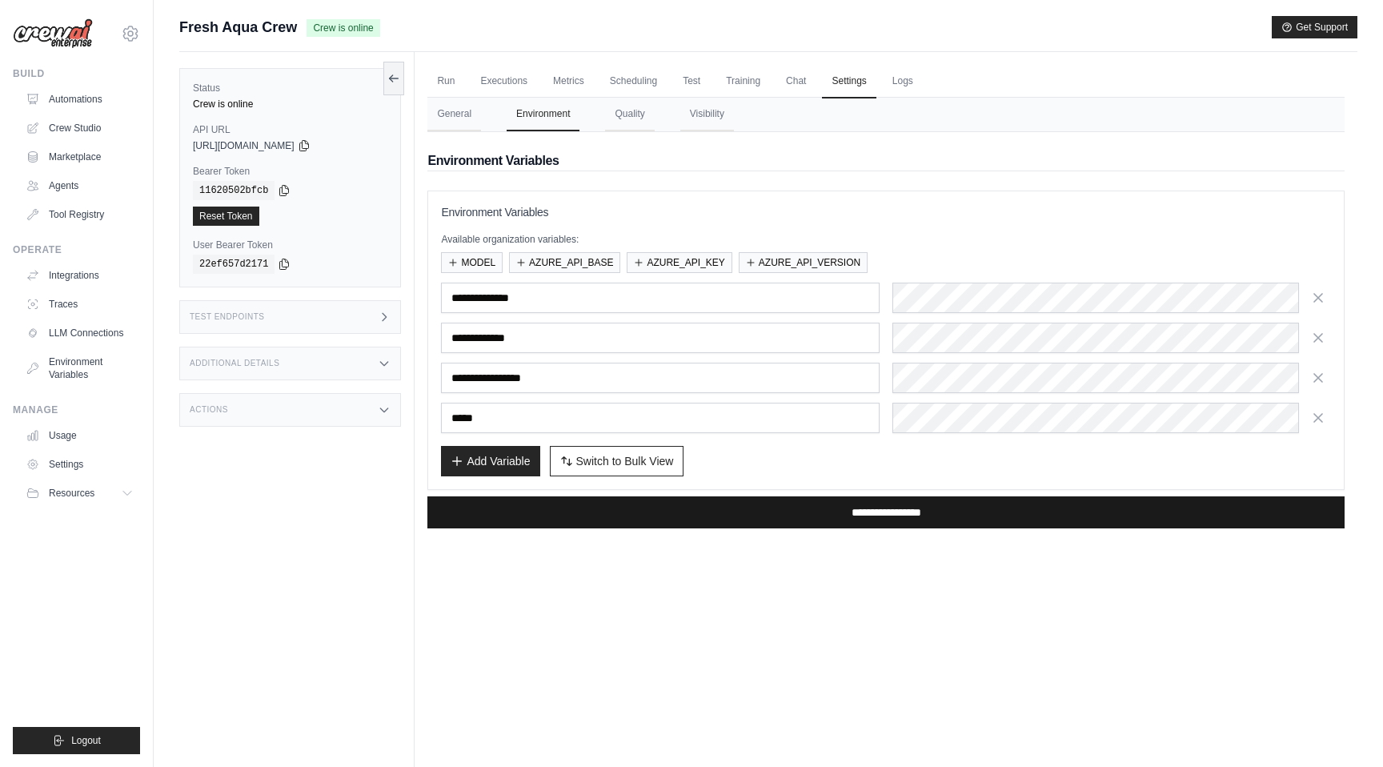
click at [768, 508] on input "**********" at bounding box center [885, 512] width 917 height 32
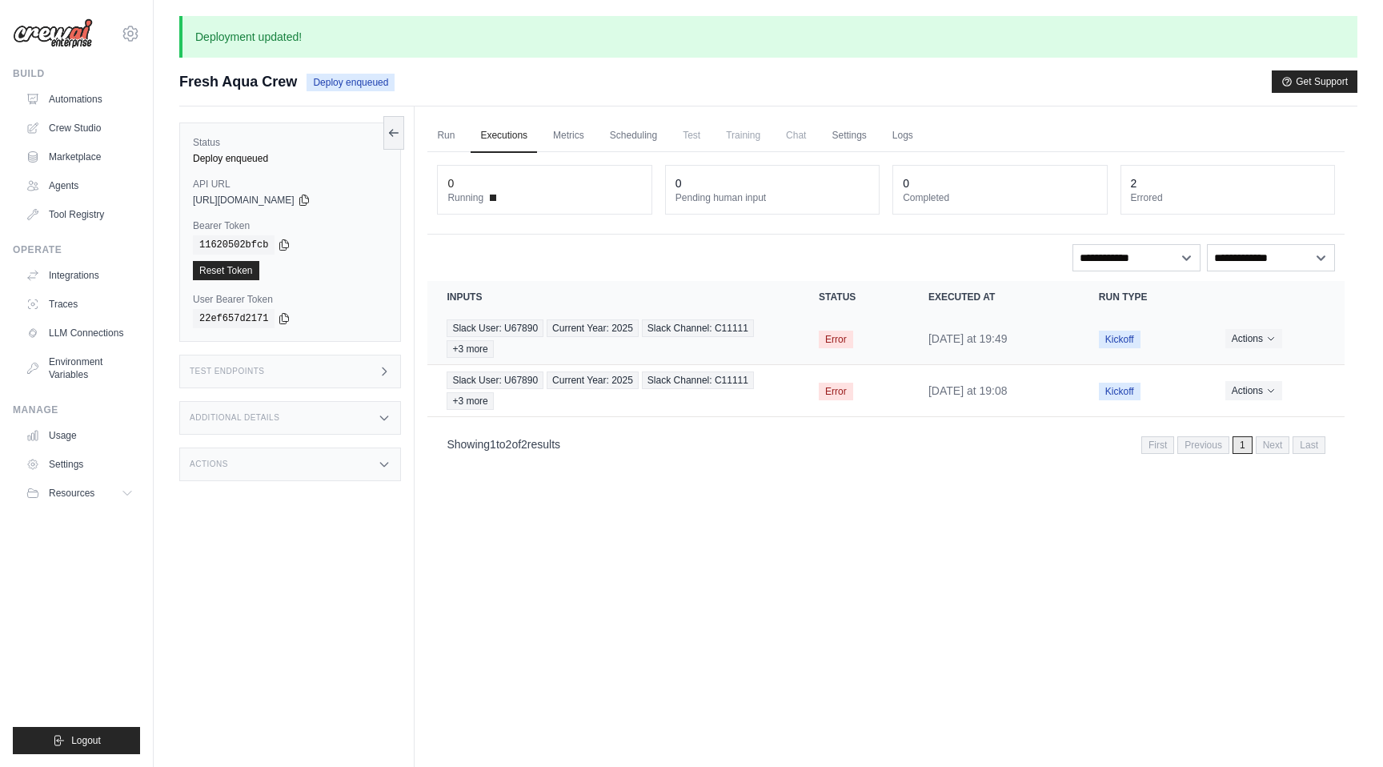
click at [800, 331] on td "Error" at bounding box center [855, 339] width 110 height 52
click at [892, 142] on link "Logs" at bounding box center [903, 136] width 40 height 34
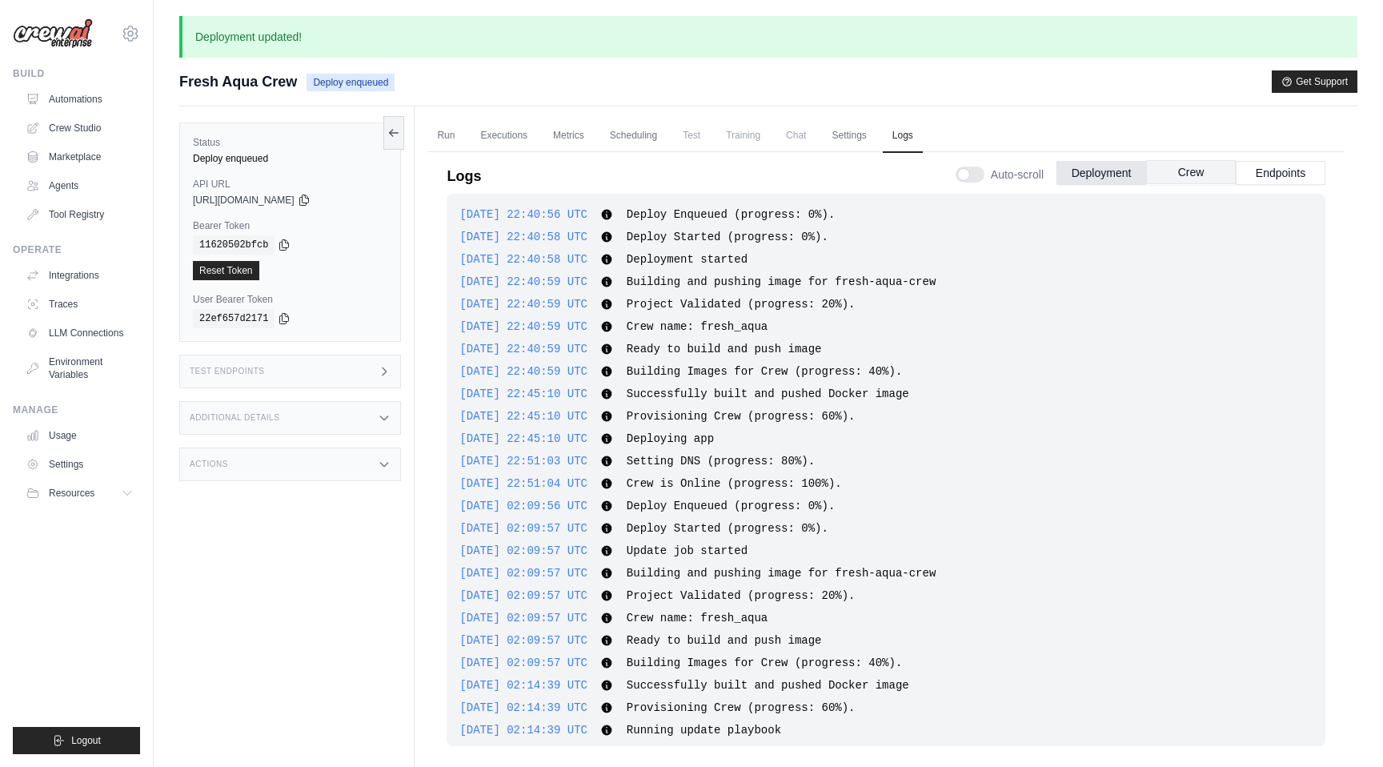
scroll to position [543, 0]
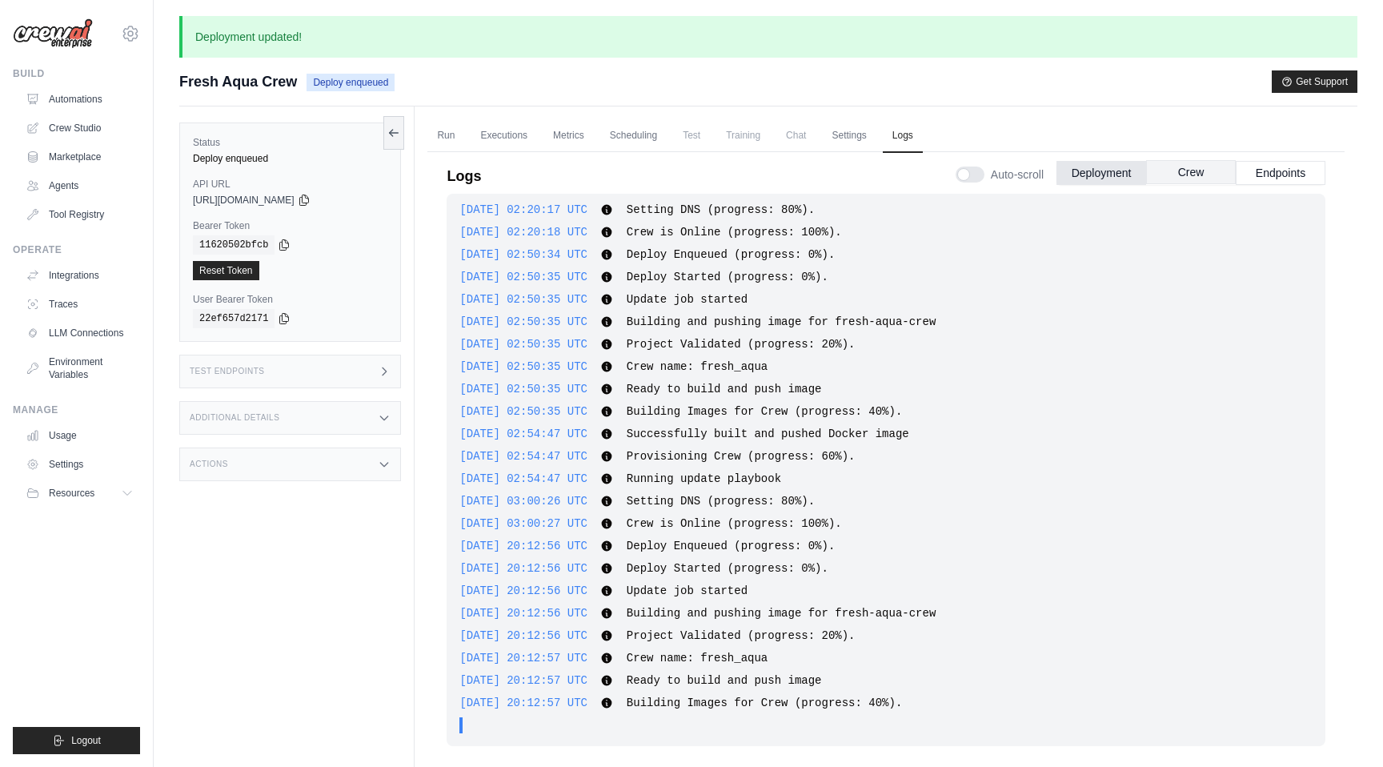
click at [1183, 178] on button "Crew" at bounding box center [1191, 172] width 90 height 24
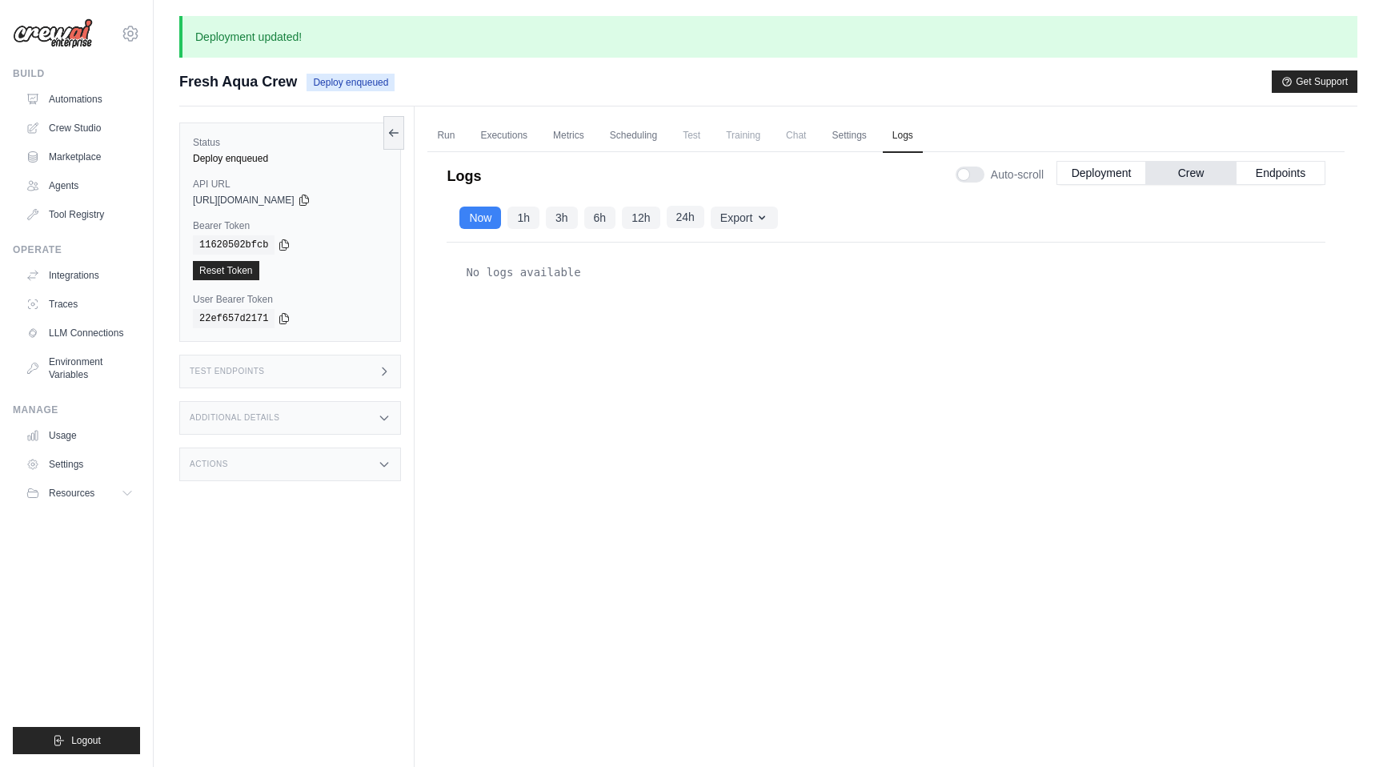
click at [672, 215] on button "24h" at bounding box center [686, 217] width 38 height 22
click at [1272, 178] on button "Endpoints" at bounding box center [1281, 172] width 90 height 24
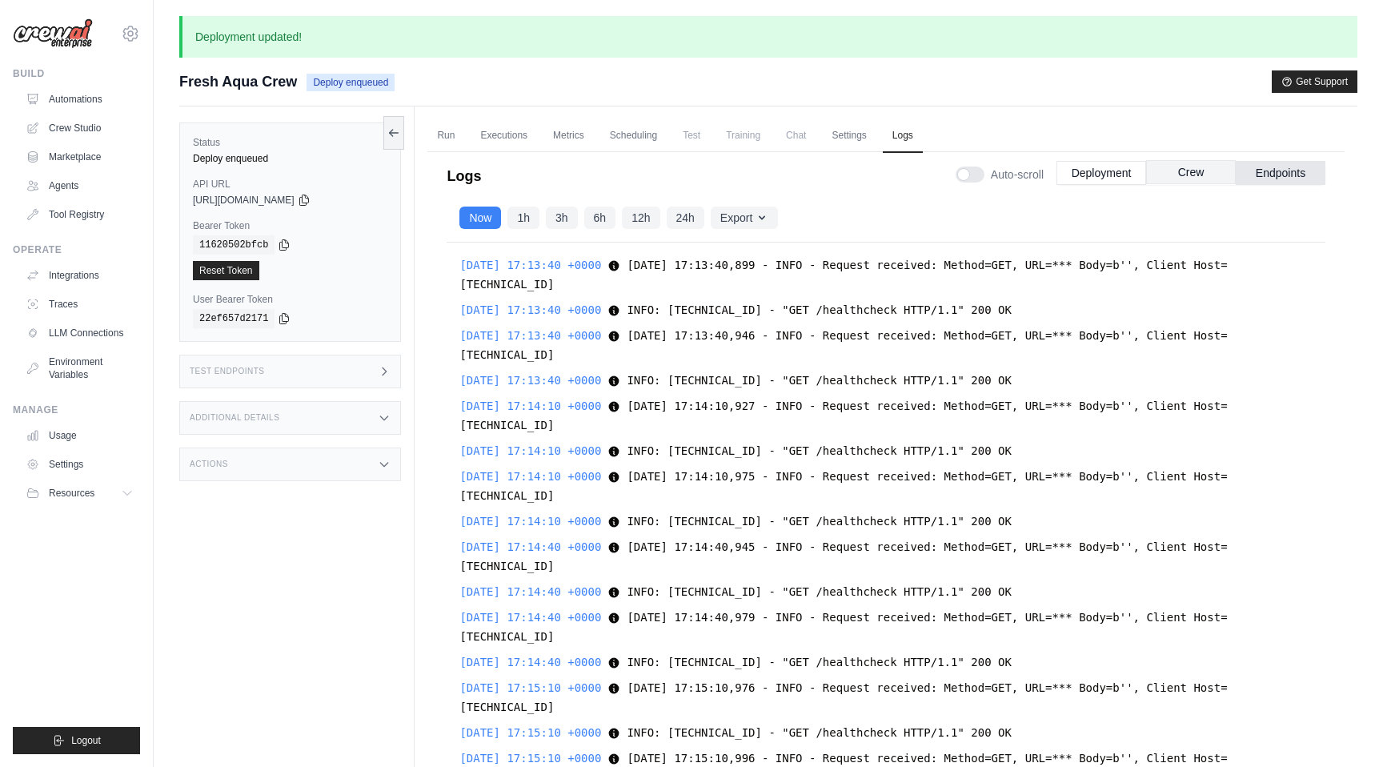
scroll to position [17101, 0]
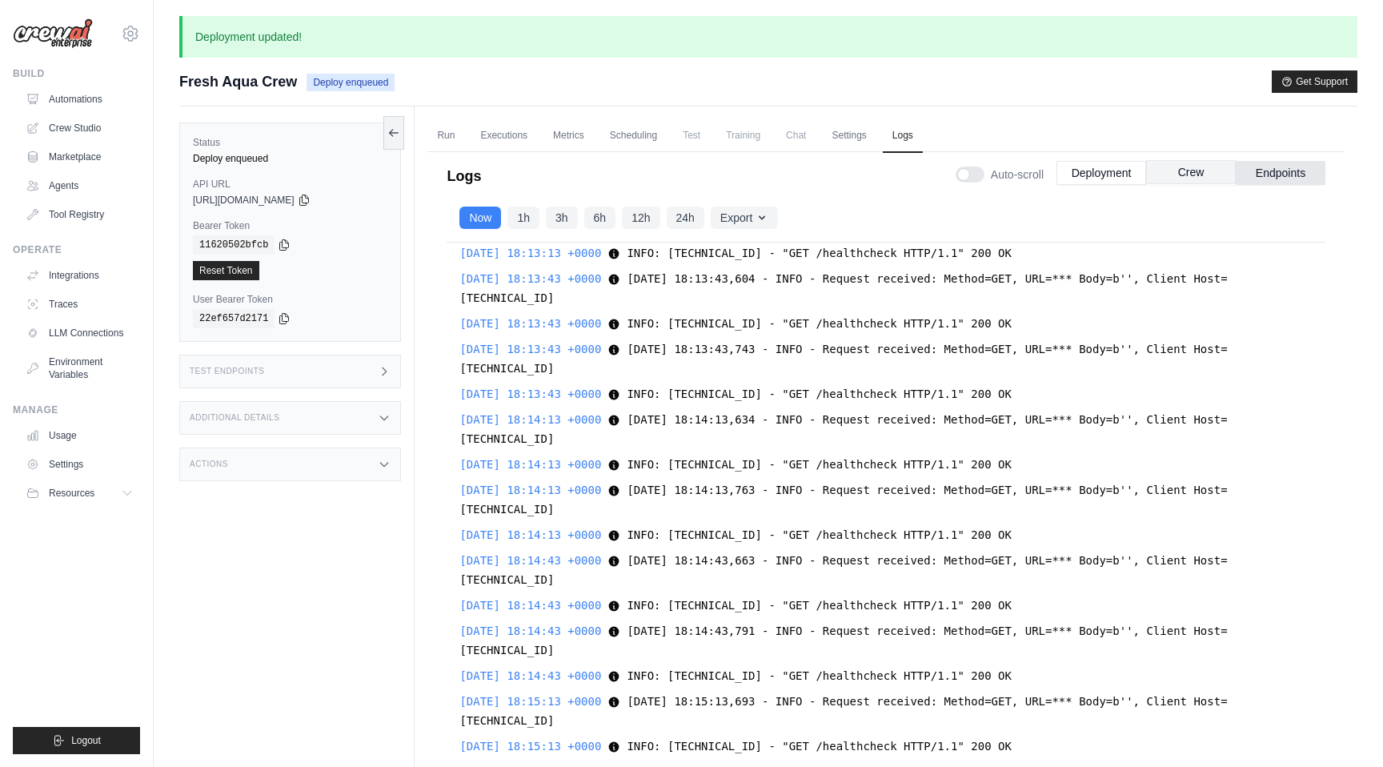
click at [1192, 173] on button "Crew" at bounding box center [1191, 172] width 90 height 24
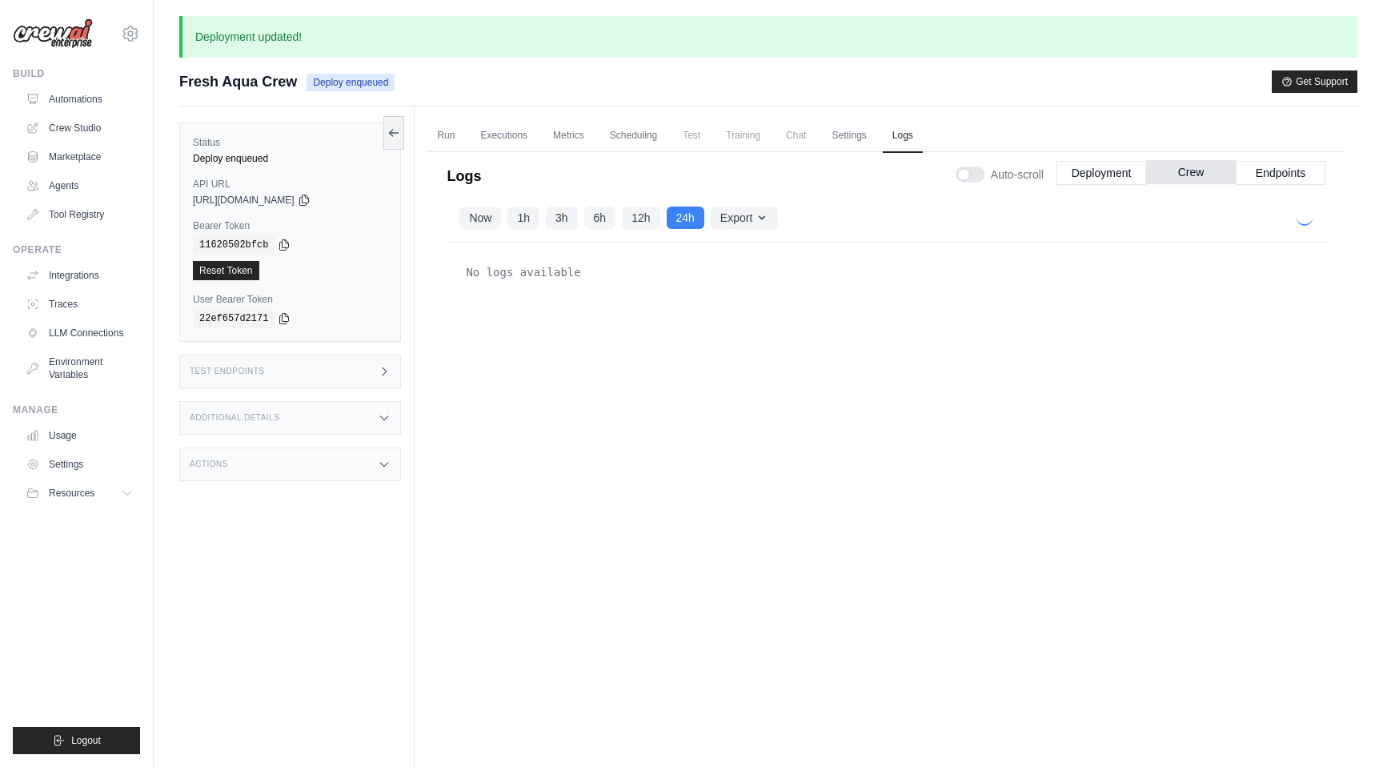
scroll to position [0, 0]
click at [1273, 164] on button "Endpoints" at bounding box center [1281, 172] width 90 height 24
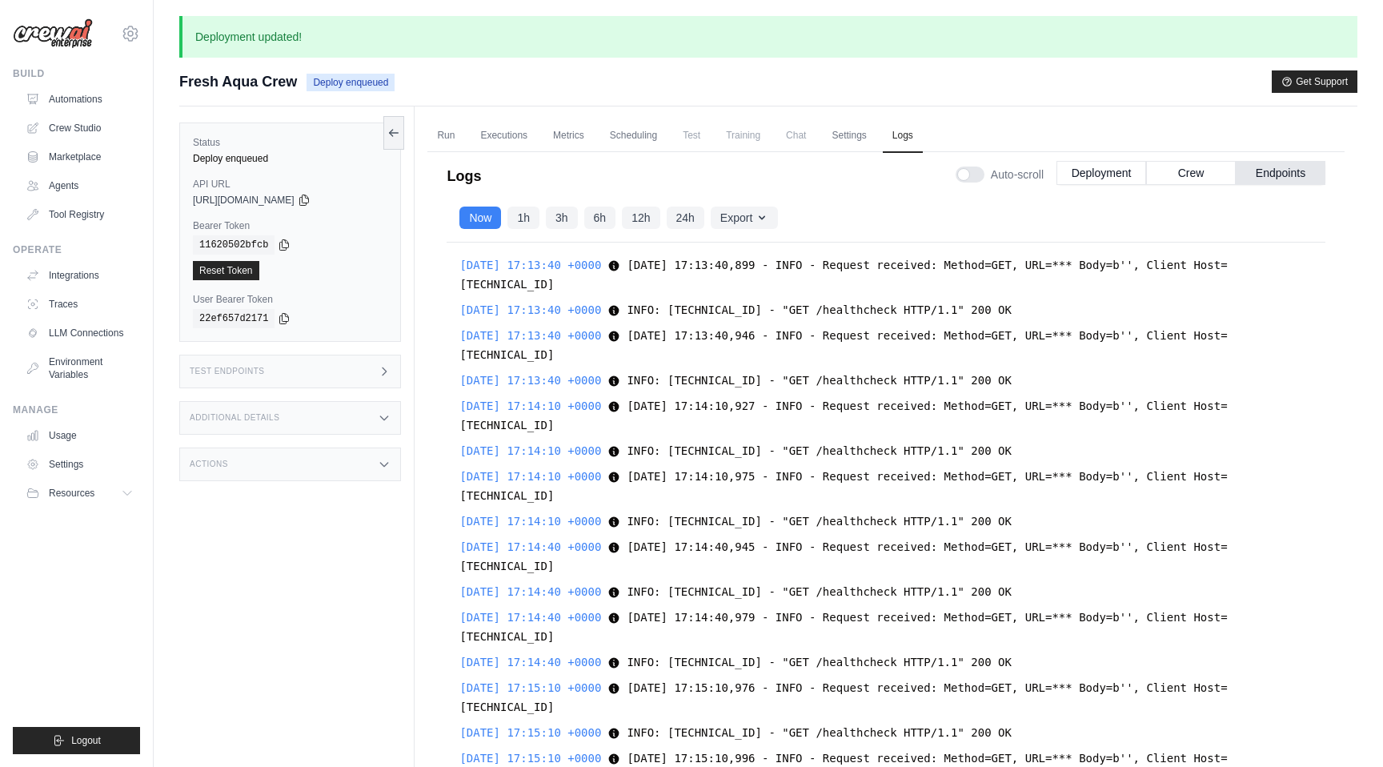
scroll to position [62184, 0]
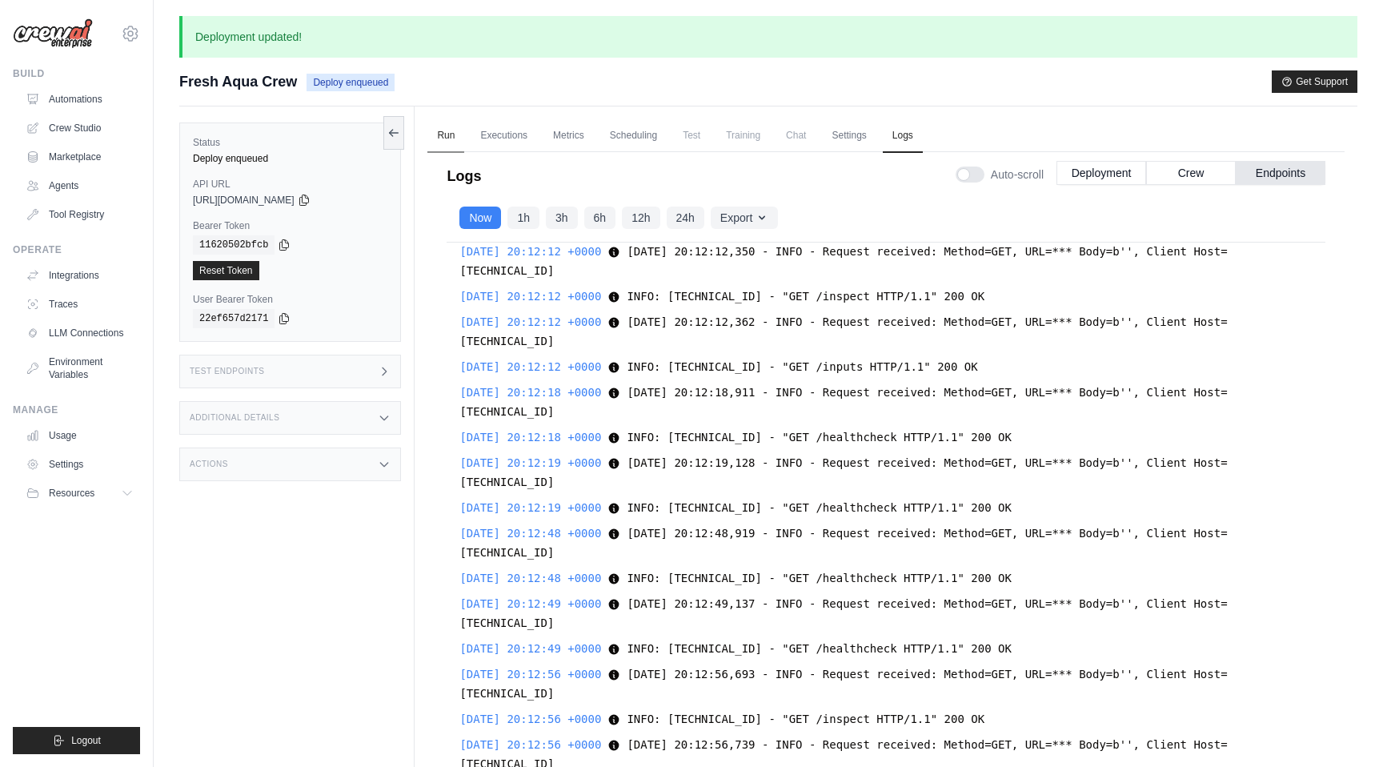
click at [443, 142] on link "Run" at bounding box center [445, 136] width 37 height 34
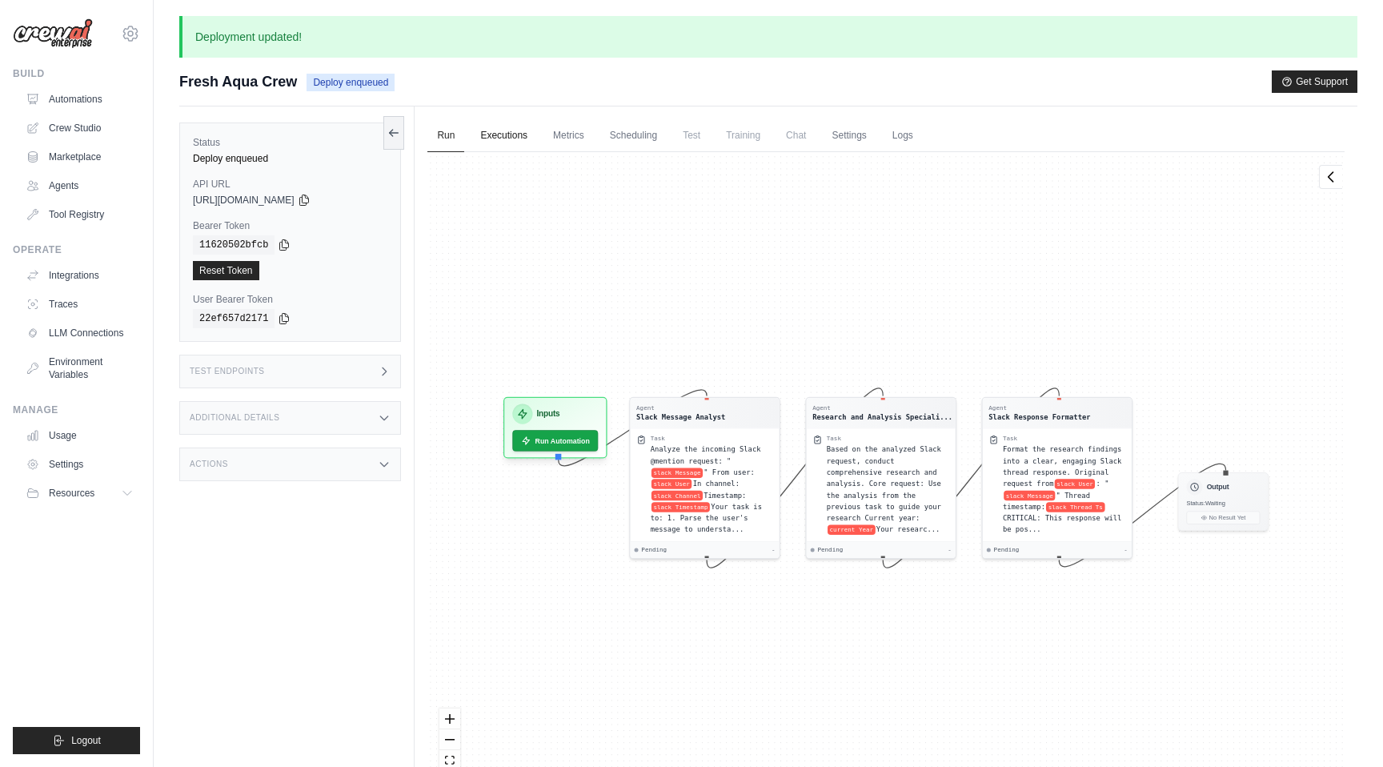
click at [504, 142] on link "Executions" at bounding box center [504, 136] width 66 height 34
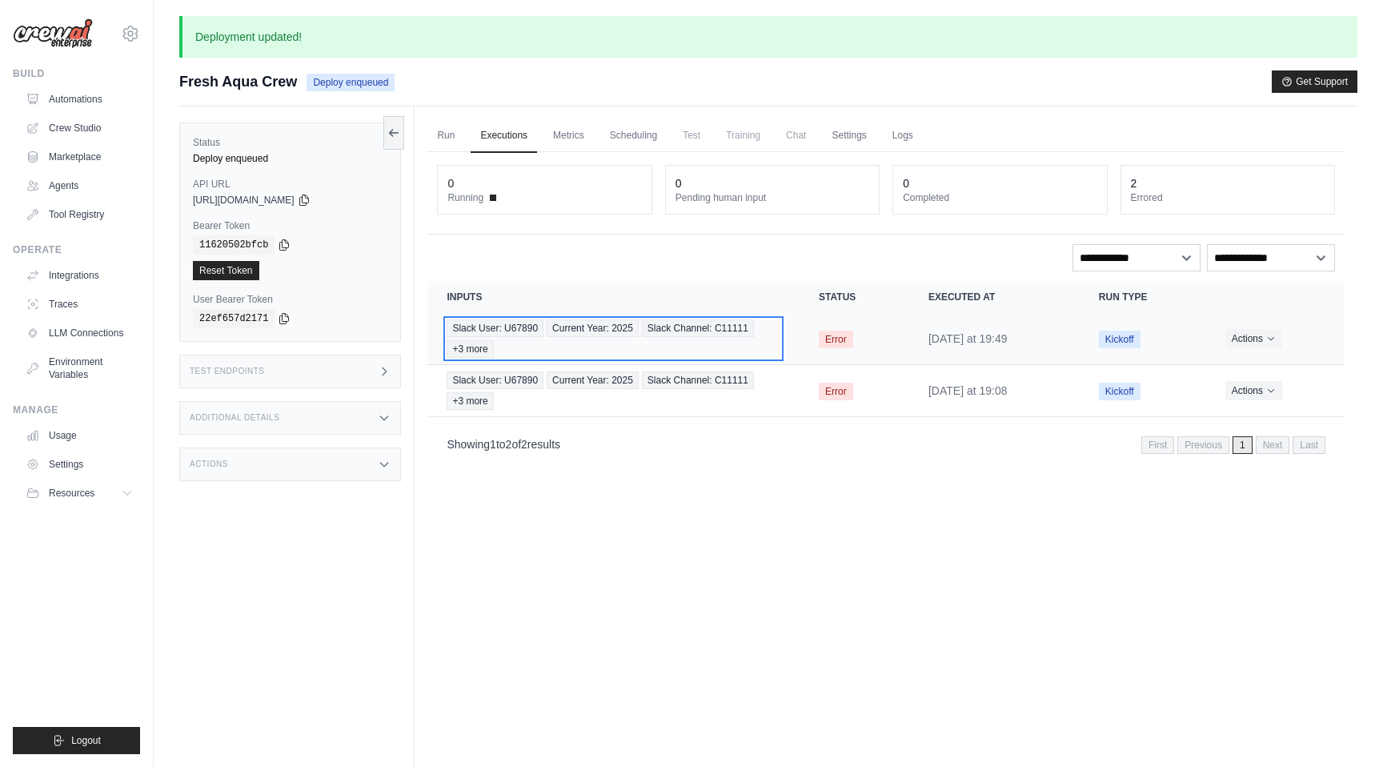
click at [561, 343] on div "Slack User: U67890 Current Year: 2025 Slack Channel: C11111 +3 more" at bounding box center [614, 338] width 334 height 38
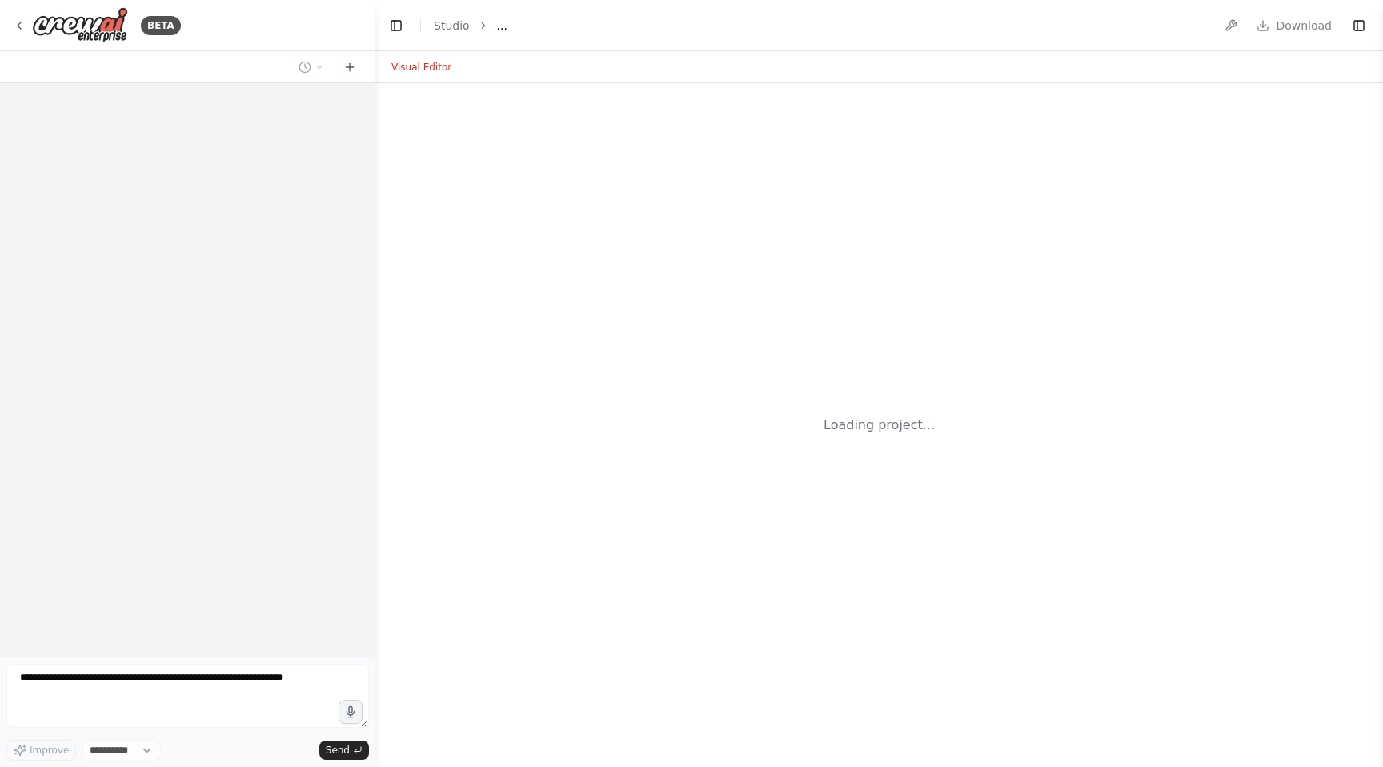
select select "****"
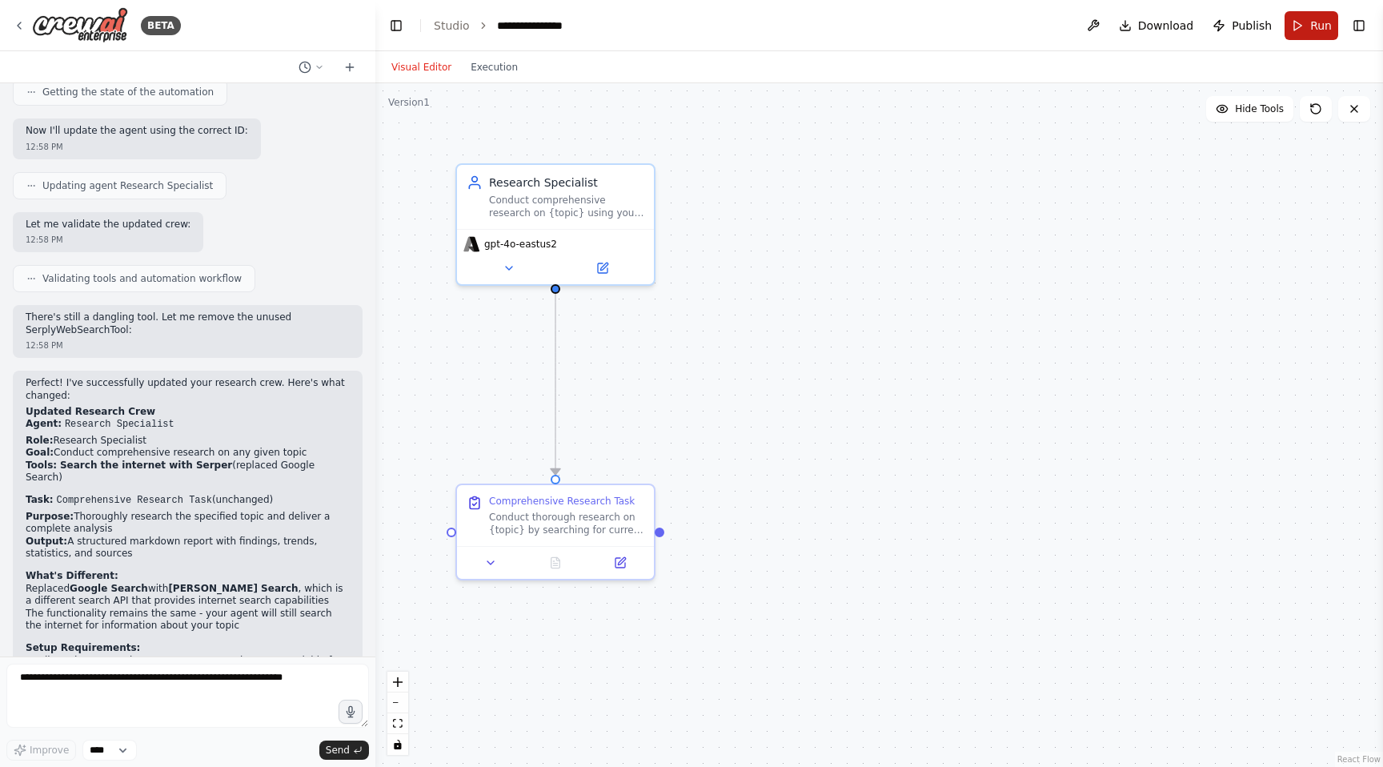
click at [1306, 34] on button "Run" at bounding box center [1312, 25] width 54 height 29
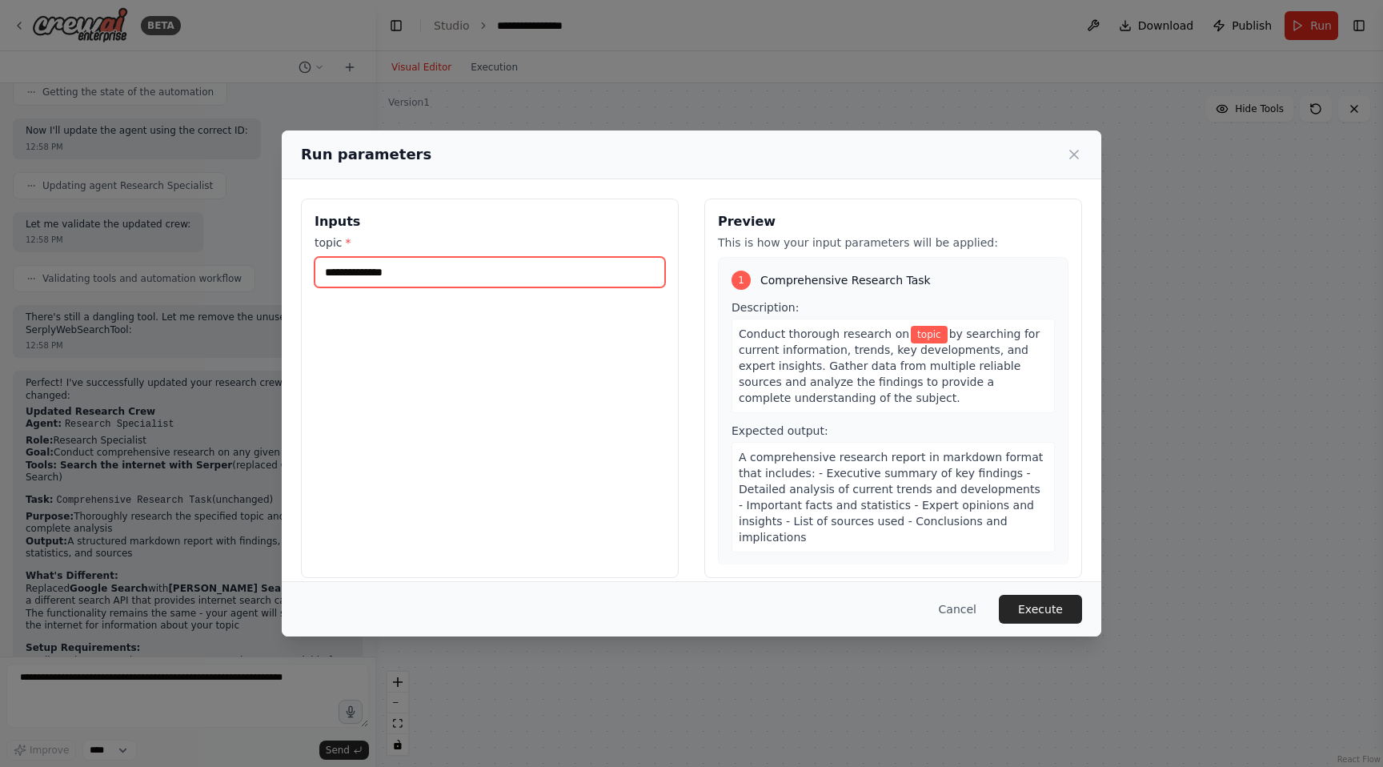
click at [482, 273] on input "topic *" at bounding box center [490, 272] width 351 height 30
paste input "**********"
type input "**********"
click at [1076, 145] on div "Run parameters" at bounding box center [691, 154] width 781 height 22
click at [1076, 146] on div "Run parameters" at bounding box center [691, 154] width 781 height 22
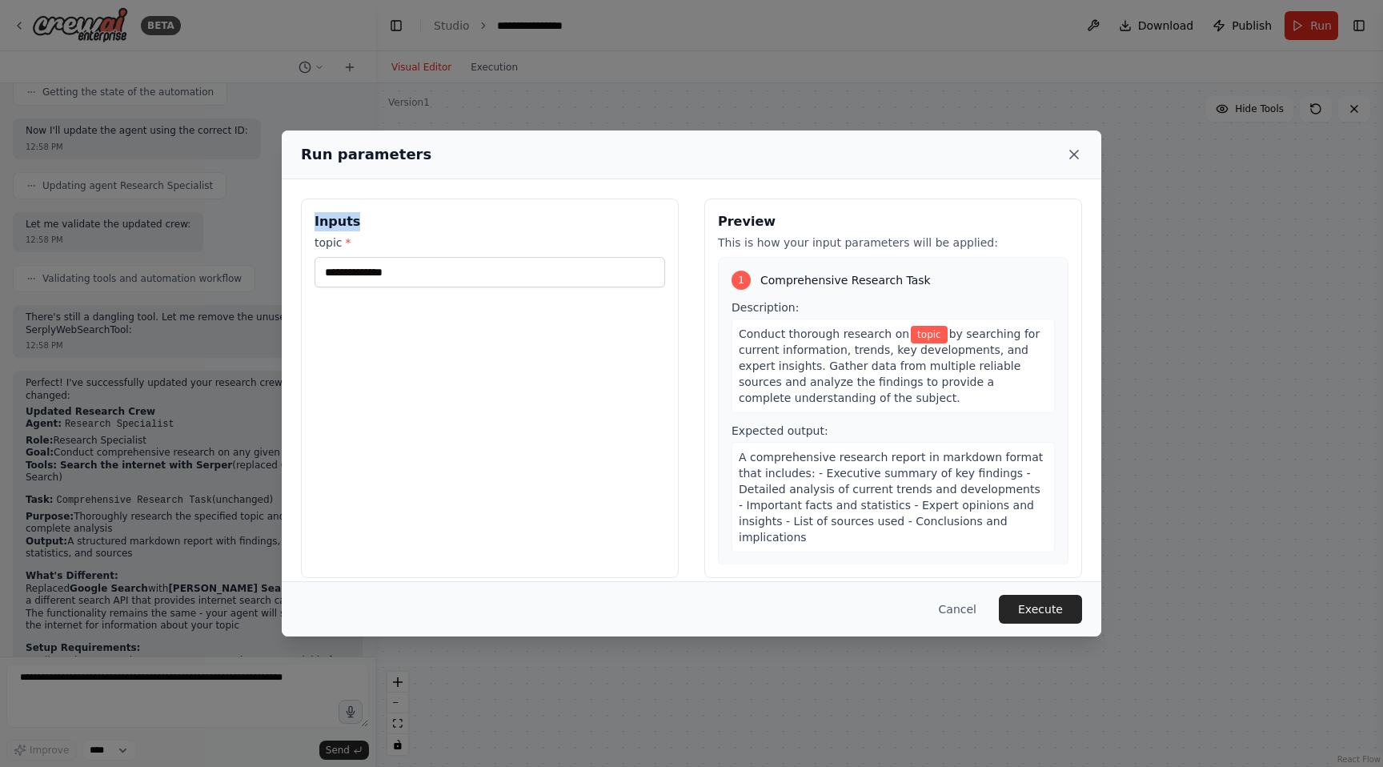
click at [1074, 155] on icon at bounding box center [1074, 154] width 16 height 16
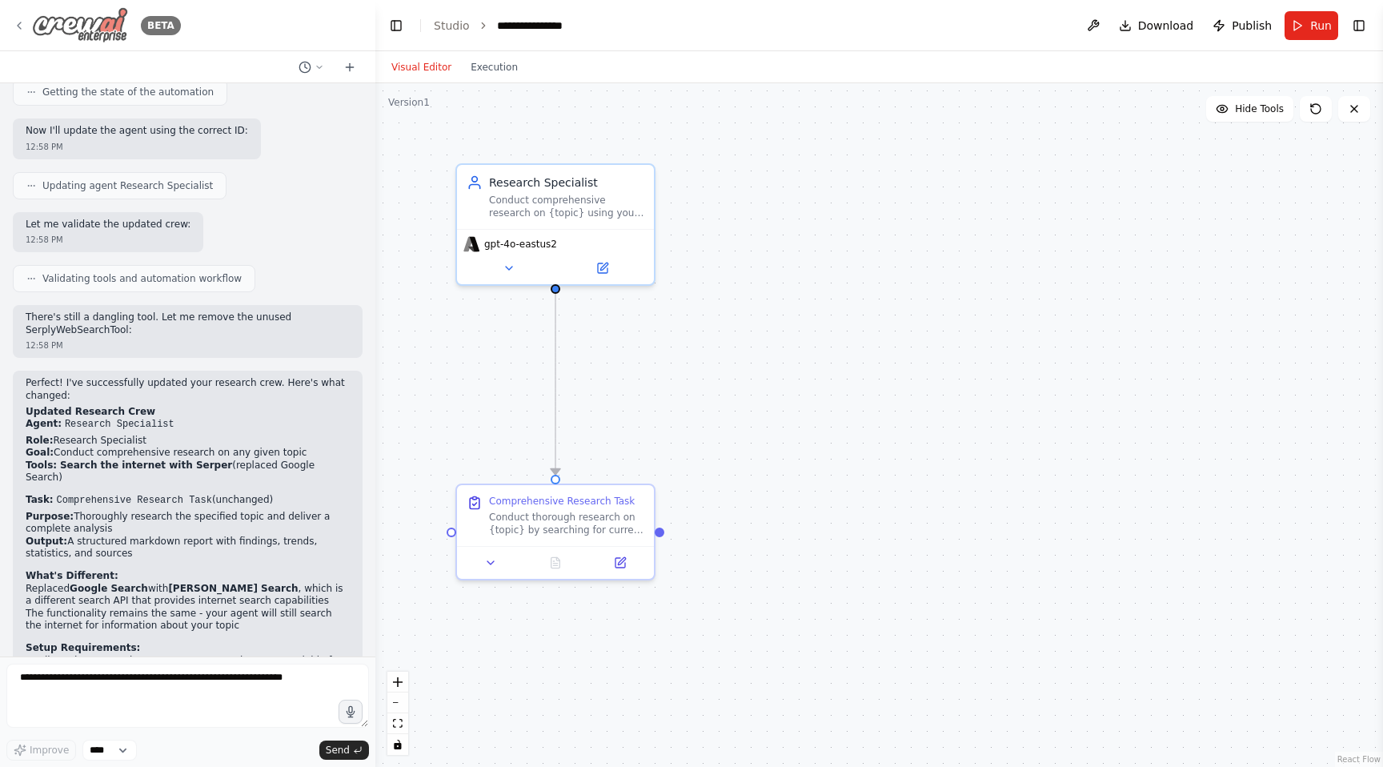
click at [20, 22] on icon at bounding box center [19, 25] width 3 height 6
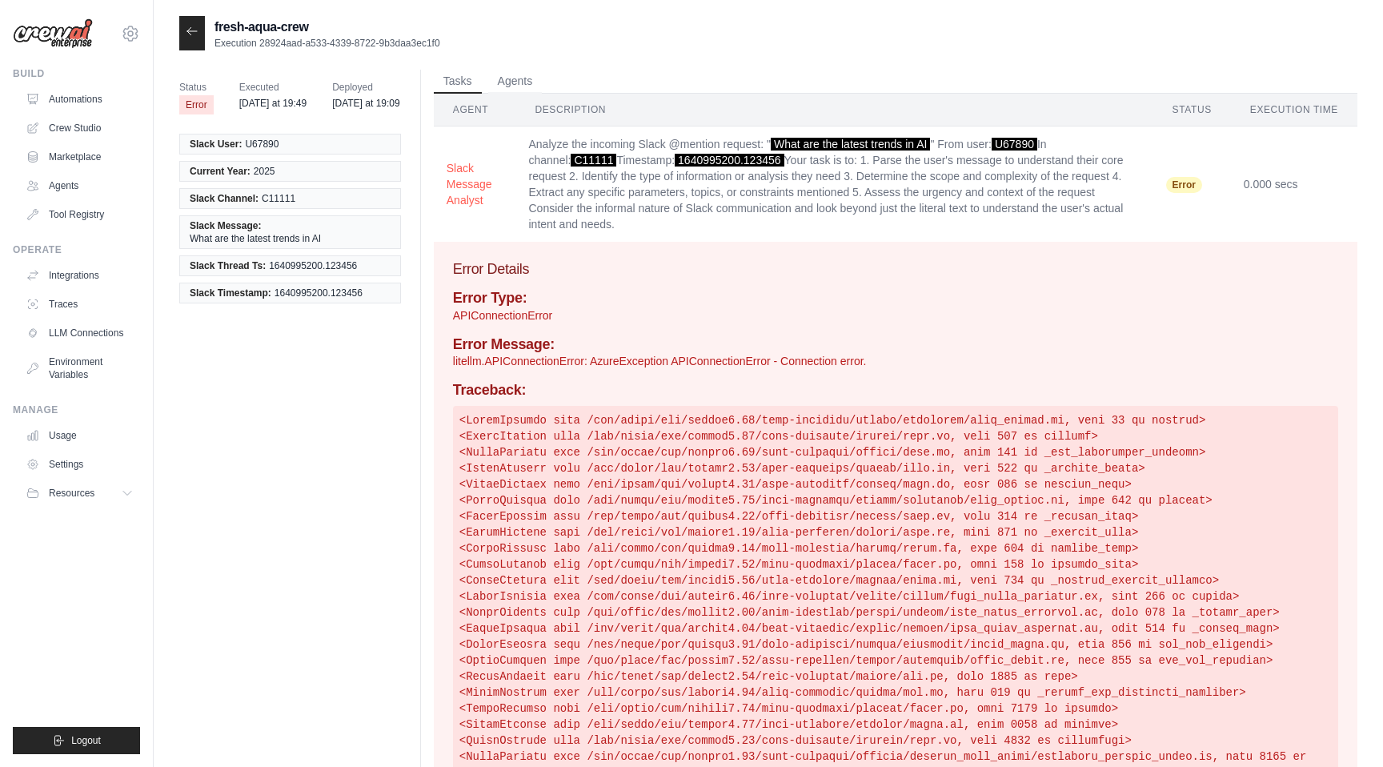
scroll to position [114, 0]
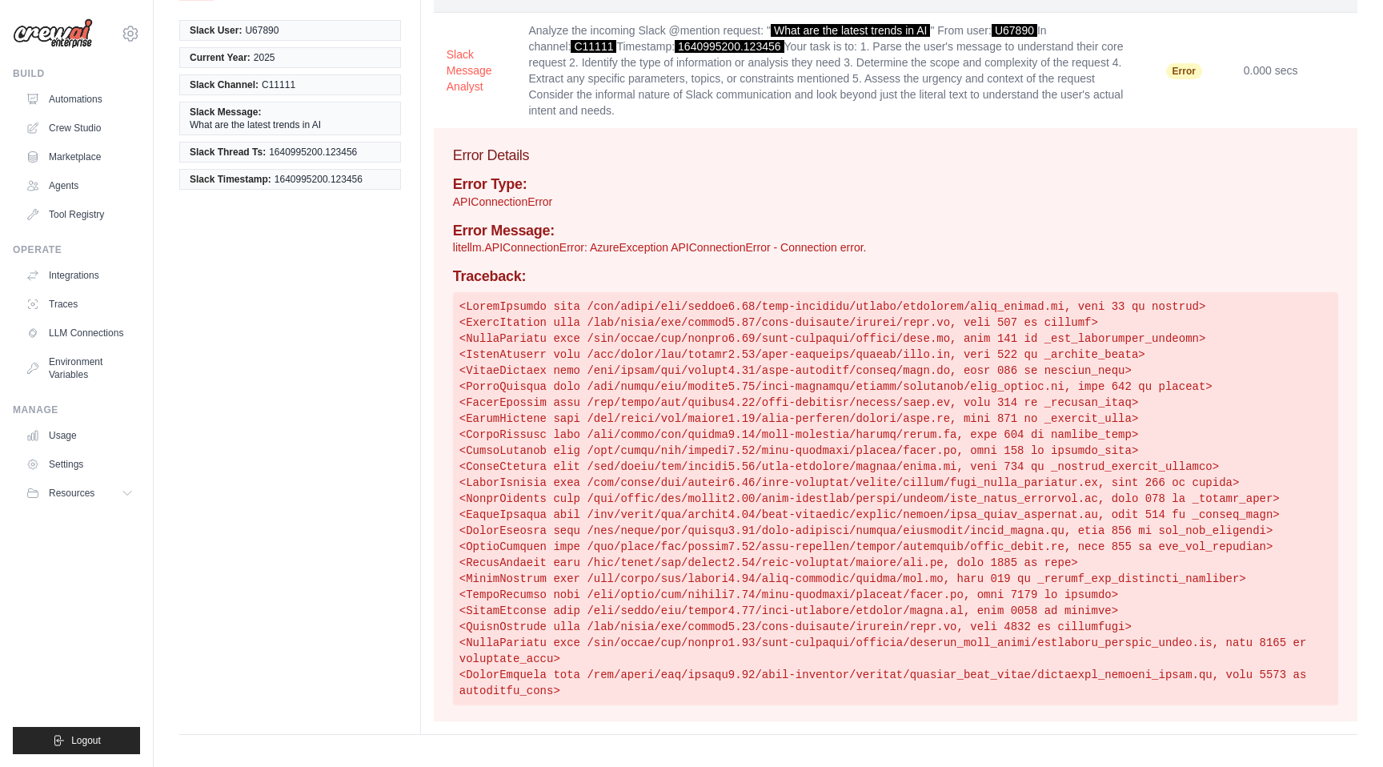
click at [801, 252] on p "litellm.APIConnectionError: AzureException APIConnectionError - Connection erro…" at bounding box center [895, 247] width 885 height 16
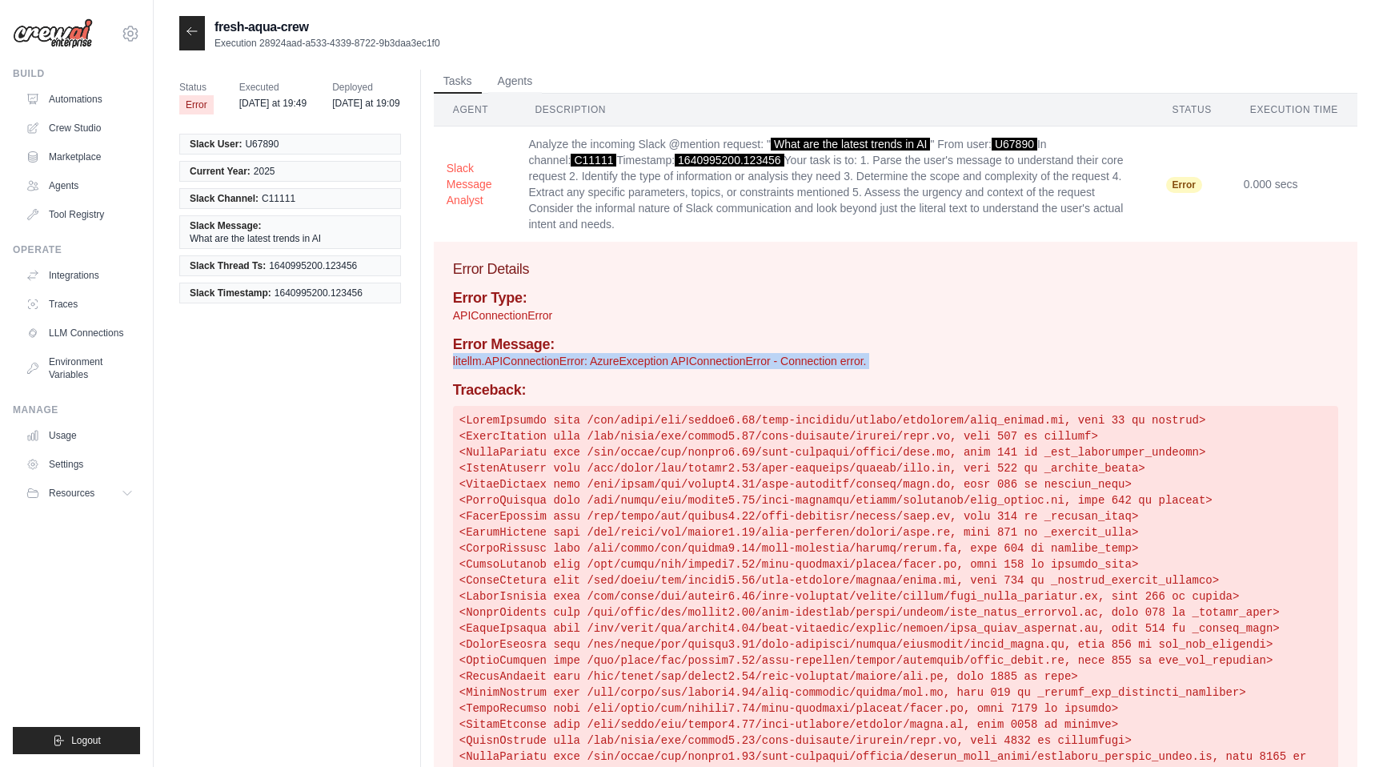
scroll to position [1, 0]
click at [107, 97] on link "Automations" at bounding box center [81, 99] width 121 height 26
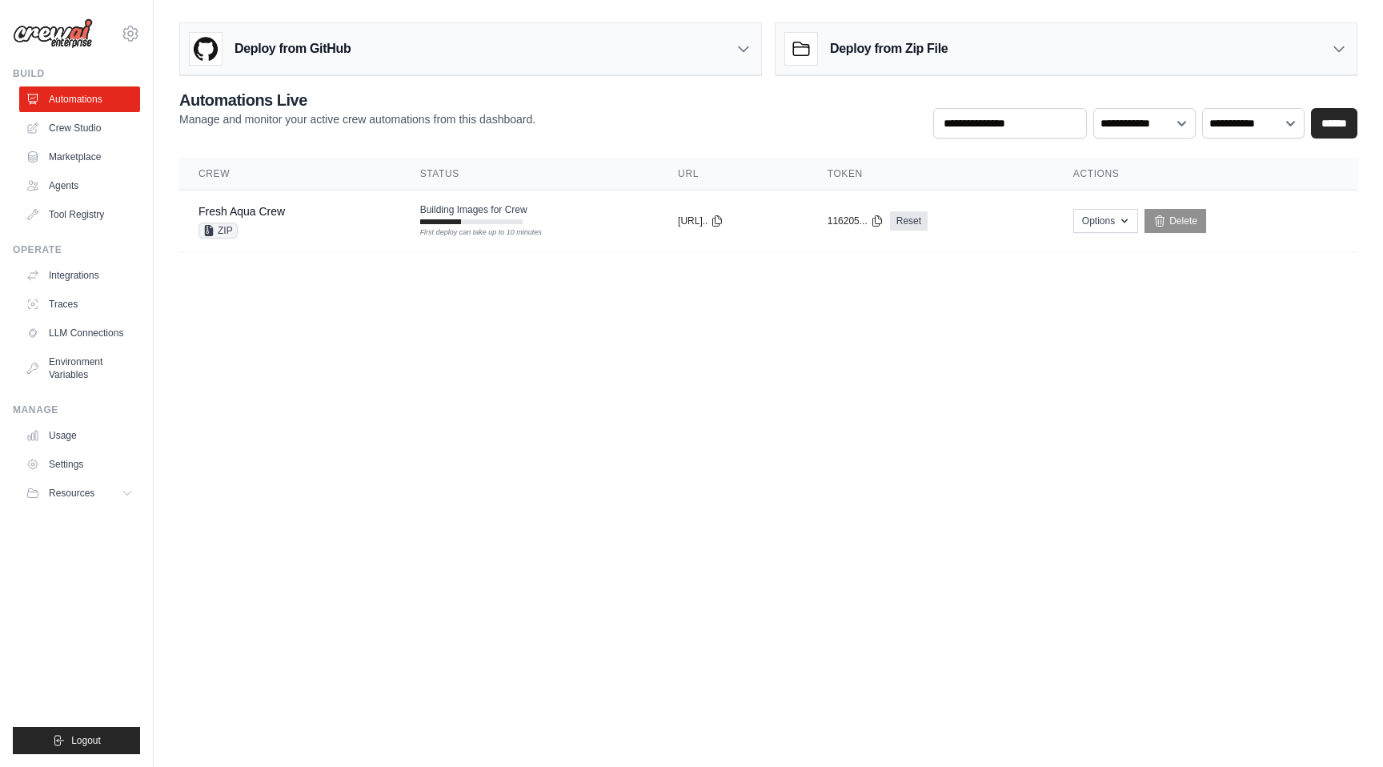
click at [347, 271] on main "Deploy from GitHub Deploy your project directly from GitHub. Select a repositor…" at bounding box center [768, 143] width 1229 height 287
click at [241, 235] on div "ZIP" at bounding box center [241, 230] width 86 height 16
click at [1120, 222] on button "Options" at bounding box center [1105, 220] width 65 height 24
click at [320, 224] on div "Fresh Aqua Crew ZIP" at bounding box center [289, 220] width 183 height 35
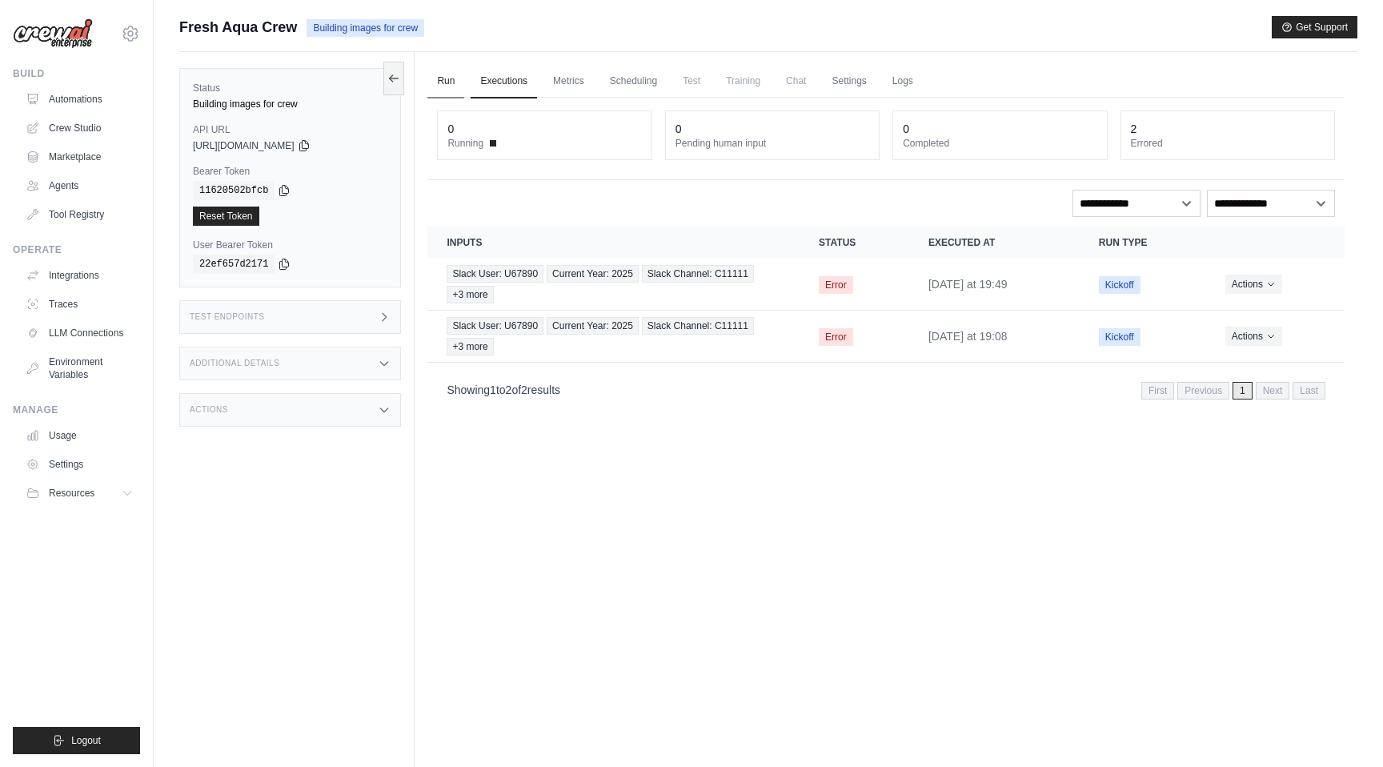
click at [455, 86] on link "Run" at bounding box center [445, 82] width 37 height 34
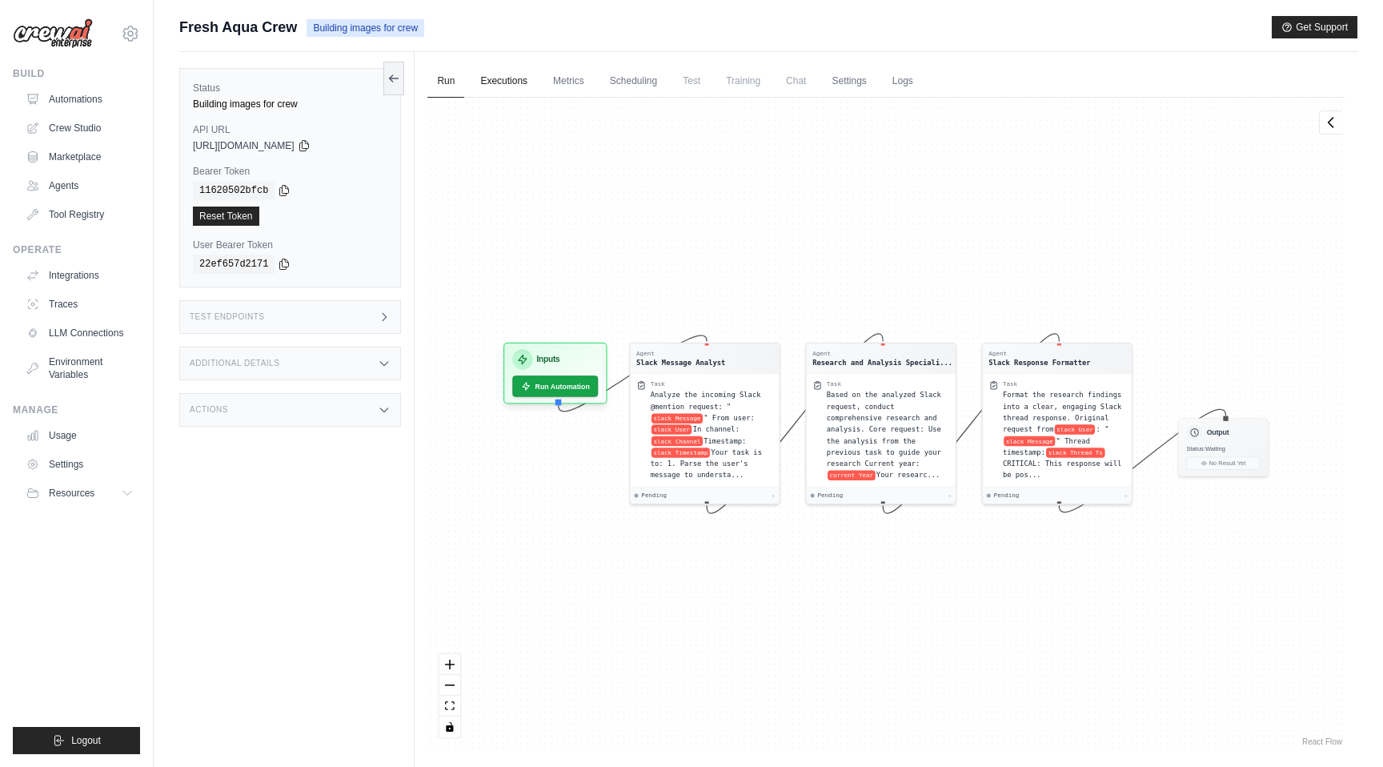
click at [499, 83] on link "Executions" at bounding box center [504, 82] width 66 height 34
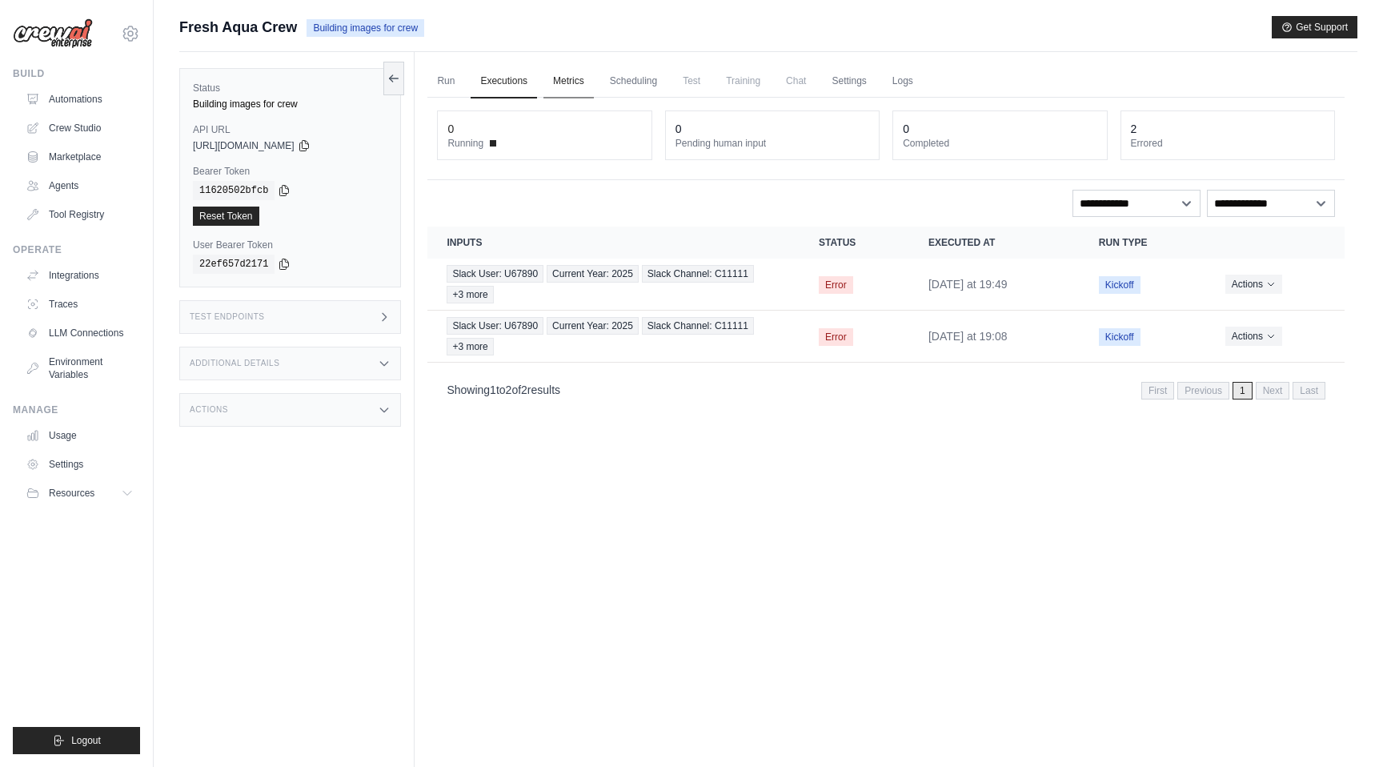
click at [578, 86] on link "Metrics" at bounding box center [568, 82] width 50 height 34
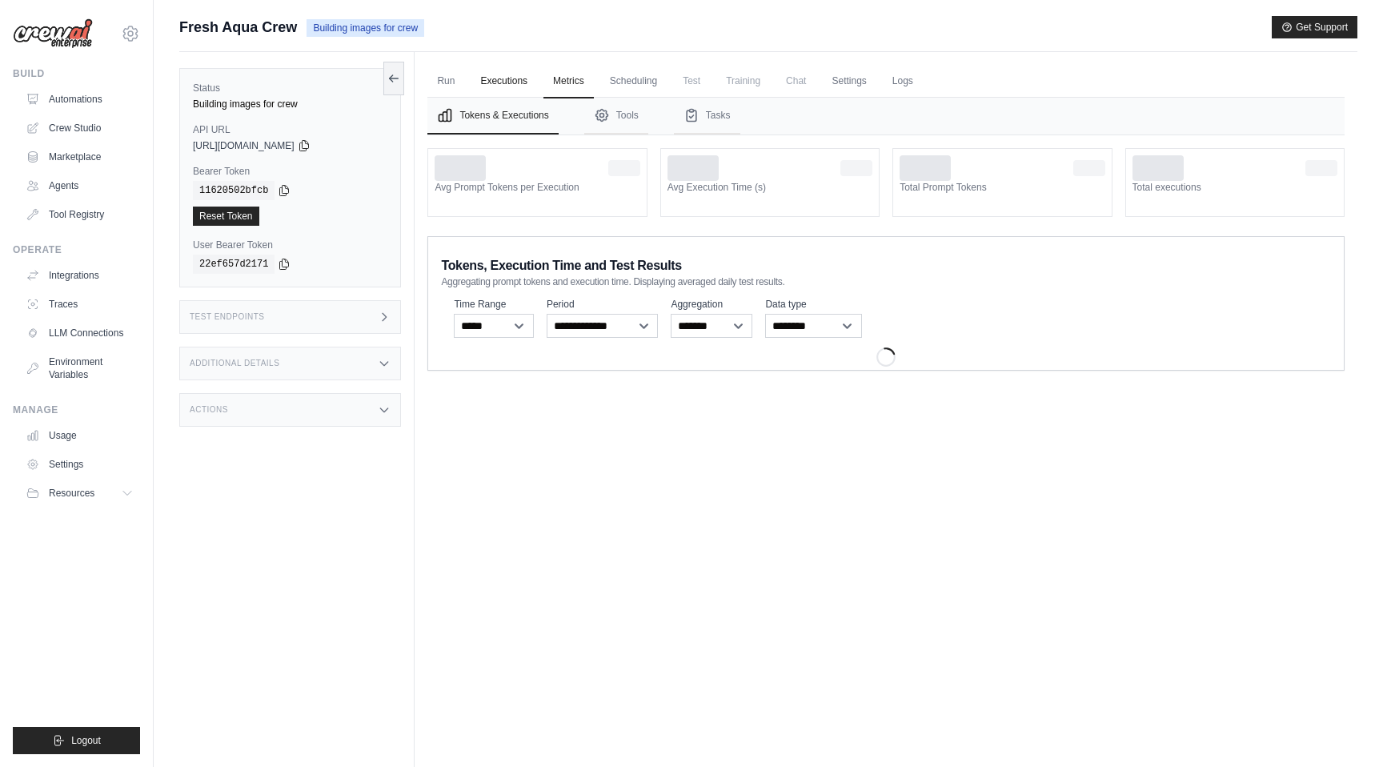
click at [513, 86] on link "Executions" at bounding box center [504, 82] width 66 height 34
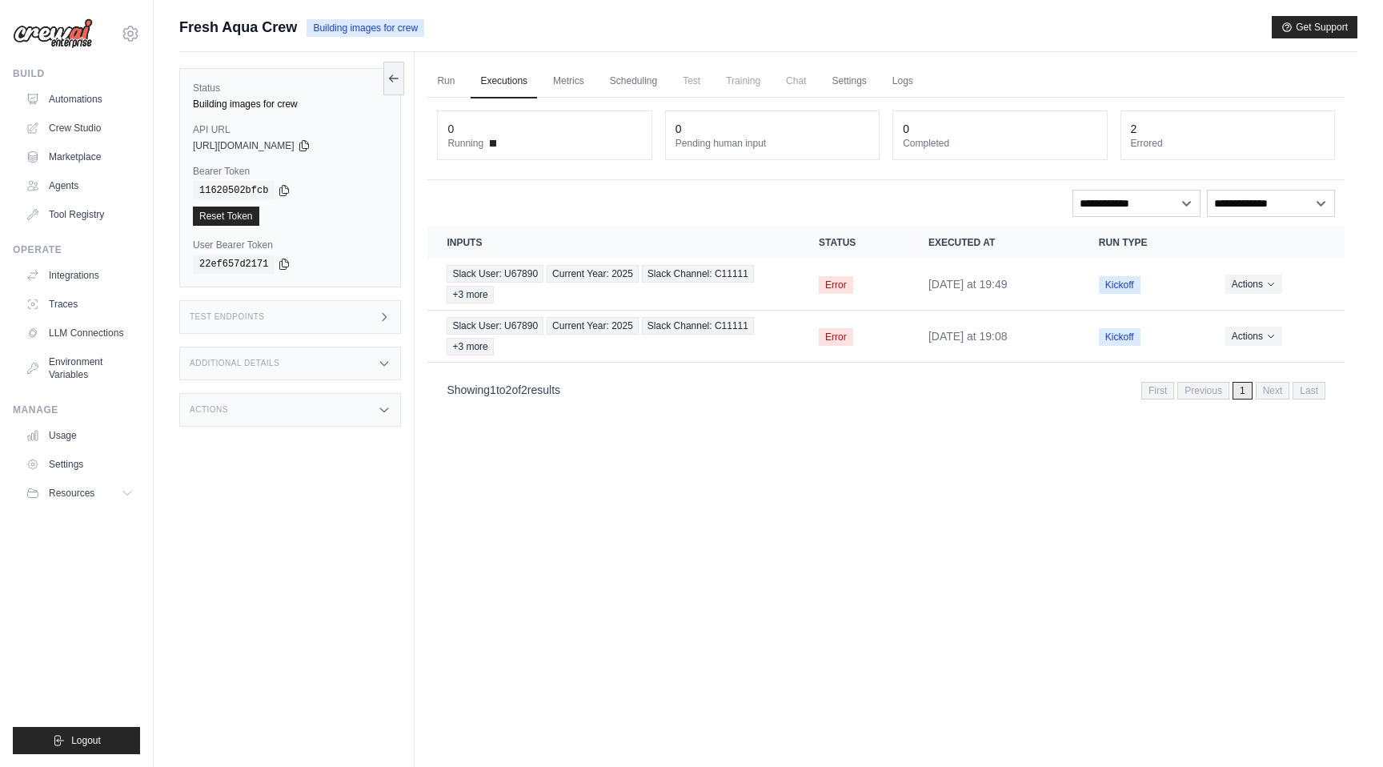
click at [387, 359] on icon at bounding box center [384, 363] width 13 height 13
click at [385, 316] on icon at bounding box center [384, 317] width 13 height 13
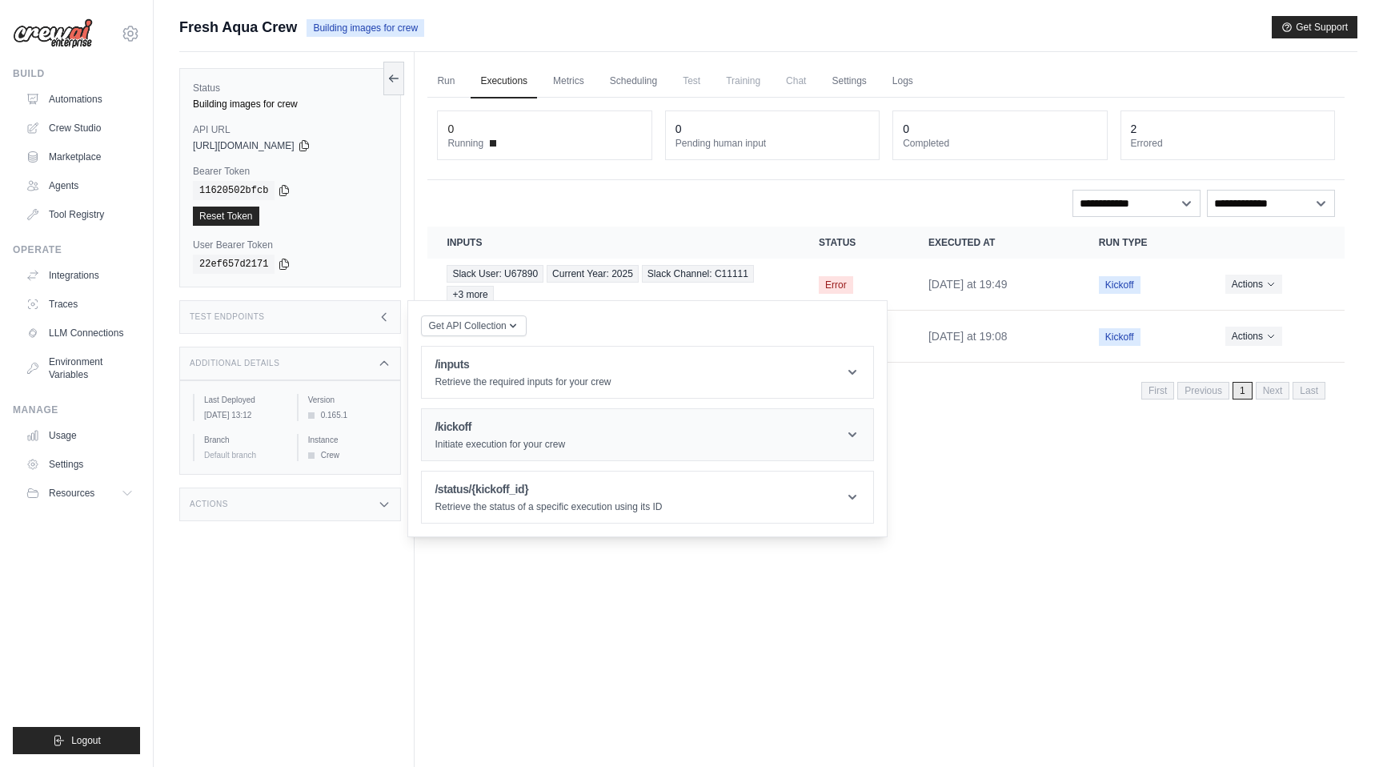
click at [488, 423] on h1 "/kickoff" at bounding box center [500, 427] width 130 height 16
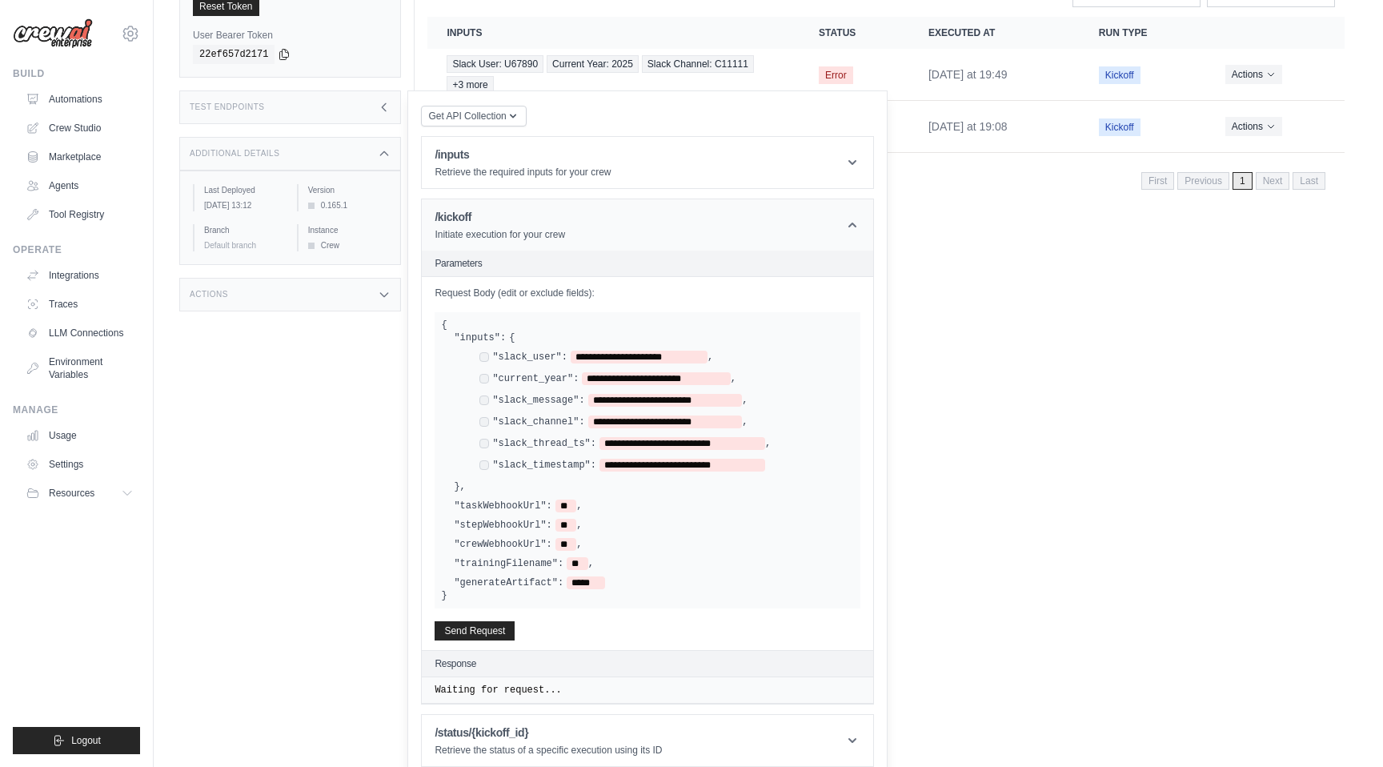
scroll to position [218, 0]
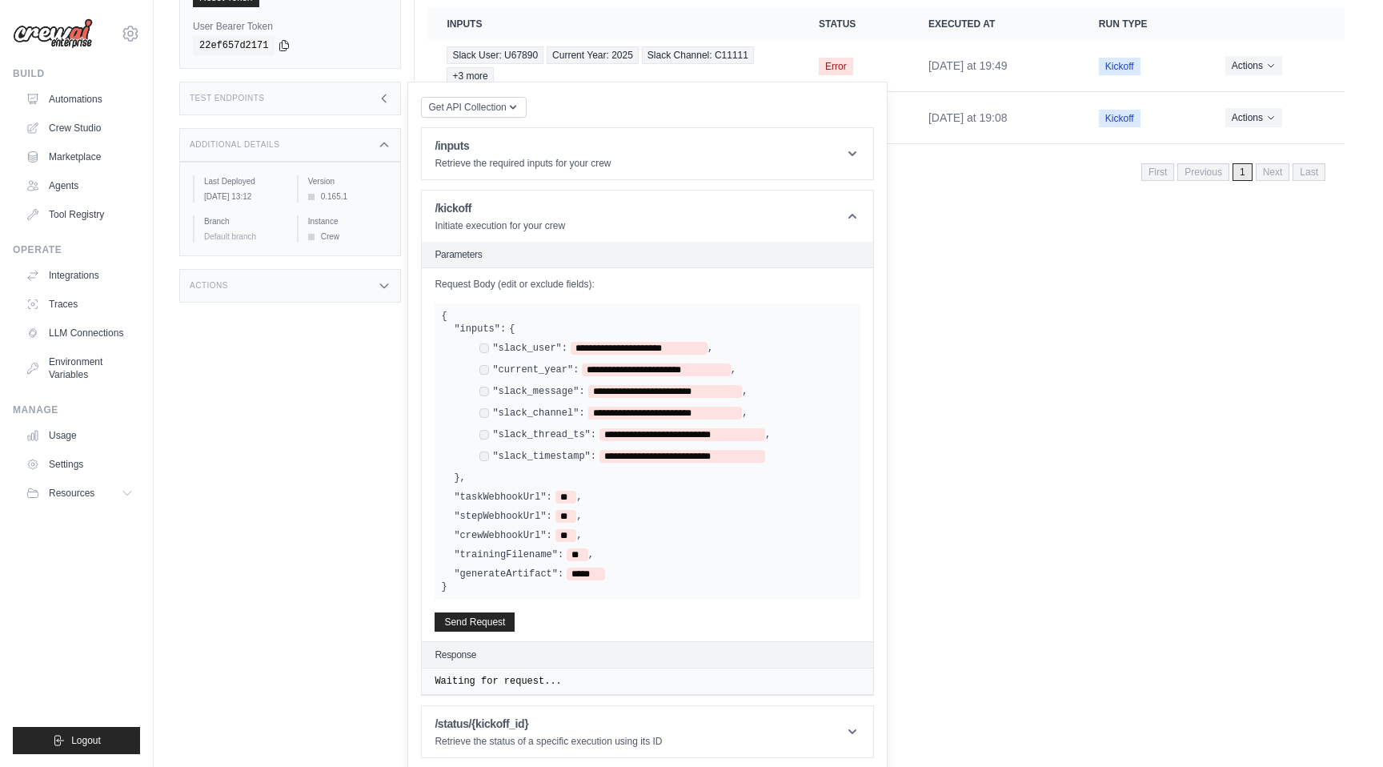
click at [379, 98] on icon at bounding box center [384, 98] width 13 height 13
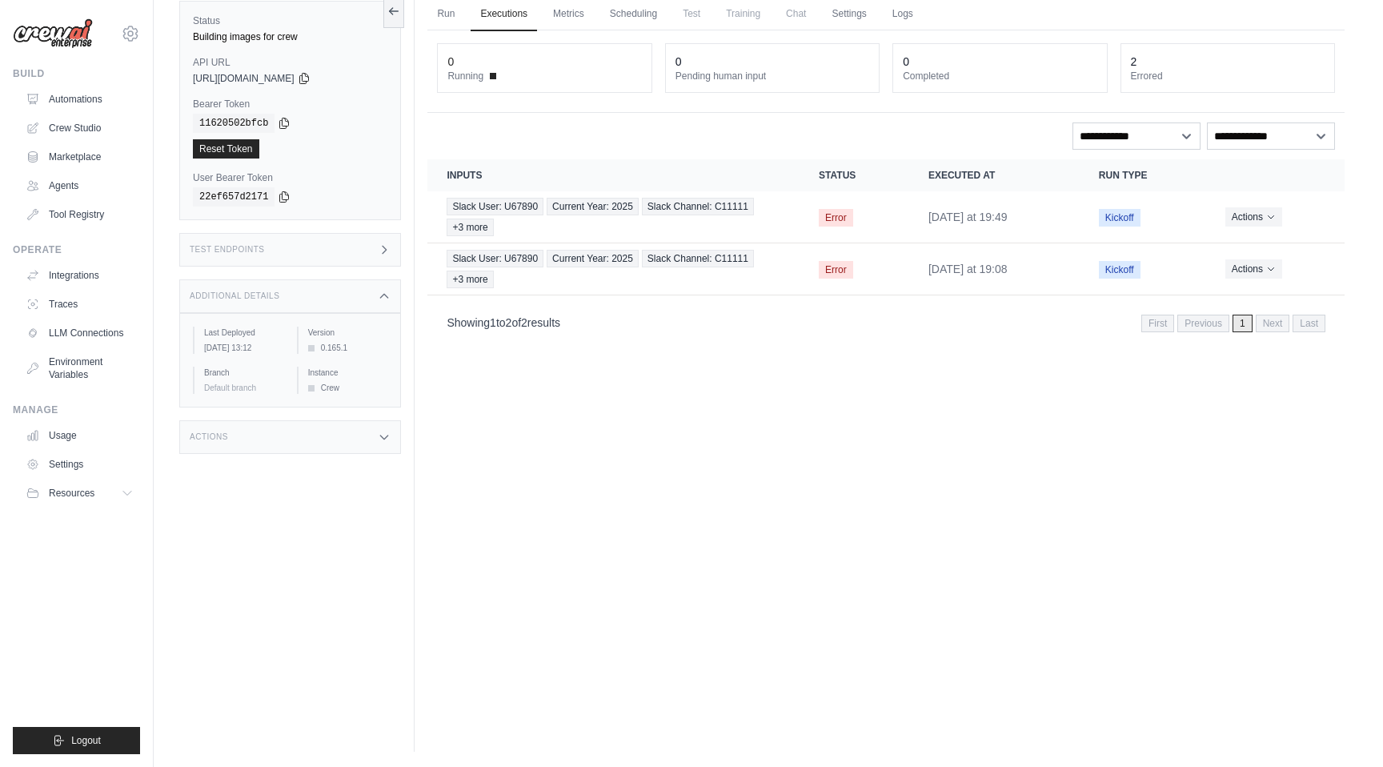
scroll to position [0, 0]
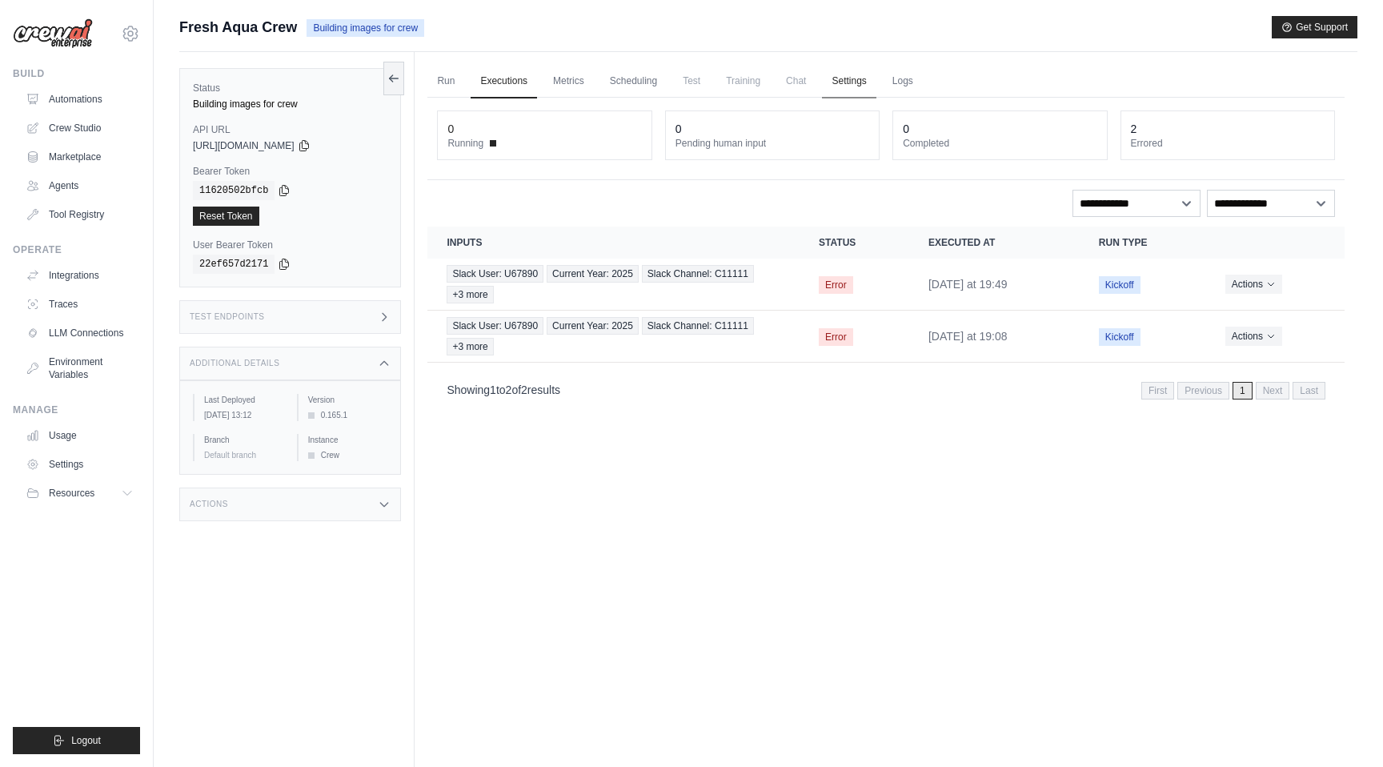
click at [834, 82] on link "Settings" at bounding box center [849, 82] width 54 height 34
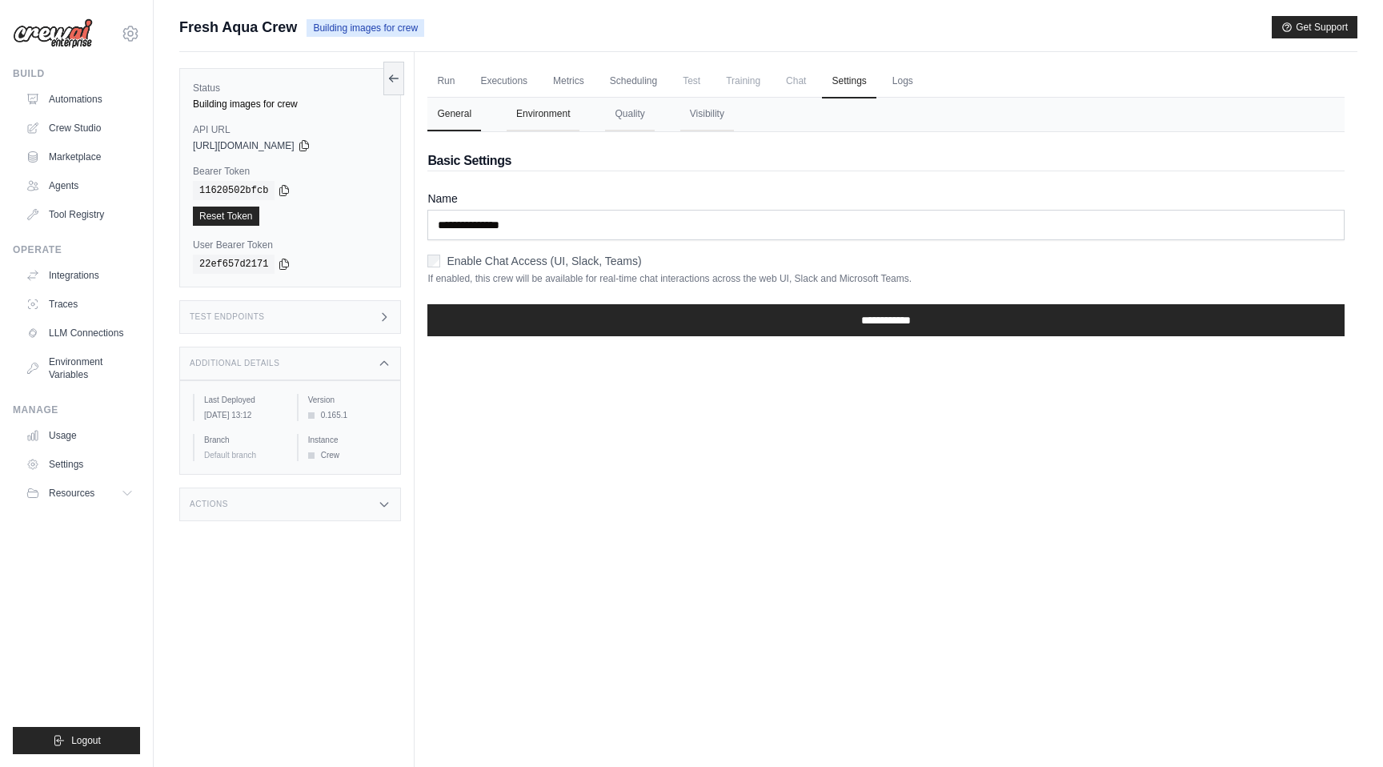
click at [542, 114] on button "Environment" at bounding box center [543, 115] width 73 height 34
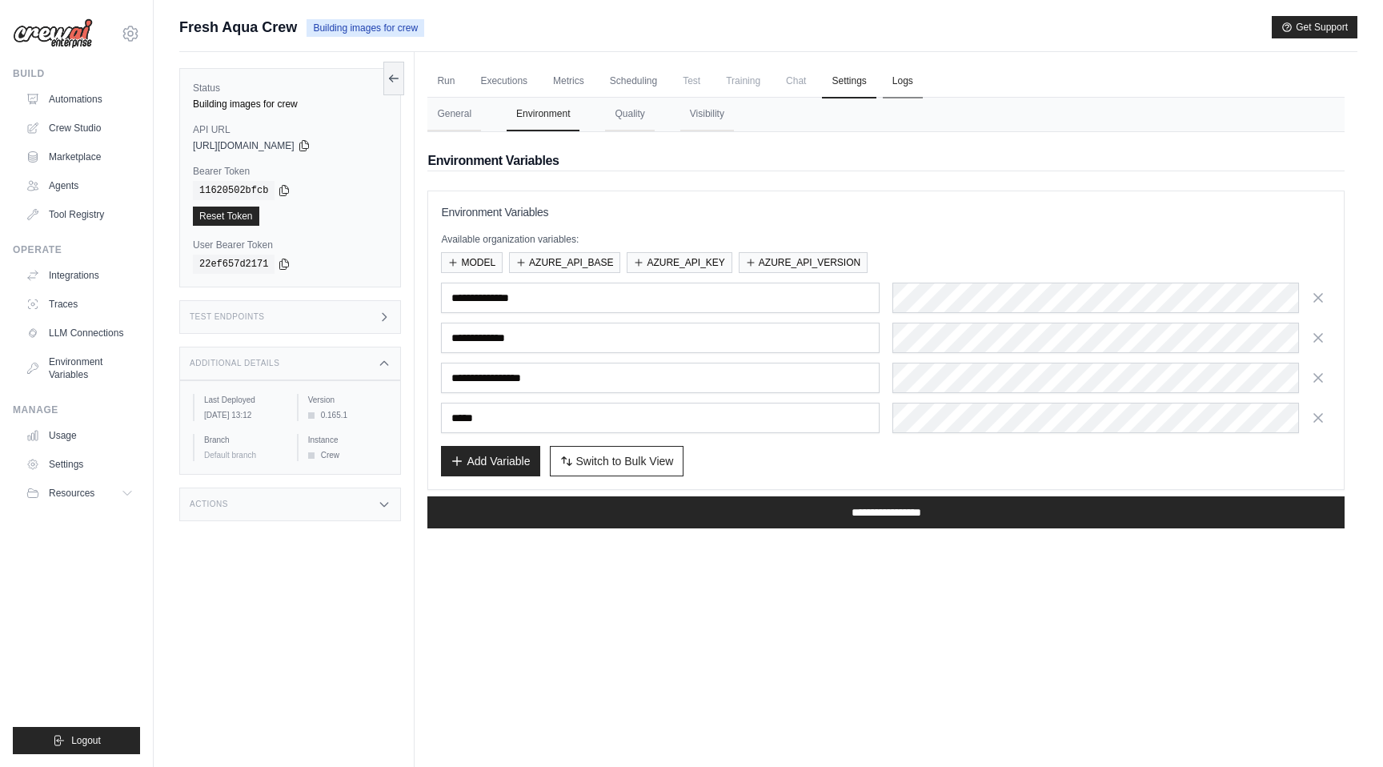
click at [900, 78] on link "Logs" at bounding box center [903, 82] width 40 height 34
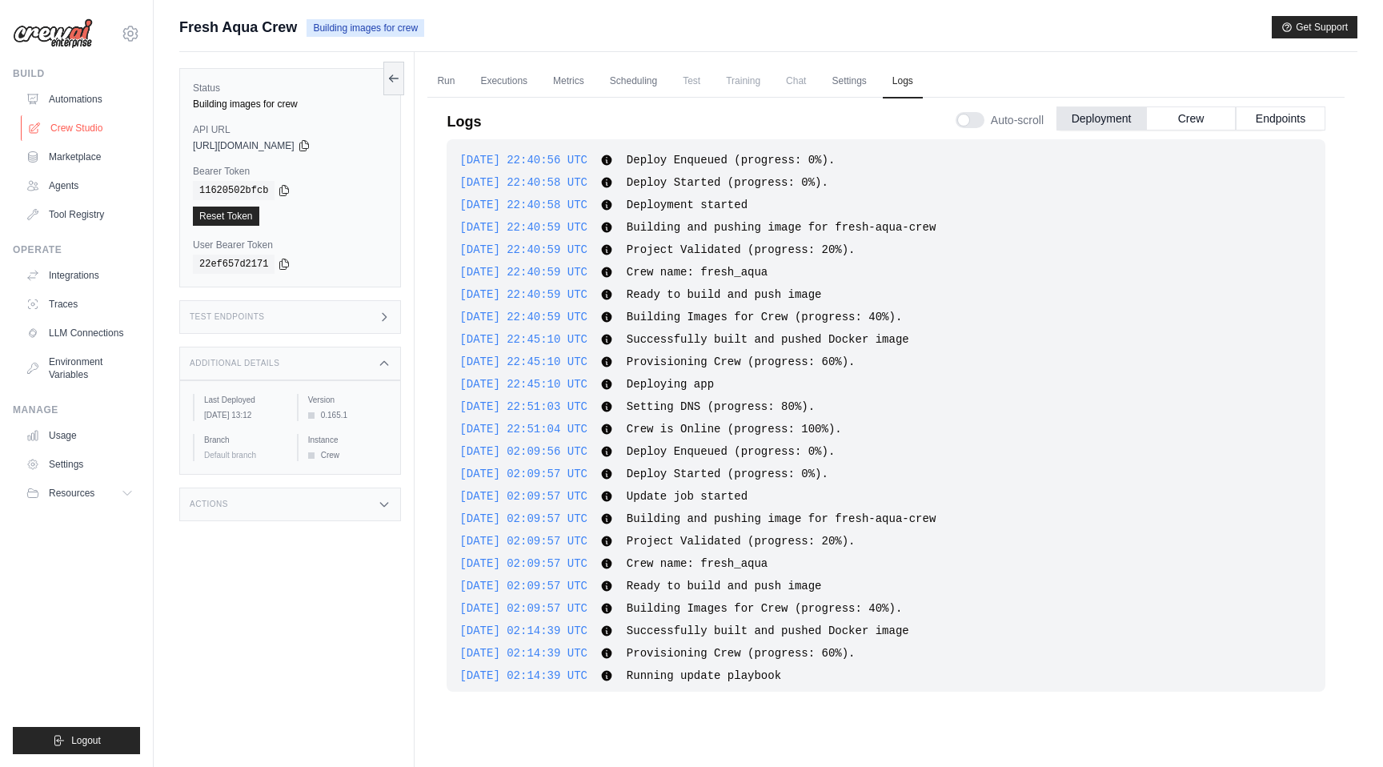
scroll to position [610, 0]
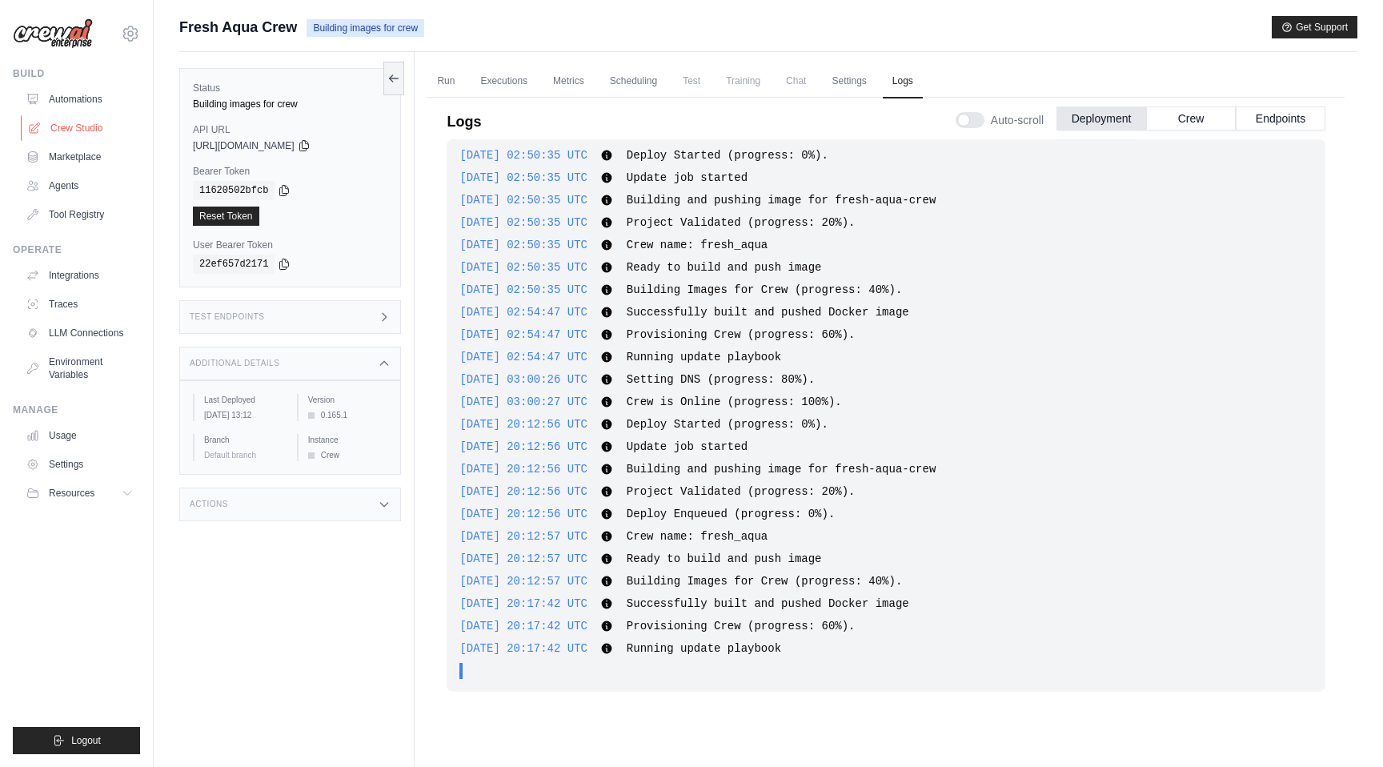
click at [86, 129] on link "Crew Studio" at bounding box center [81, 128] width 121 height 26
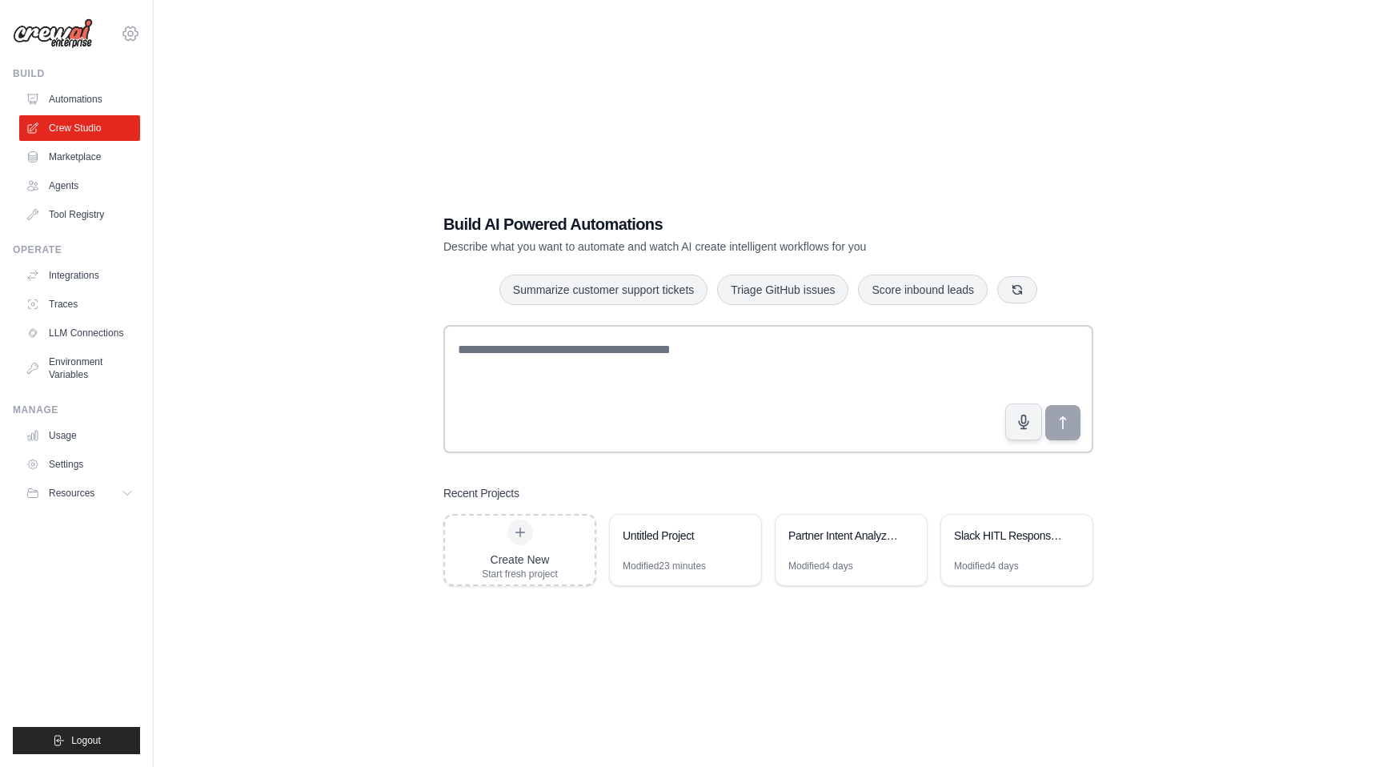
click at [127, 36] on icon at bounding box center [130, 33] width 19 height 19
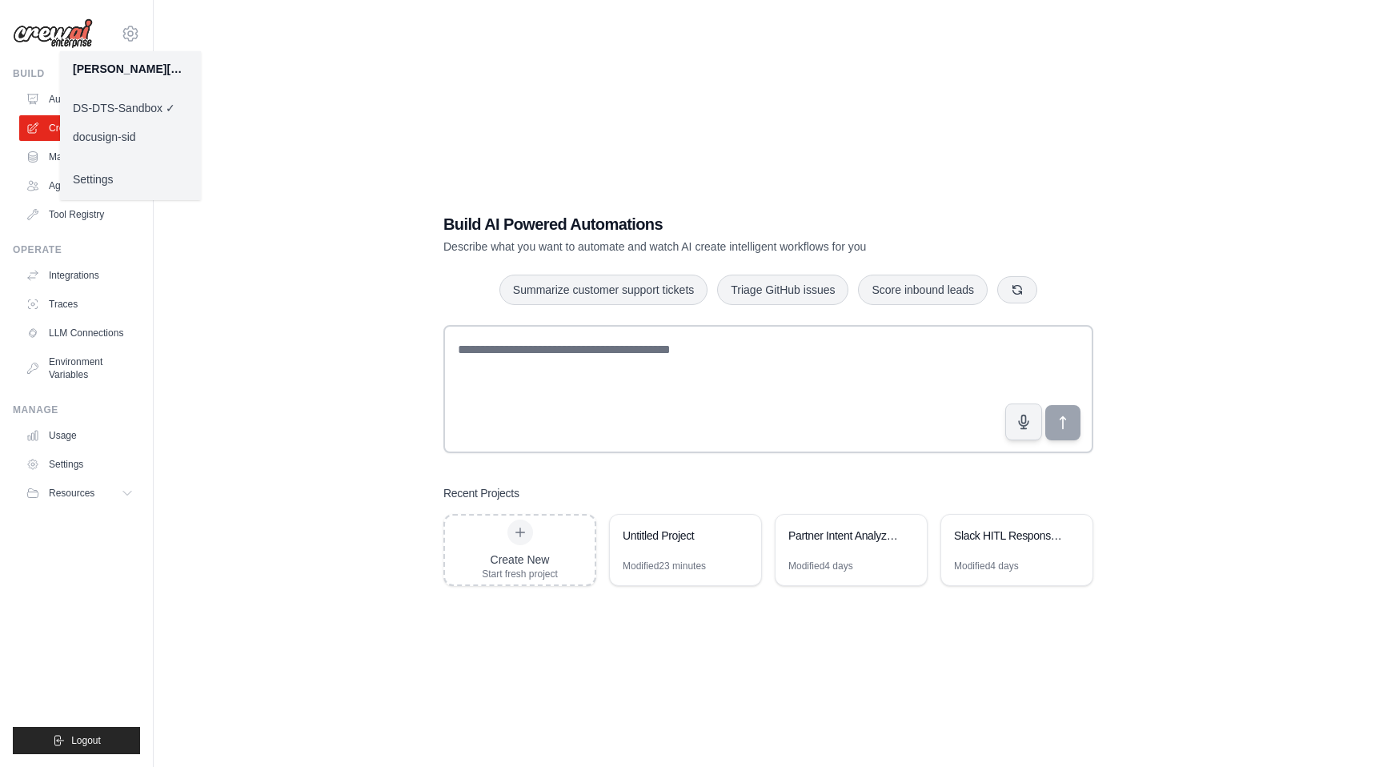
click at [113, 134] on link "docusign-sid" at bounding box center [130, 136] width 141 height 29
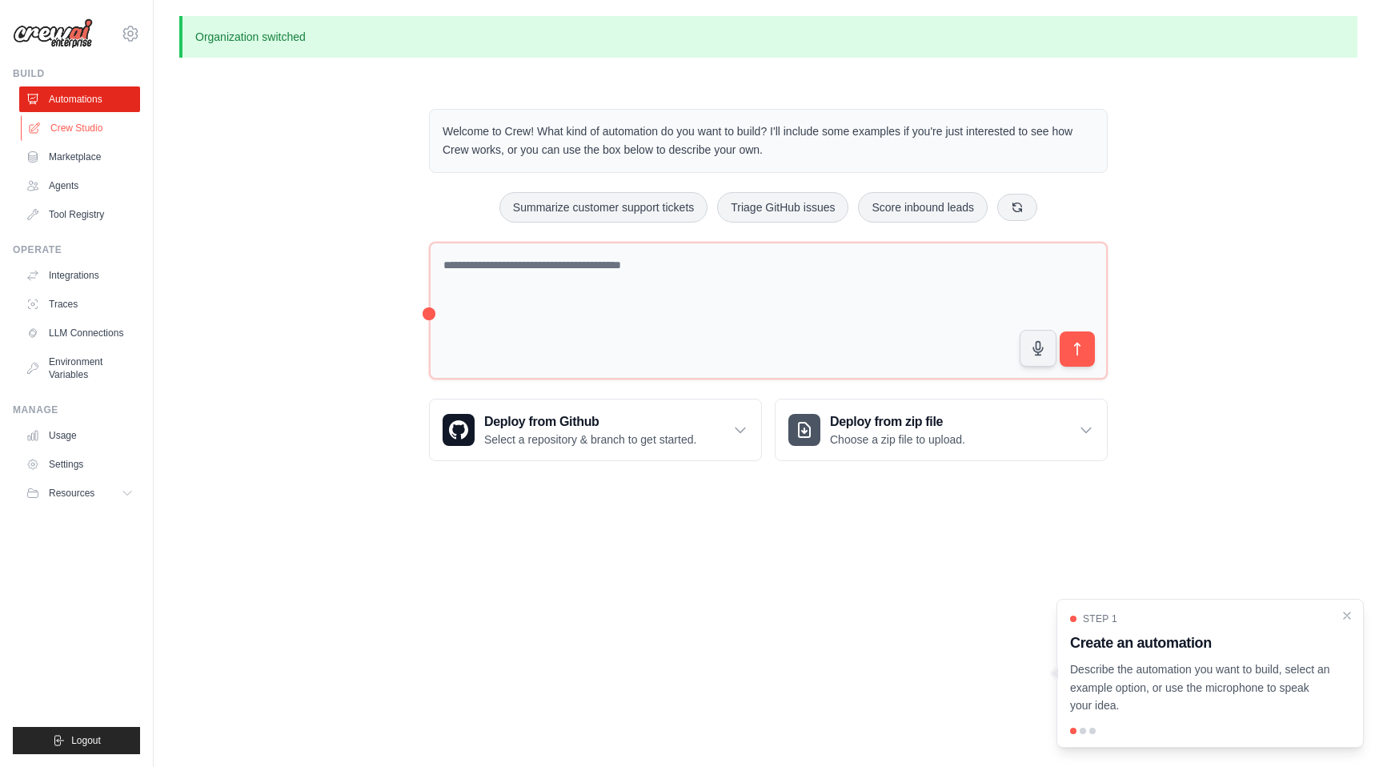
click at [92, 126] on link "Crew Studio" at bounding box center [81, 128] width 121 height 26
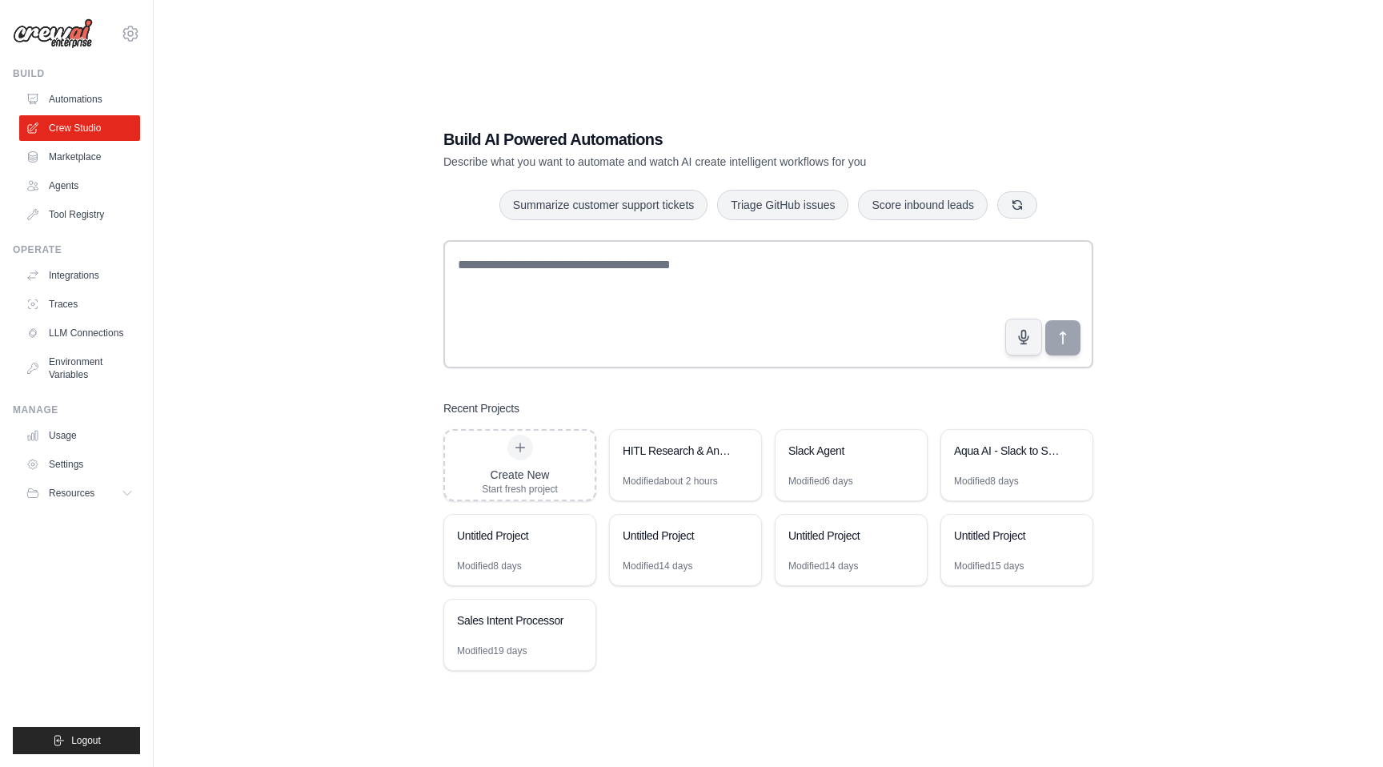
click at [146, 24] on div "[PERSON_NAME][EMAIL_ADDRESS][DOMAIN_NAME] DS-DTS-Sandbox docusign-sid ✓ Setting…" at bounding box center [77, 383] width 154 height 767
click at [136, 26] on icon at bounding box center [130, 33] width 19 height 19
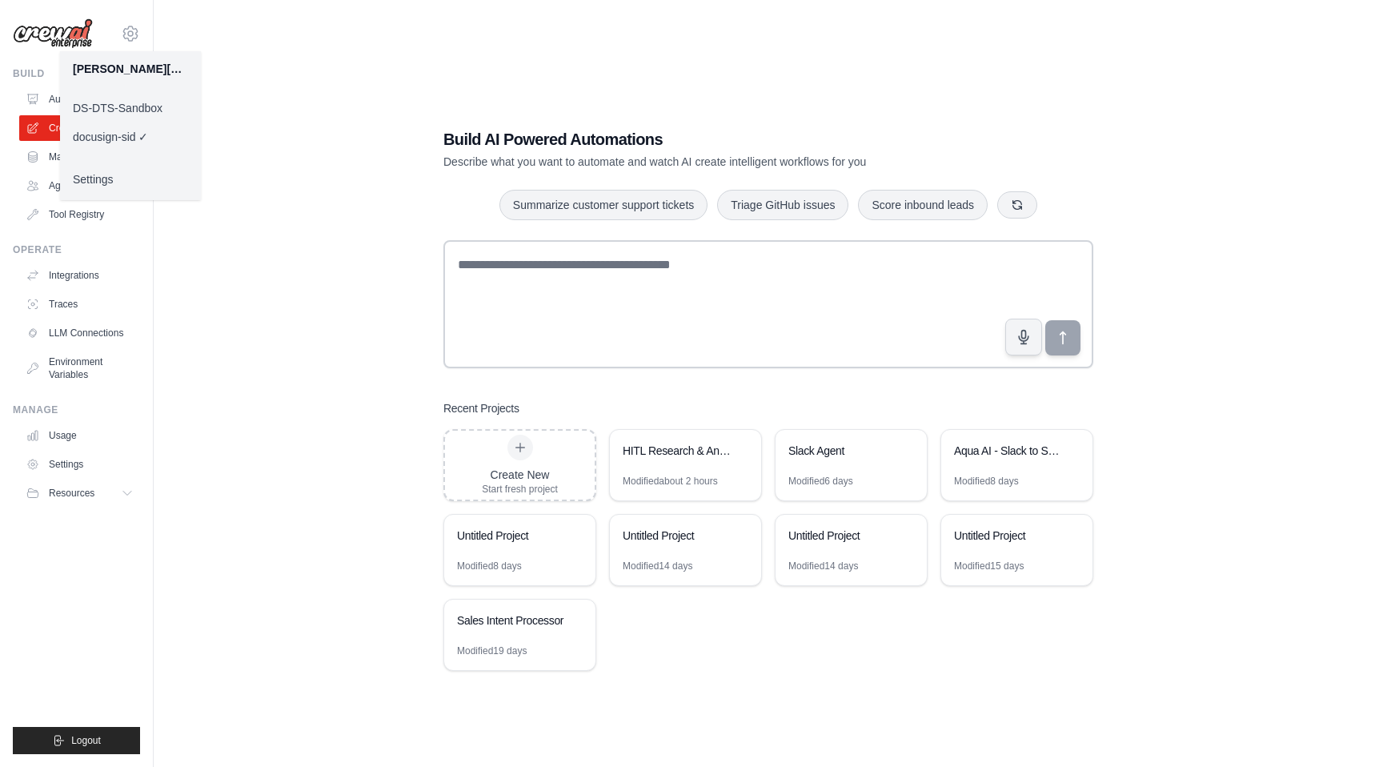
click at [132, 108] on link "DS-DTS-Sandbox" at bounding box center [130, 108] width 141 height 29
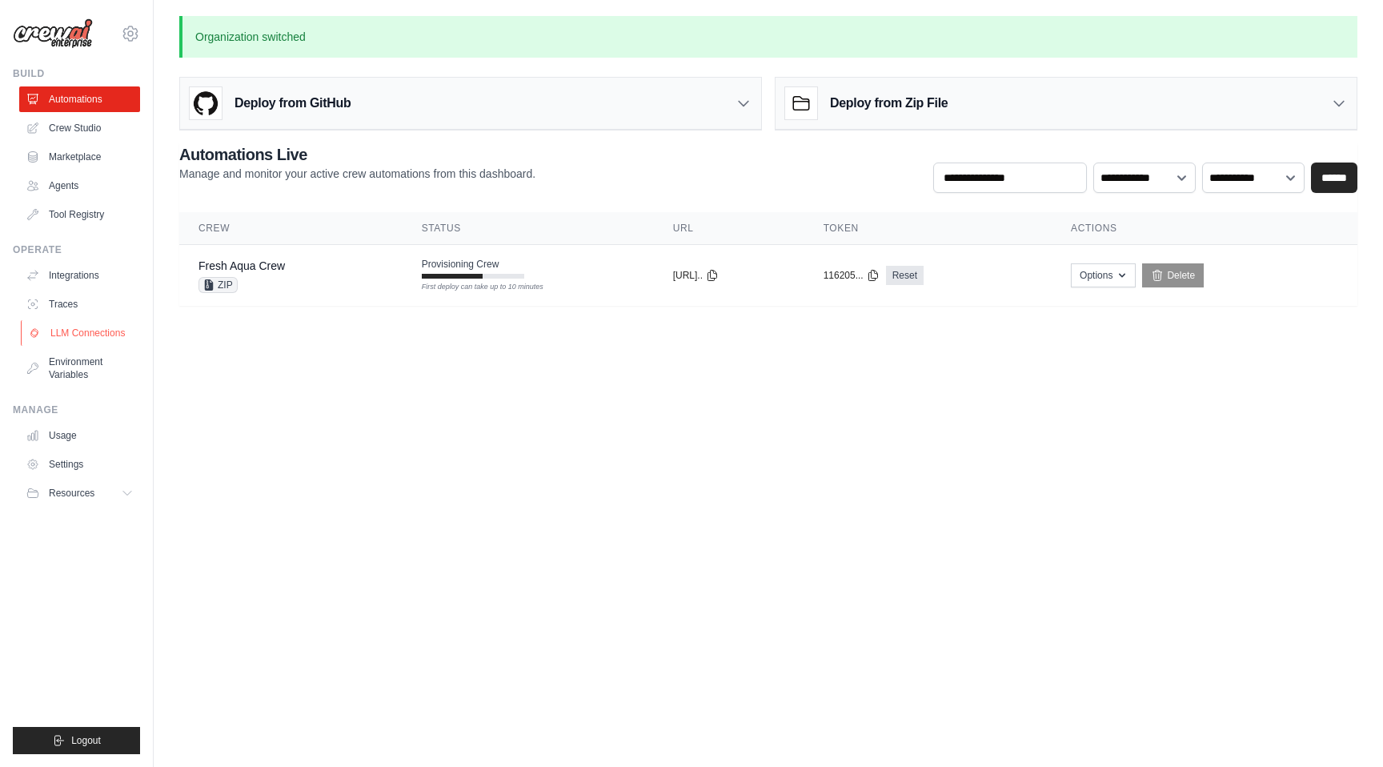
click at [103, 335] on link "LLM Connections" at bounding box center [81, 333] width 121 height 26
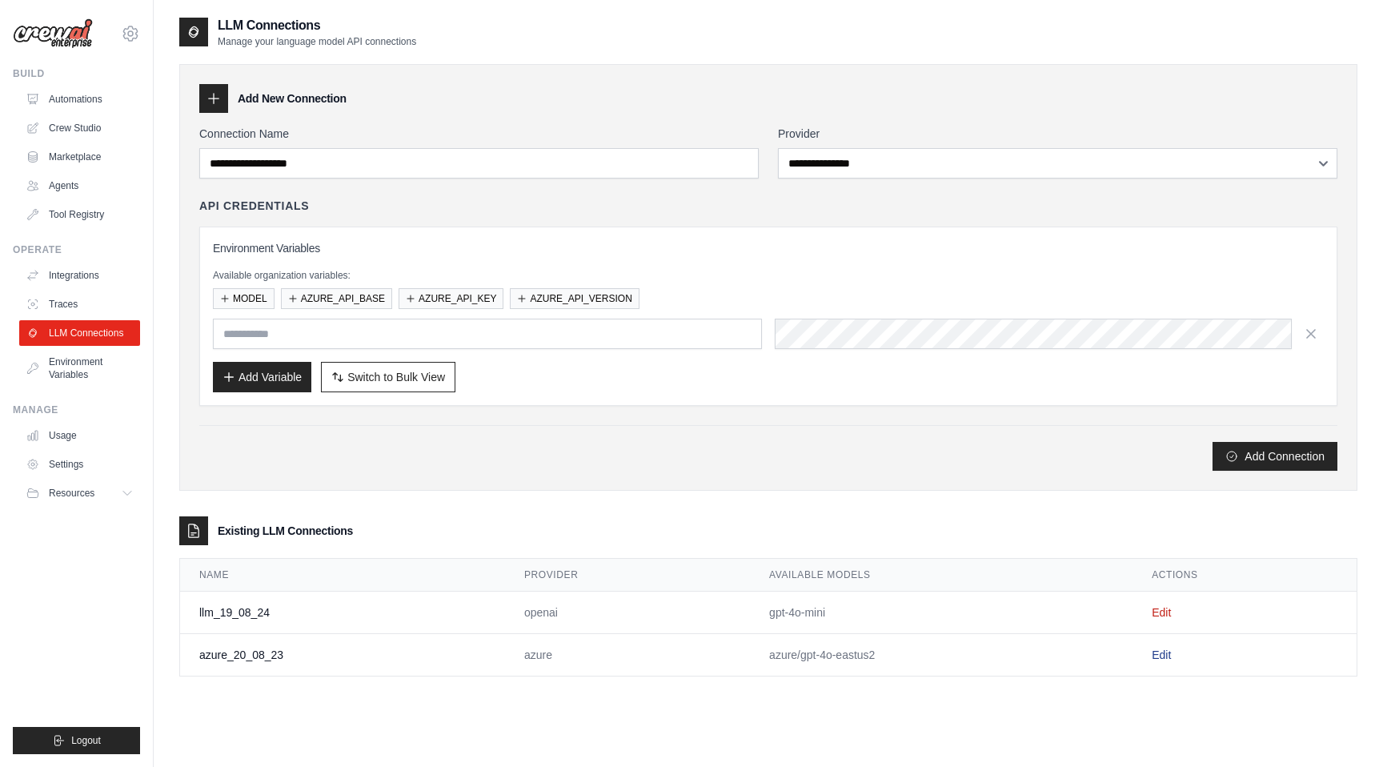
click at [1160, 656] on link "Edit" at bounding box center [1161, 654] width 19 height 13
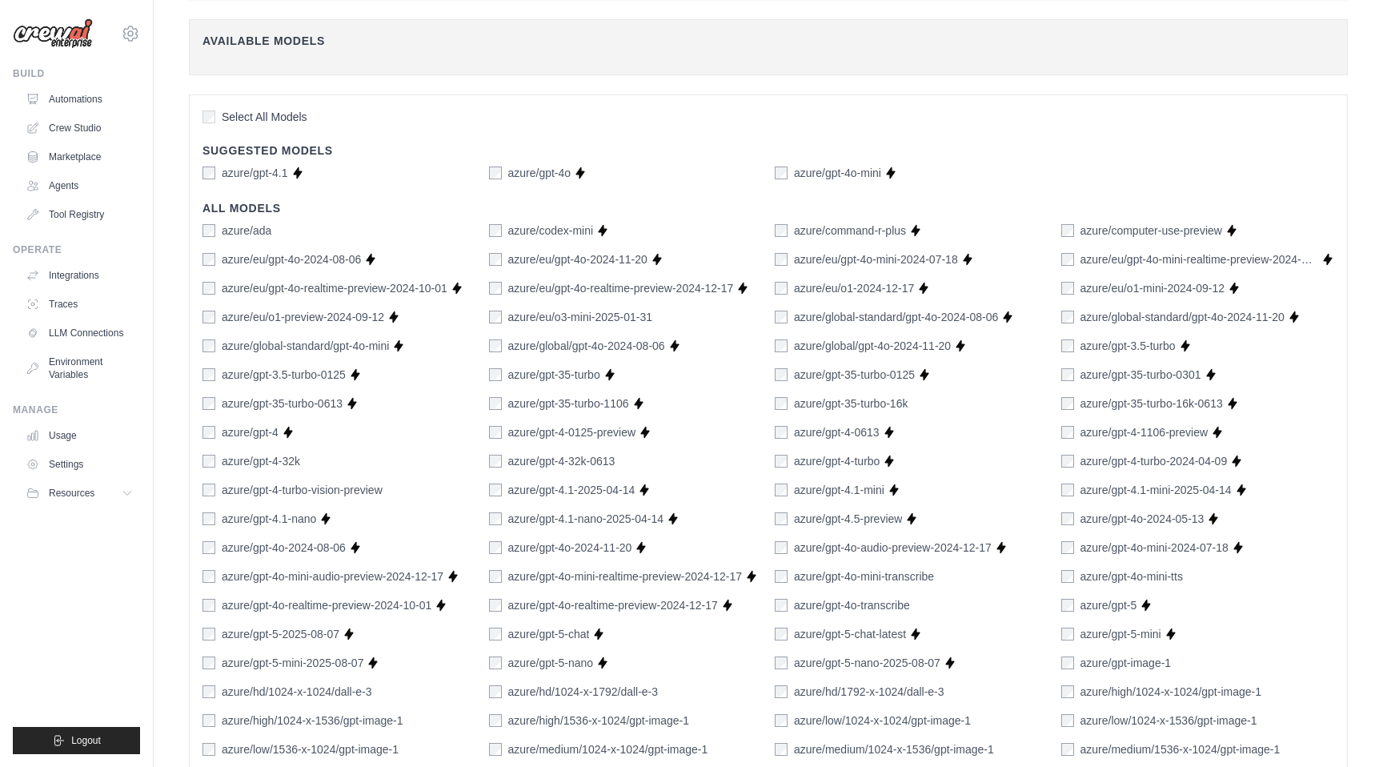
scroll to position [901, 0]
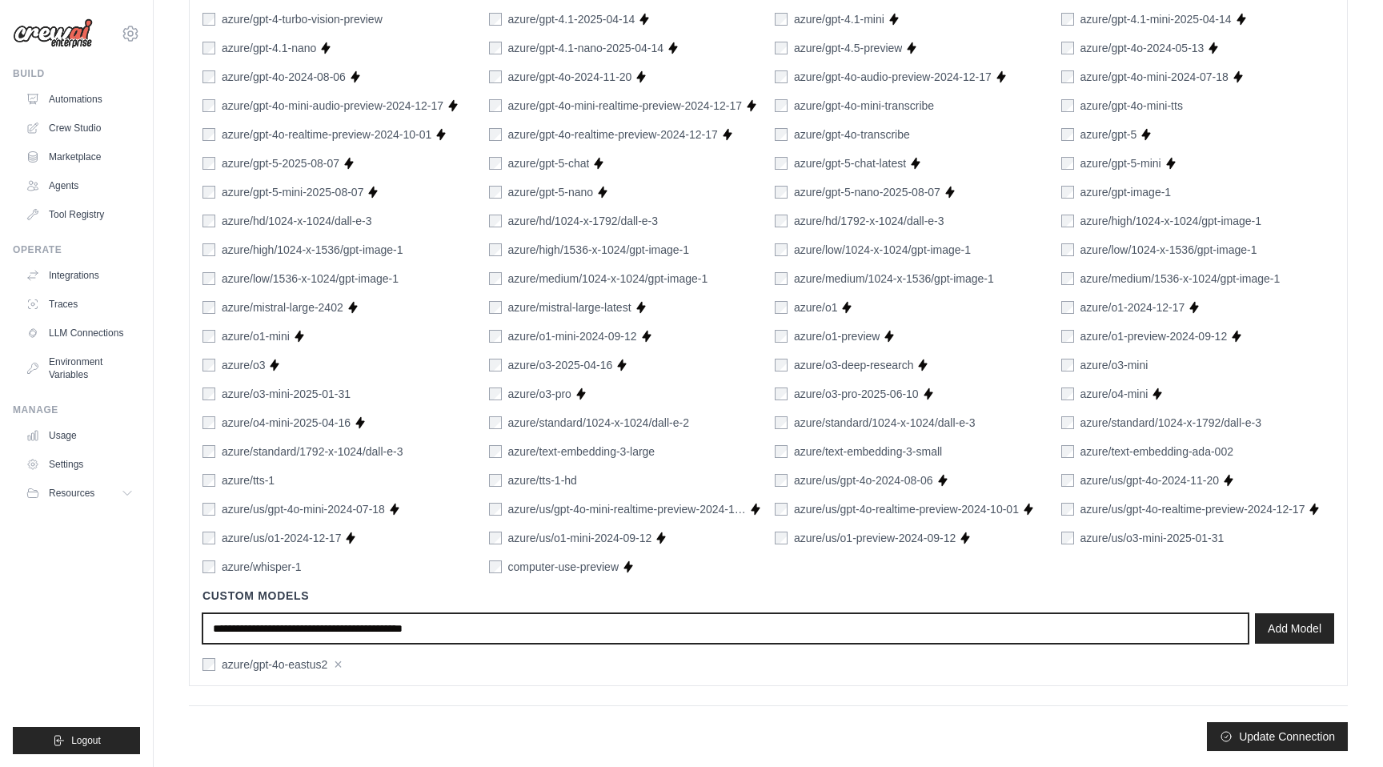
click at [460, 630] on input "text" at bounding box center [725, 628] width 1046 height 30
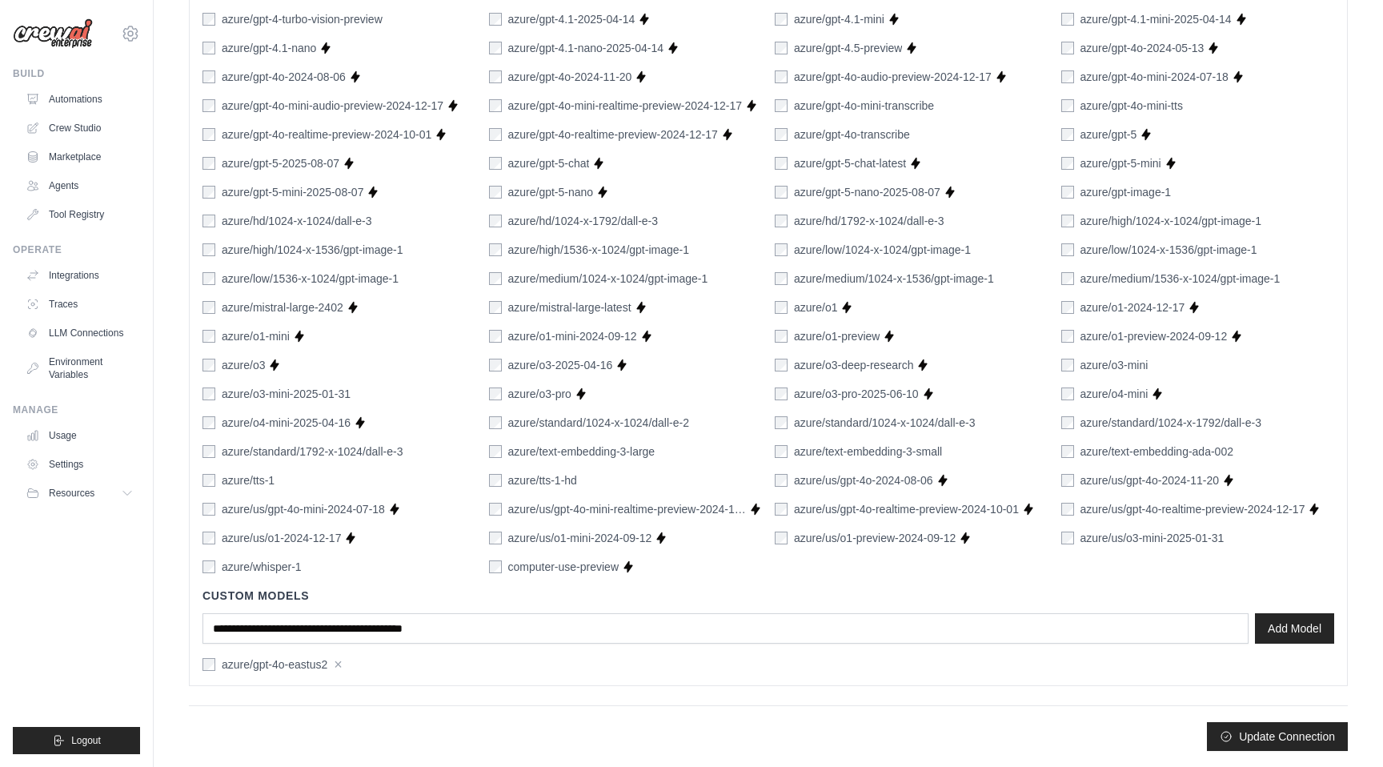
drag, startPoint x: 325, startPoint y: 667, endPoint x: 215, endPoint y: 667, distance: 109.6
click at [215, 667] on div "azure/gpt-4o-eastus2" at bounding box center [264, 664] width 125 height 16
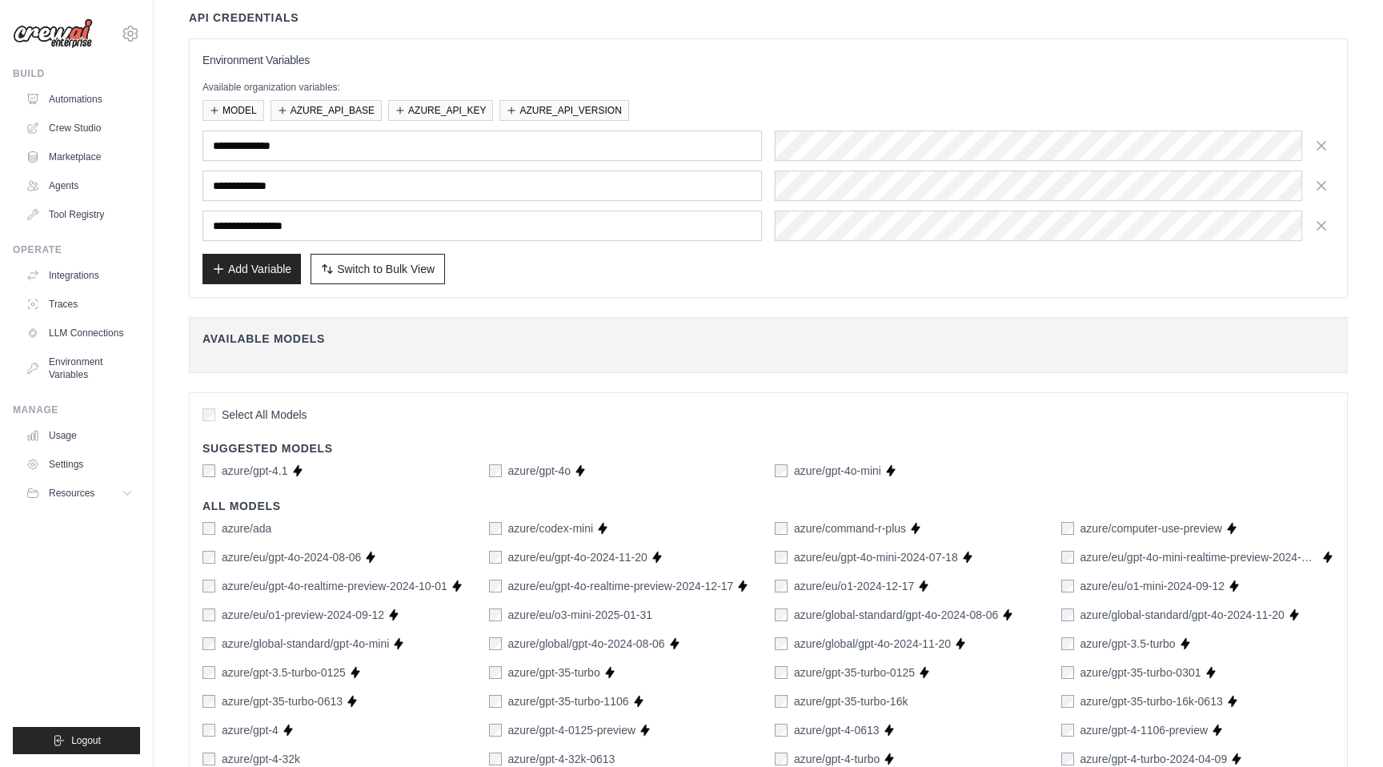
scroll to position [110, 0]
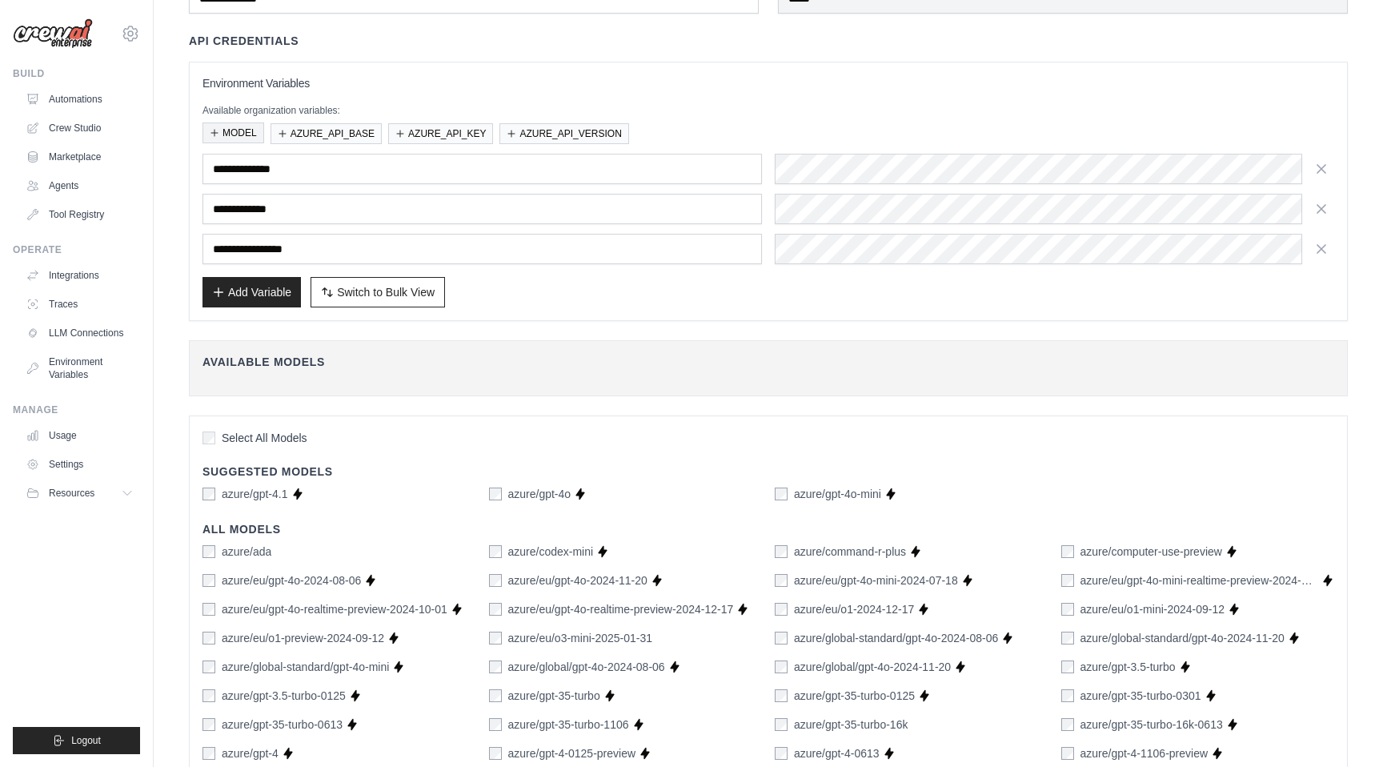
click at [243, 134] on button "MODEL" at bounding box center [233, 132] width 62 height 21
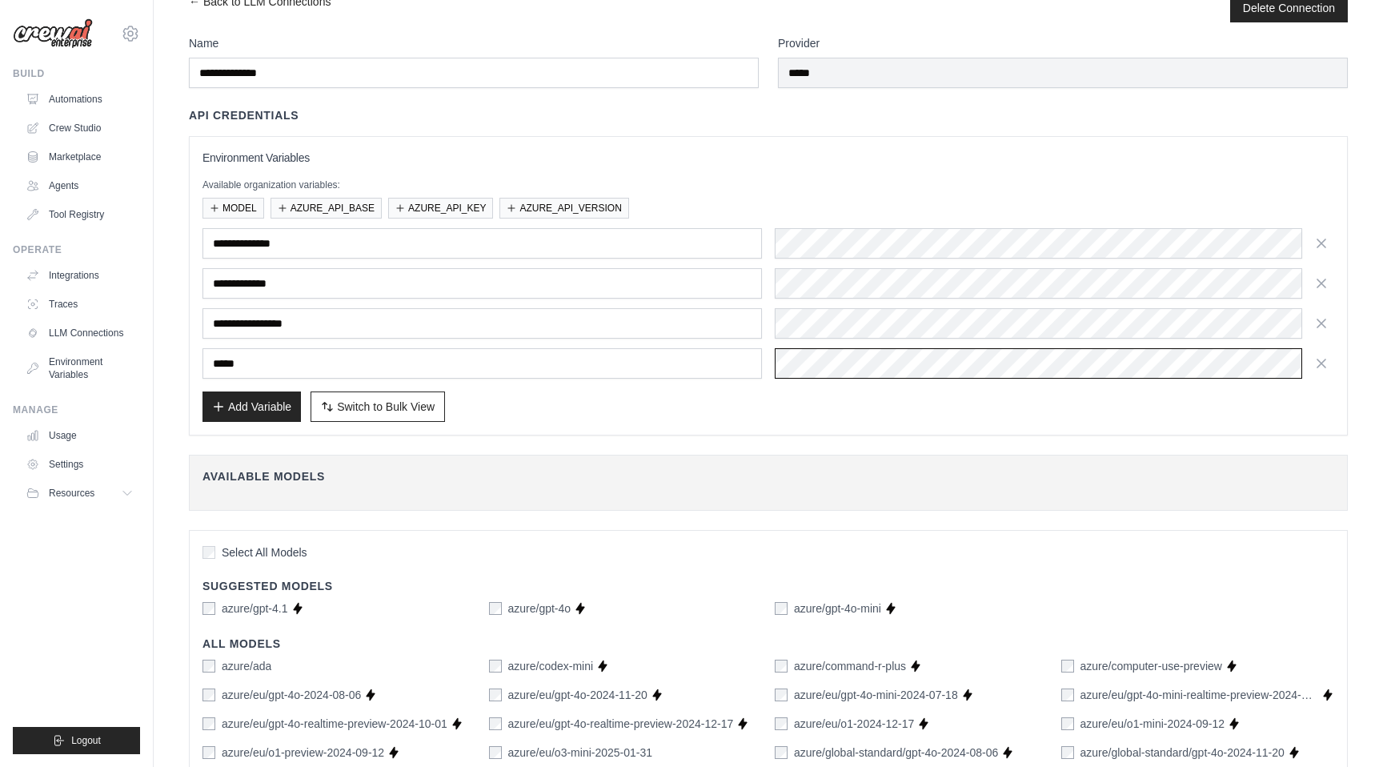
scroll to position [0, 0]
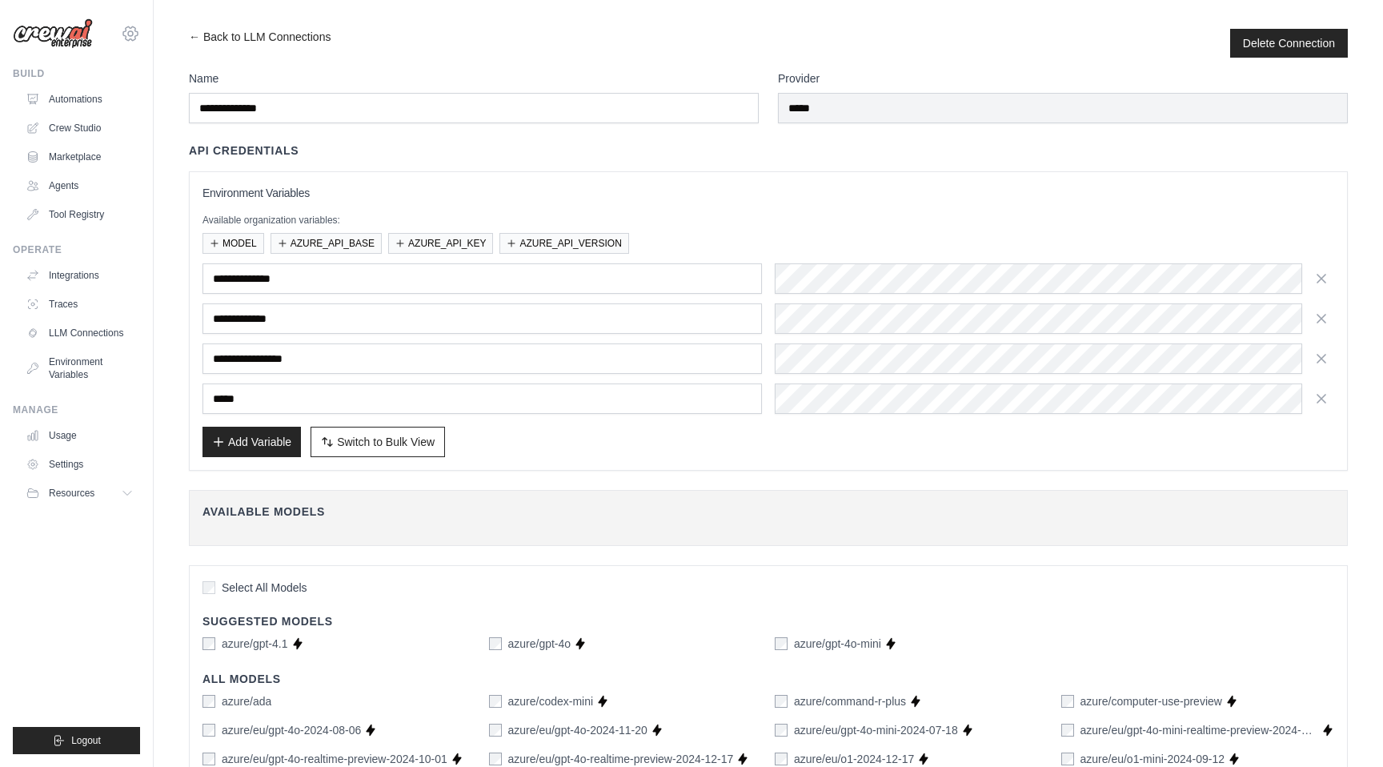
click at [133, 41] on icon at bounding box center [130, 33] width 19 height 19
click at [714, 74] on label "Name" at bounding box center [474, 78] width 570 height 16
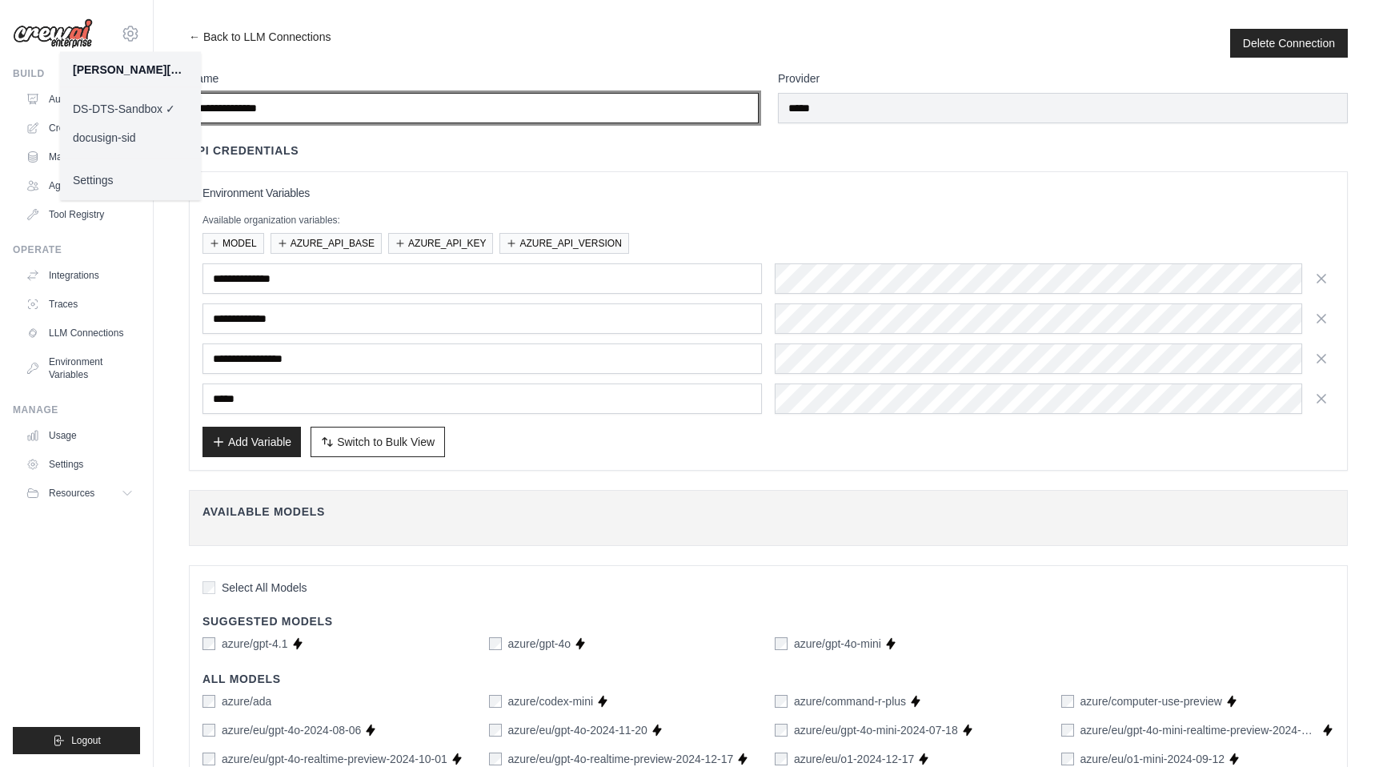
click at [714, 93] on input "**********" at bounding box center [474, 108] width 570 height 30
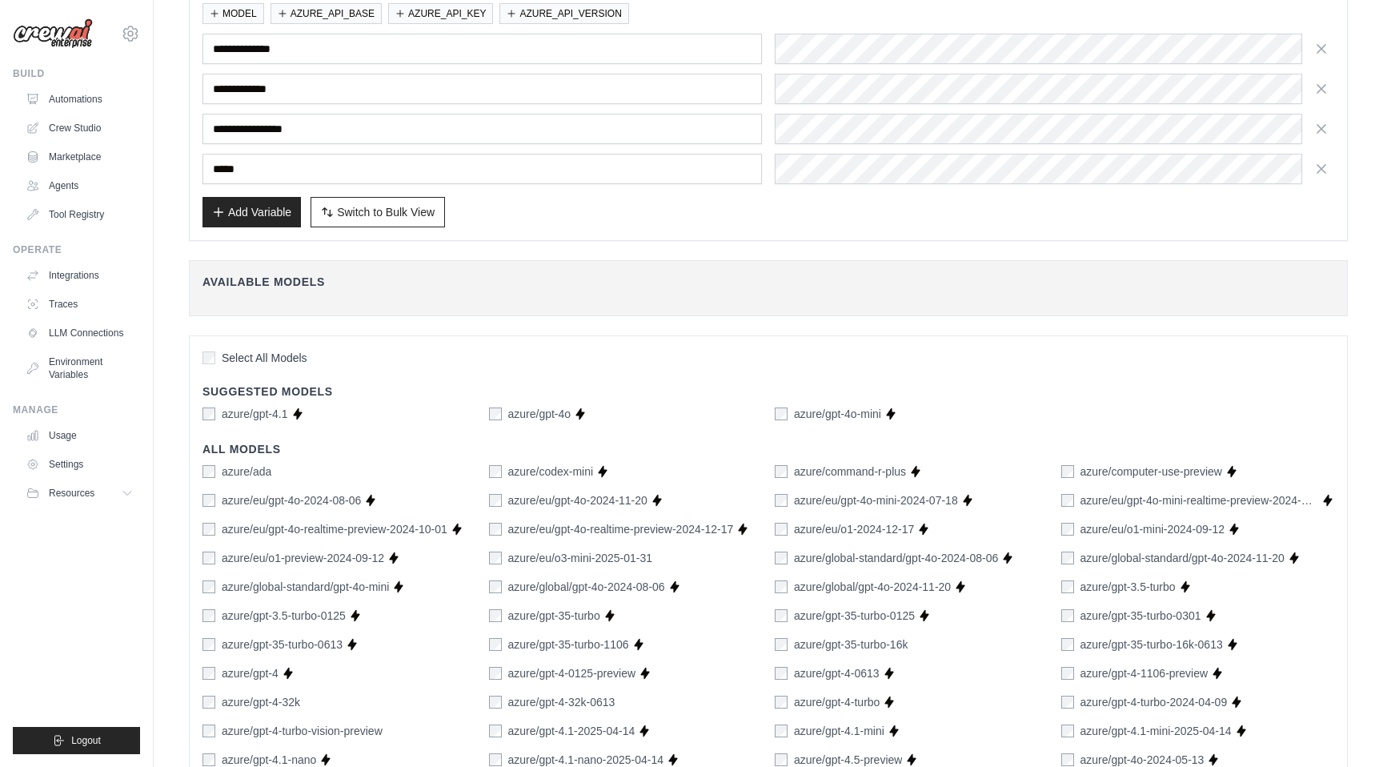
scroll to position [941, 0]
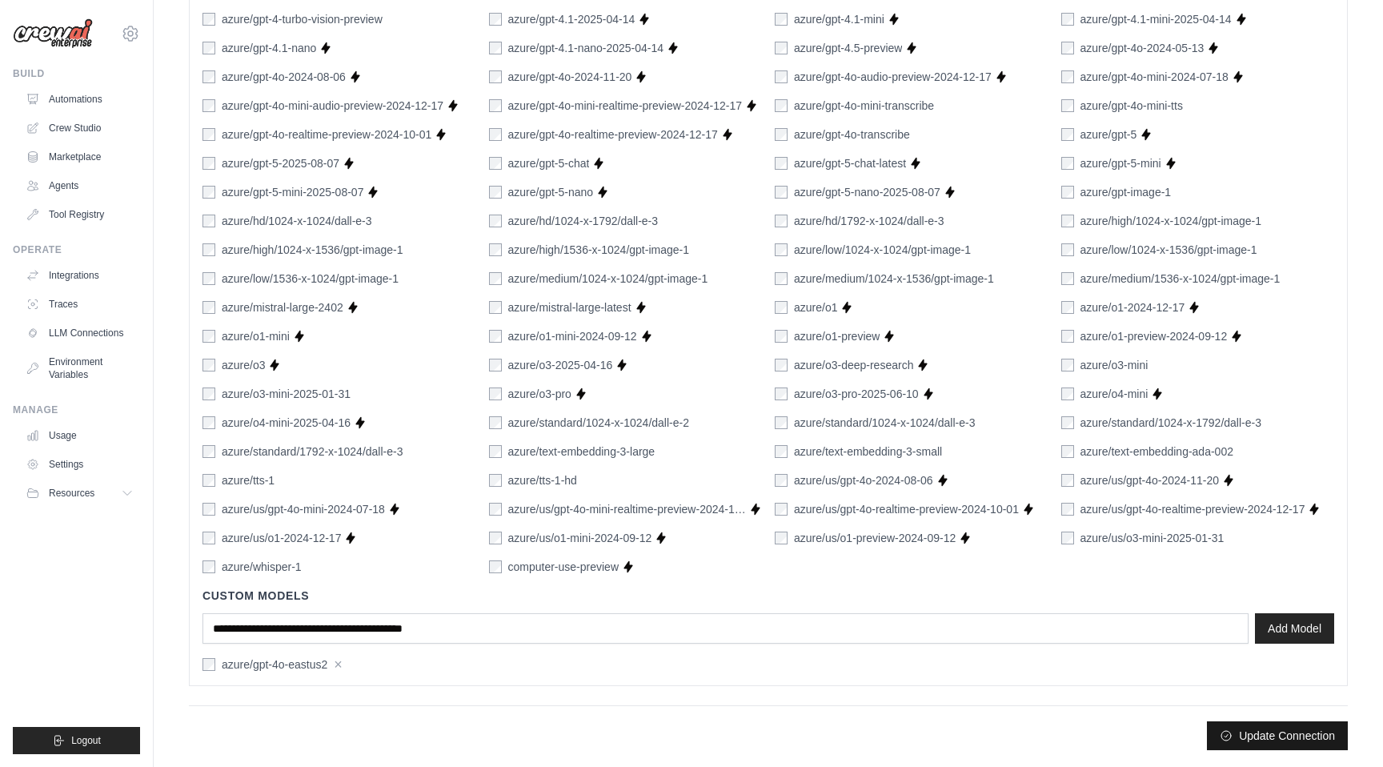
click at [1274, 732] on button "Update Connection" at bounding box center [1277, 735] width 141 height 29
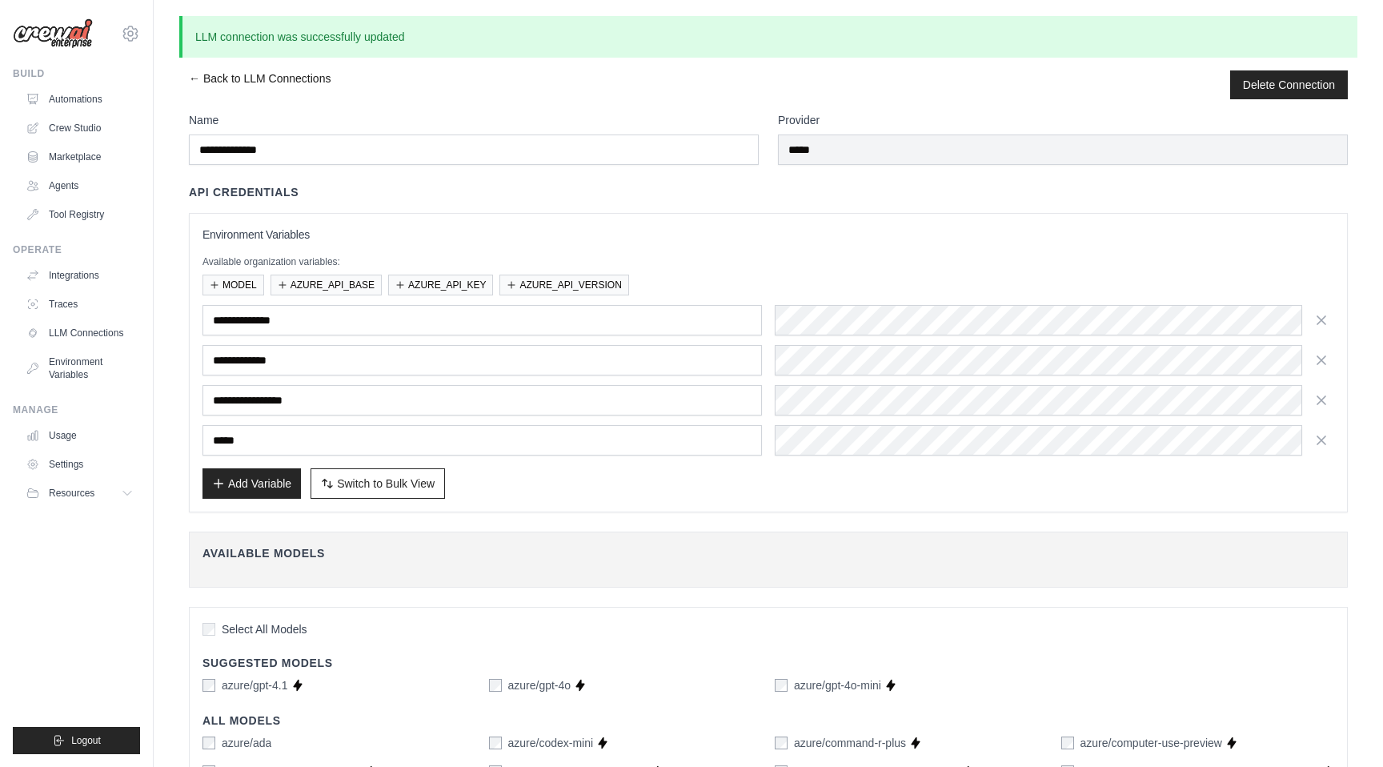
click at [198, 84] on link "← Back to LLM Connections" at bounding box center [260, 84] width 142 height 29
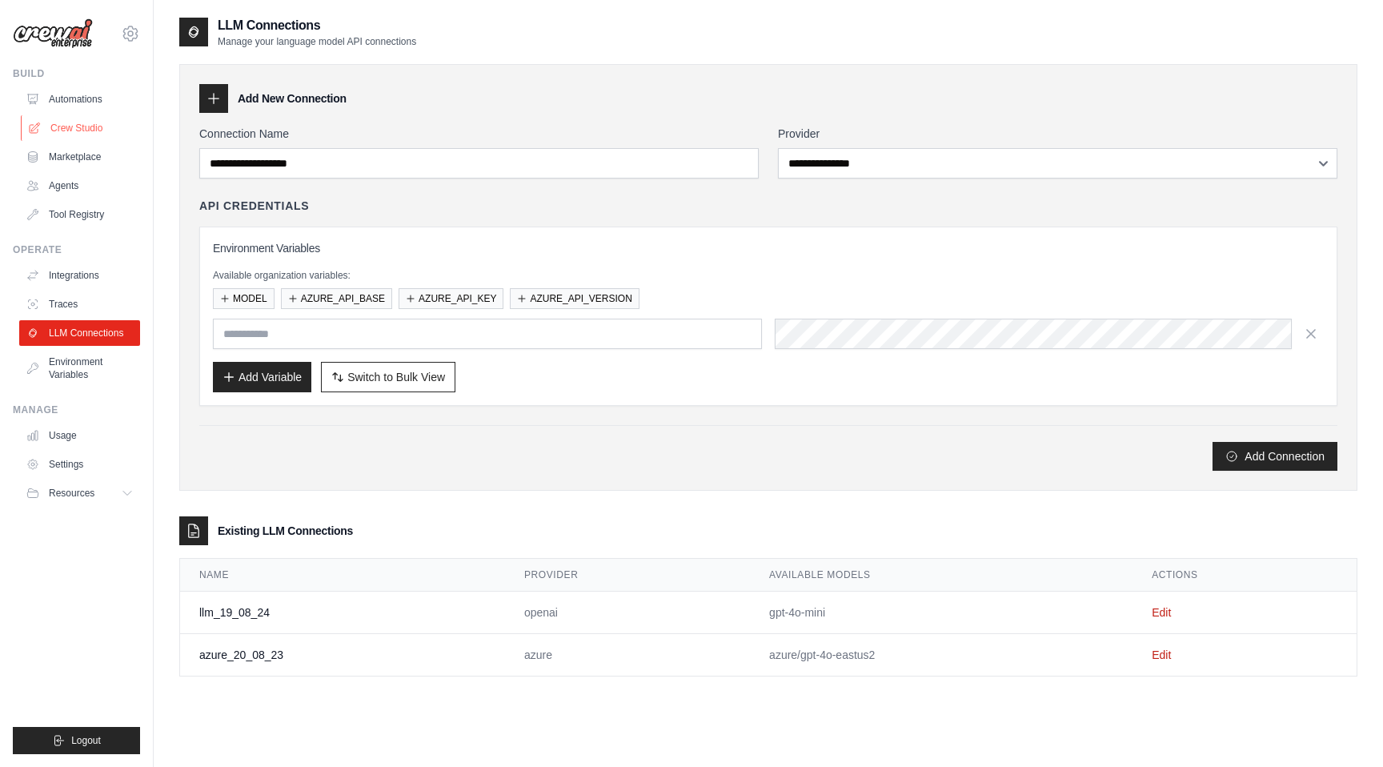
click at [75, 127] on link "Crew Studio" at bounding box center [81, 128] width 121 height 26
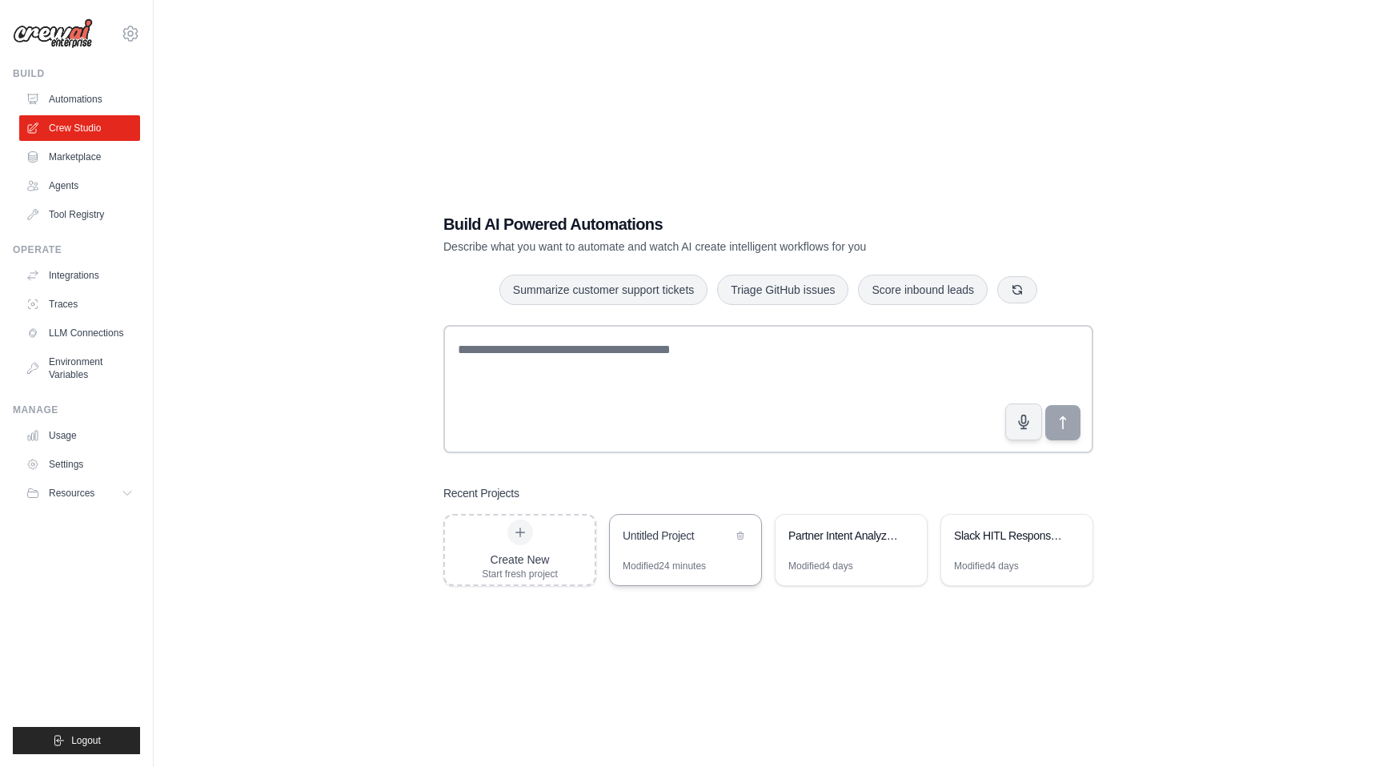
click at [648, 523] on div "Untitled Project" at bounding box center [685, 537] width 151 height 45
click at [104, 106] on link "Automations" at bounding box center [81, 99] width 121 height 26
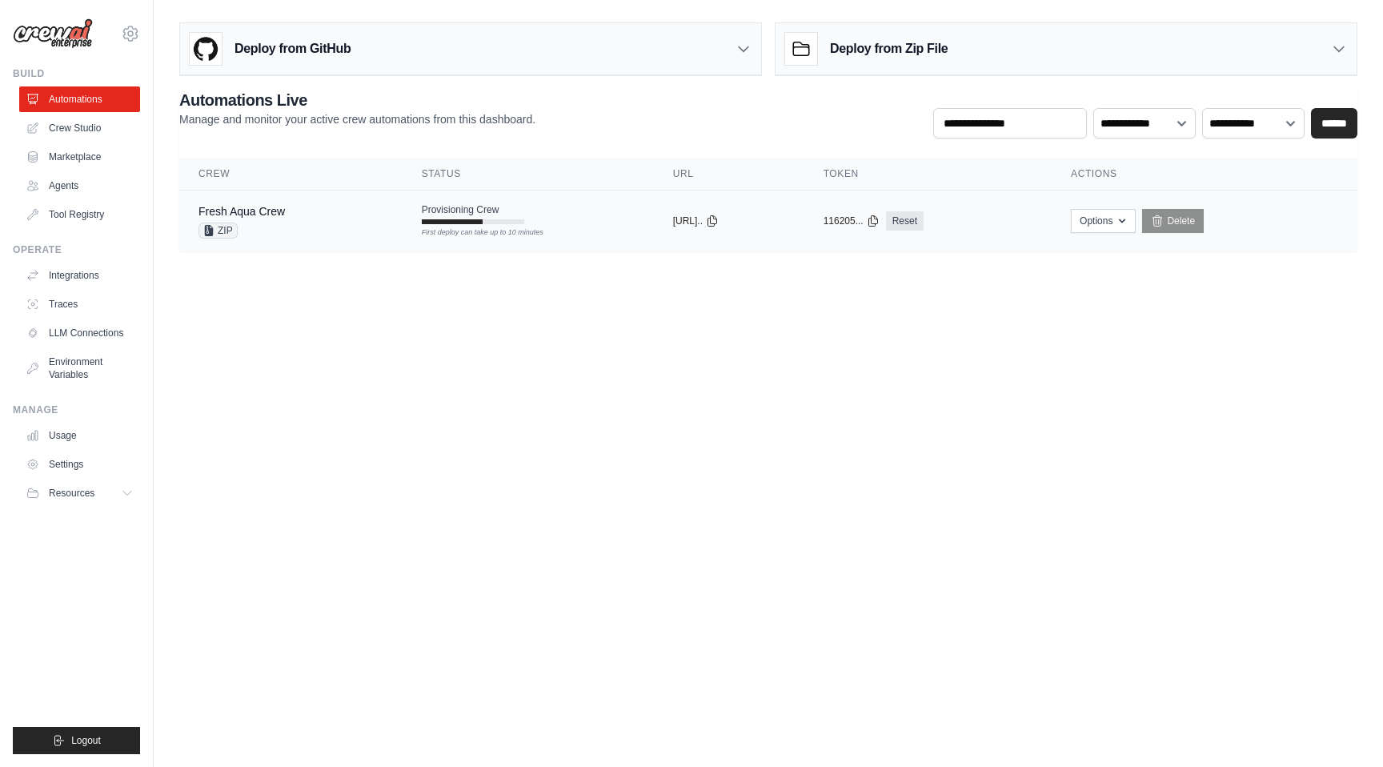
click at [542, 226] on td "Provisioning Crew First deploy can take up to 10 minutes" at bounding box center [528, 213] width 251 height 46
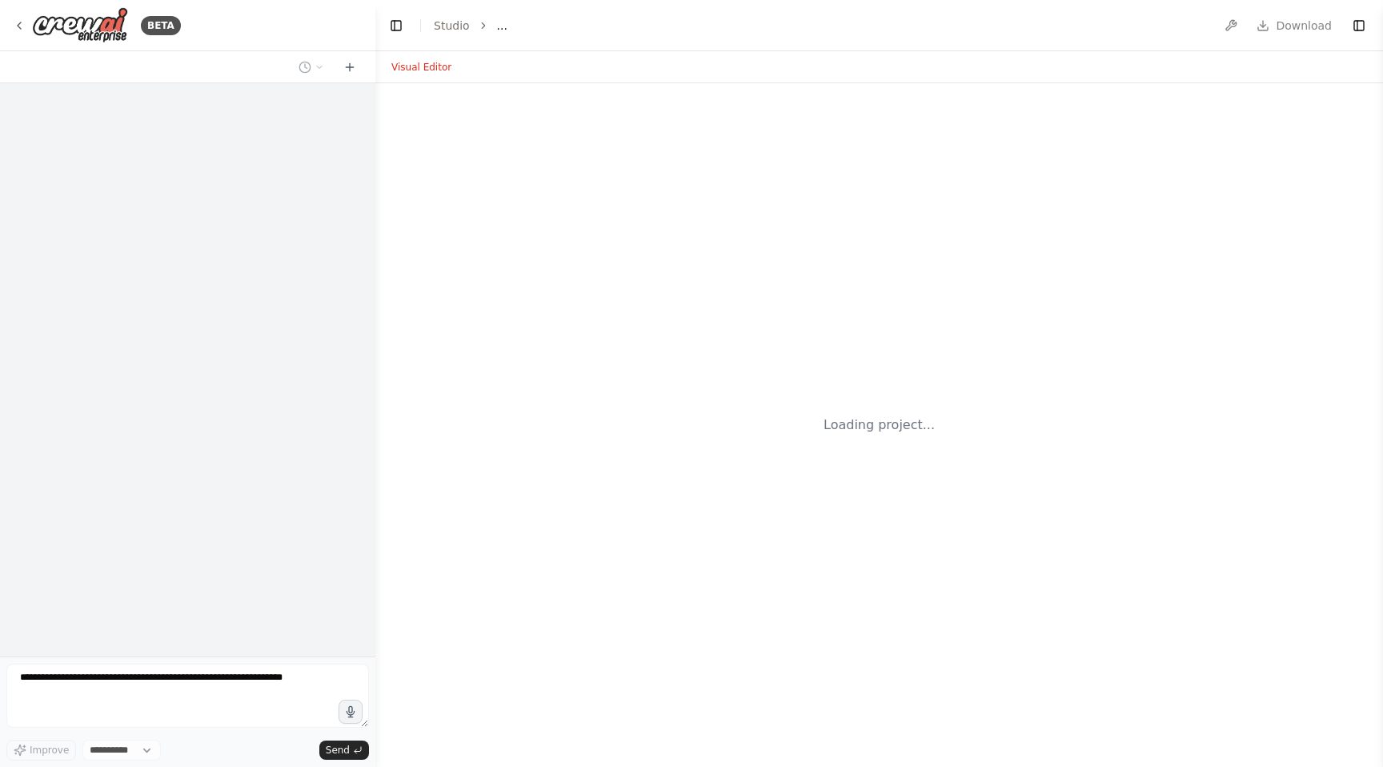
select select "****"
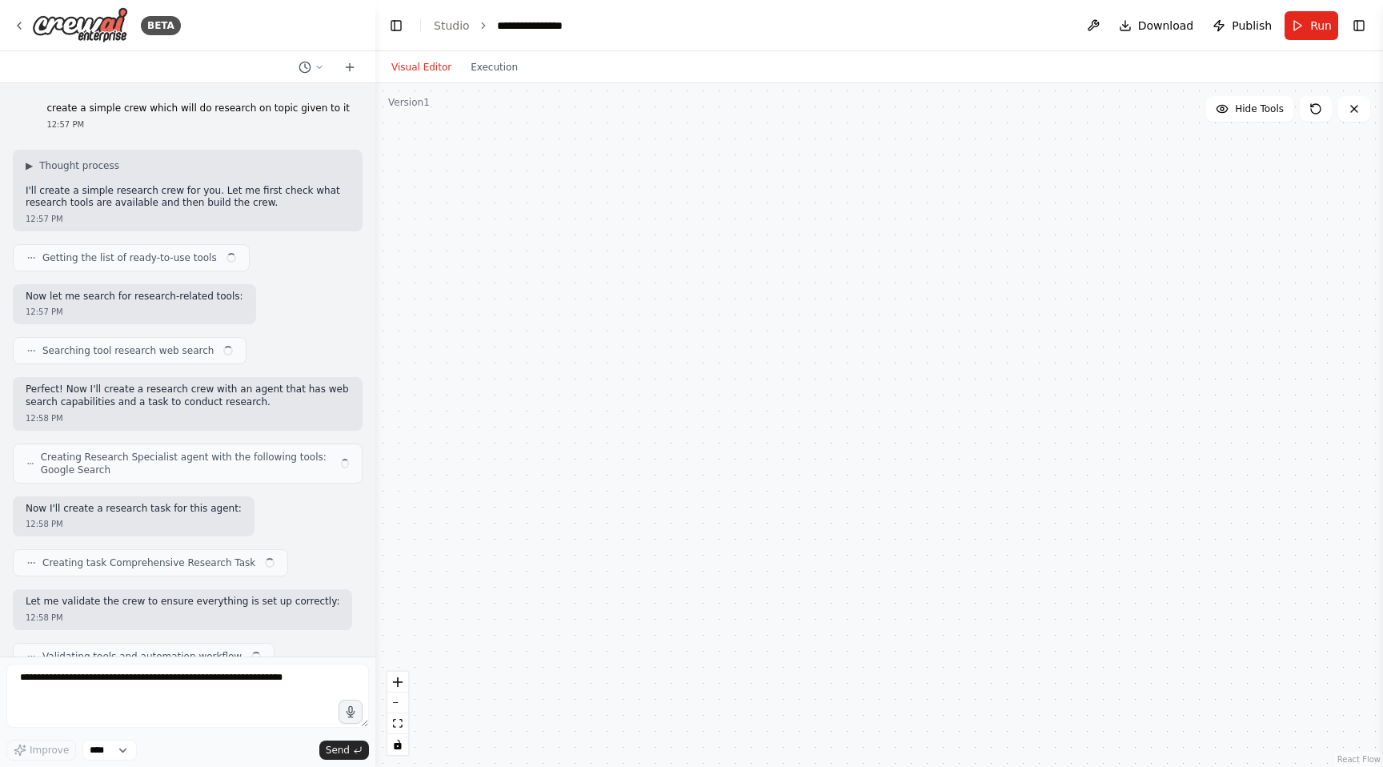
scroll to position [2277, 0]
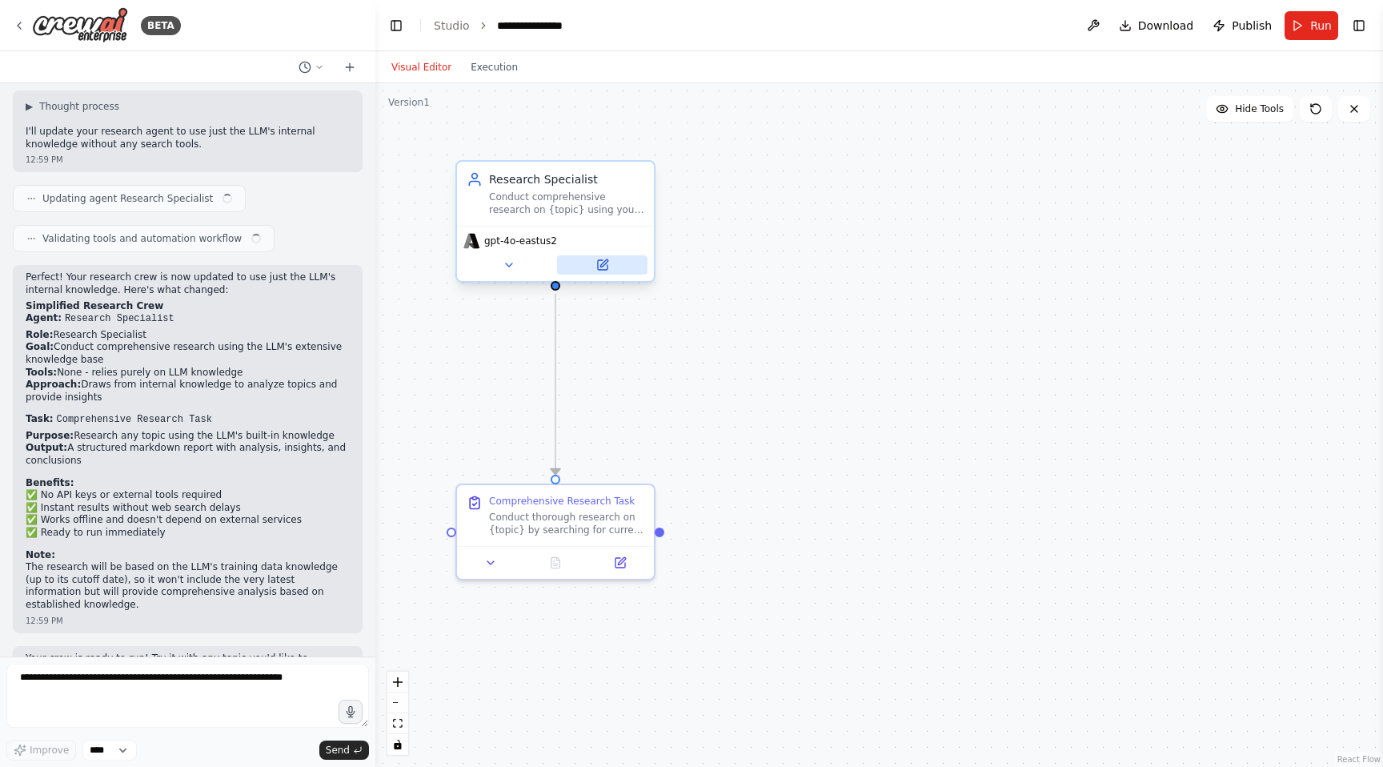
click at [602, 264] on icon at bounding box center [603, 262] width 7 height 7
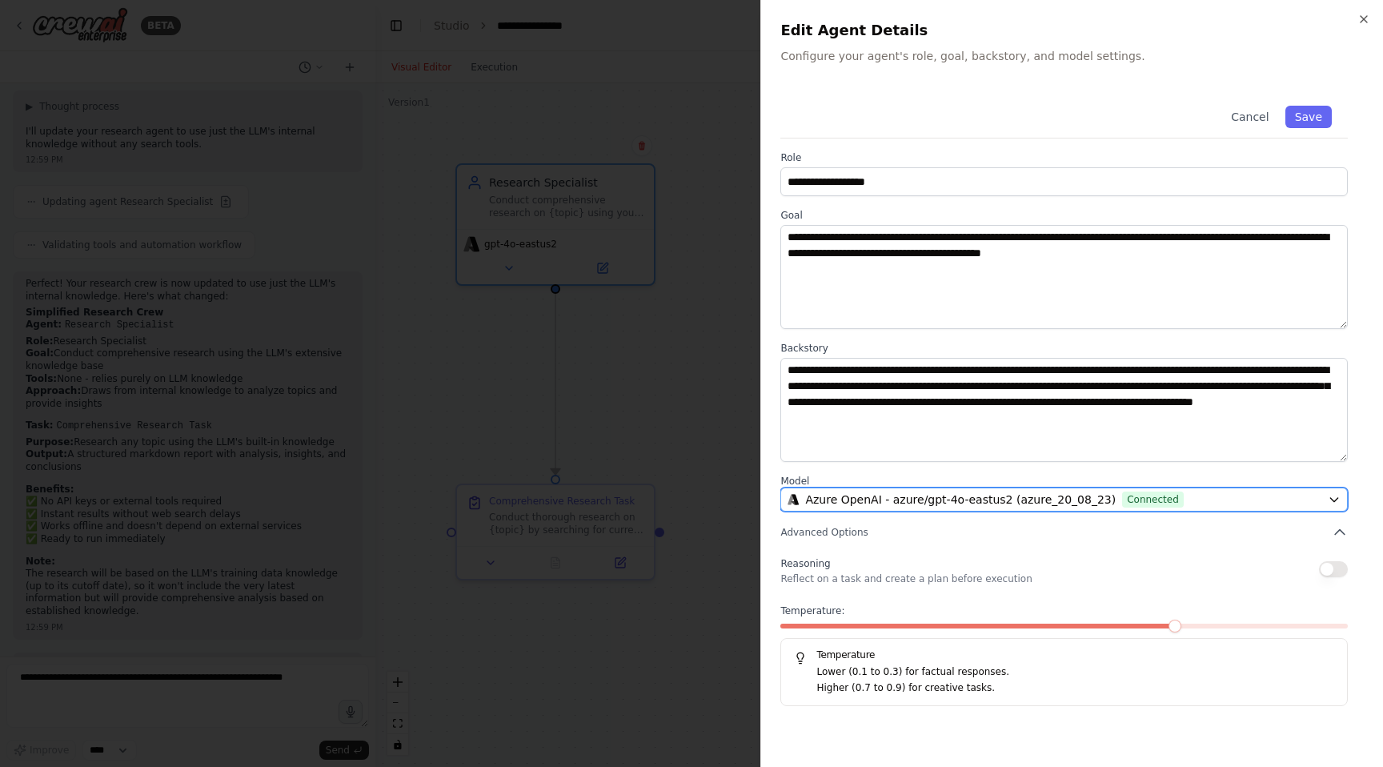
click at [982, 502] on span "Azure OpenAI - azure/gpt-4o-eastus2 (azure_20_08_23)" at bounding box center [960, 499] width 311 height 16
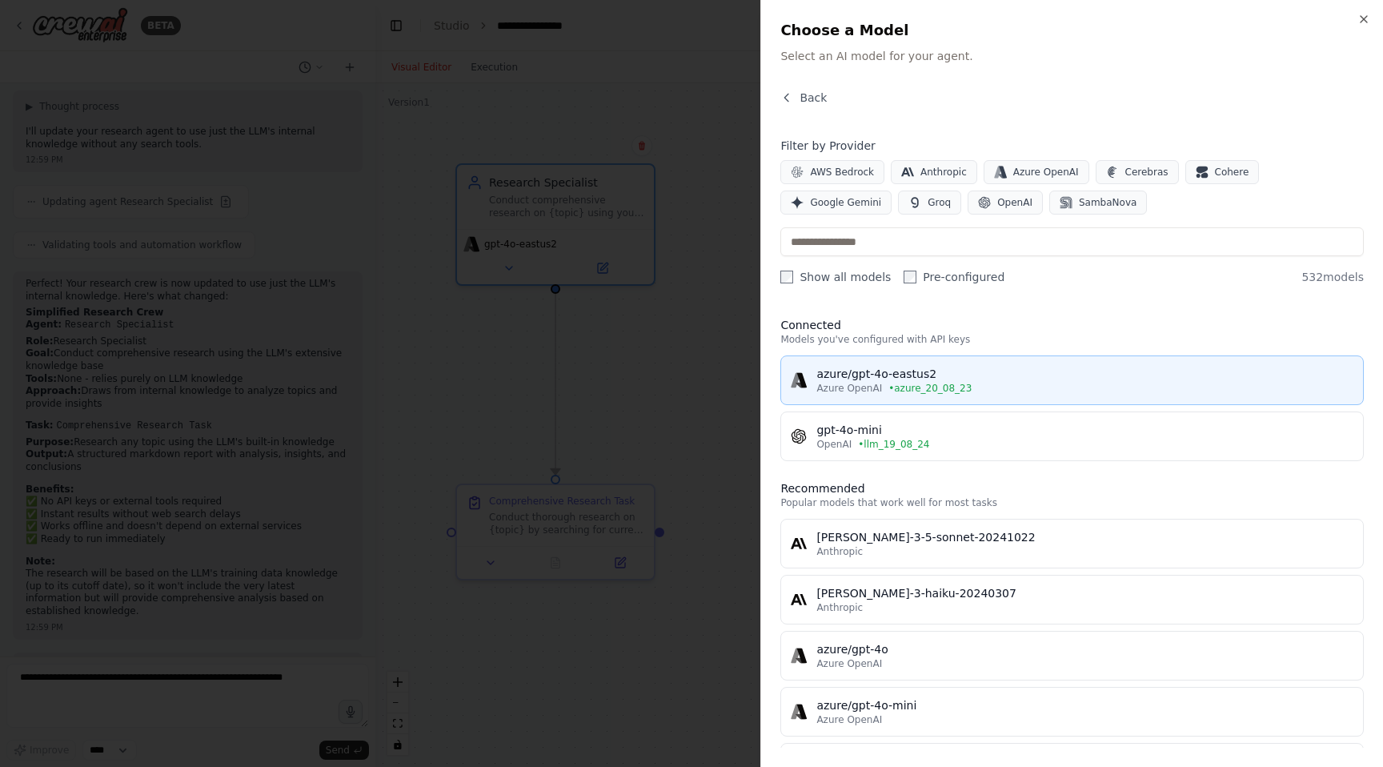
click at [931, 391] on span "• azure_20_08_23" at bounding box center [929, 388] width 83 height 13
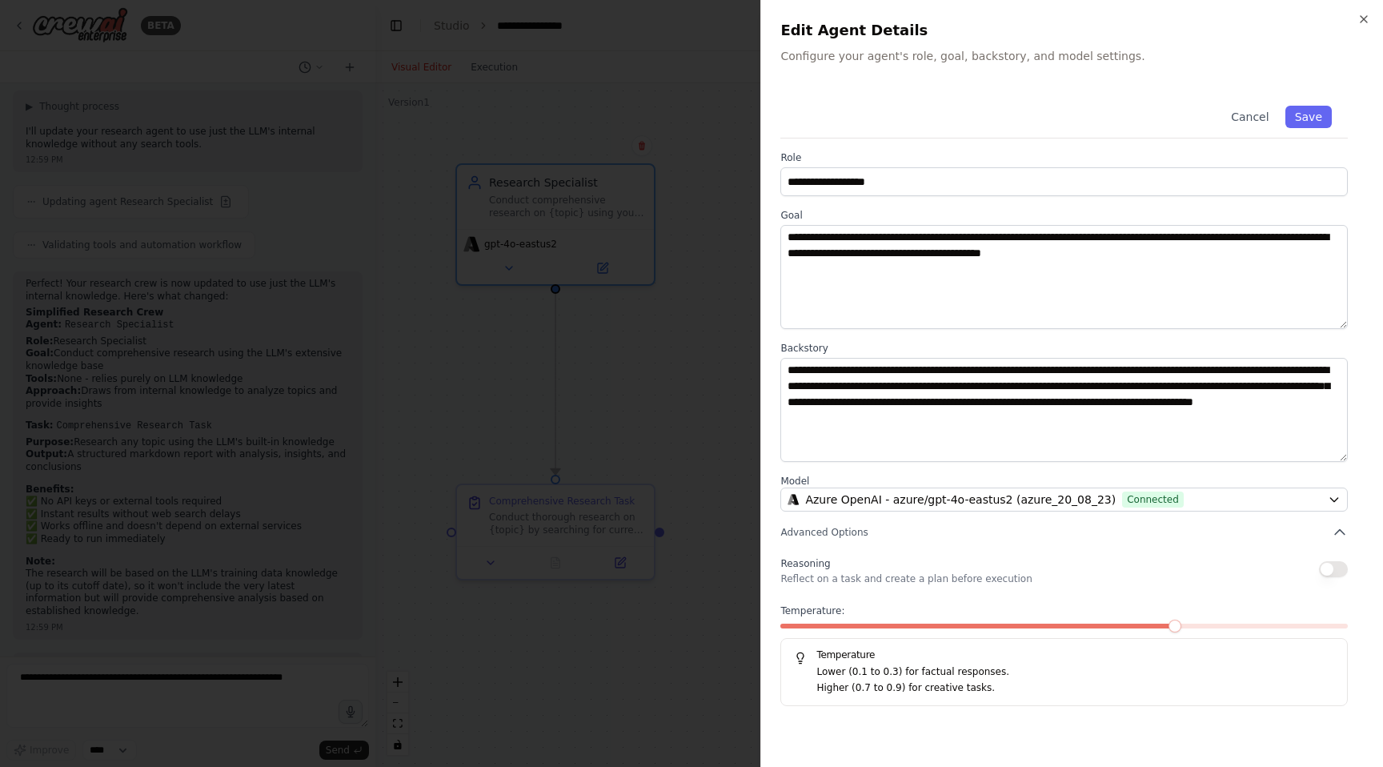
click at [1320, 103] on div "Cancel Save" at bounding box center [1063, 114] width 567 height 49
click at [1320, 114] on button "Save" at bounding box center [1308, 117] width 46 height 22
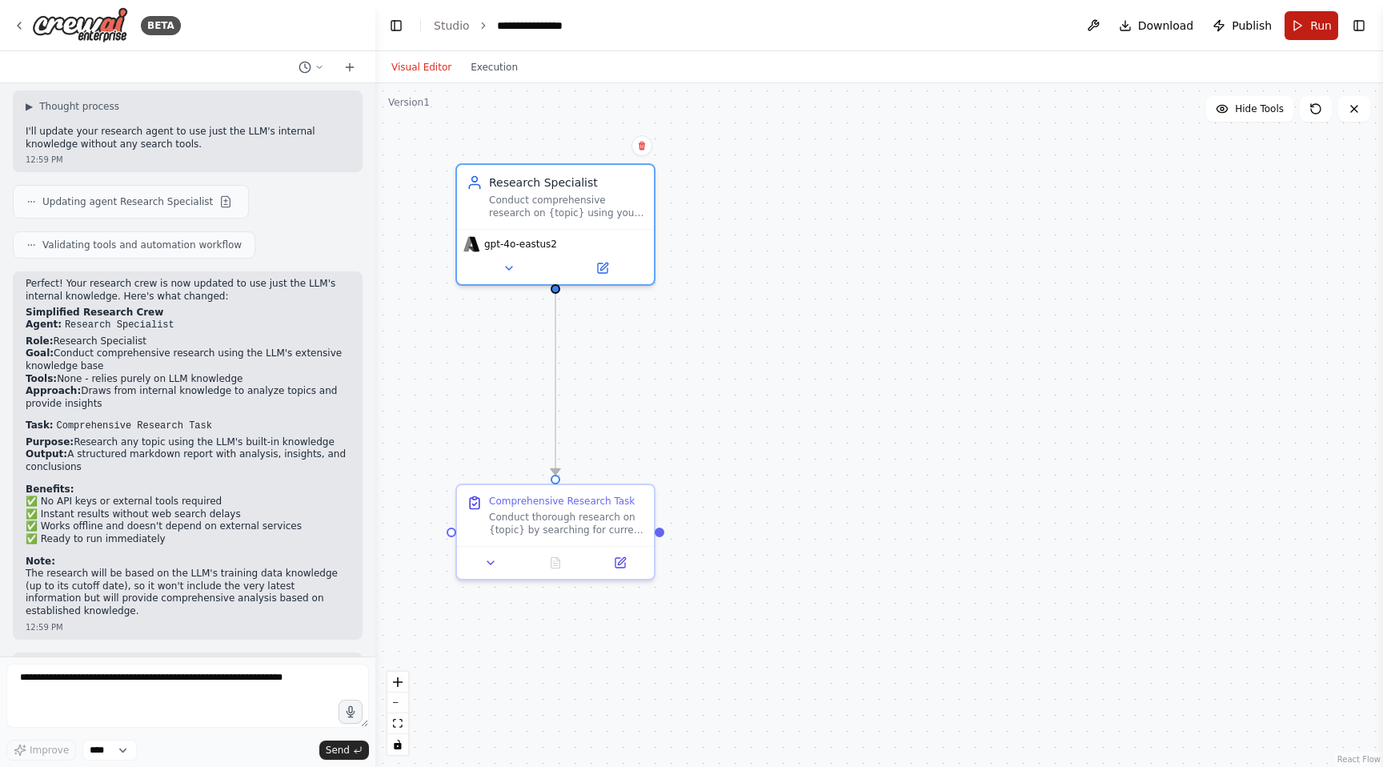
click at [1307, 21] on button "Run" at bounding box center [1312, 25] width 54 height 29
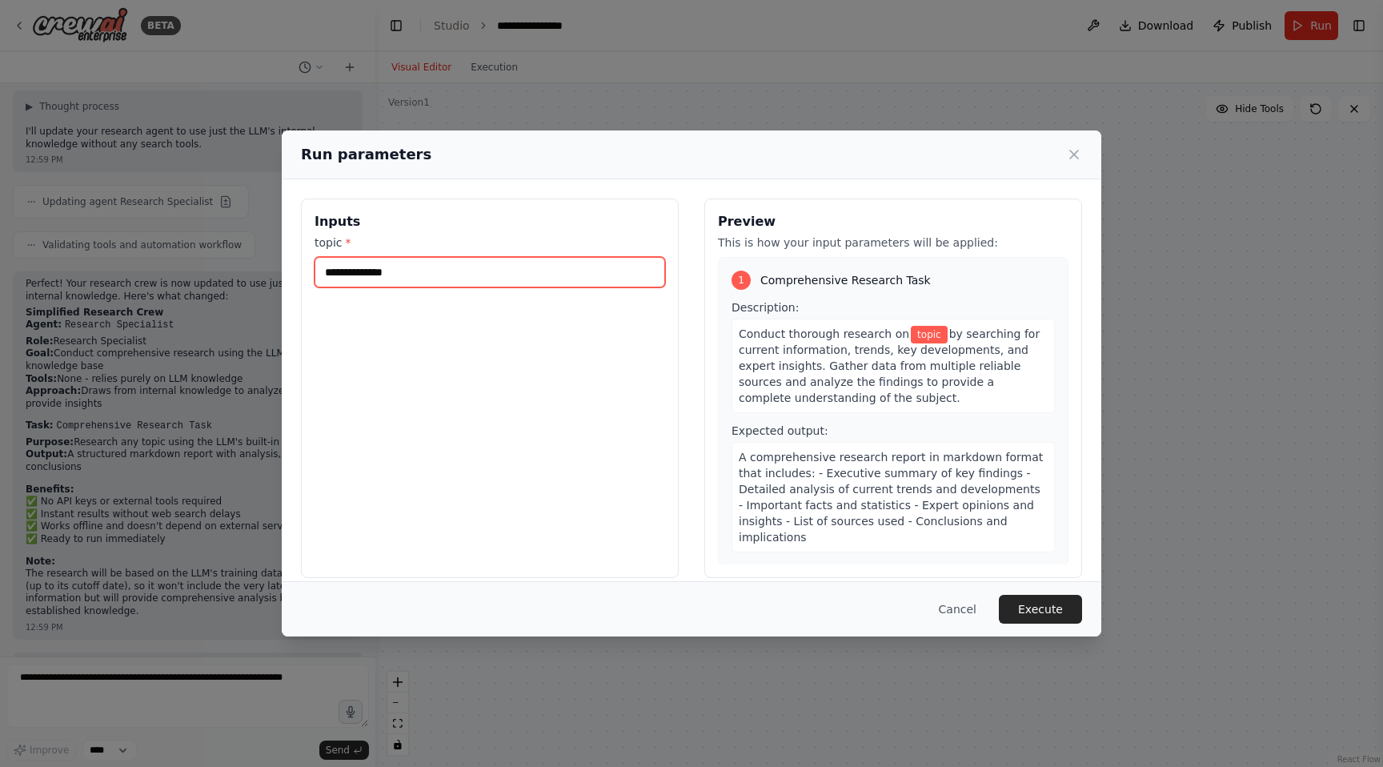
click at [447, 273] on input "topic *" at bounding box center [490, 272] width 351 height 30
type input "********"
click at [1035, 597] on button "Execute" at bounding box center [1040, 609] width 83 height 29
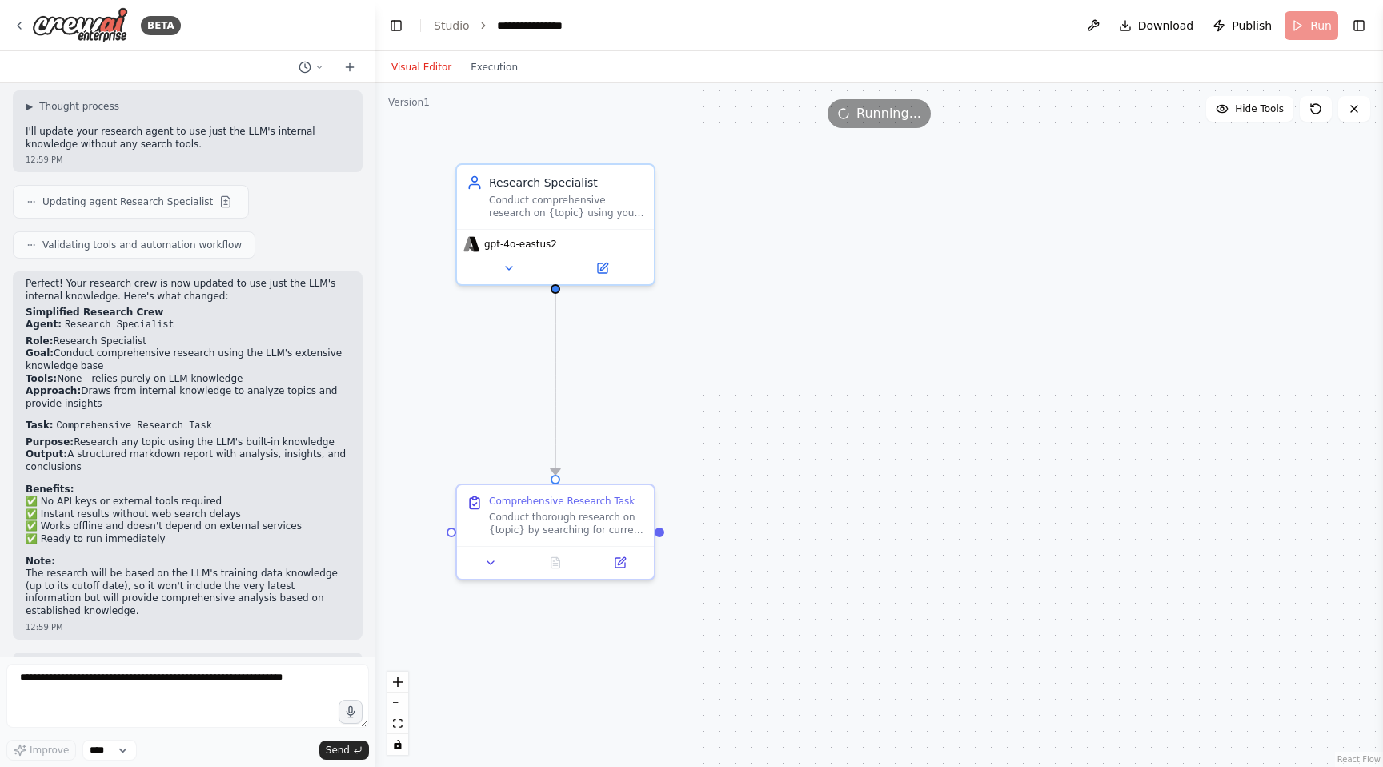
click at [484, 54] on div "Visual Editor Execution" at bounding box center [455, 67] width 146 height 32
click at [484, 64] on button "Execution" at bounding box center [494, 67] width 66 height 19
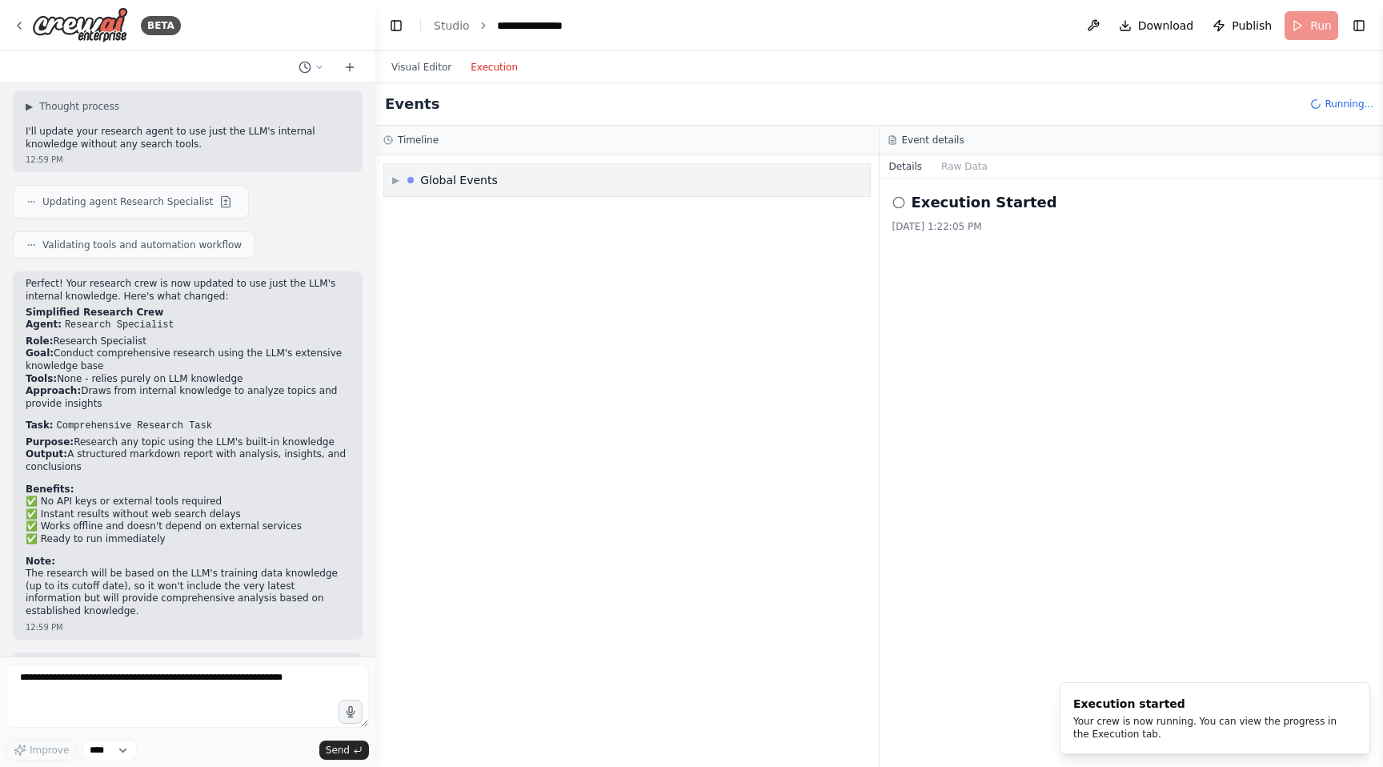
click at [445, 186] on div "Global Events" at bounding box center [459, 180] width 78 height 16
click at [444, 219] on span "Execution Started" at bounding box center [454, 214] width 86 height 13
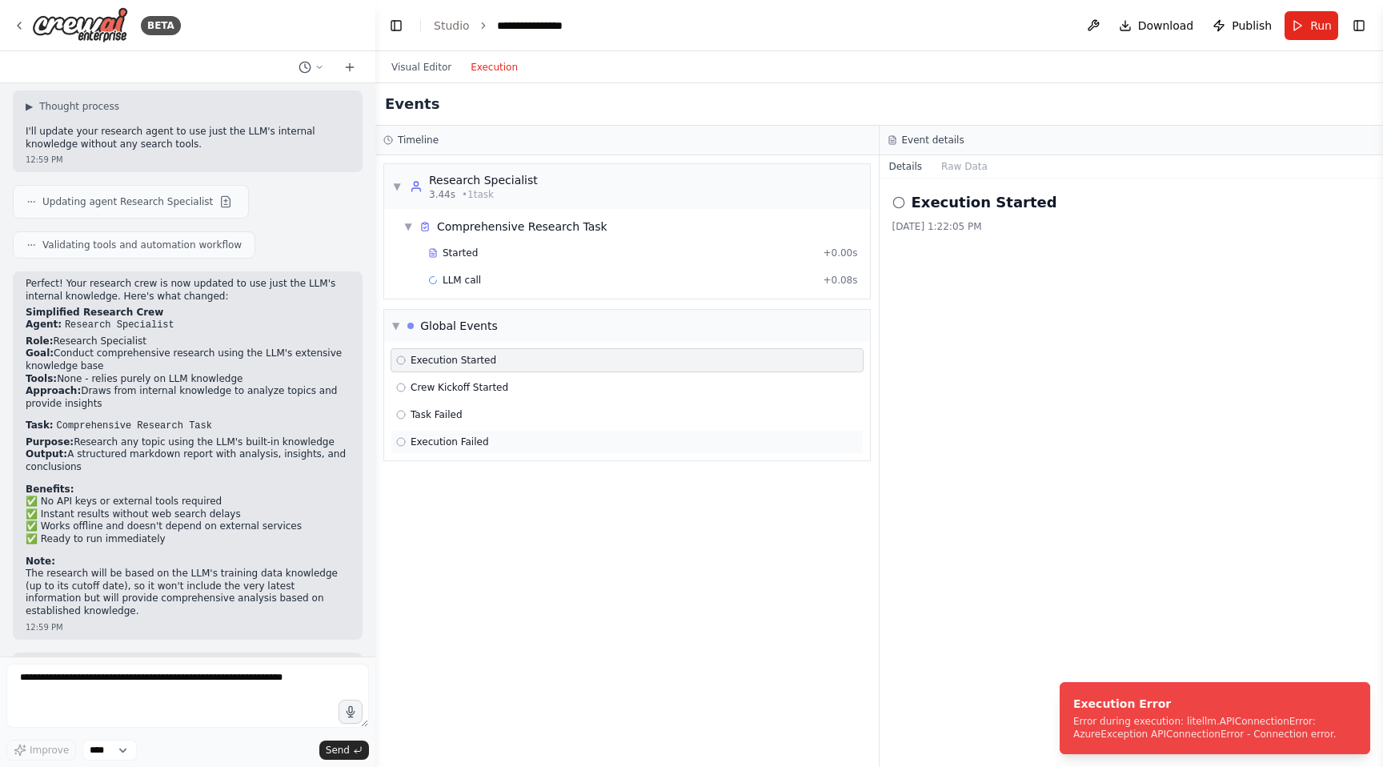
click at [439, 435] on span "Execution Failed" at bounding box center [450, 441] width 78 height 13
click at [970, 166] on button "Raw Data" at bounding box center [965, 166] width 66 height 22
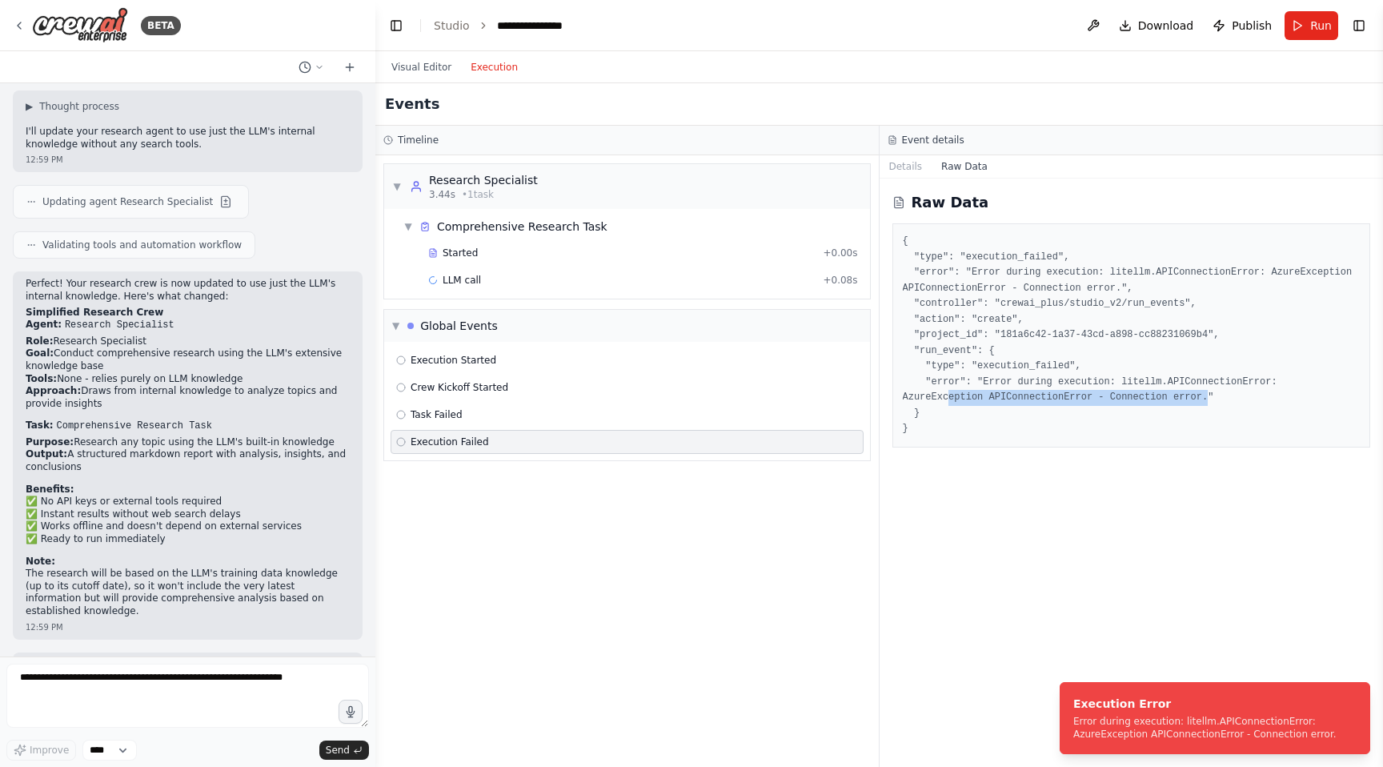
drag, startPoint x: 1191, startPoint y: 400, endPoint x: 936, endPoint y: 390, distance: 255.5
click at [936, 390] on pre "{ "type": "execution_failed", "error": "Error during execution: litellm.APIConn…" at bounding box center [1132, 335] width 458 height 203
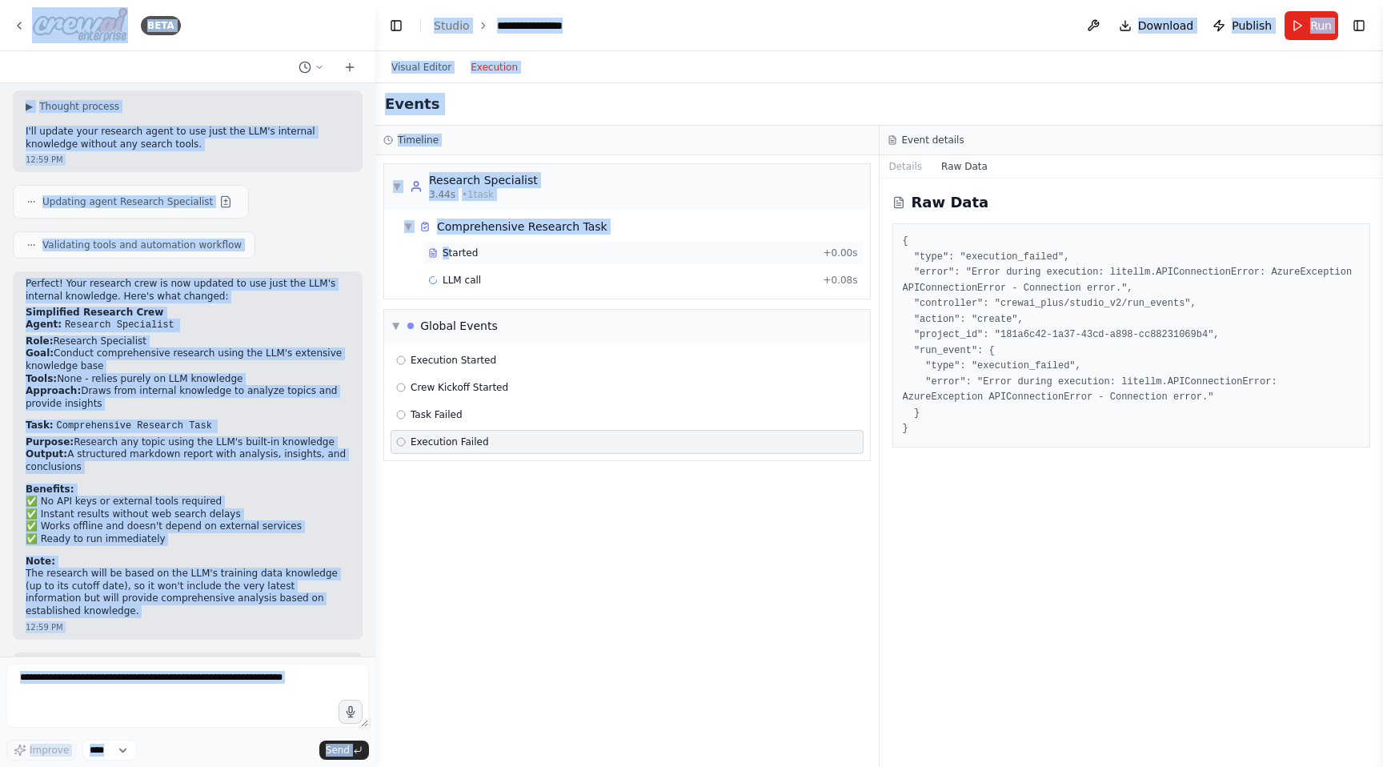
drag, startPoint x: 20, startPoint y: 25, endPoint x: 449, endPoint y: 251, distance: 485.1
click at [449, 251] on div "BETA create a simple crew which will do research on topic given to it 12:57 PM …" at bounding box center [691, 383] width 1383 height 767
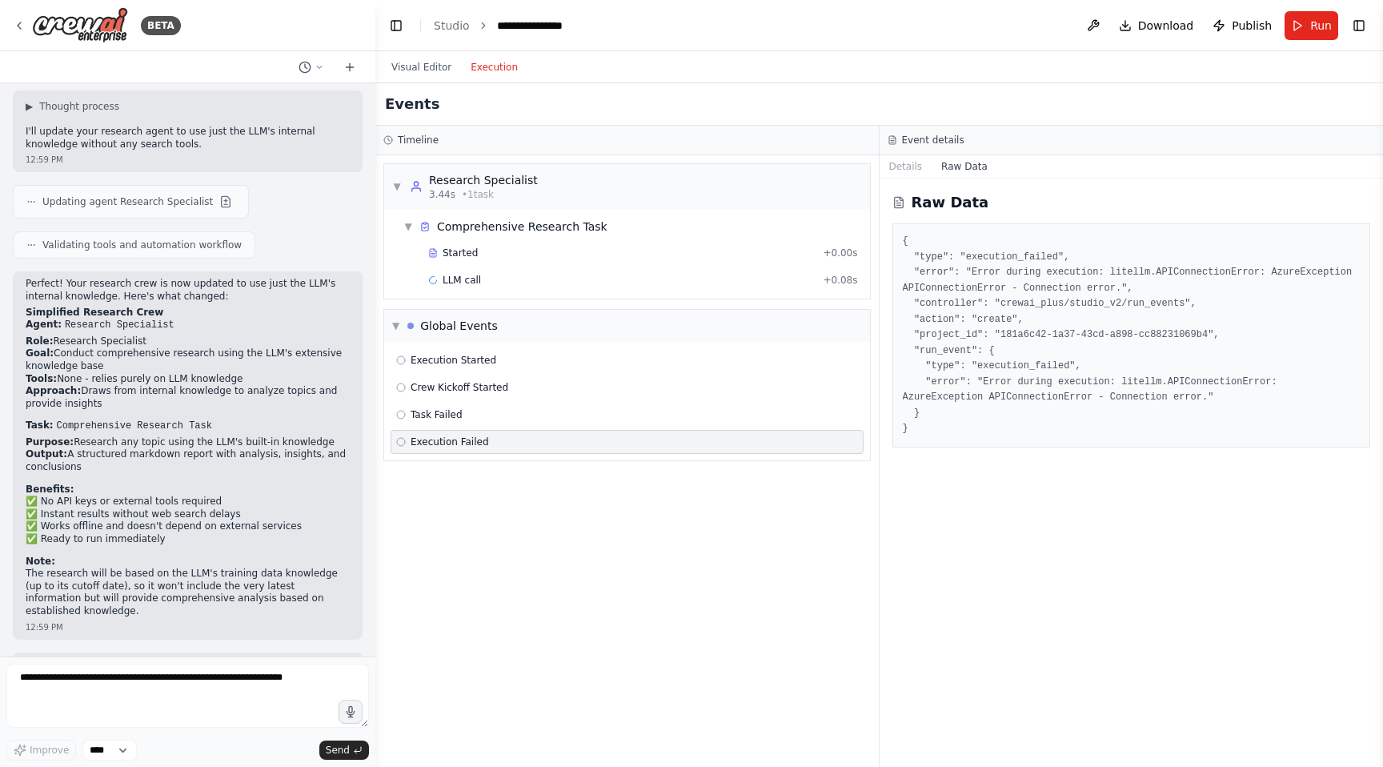
click at [595, 499] on div "▼ Research Specialist 3.44s • 1 task ▼ Comprehensive Research Task Started + 0.…" at bounding box center [626, 460] width 503 height 611
click at [21, 26] on icon at bounding box center [19, 25] width 13 height 13
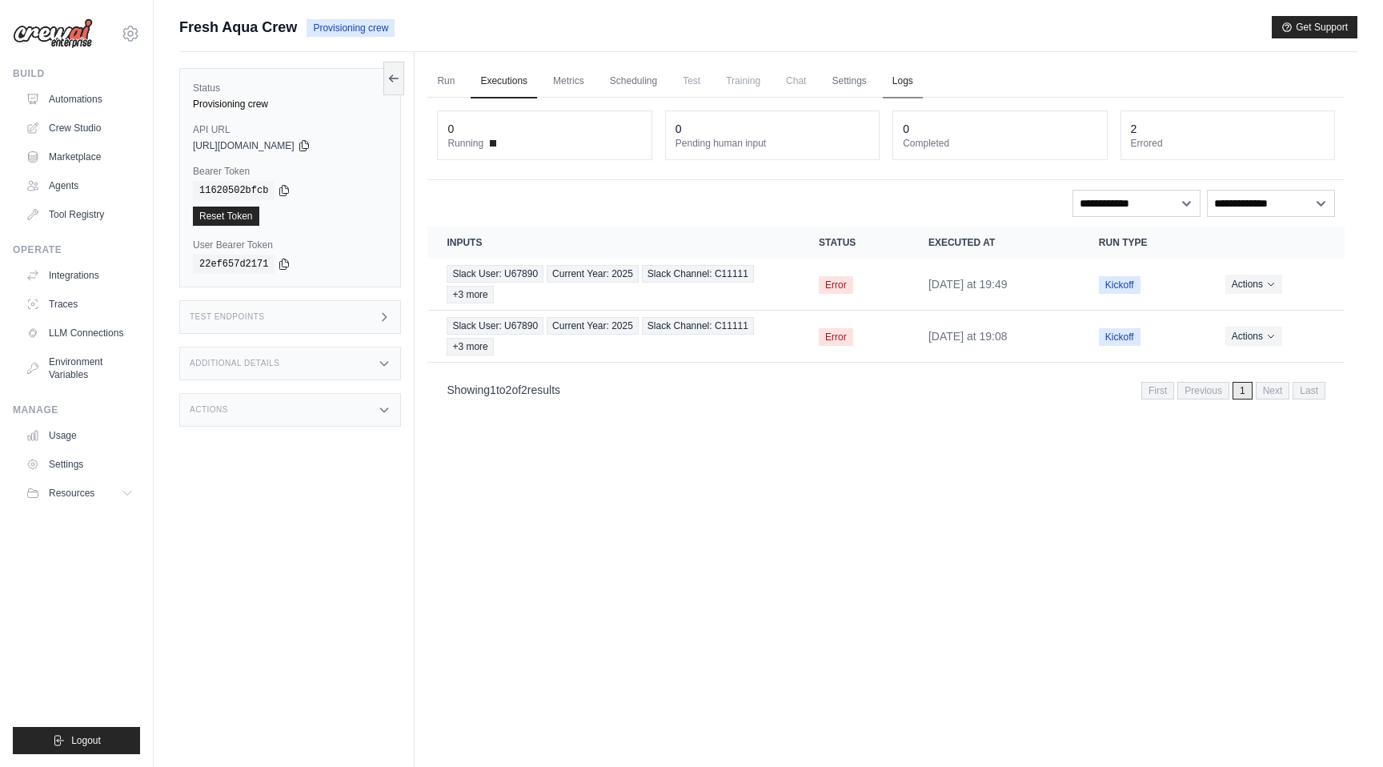
click at [904, 81] on link "Logs" at bounding box center [903, 82] width 40 height 34
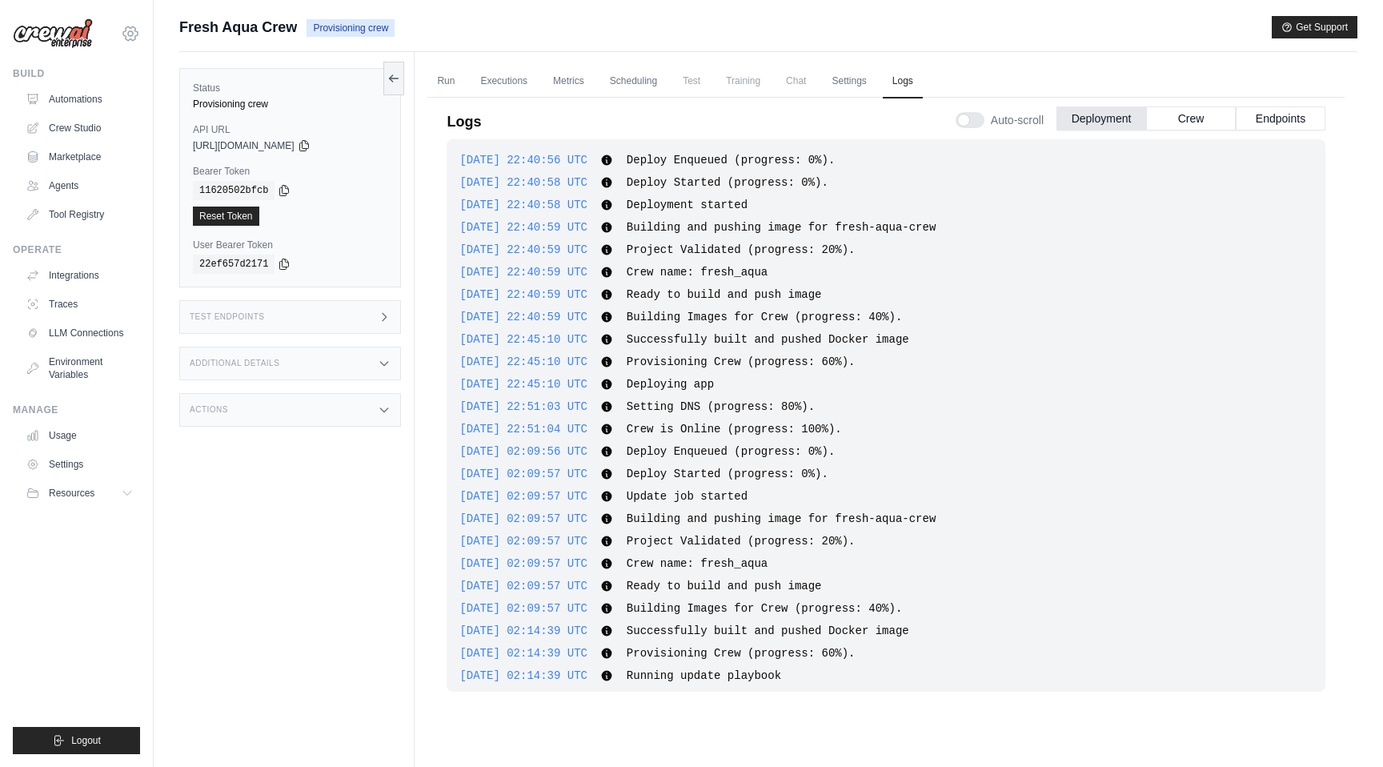
scroll to position [610, 0]
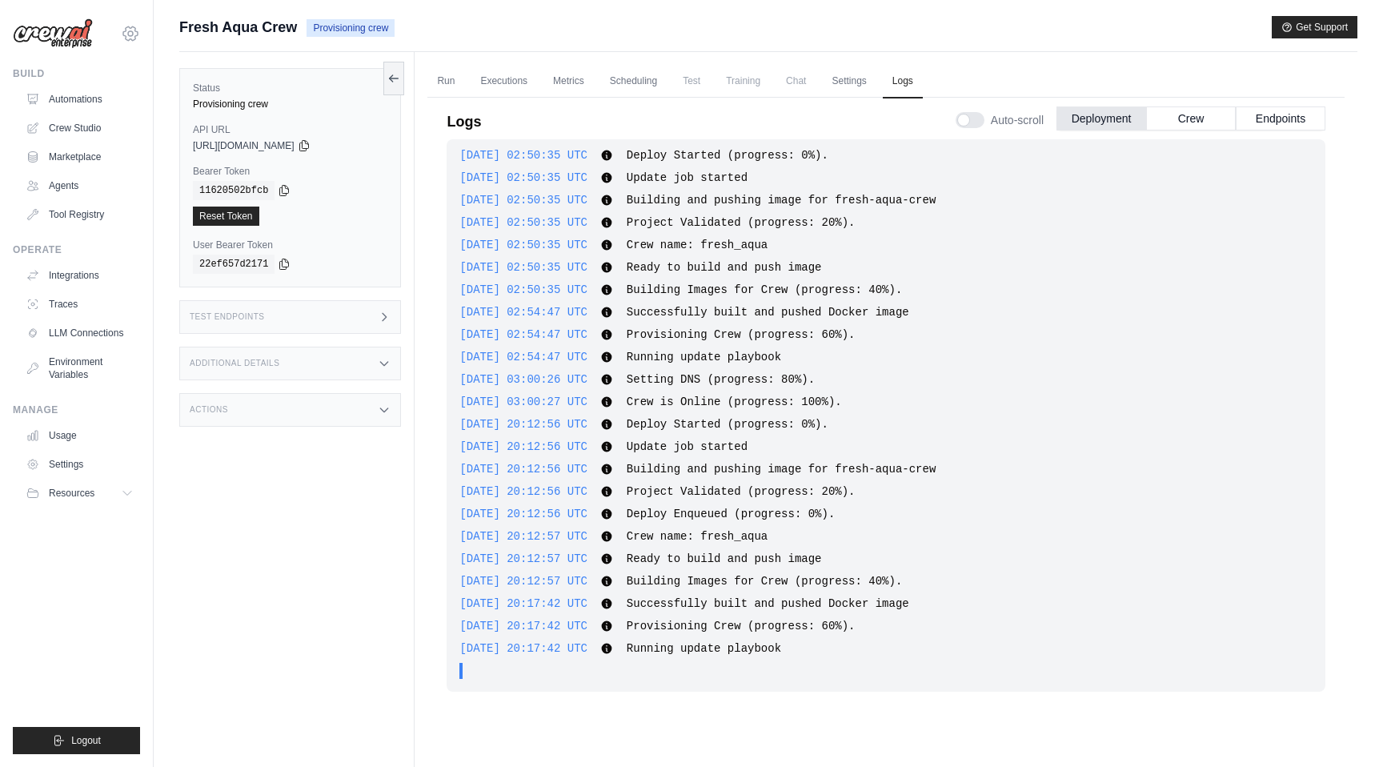
click at [134, 34] on icon at bounding box center [130, 33] width 19 height 19
click at [419, 33] on div "Fresh Aqua Crew Provisioning crew Get Support" at bounding box center [768, 27] width 1178 height 22
click at [66, 460] on link "Settings" at bounding box center [81, 464] width 121 height 26
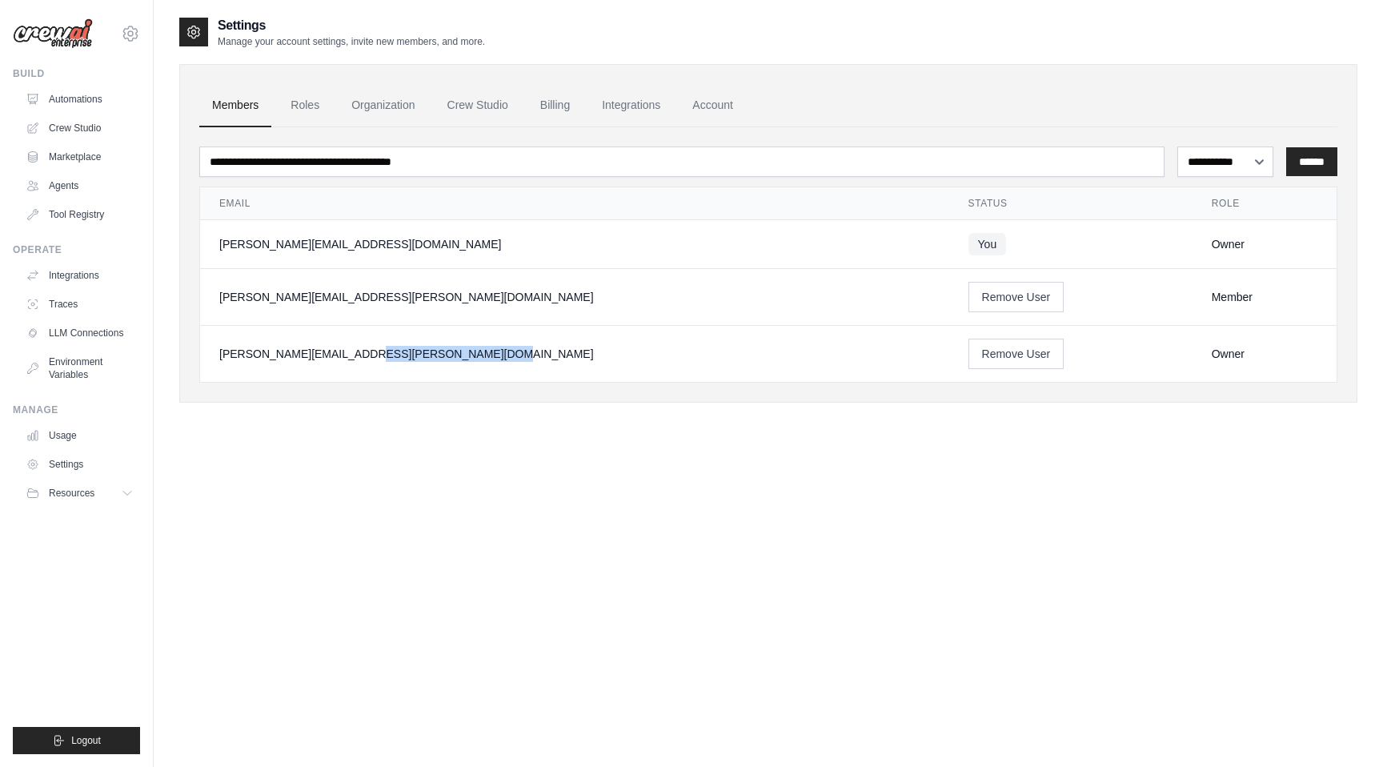
drag, startPoint x: 359, startPoint y: 355, endPoint x: 237, endPoint y: 355, distance: 122.5
click at [237, 355] on div "vamsi.aluru@docusign.com" at bounding box center [574, 354] width 711 height 16
click at [238, 551] on div "**********" at bounding box center [768, 399] width 1178 height 767
click at [574, 110] on link "Billing" at bounding box center [554, 105] width 55 height 43
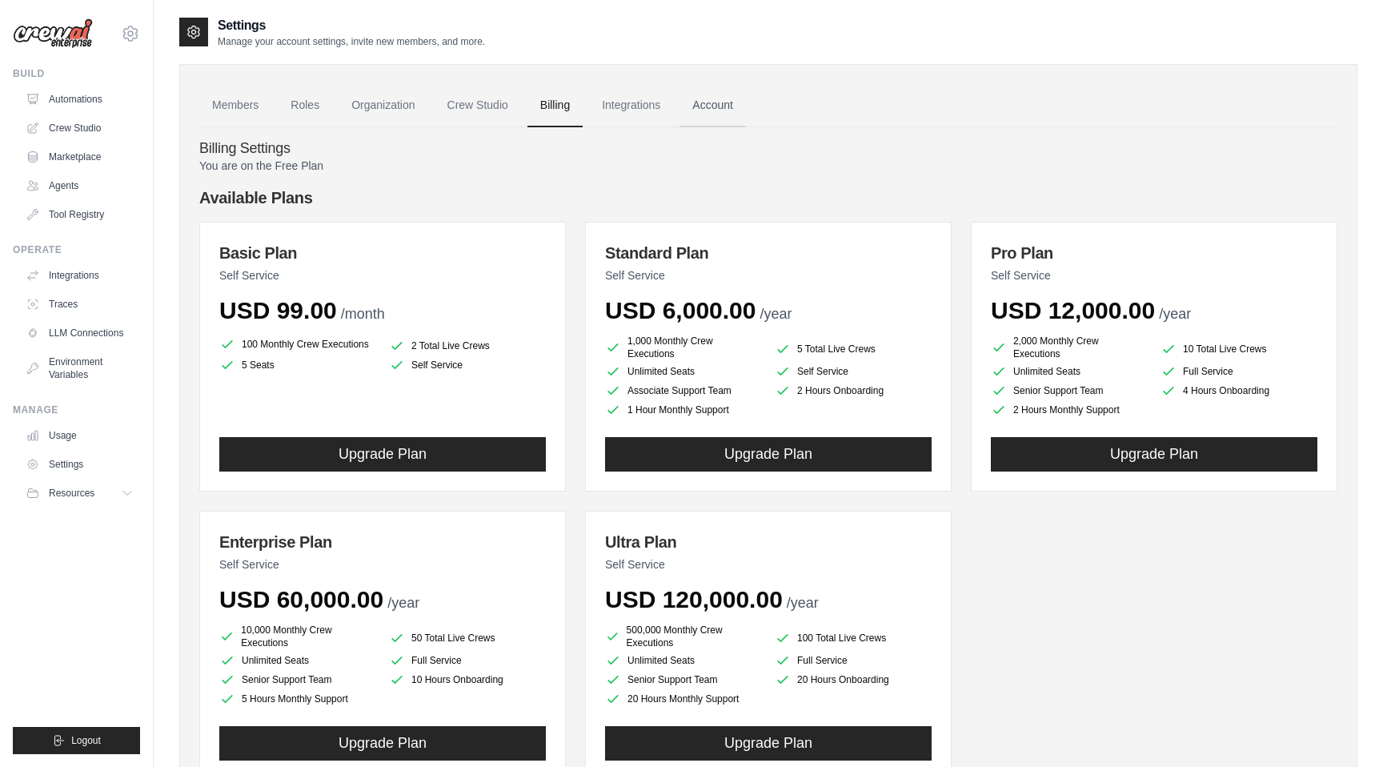
click at [703, 110] on link "Account" at bounding box center [712, 105] width 66 height 43
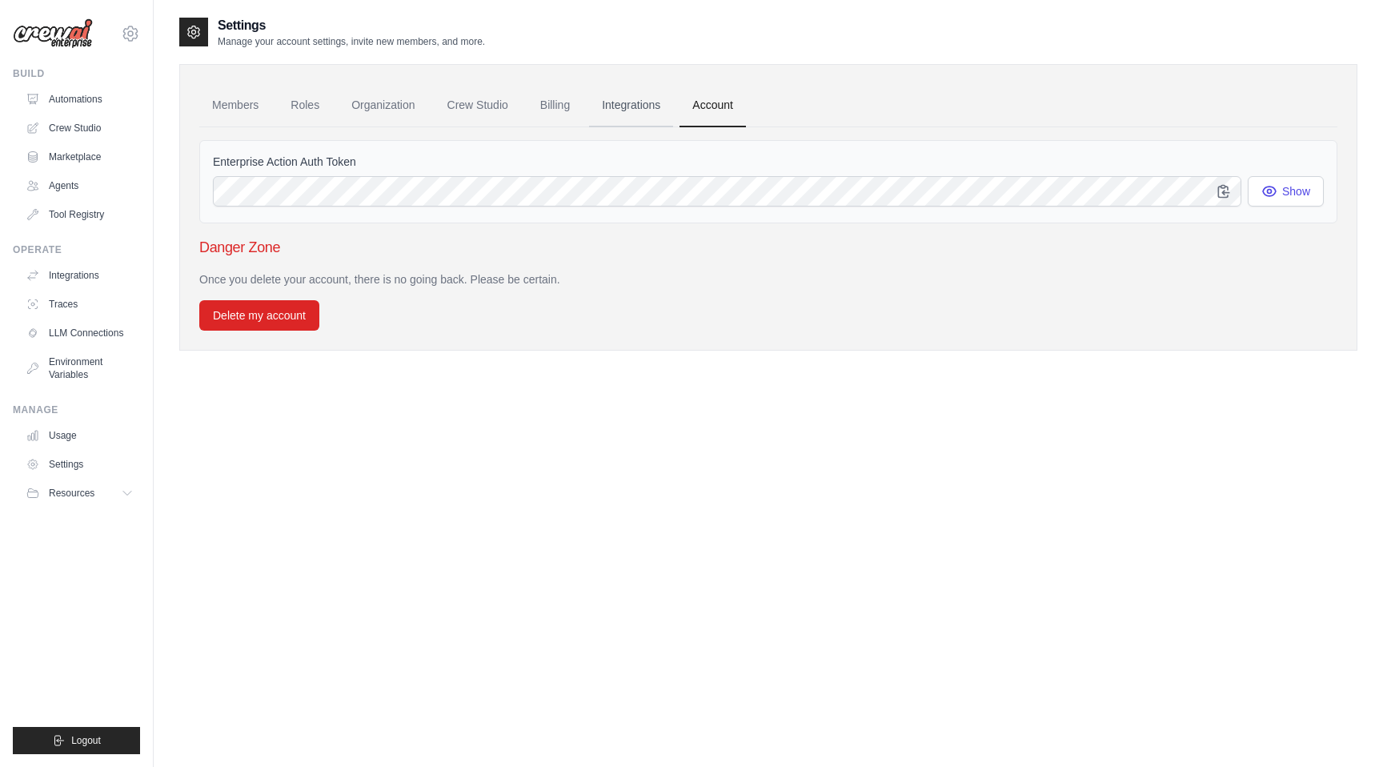
click at [639, 106] on link "Integrations" at bounding box center [631, 105] width 84 height 43
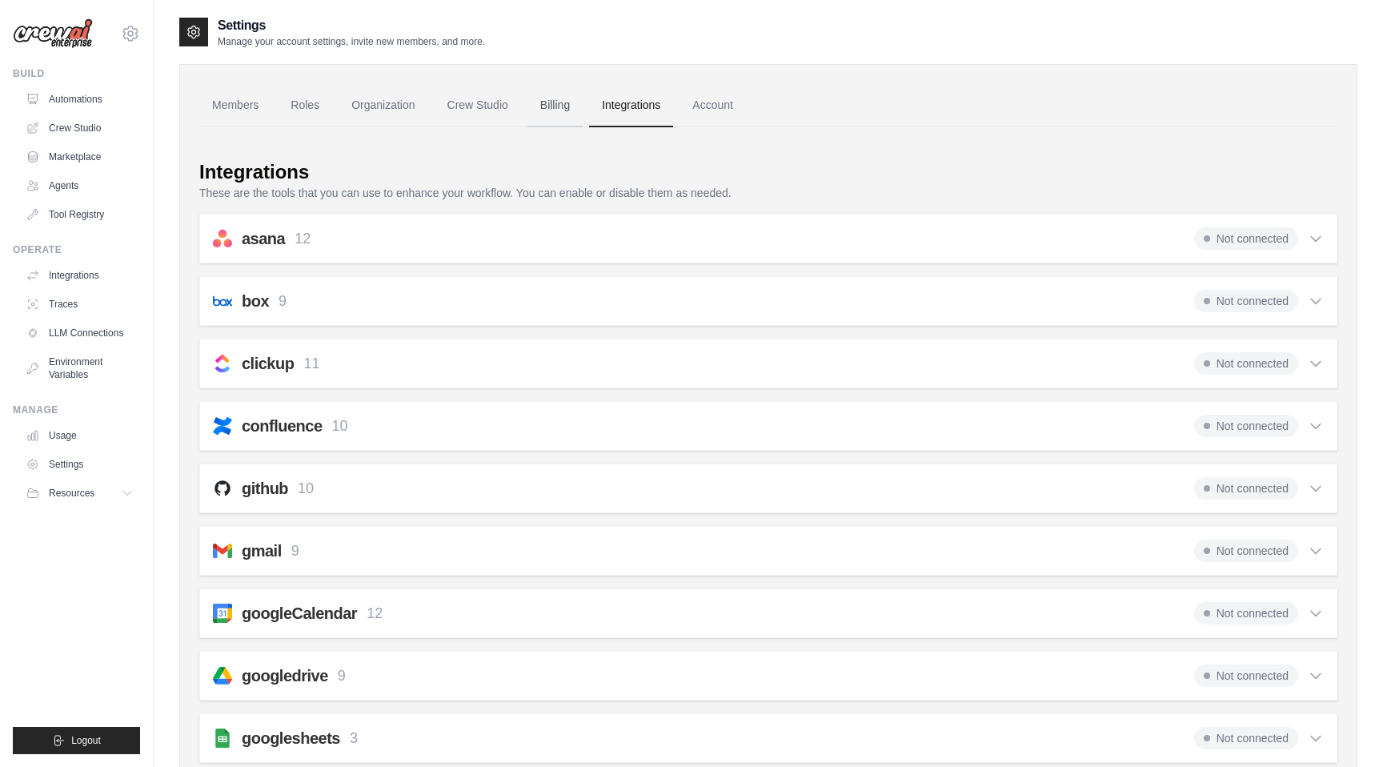
click at [545, 103] on link "Billing" at bounding box center [554, 105] width 55 height 43
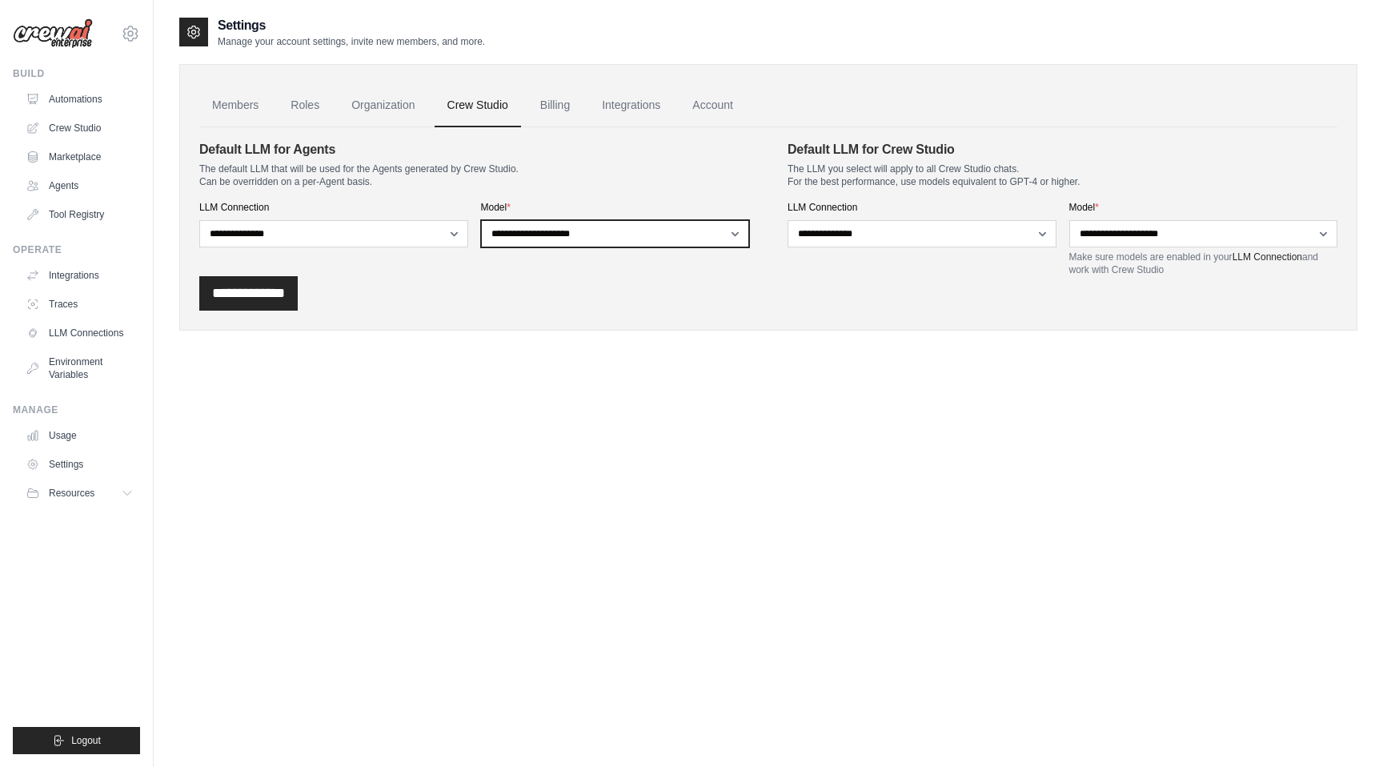
click at [567, 235] on select "**********" at bounding box center [615, 233] width 269 height 27
click at [379, 104] on link "Organization" at bounding box center [383, 105] width 89 height 43
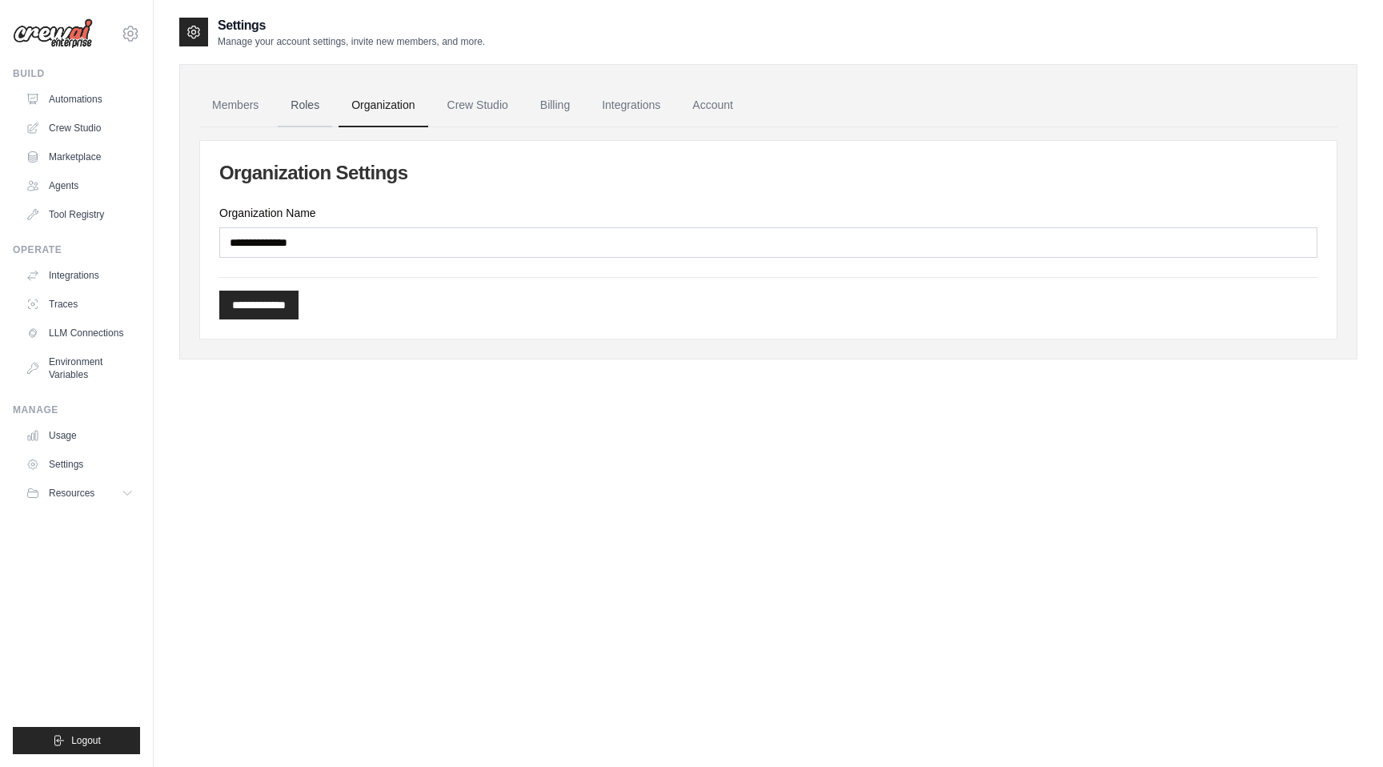
click at [304, 107] on link "Roles" at bounding box center [305, 105] width 54 height 43
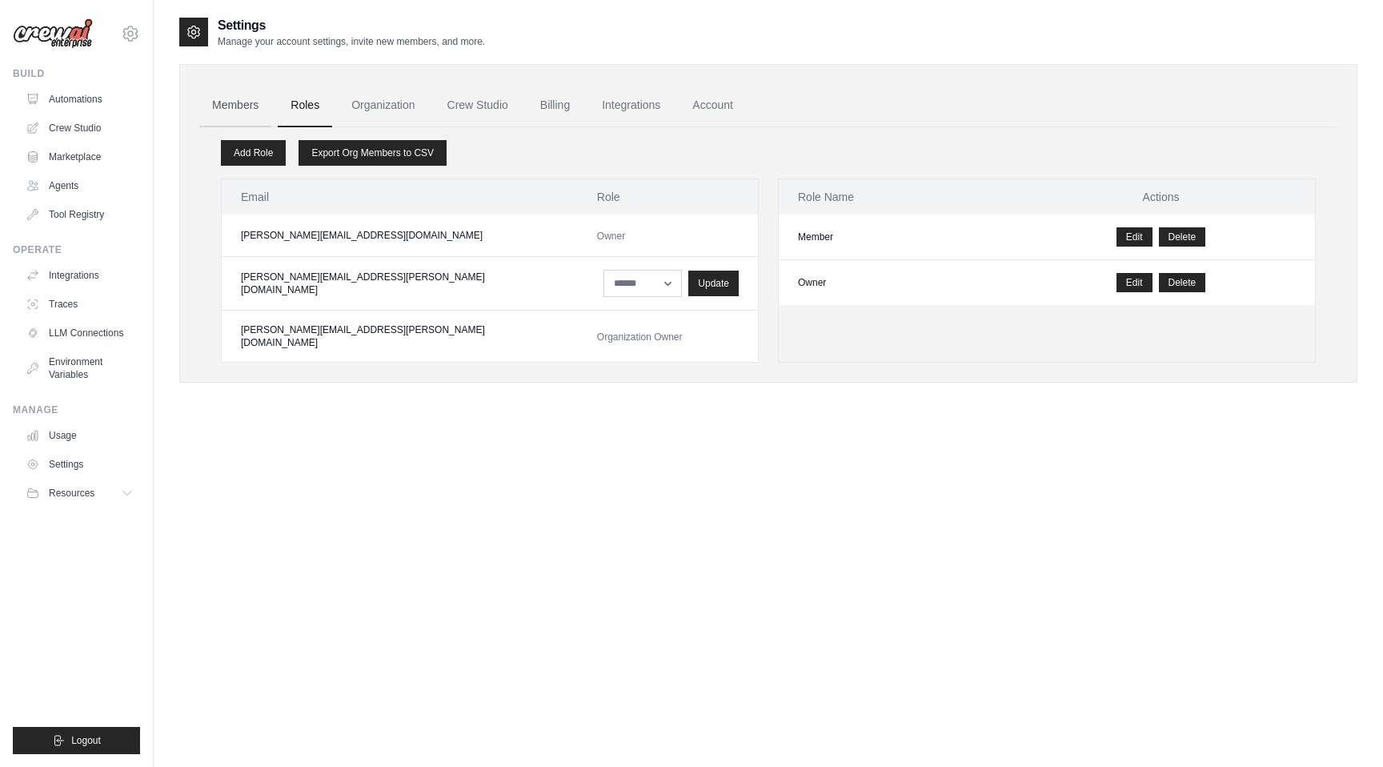
click at [243, 102] on link "Members" at bounding box center [235, 105] width 72 height 43
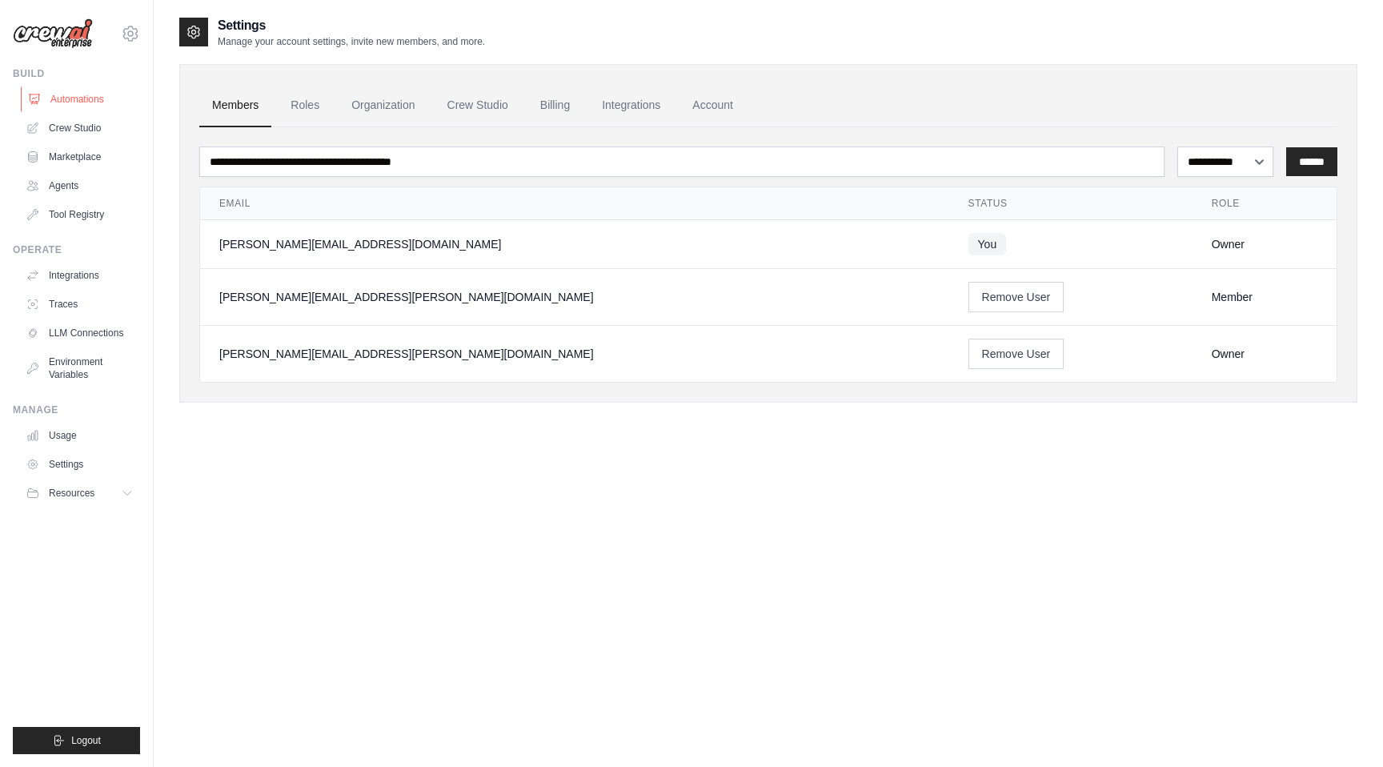
click at [74, 100] on link "Automations" at bounding box center [81, 99] width 121 height 26
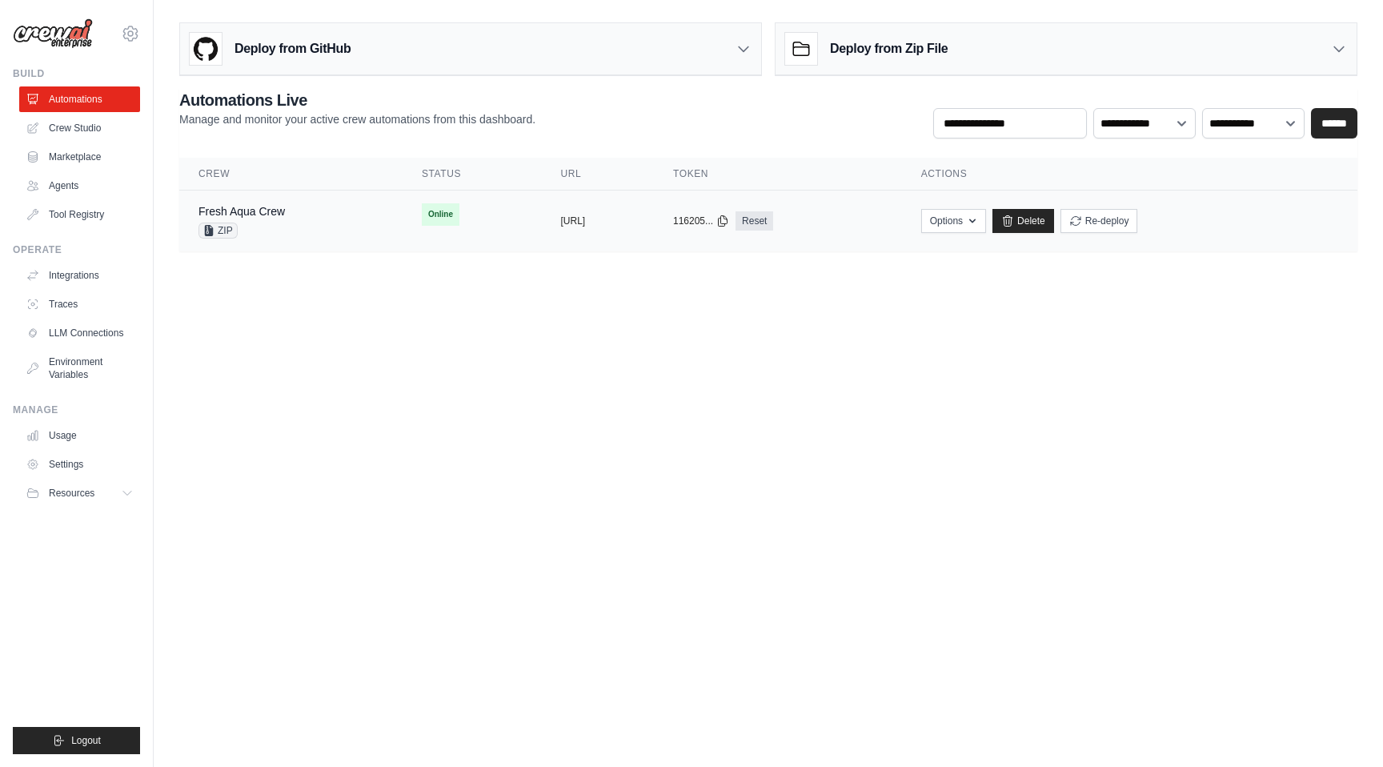
click at [302, 207] on div "Fresh Aqua Crew ZIP" at bounding box center [290, 220] width 185 height 35
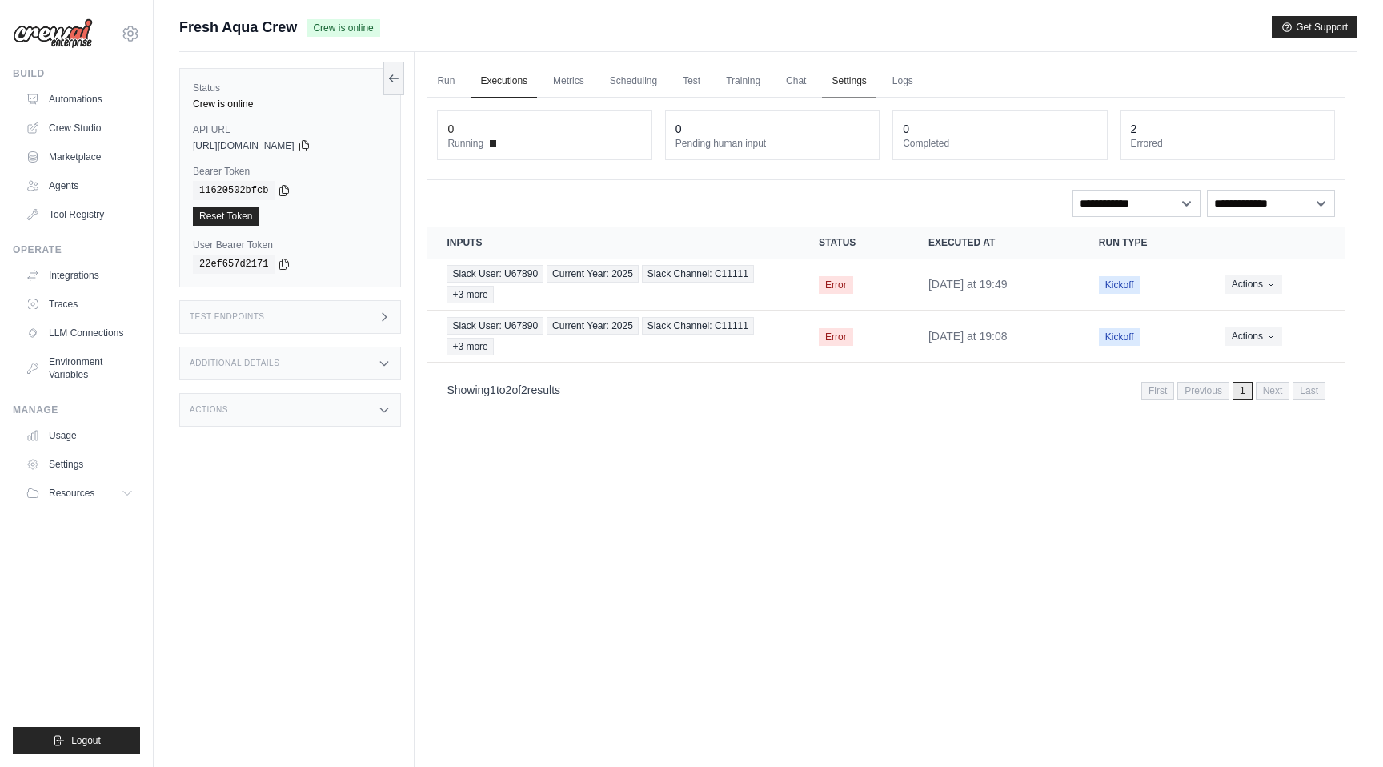
click at [843, 70] on link "Settings" at bounding box center [849, 82] width 54 height 34
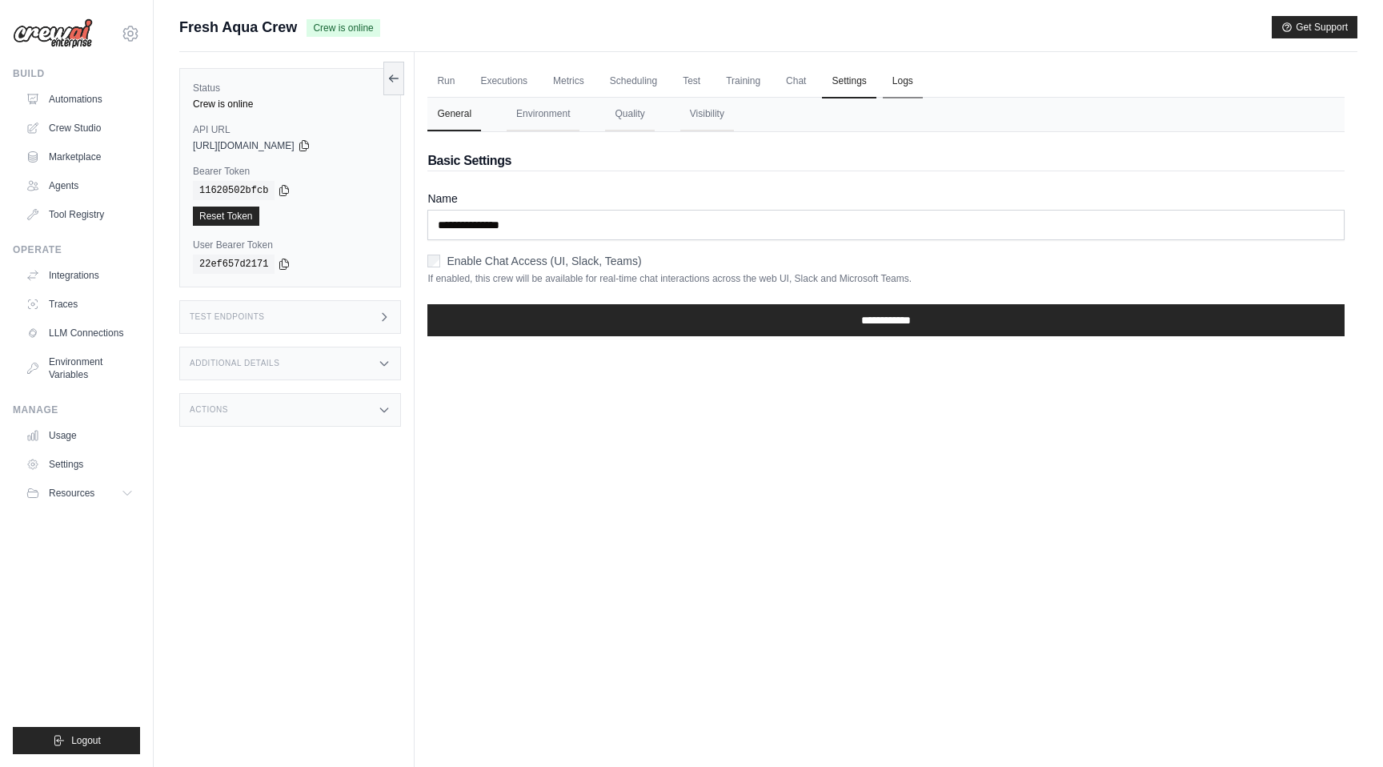
click at [894, 80] on link "Logs" at bounding box center [903, 82] width 40 height 34
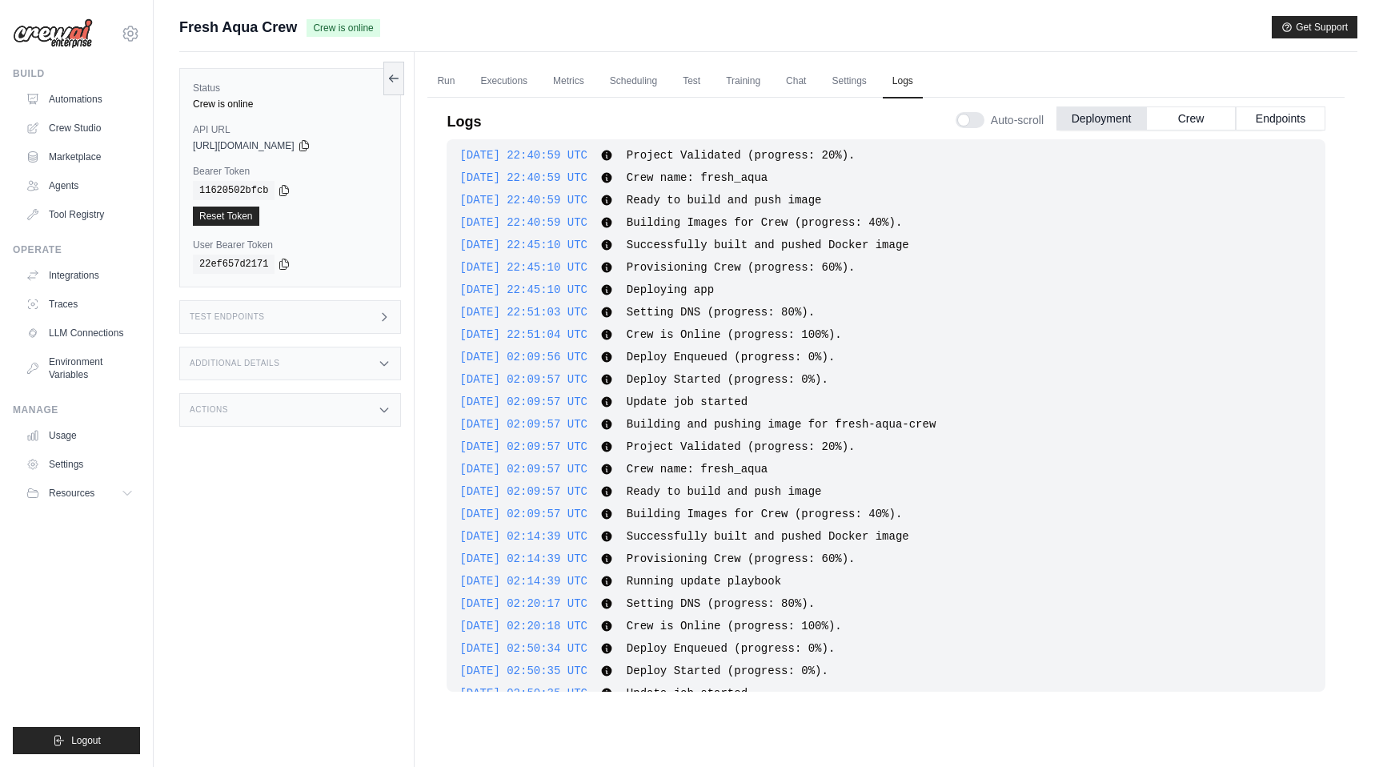
scroll to position [639, 0]
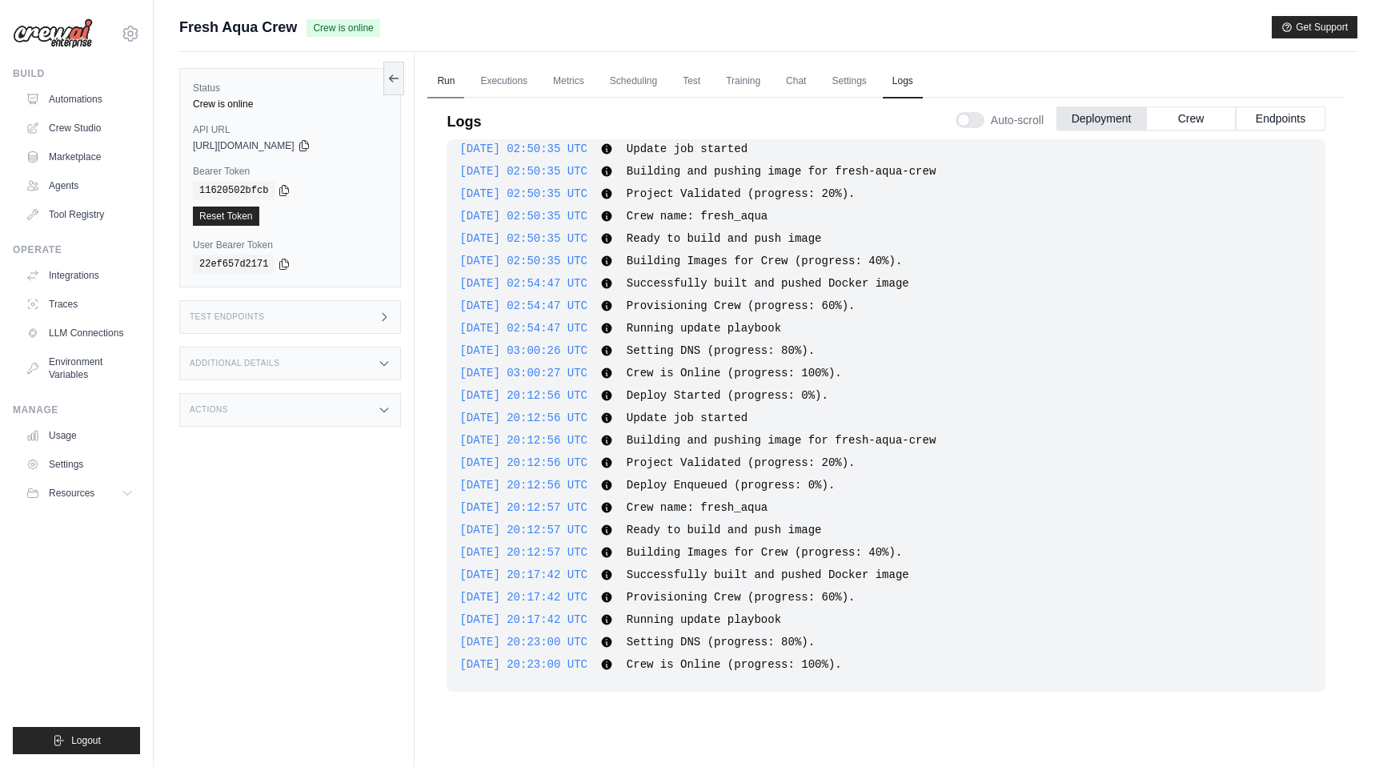
click at [436, 81] on link "Run" at bounding box center [445, 82] width 37 height 34
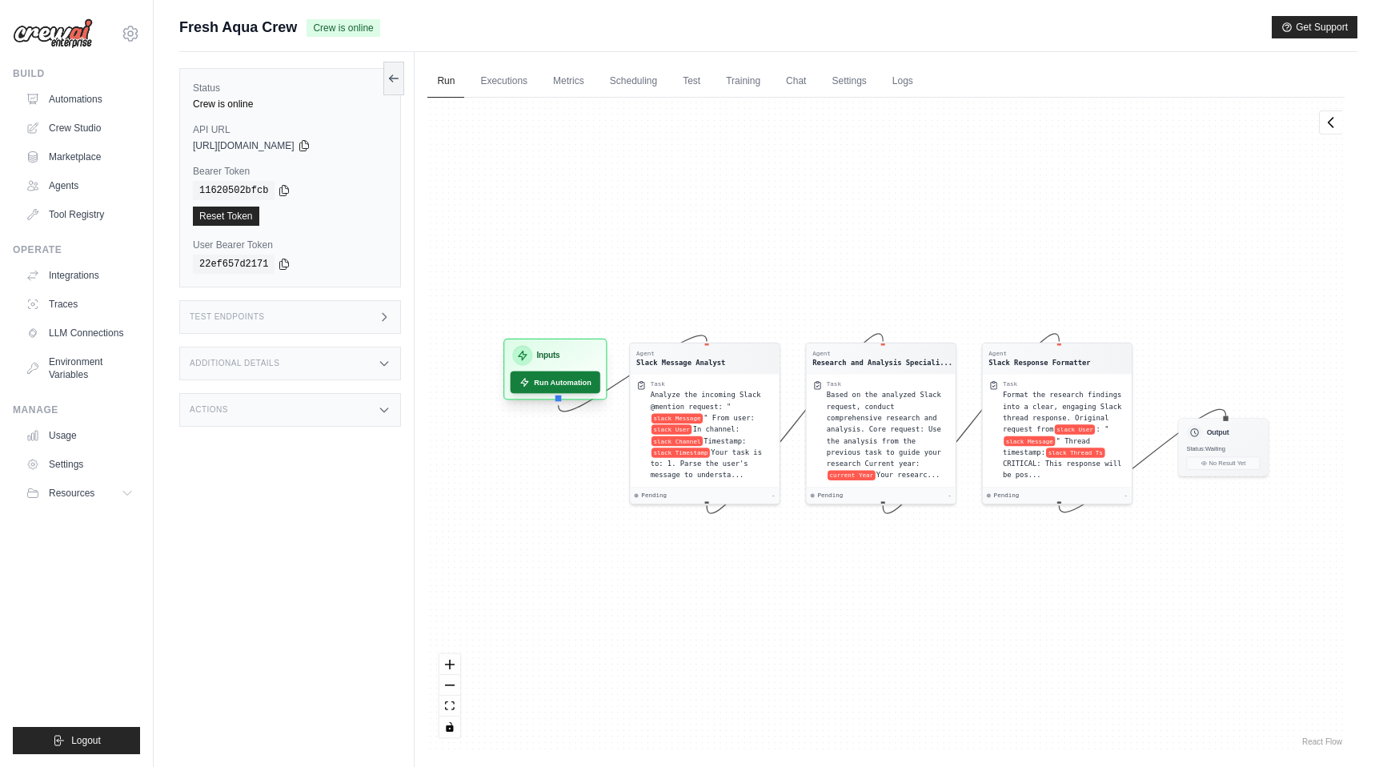
click at [561, 382] on button "Run Automation" at bounding box center [556, 382] width 90 height 22
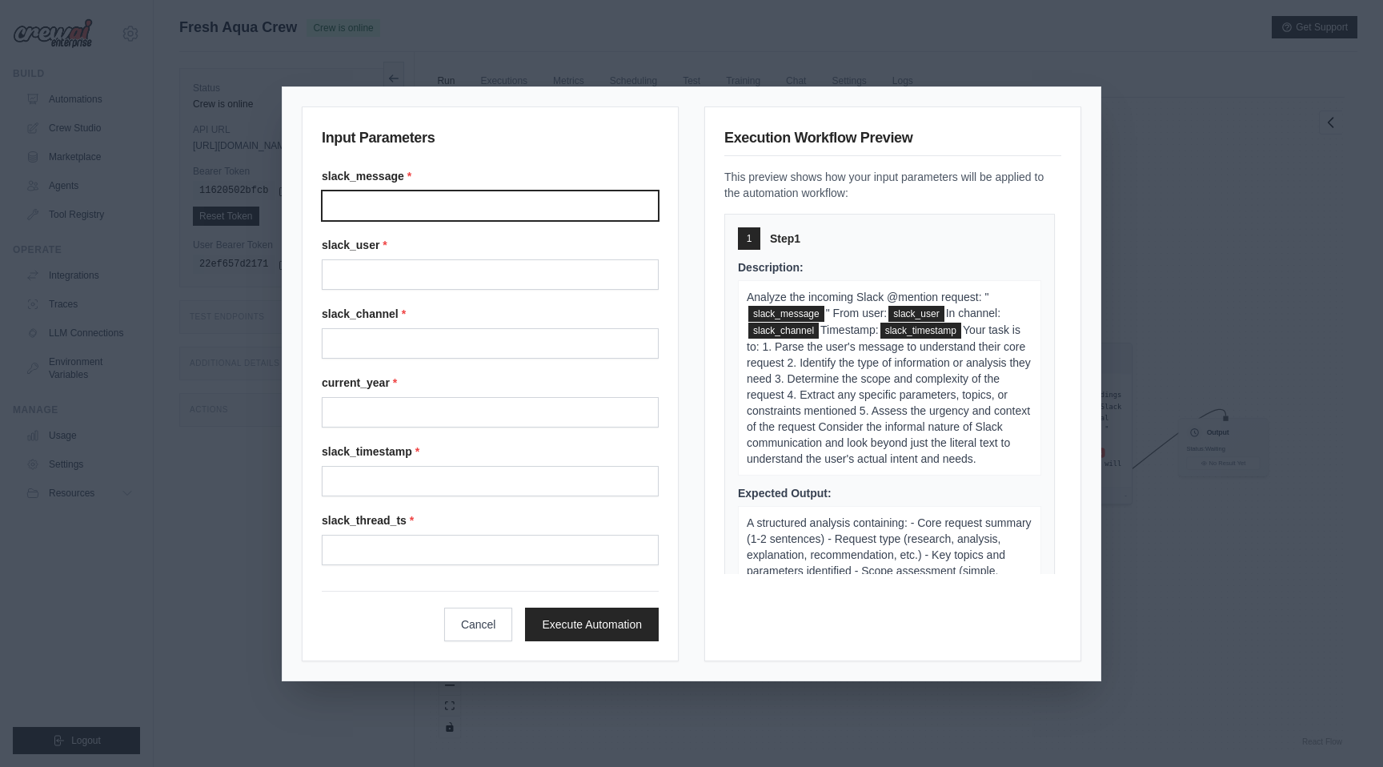
click at [411, 207] on input "Slack message" at bounding box center [490, 205] width 337 height 30
type input "**********"
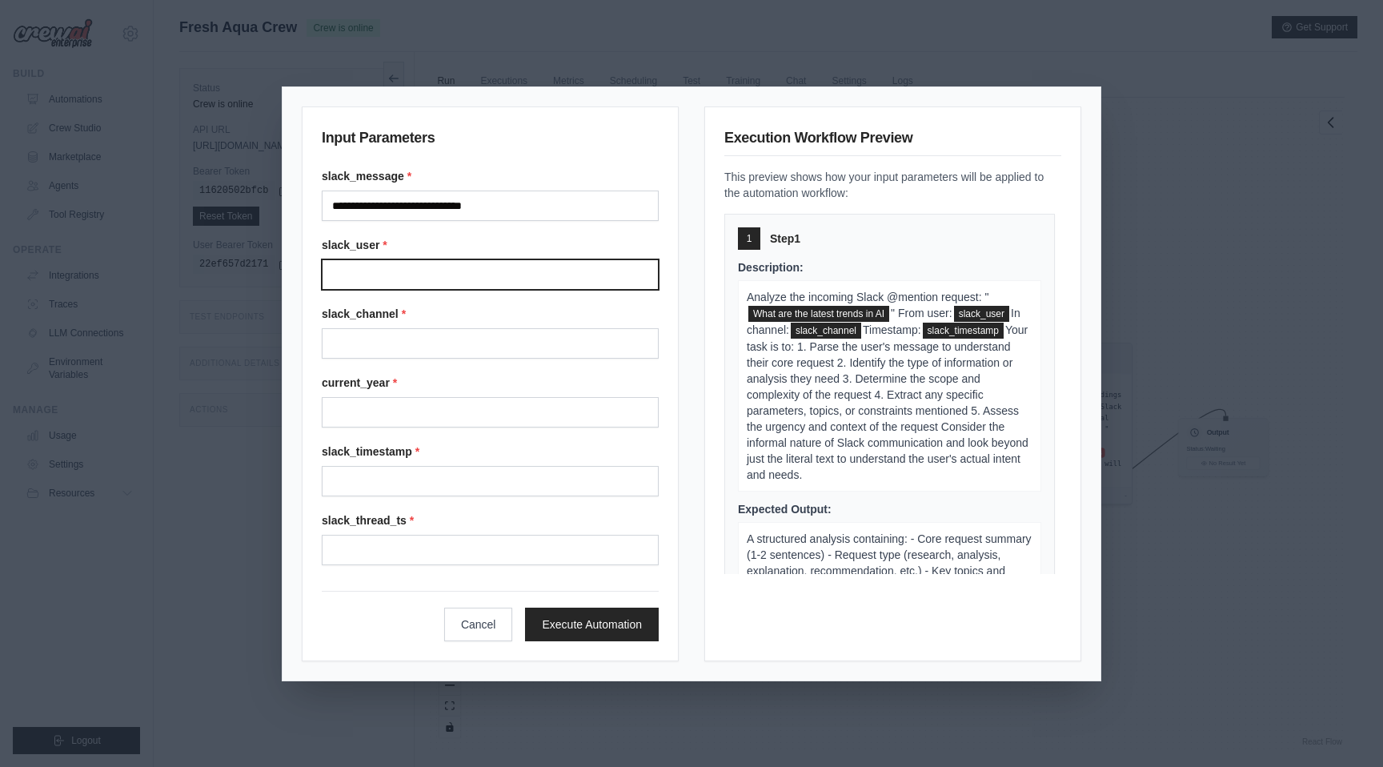
click at [423, 270] on input "Slack user" at bounding box center [490, 274] width 337 height 30
type input "******"
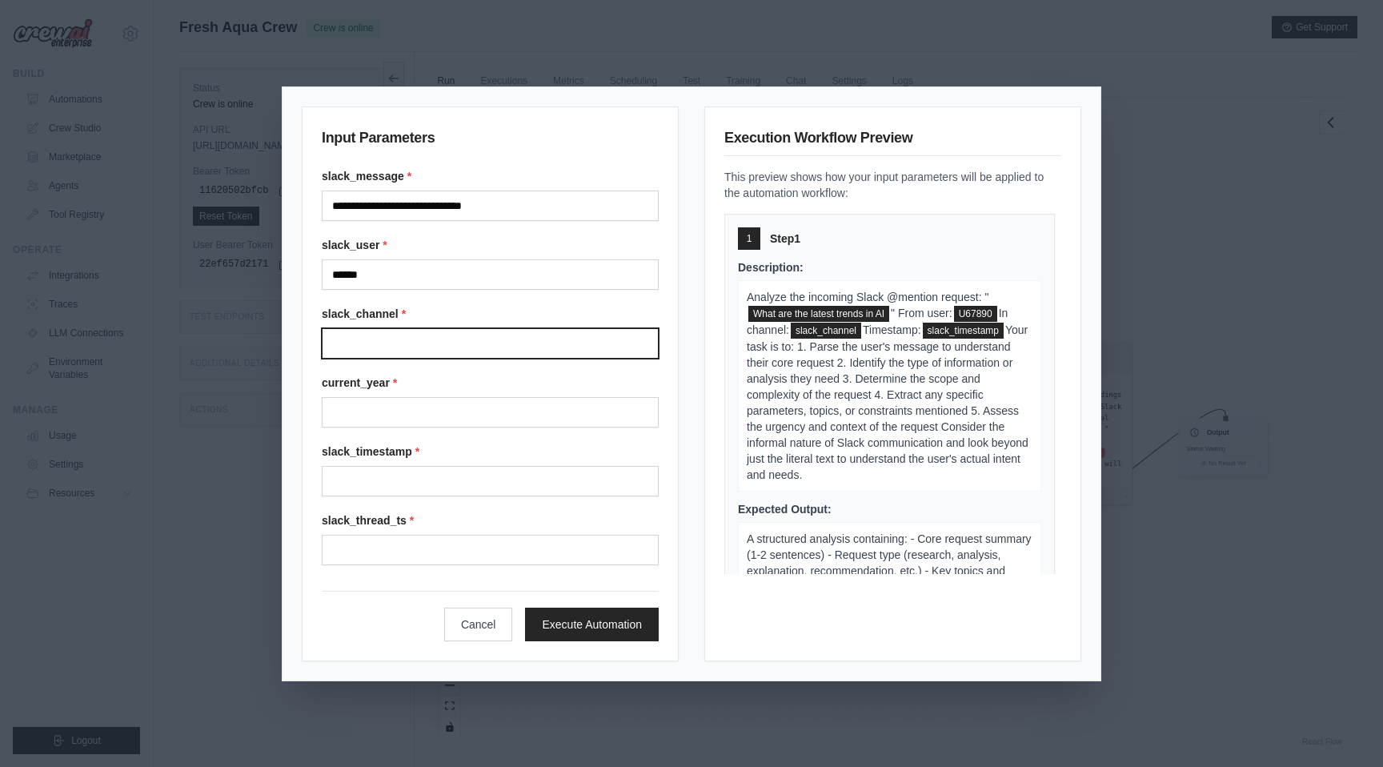
click at [423, 341] on input "Slack channel" at bounding box center [490, 343] width 337 height 30
type input "******"
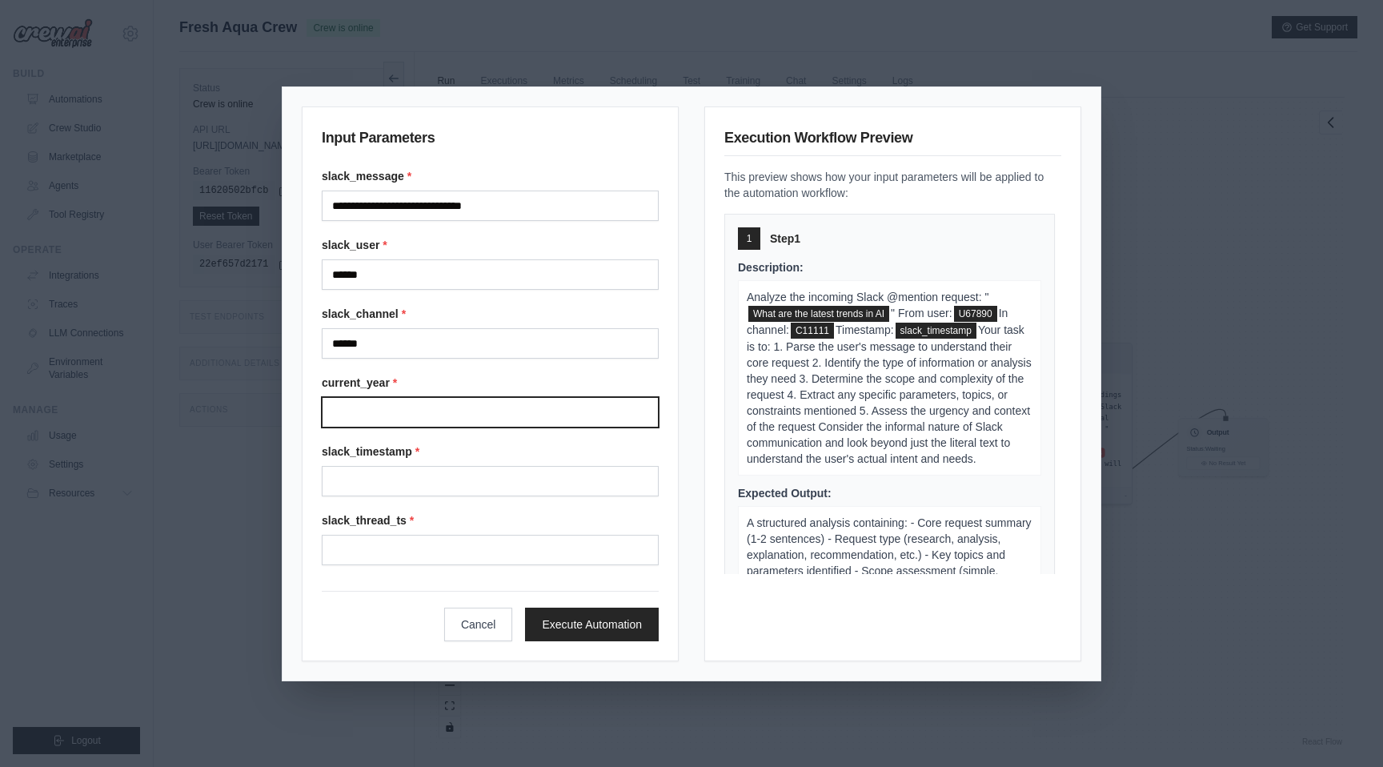
click at [429, 409] on input "Current year" at bounding box center [490, 412] width 337 height 30
type input "****"
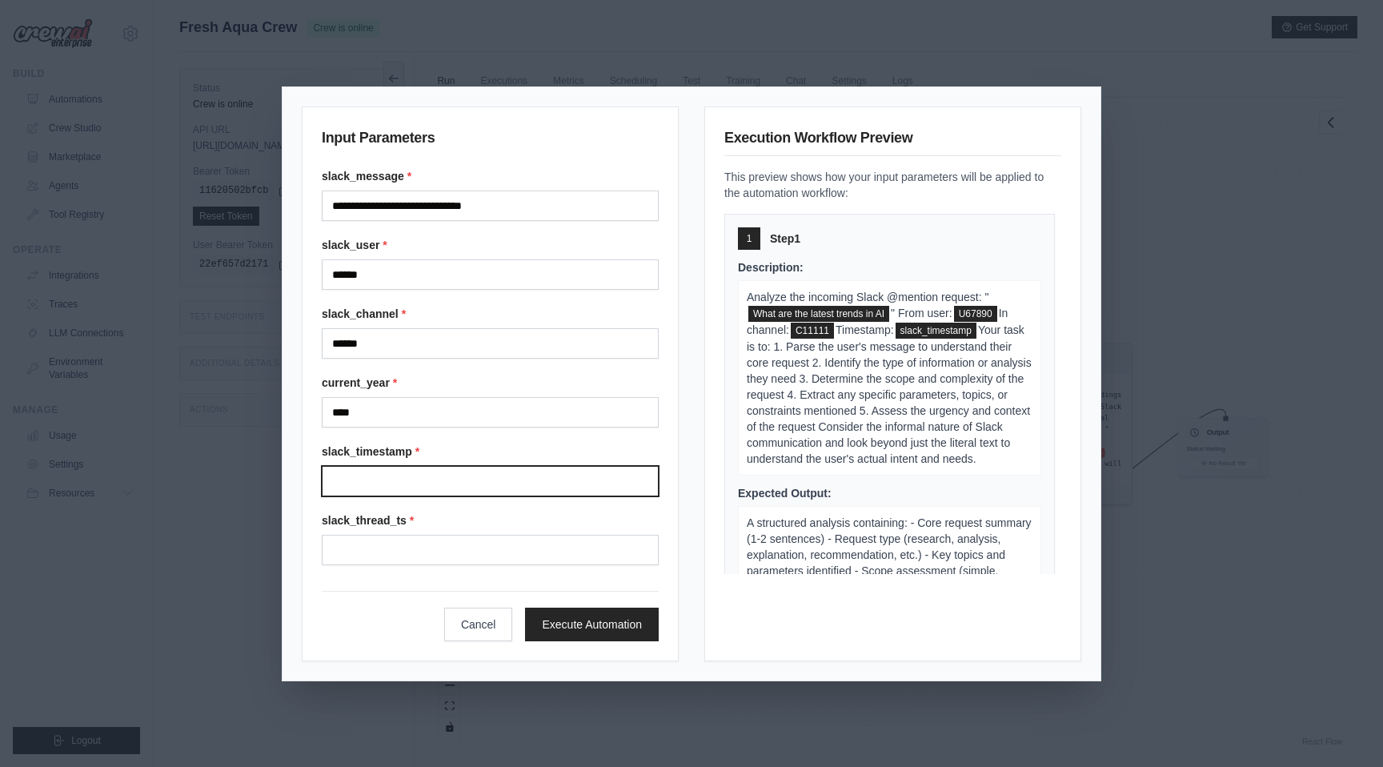
click at [425, 481] on input "Slack timestamp" at bounding box center [490, 481] width 337 height 30
type input "**********"
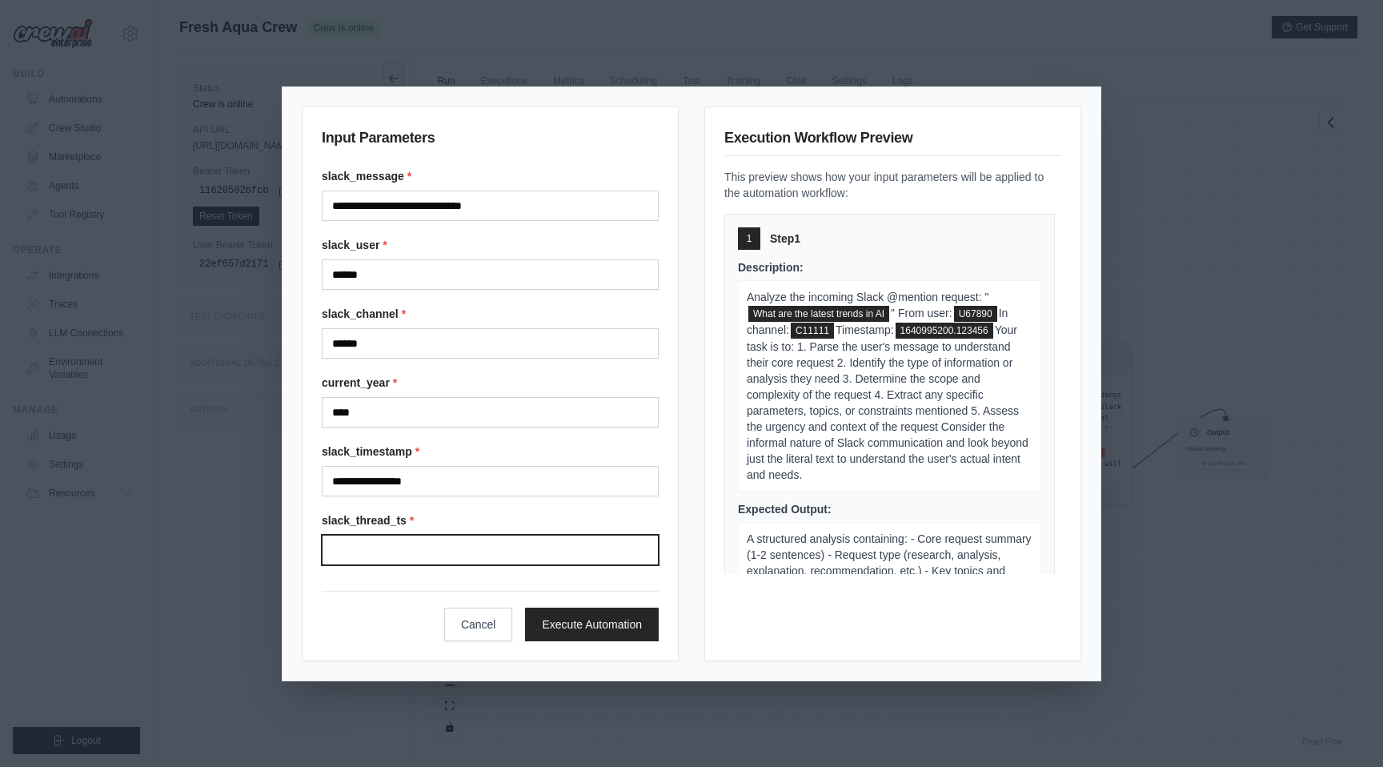
click at [435, 549] on input "Slack thread ts" at bounding box center [490, 550] width 337 height 30
type input "**********"
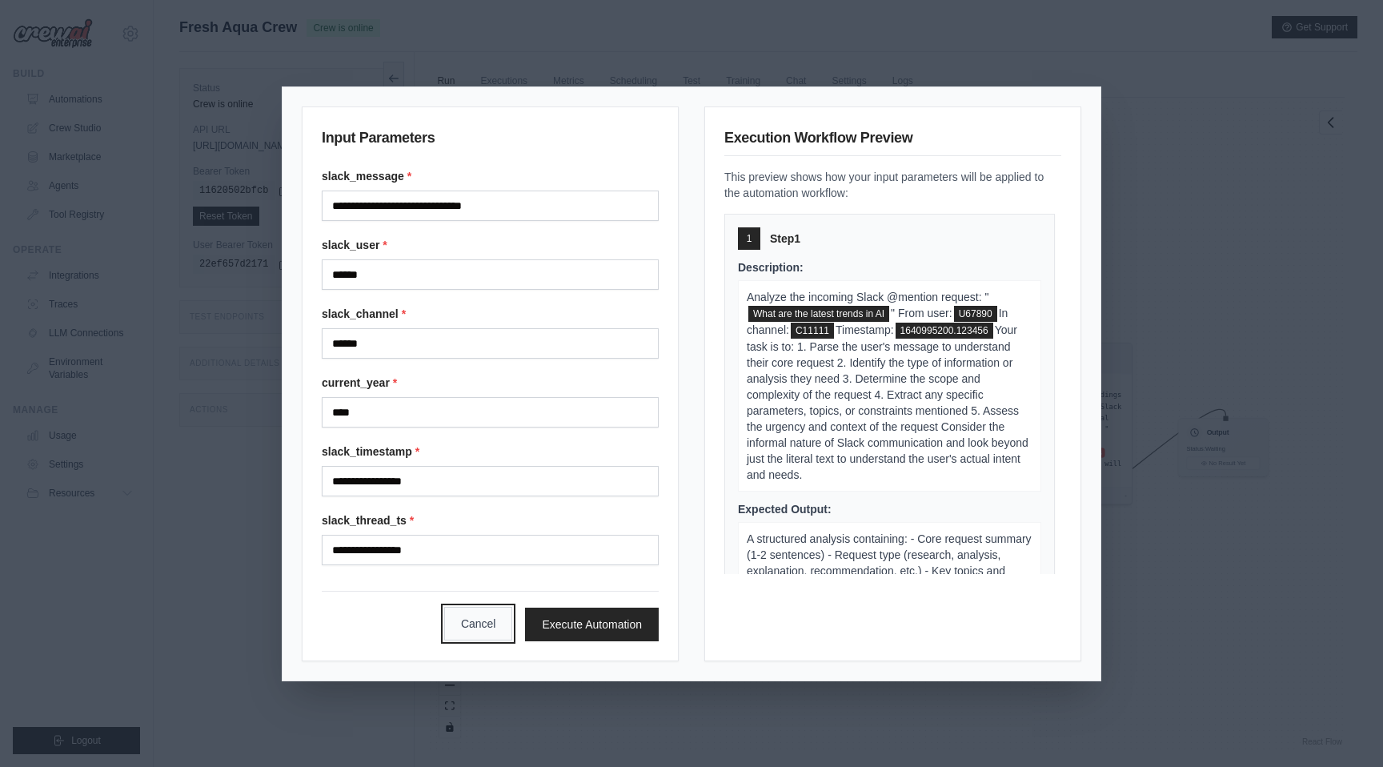
click at [469, 615] on button "Cancel" at bounding box center [478, 624] width 69 height 34
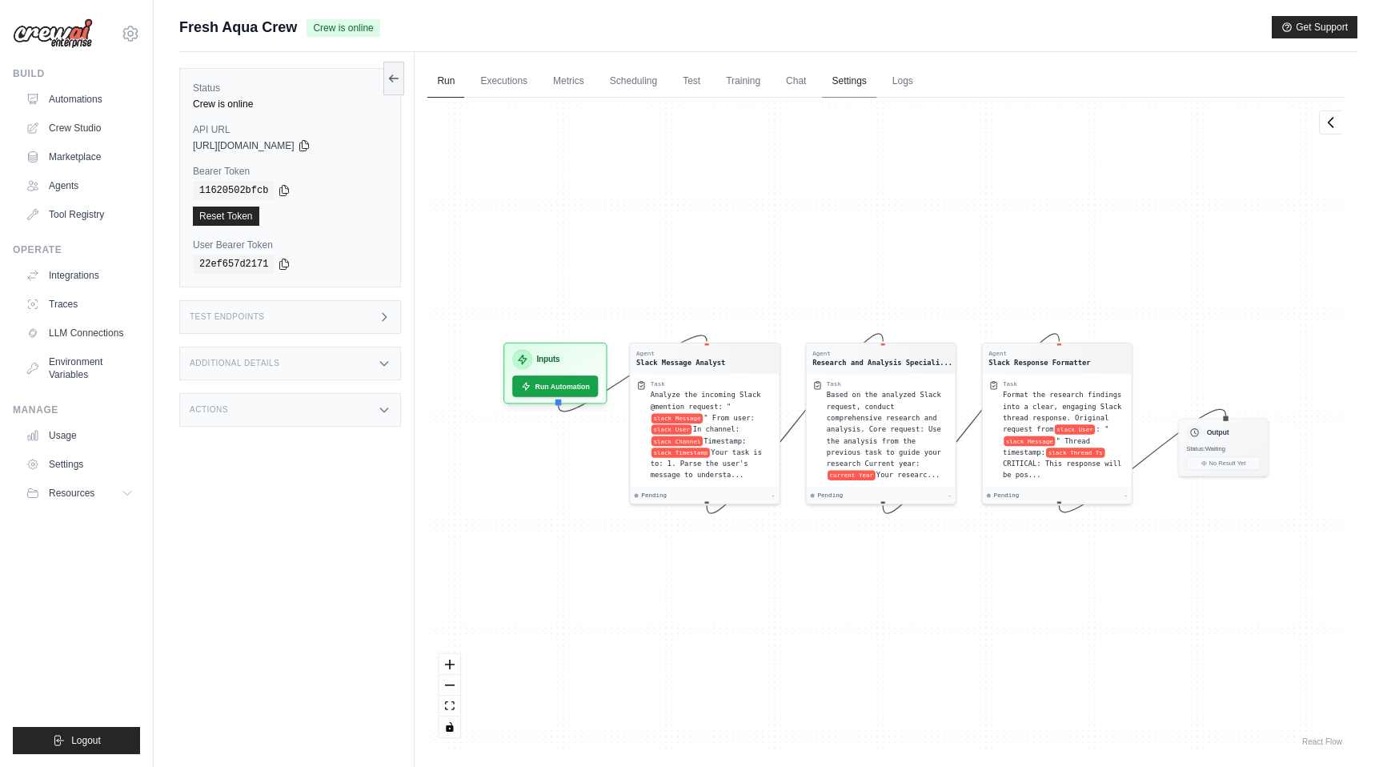
click at [839, 83] on link "Settings" at bounding box center [849, 82] width 54 height 34
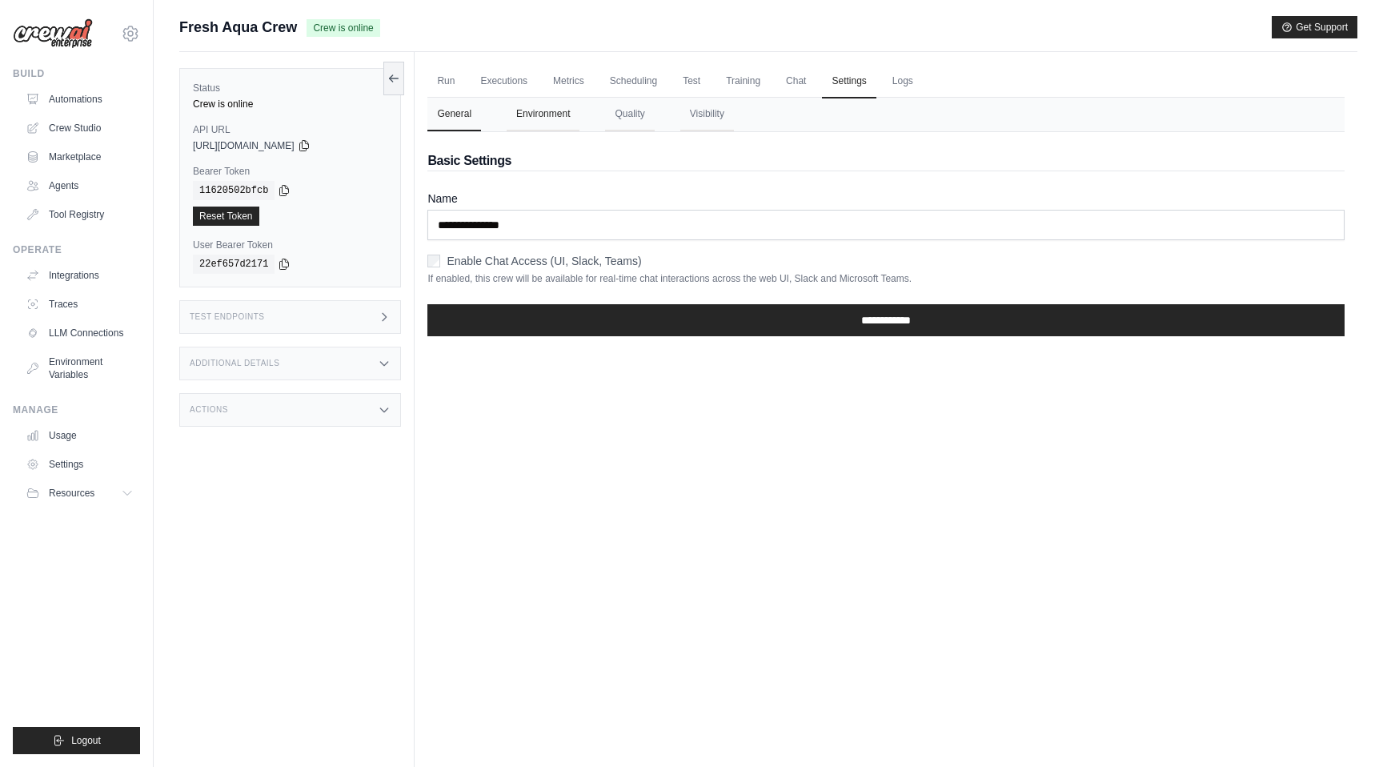
click at [544, 114] on button "Environment" at bounding box center [543, 115] width 73 height 34
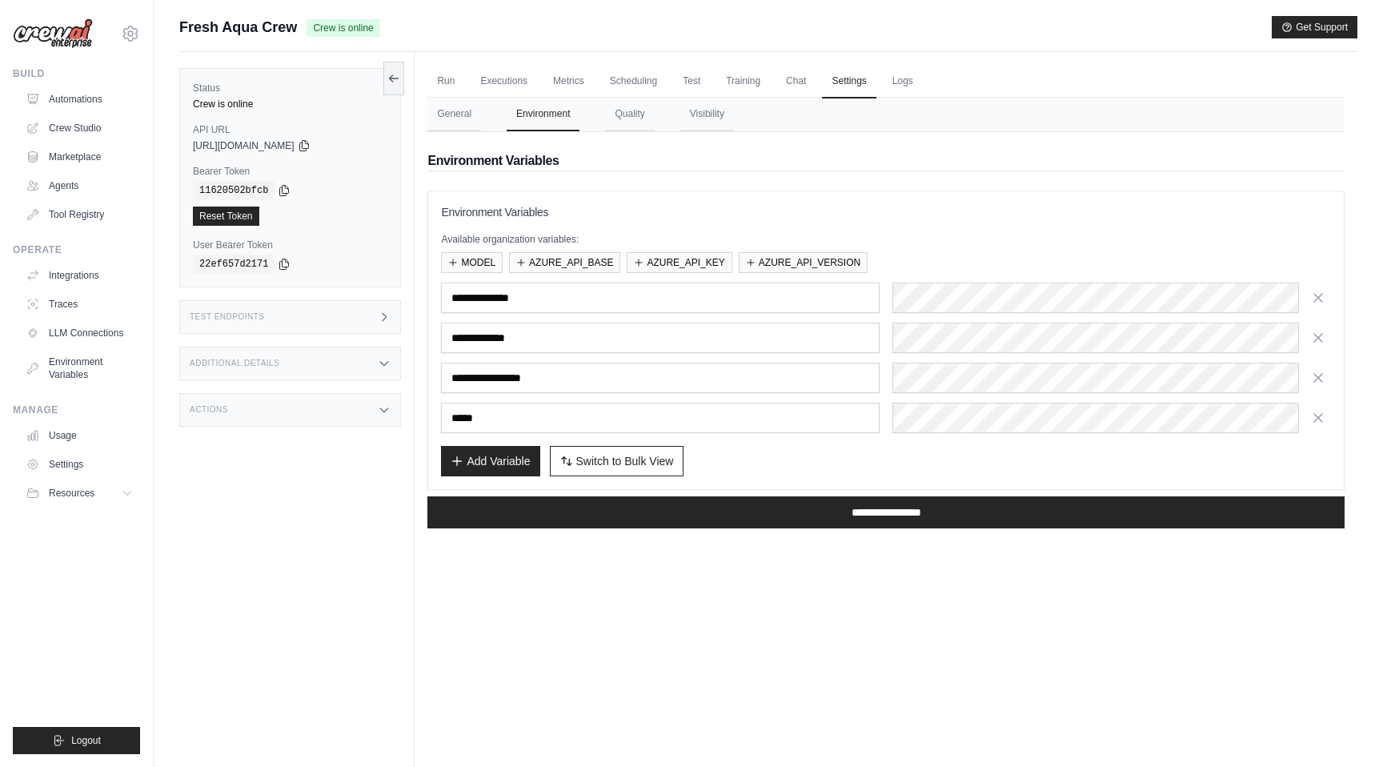
click at [1043, 279] on div "**********" at bounding box center [886, 340] width 890 height 272
click at [448, 75] on link "Run" at bounding box center [445, 82] width 37 height 34
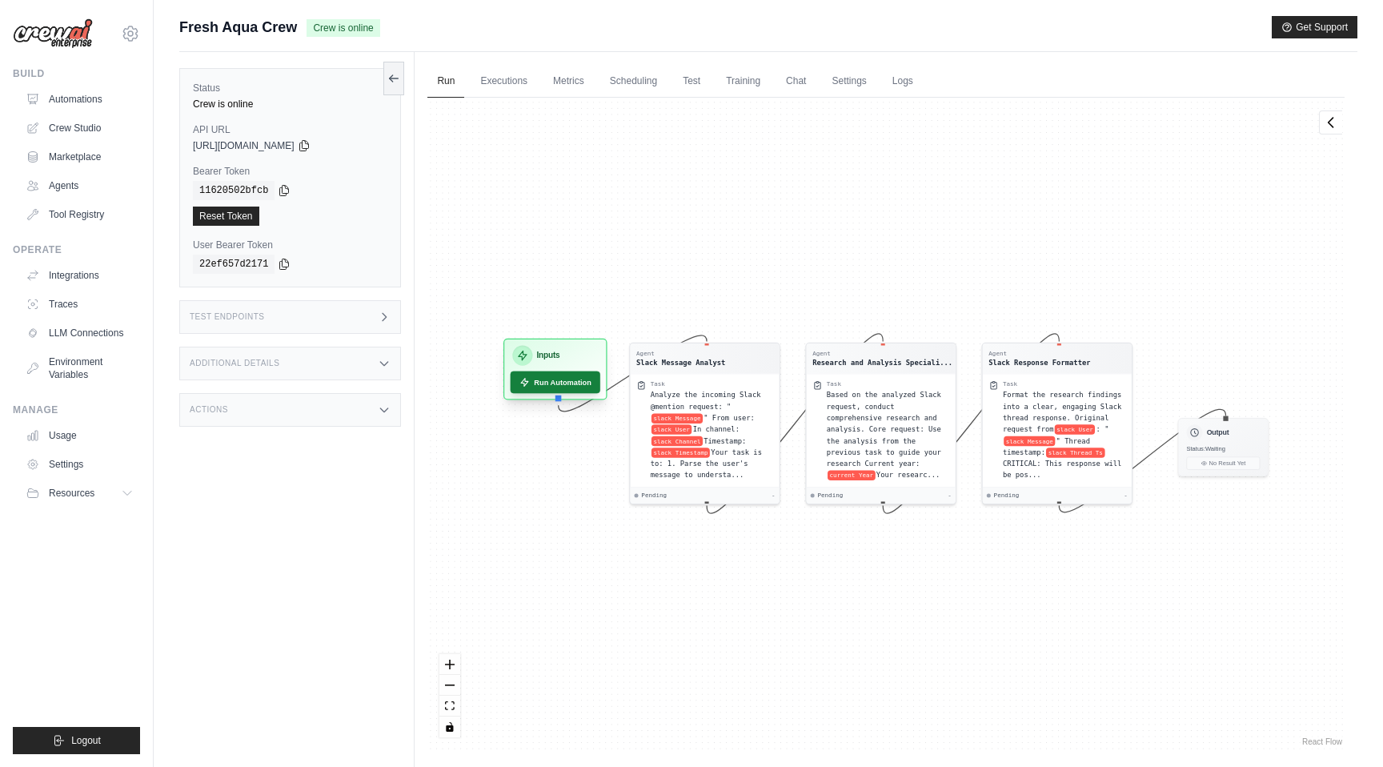
click at [538, 379] on button "Run Automation" at bounding box center [556, 382] width 90 height 22
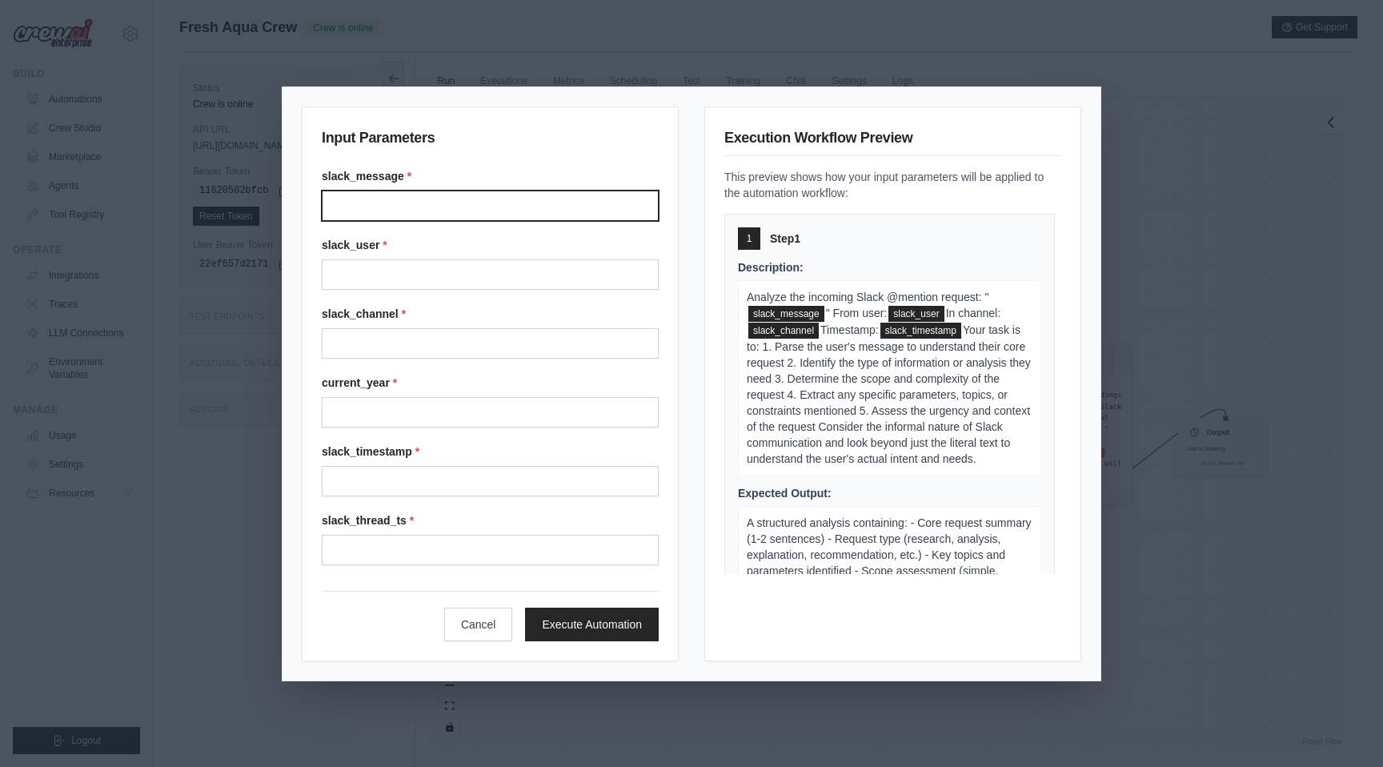
click at [442, 194] on input "Slack message" at bounding box center [490, 205] width 337 height 30
type input "**********"
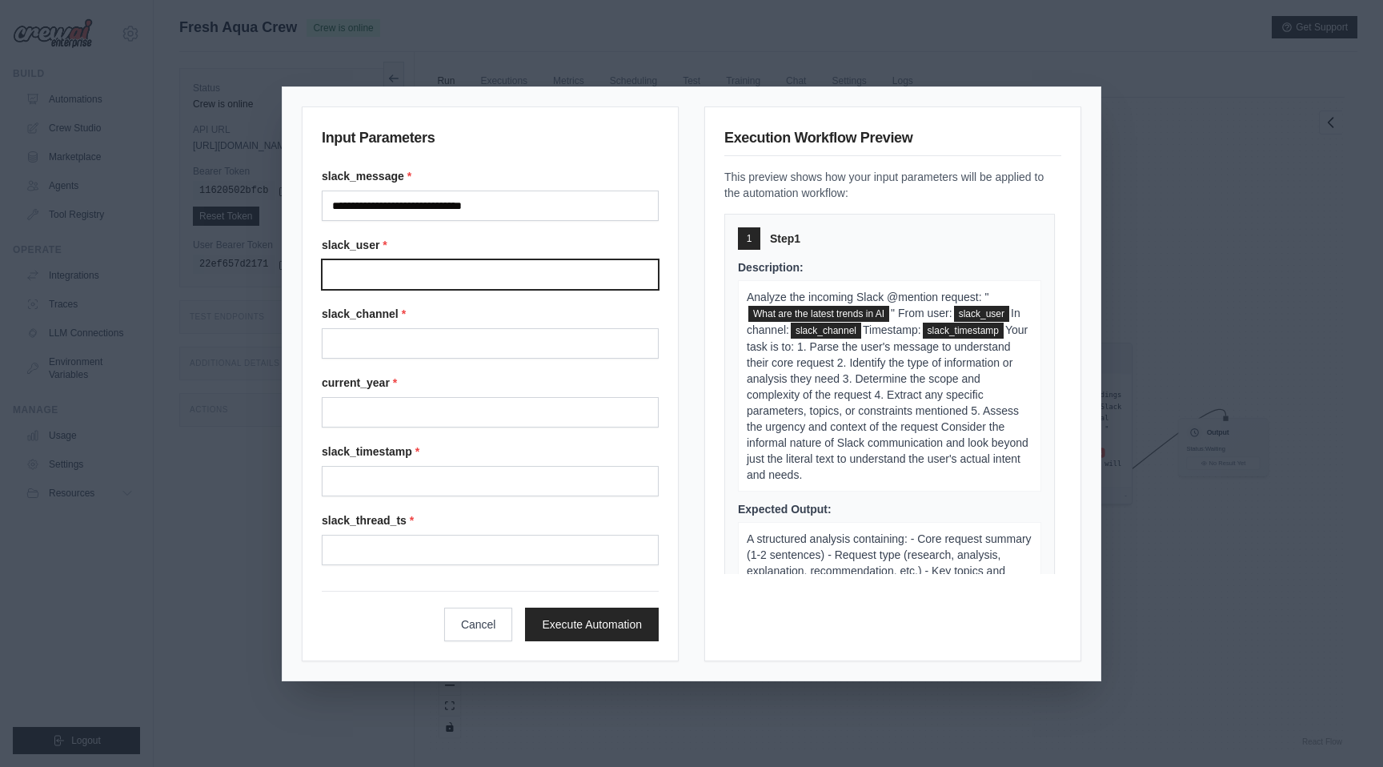
click at [431, 275] on input "Slack user" at bounding box center [490, 274] width 337 height 30
type input "******"
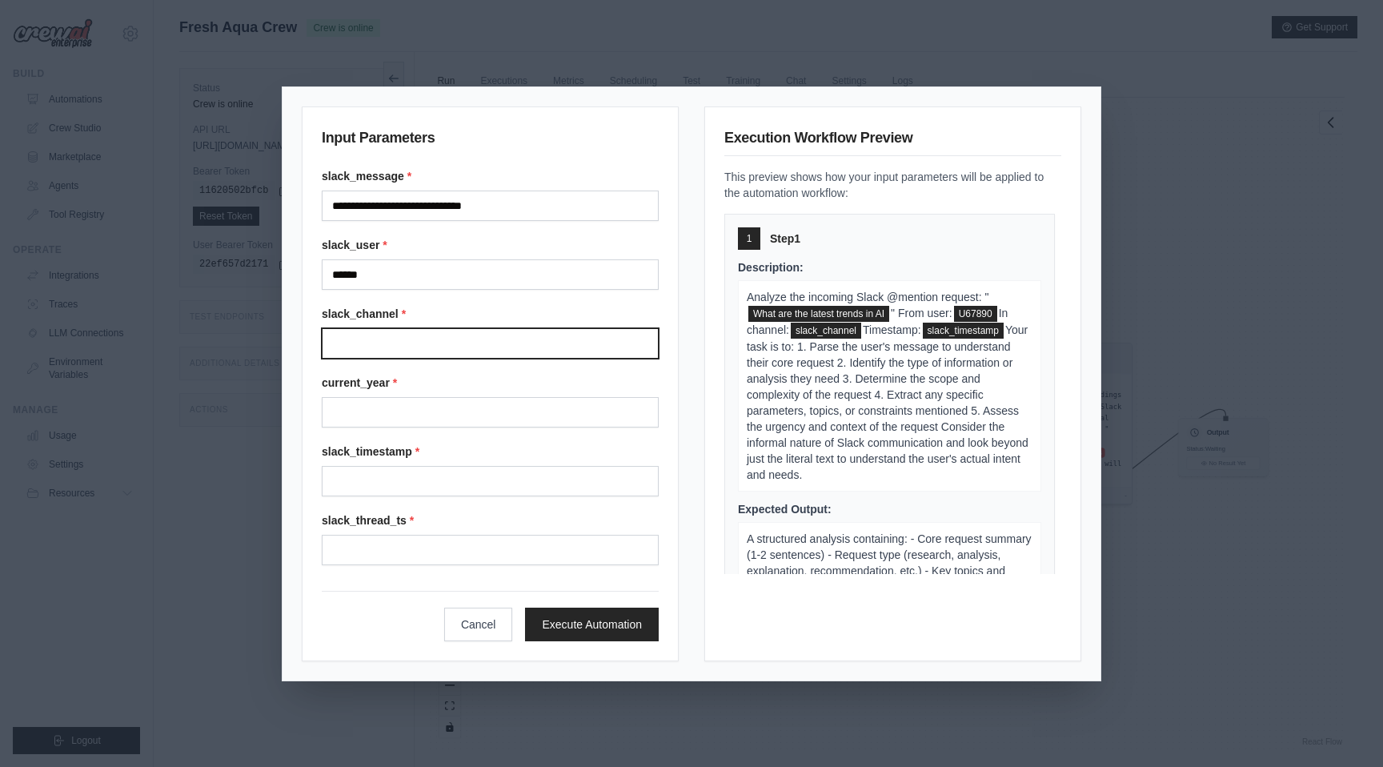
click at [417, 356] on input "Slack channel" at bounding box center [490, 343] width 337 height 30
type input "******"
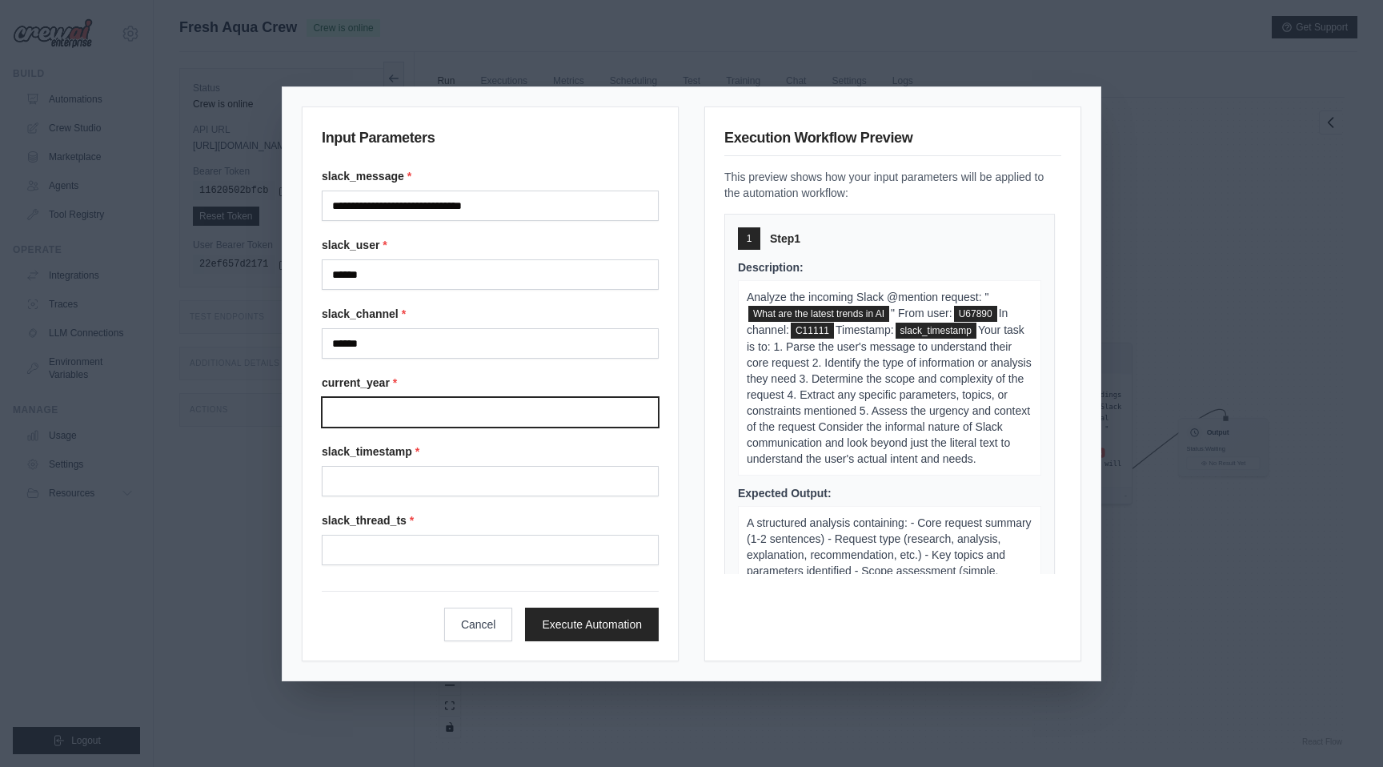
click at [414, 426] on input "Current year" at bounding box center [490, 412] width 337 height 30
type input "****"
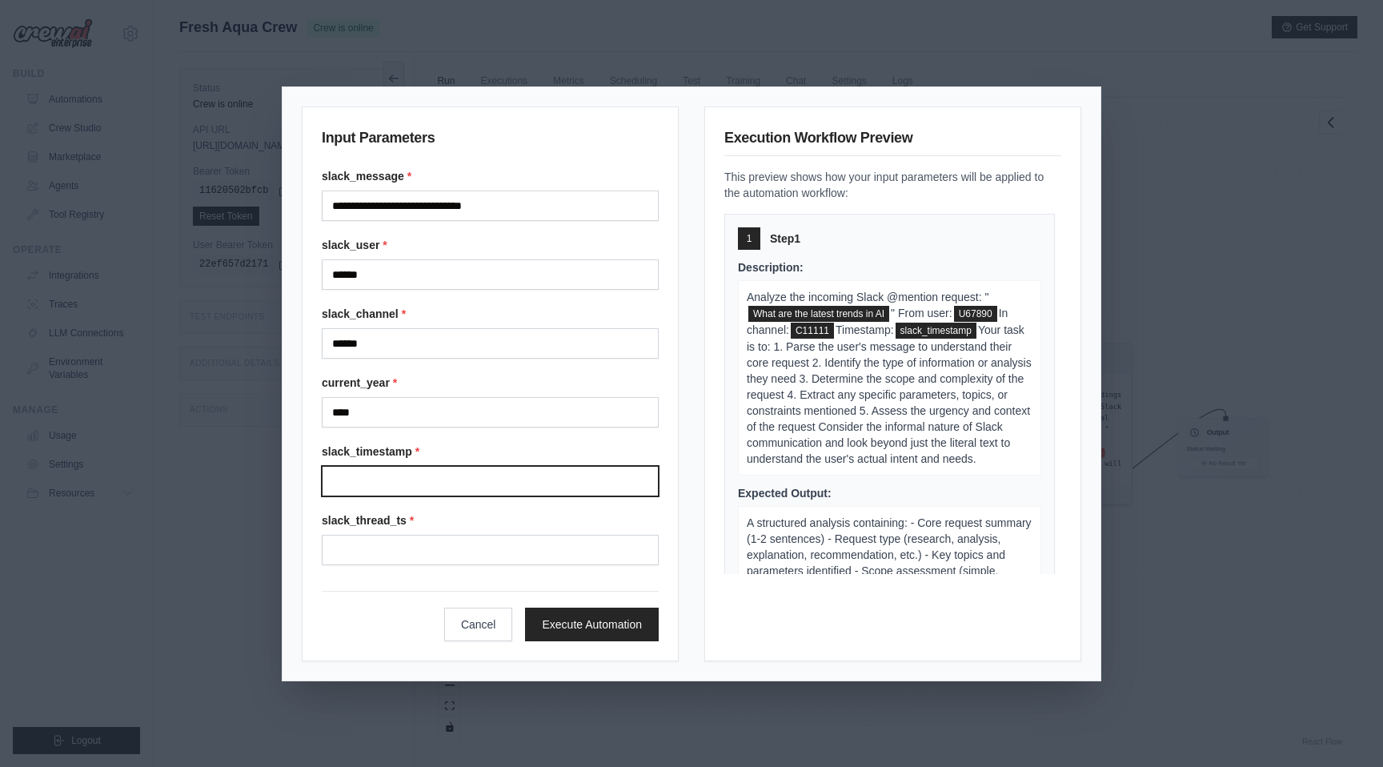
click at [414, 471] on input "Slack timestamp" at bounding box center [490, 481] width 337 height 30
type input "**********"
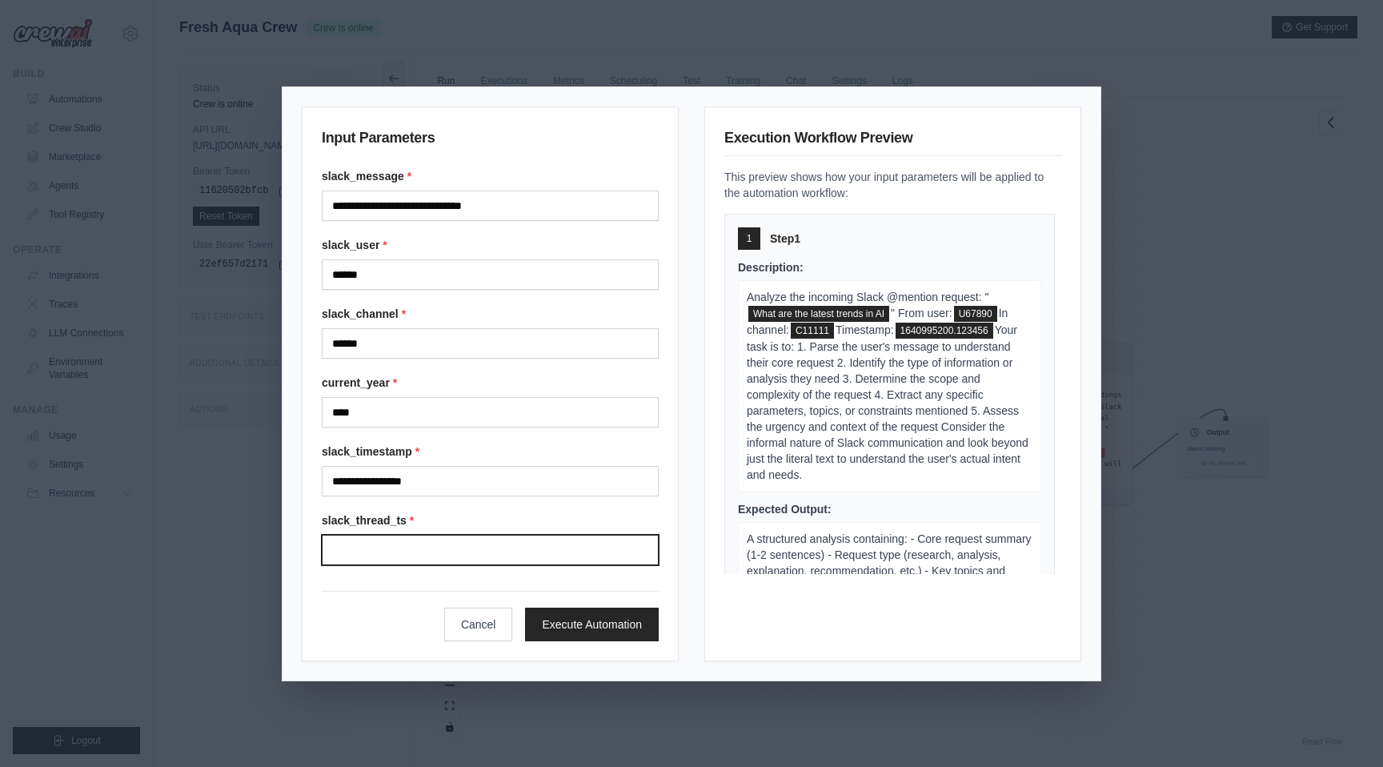
click at [427, 545] on input "Slack thread ts" at bounding box center [490, 550] width 337 height 30
type input "**********"
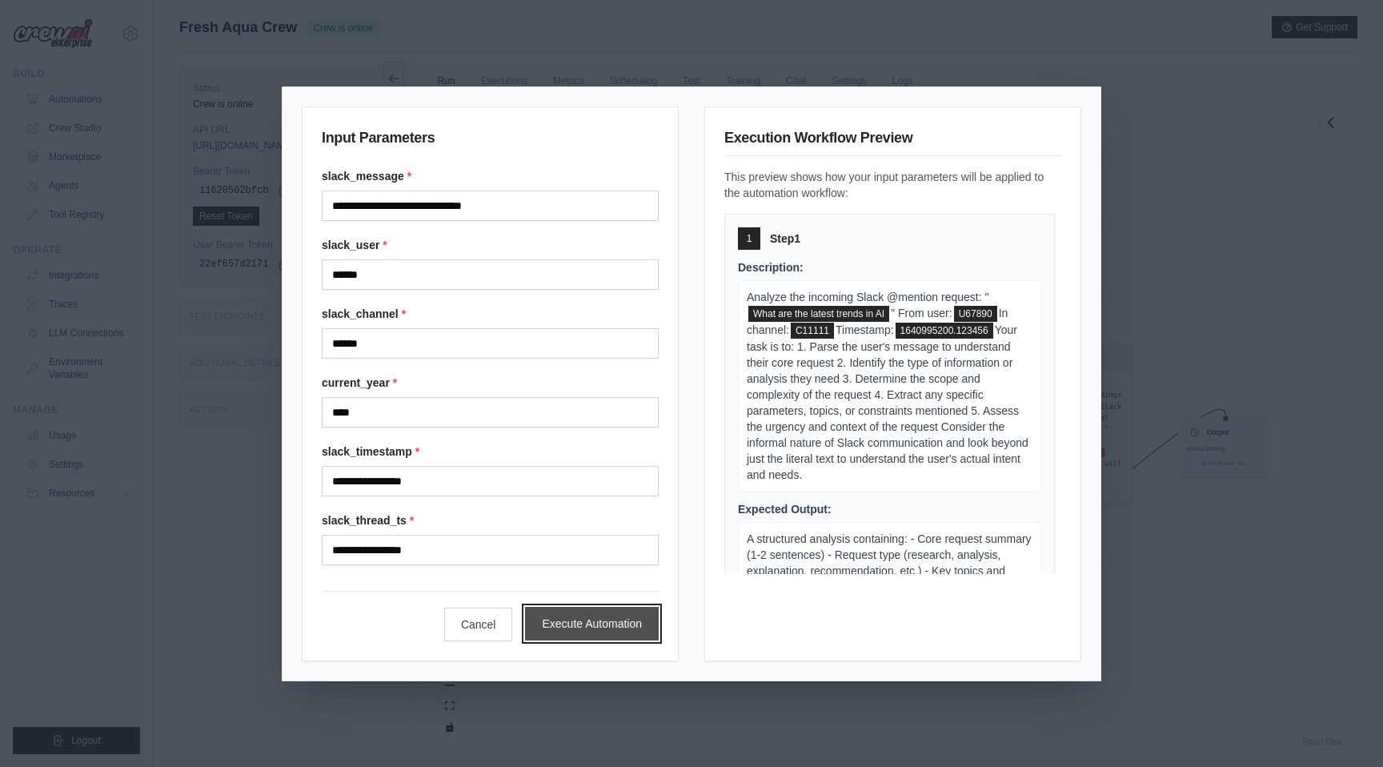
click at [603, 617] on button "Execute Automation" at bounding box center [592, 624] width 134 height 34
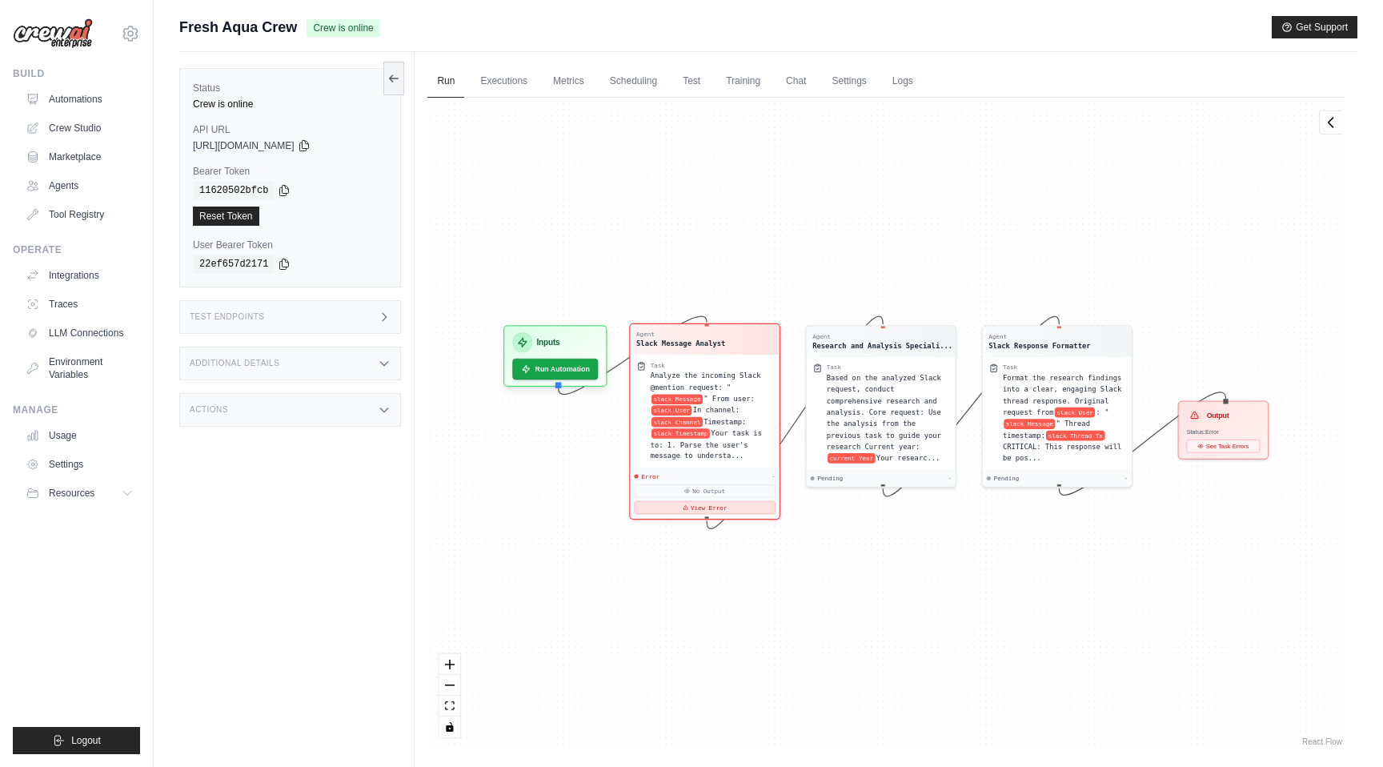
click at [696, 505] on button "View Error" at bounding box center [705, 507] width 141 height 13
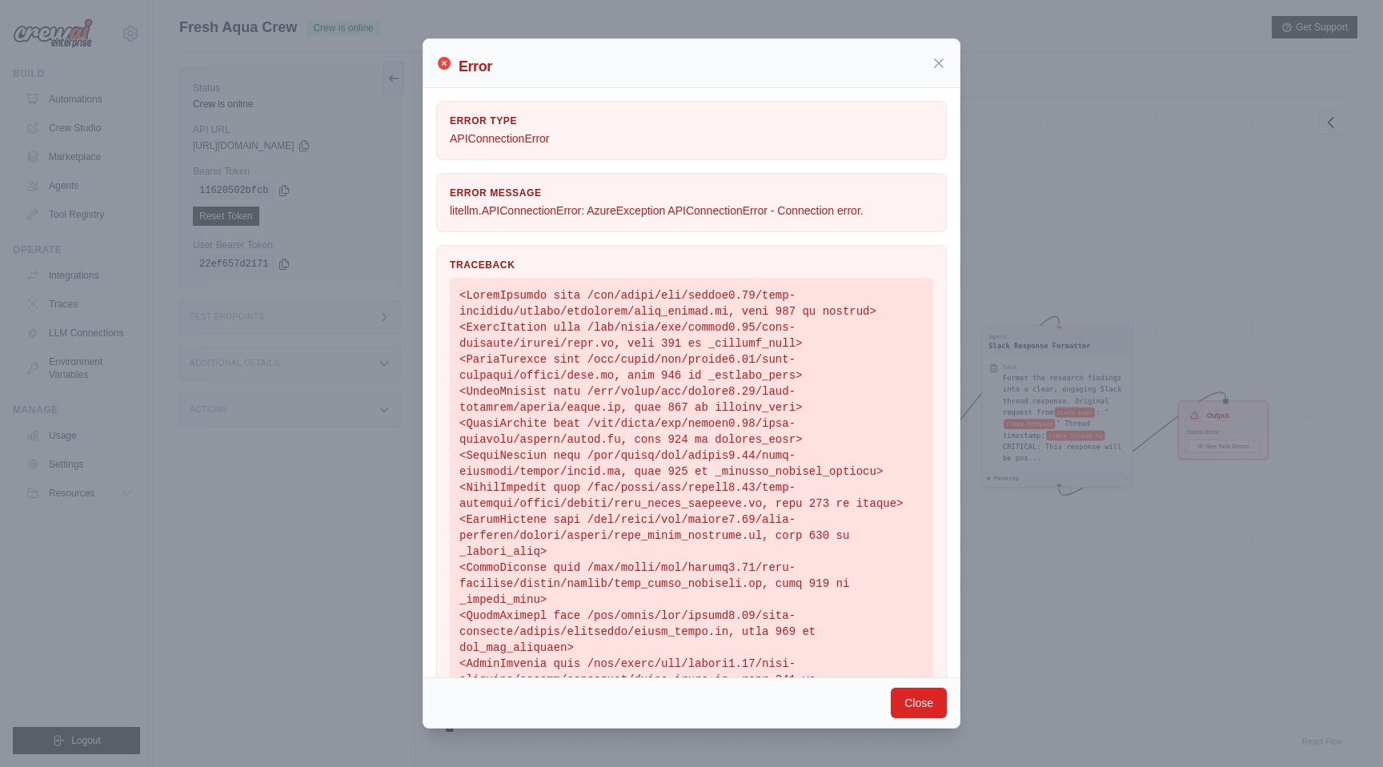
click at [788, 206] on p "litellm.APIConnectionError: AzureException APIConnectionError - Connection erro…" at bounding box center [691, 210] width 483 height 16
copy p "litellm.APIConnectionError: AzureException APIConnectionError - Connection erro…"
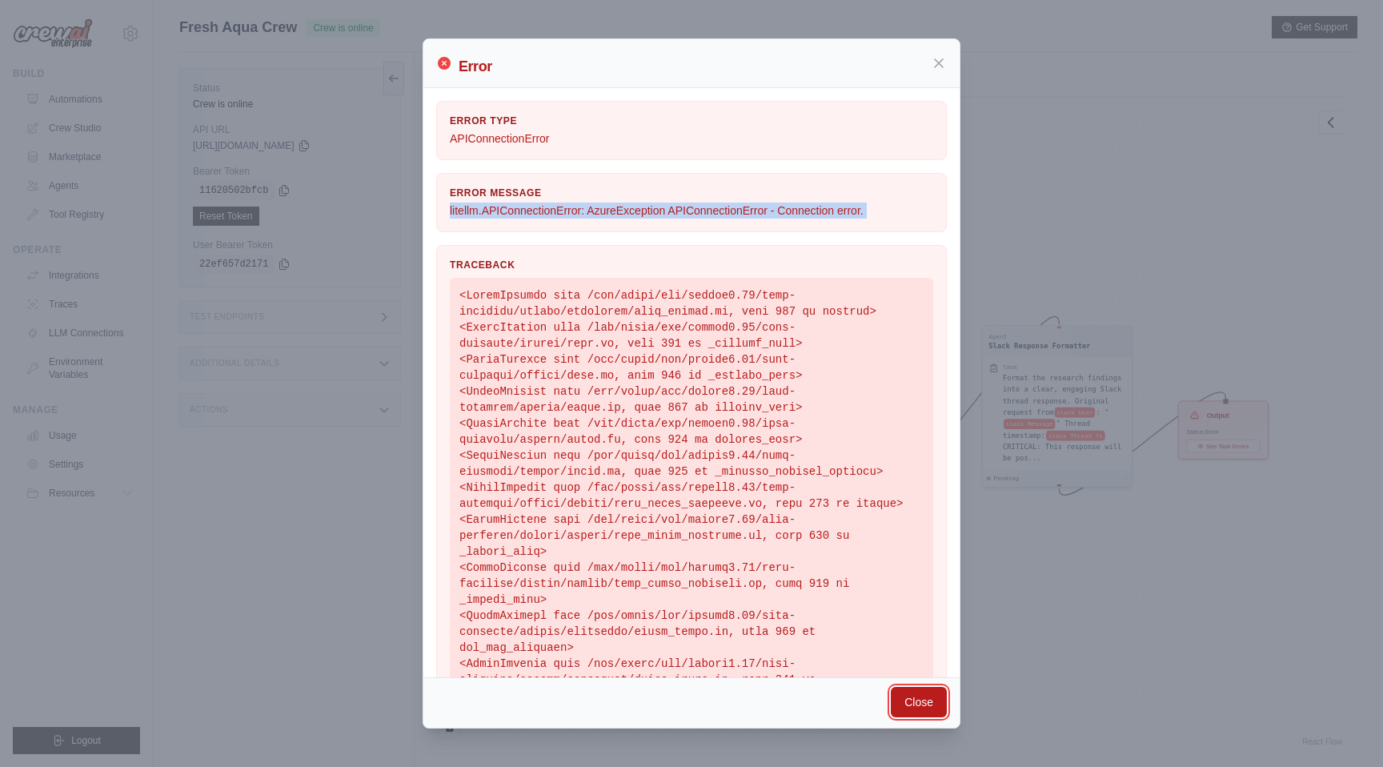
click at [918, 707] on button "Close" at bounding box center [919, 702] width 56 height 30
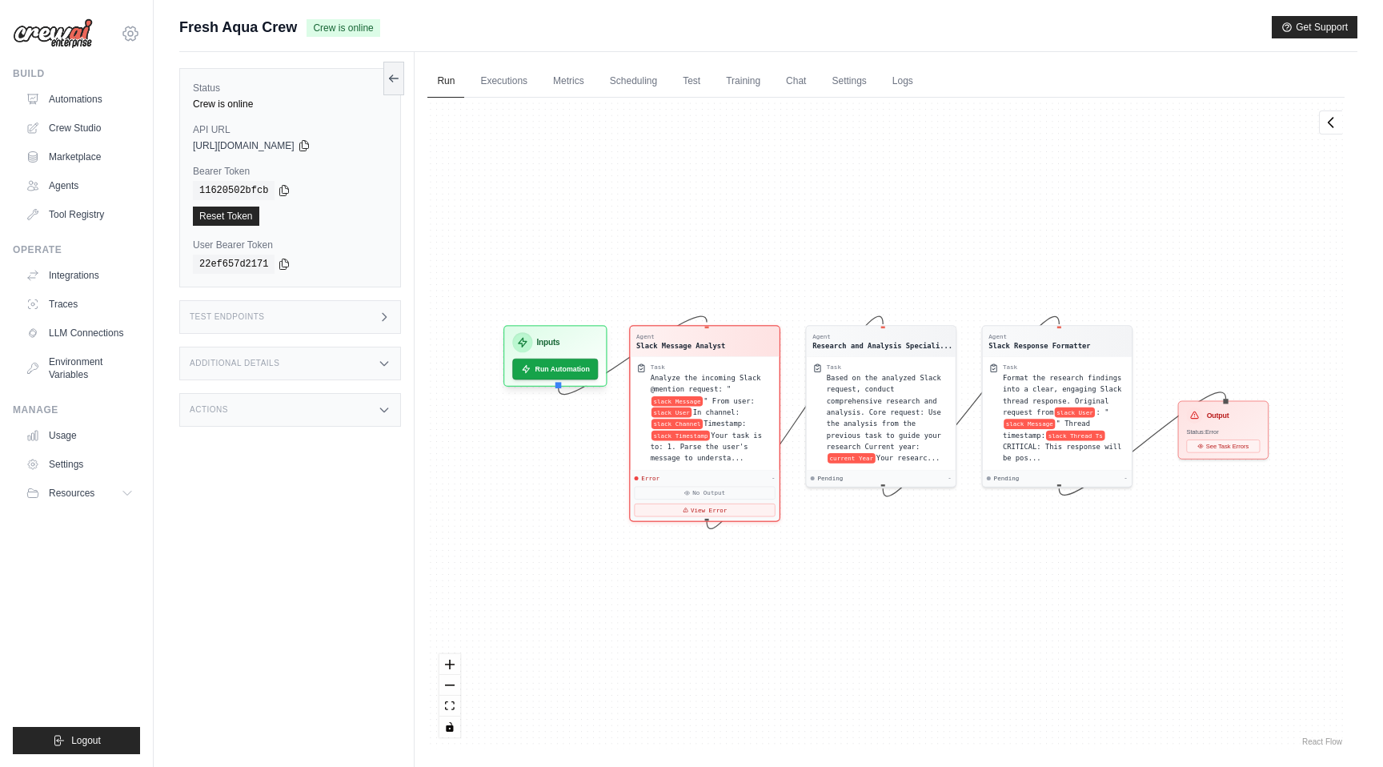
click at [130, 41] on icon at bounding box center [130, 33] width 19 height 19
